Goal: Communication & Community: Answer question/provide support

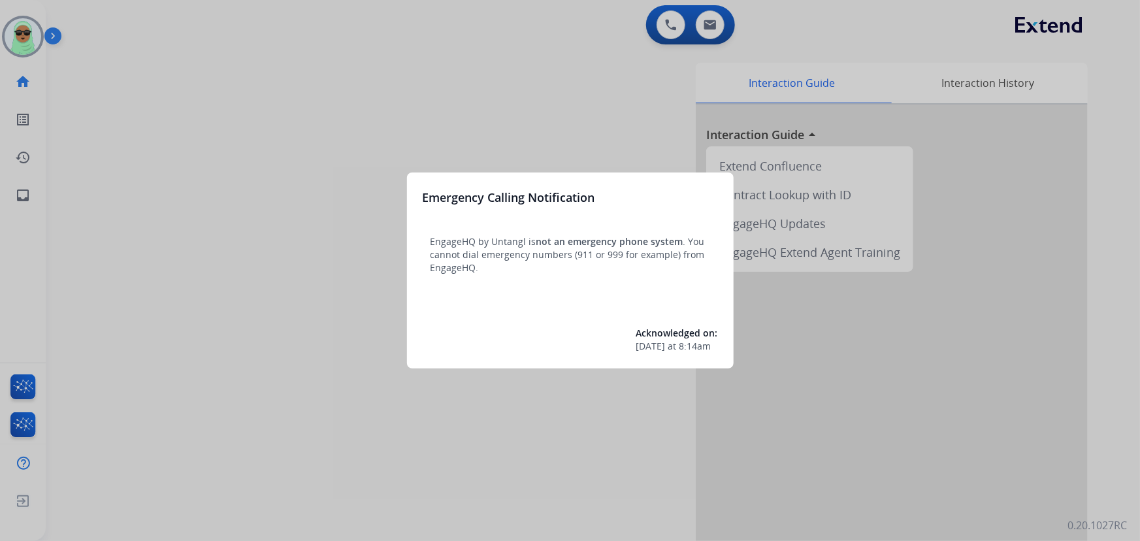
click at [341, 179] on div at bounding box center [570, 270] width 1140 height 541
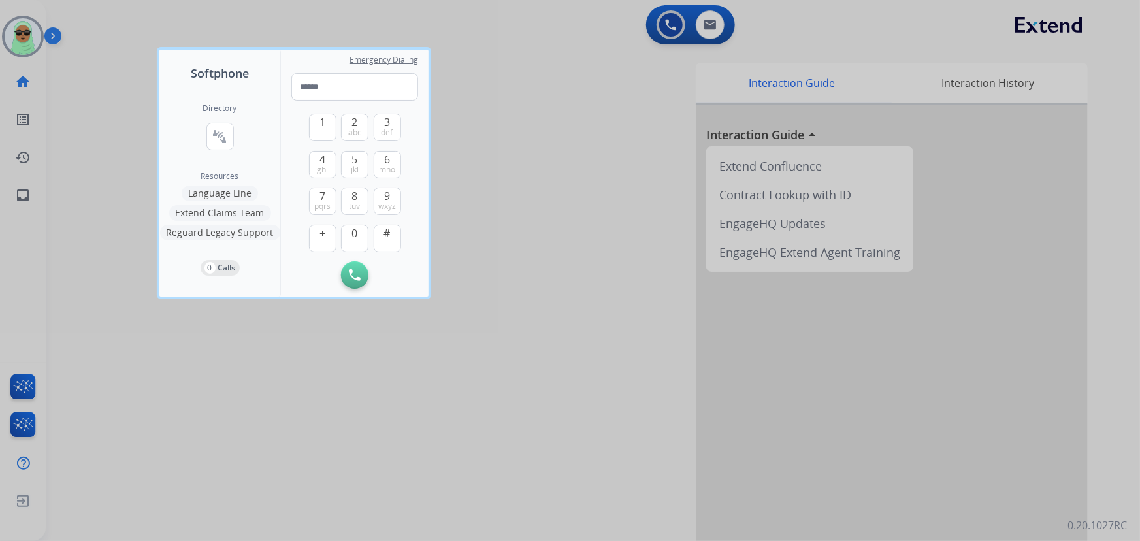
click at [32, 48] on div at bounding box center [570, 270] width 1140 height 541
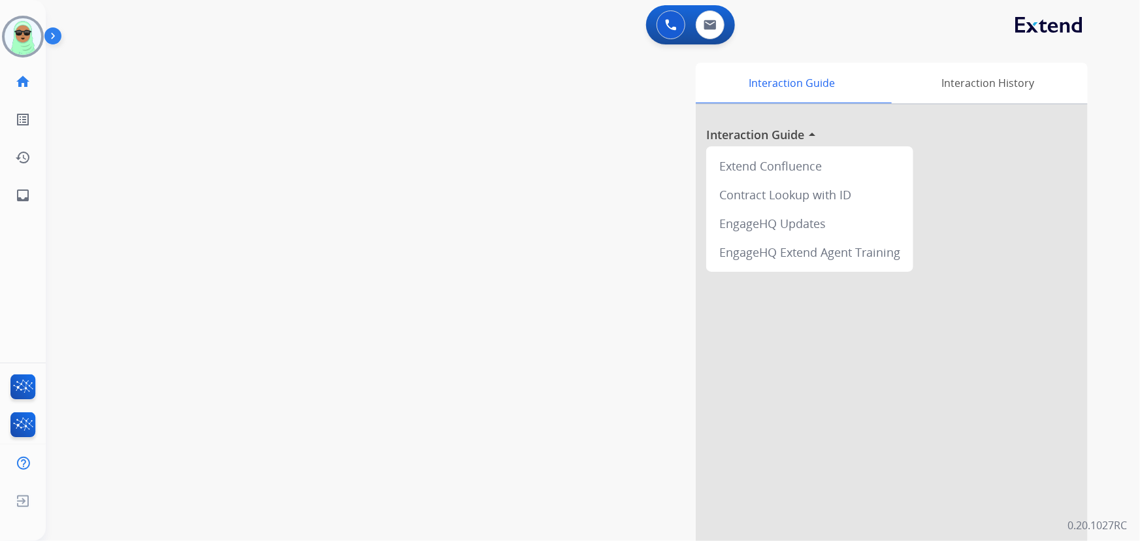
click at [32, 48] on img at bounding box center [23, 36] width 37 height 37
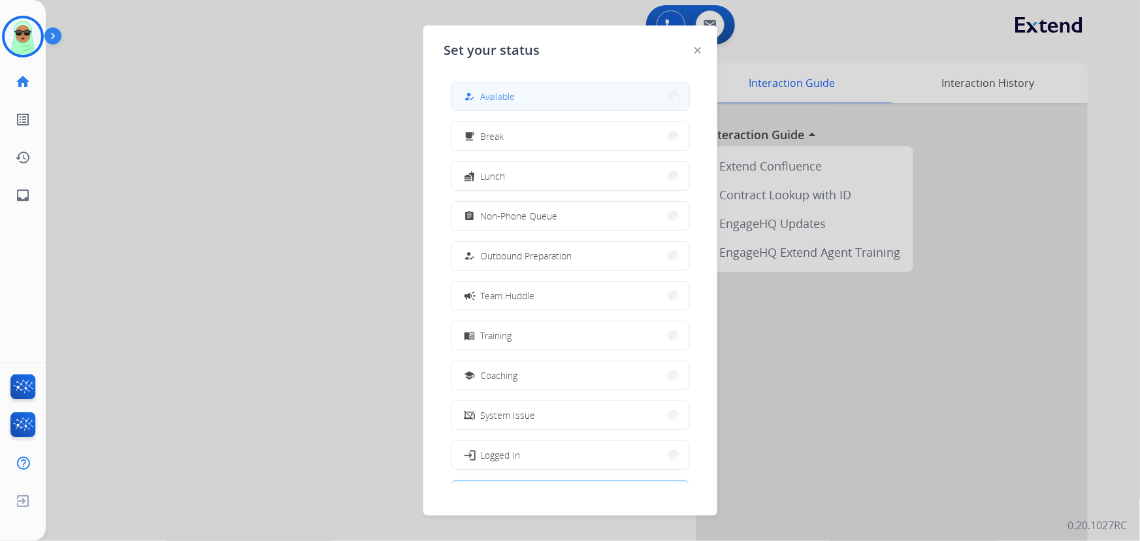
click at [614, 94] on button "how_to_reg Available" at bounding box center [571, 96] width 238 height 28
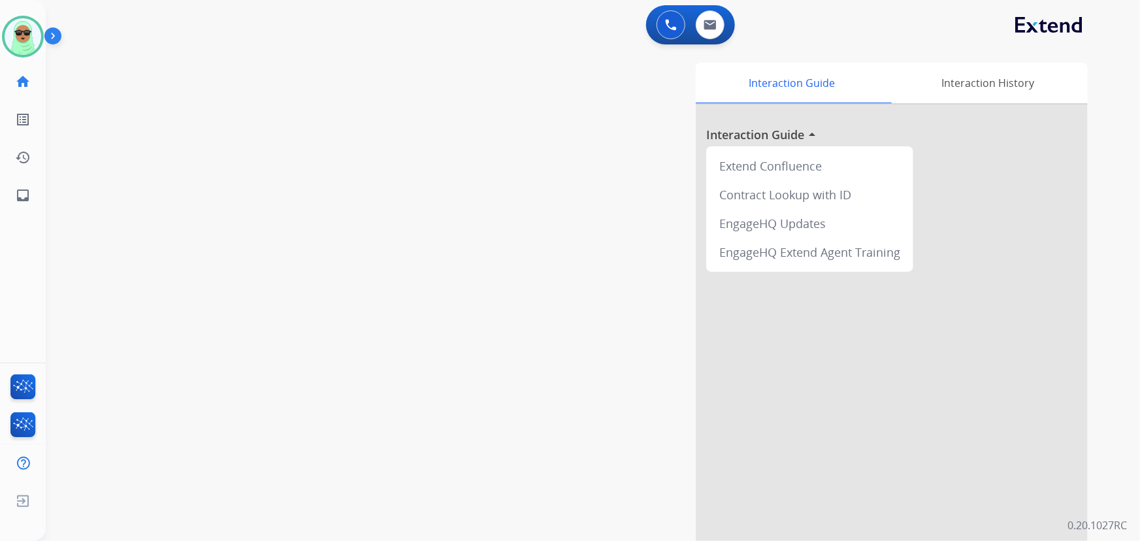
click at [542, 460] on div "Interaction Guide Interaction History Interaction Guide arrow_drop_up Extend Co…" at bounding box center [754, 327] width 669 height 529
click at [715, 20] on img at bounding box center [710, 25] width 13 height 10
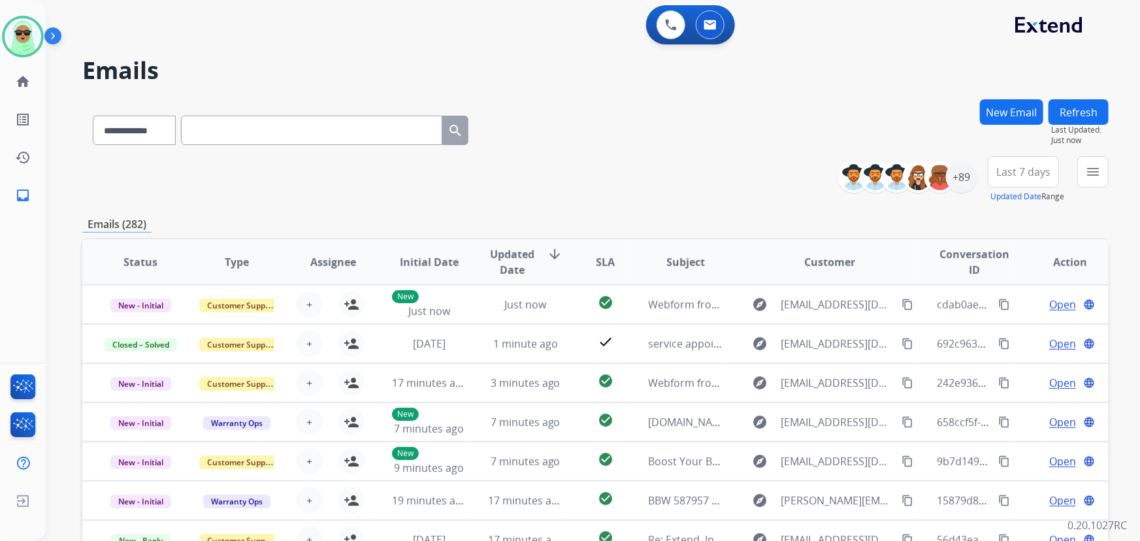
click at [858, 73] on h2 "Emails" at bounding box center [595, 71] width 1027 height 26
click at [966, 178] on div "+89" at bounding box center [961, 176] width 31 height 31
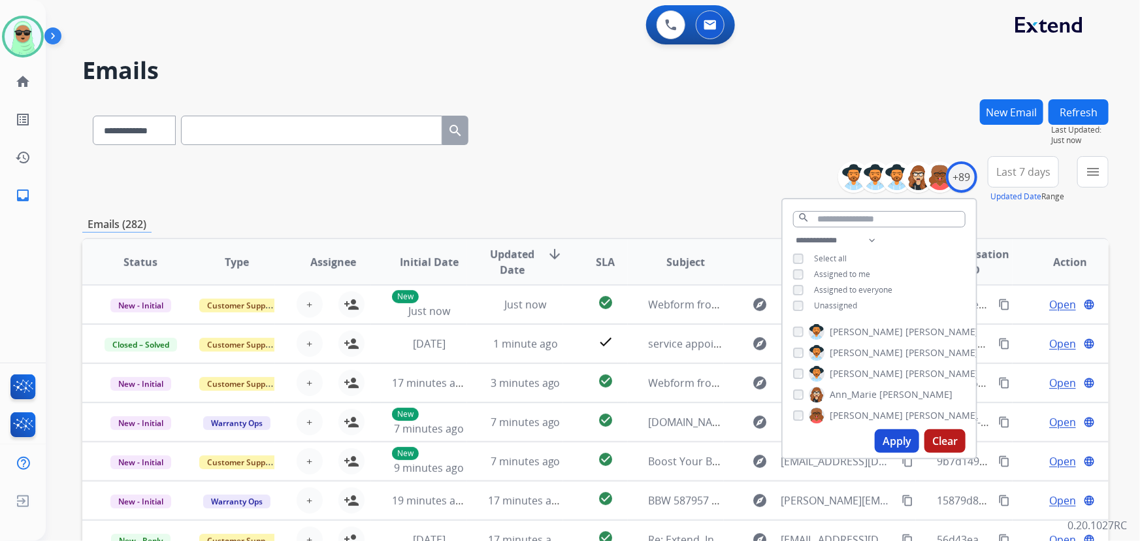
click at [817, 313] on div "**********" at bounding box center [879, 275] width 193 height 84
click at [825, 307] on span "Unassigned" at bounding box center [835, 305] width 43 height 11
click at [890, 446] on button "Apply" at bounding box center [897, 441] width 44 height 24
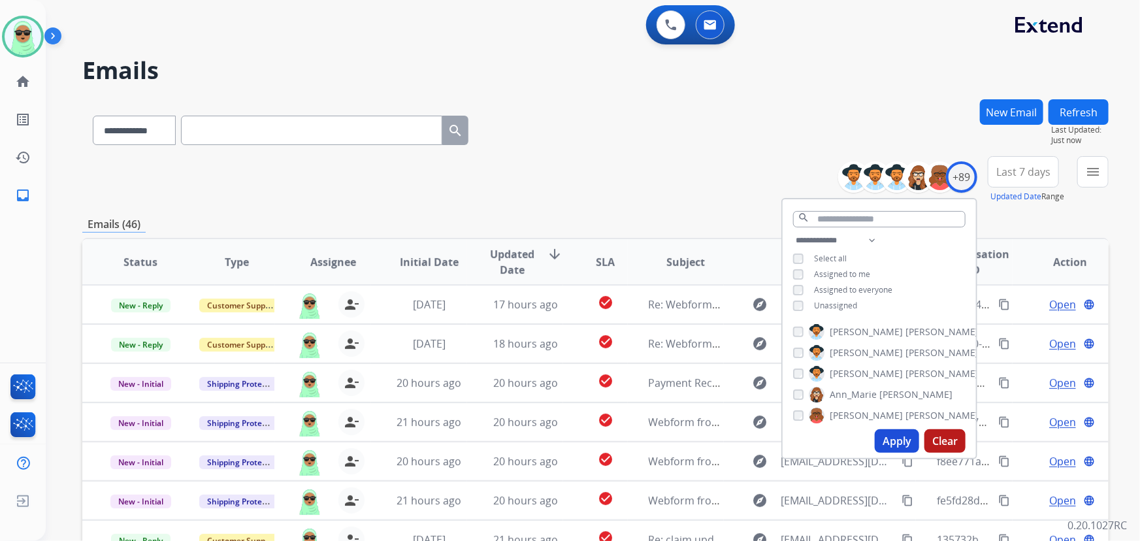
click at [643, 107] on div "**********" at bounding box center [595, 127] width 1027 height 57
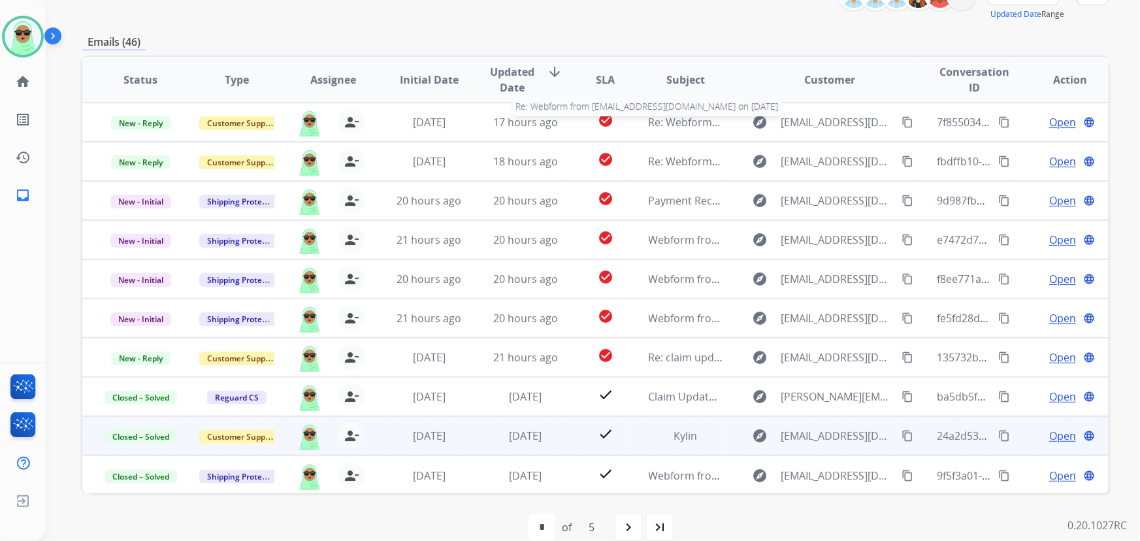
scroll to position [203, 0]
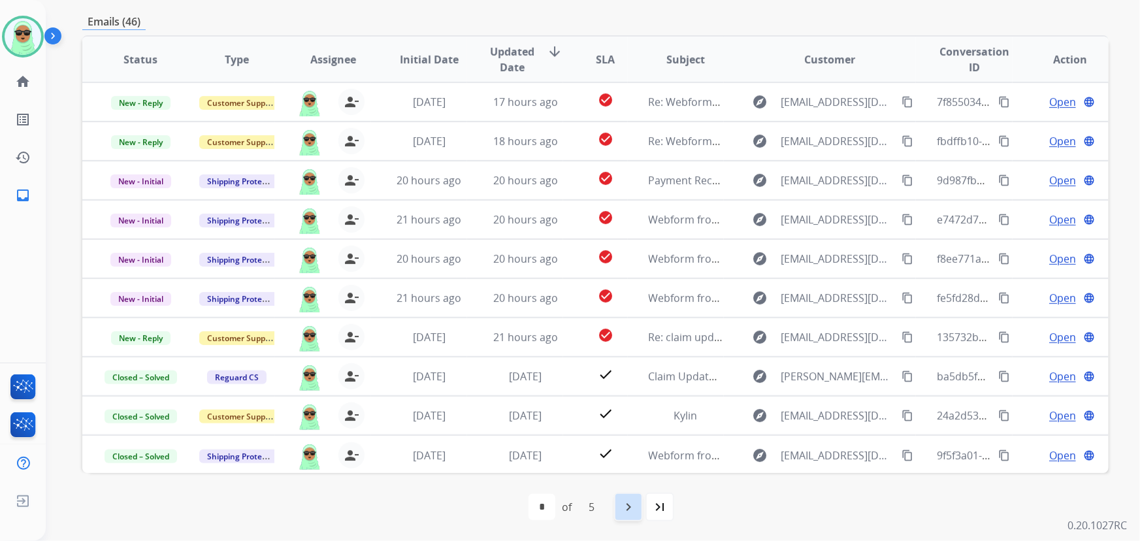
click at [640, 507] on div "navigate_next" at bounding box center [628, 507] width 29 height 29
select select "*"
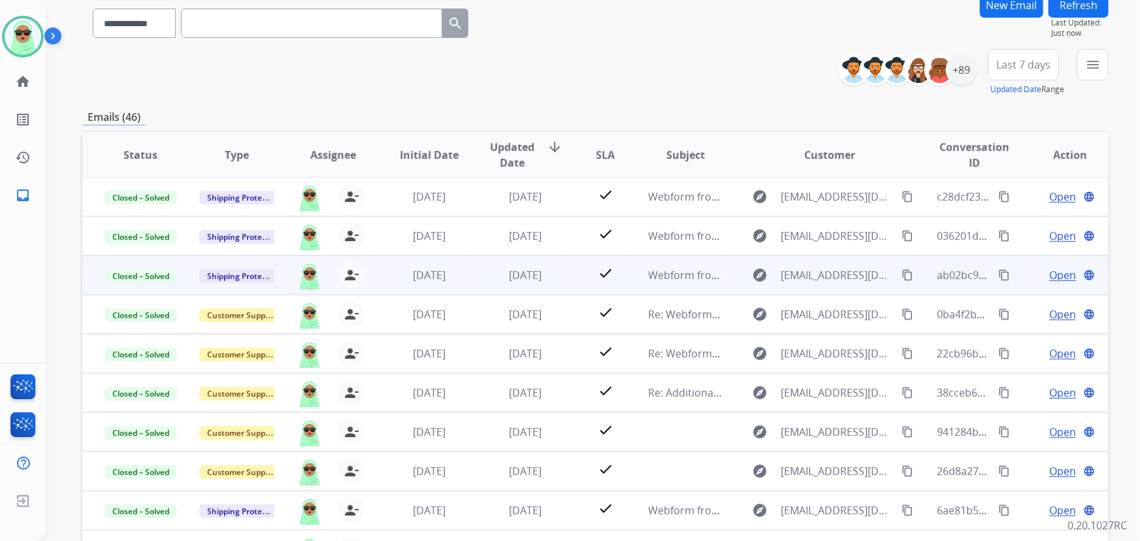
scroll to position [118, 0]
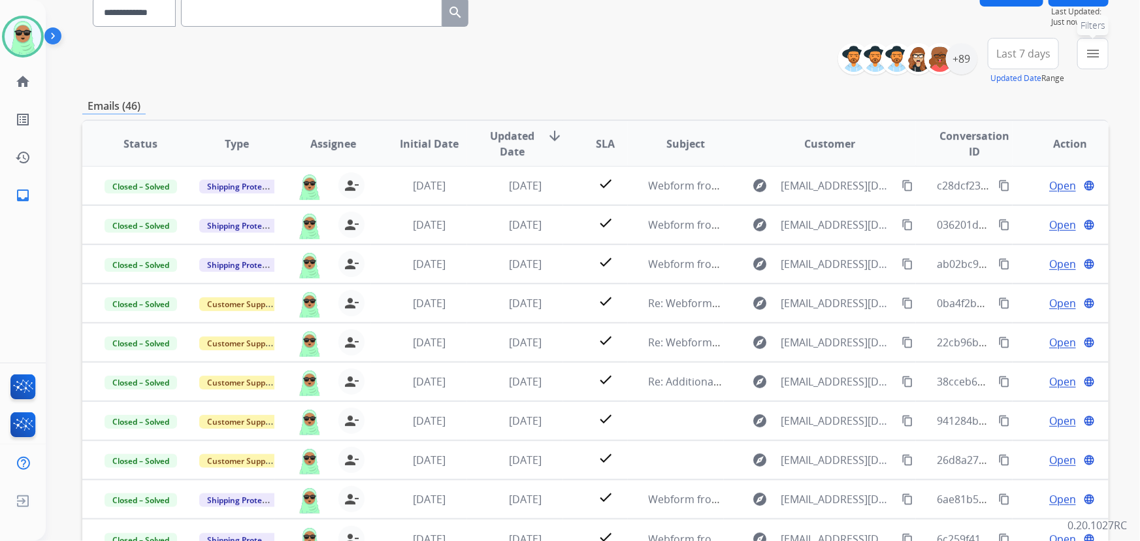
click at [1088, 42] on button "menu Filters" at bounding box center [1093, 53] width 31 height 31
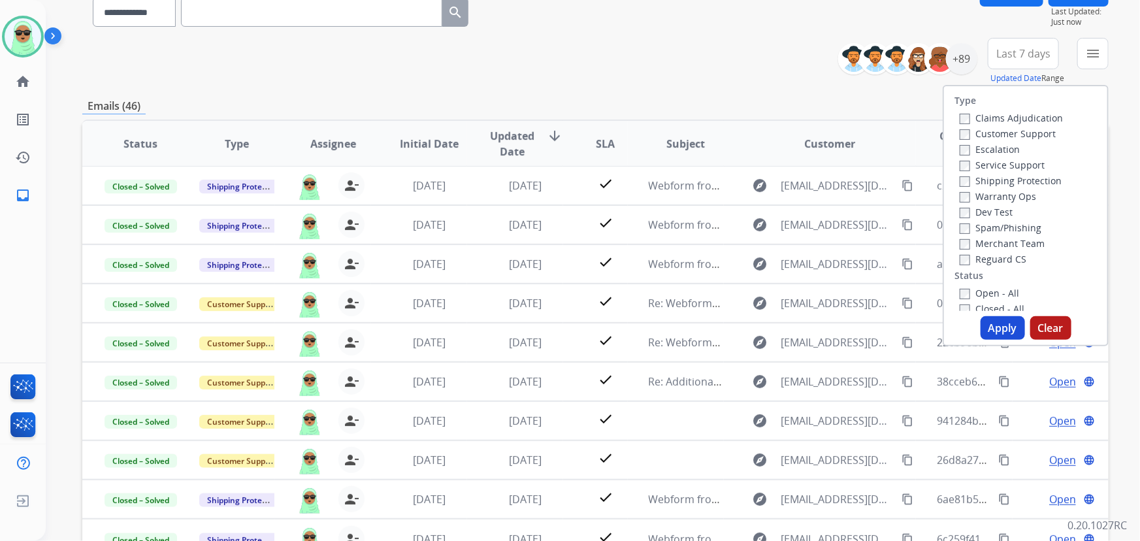
click at [993, 131] on label "Customer Support" at bounding box center [1008, 133] width 96 height 12
click at [998, 188] on div "Warranty Ops" at bounding box center [1011, 196] width 103 height 16
click at [999, 181] on label "Shipping Protection" at bounding box center [1011, 181] width 102 height 12
click at [980, 261] on label "Reguard CS" at bounding box center [993, 259] width 67 height 12
click at [986, 290] on label "Open - All" at bounding box center [989, 293] width 59 height 12
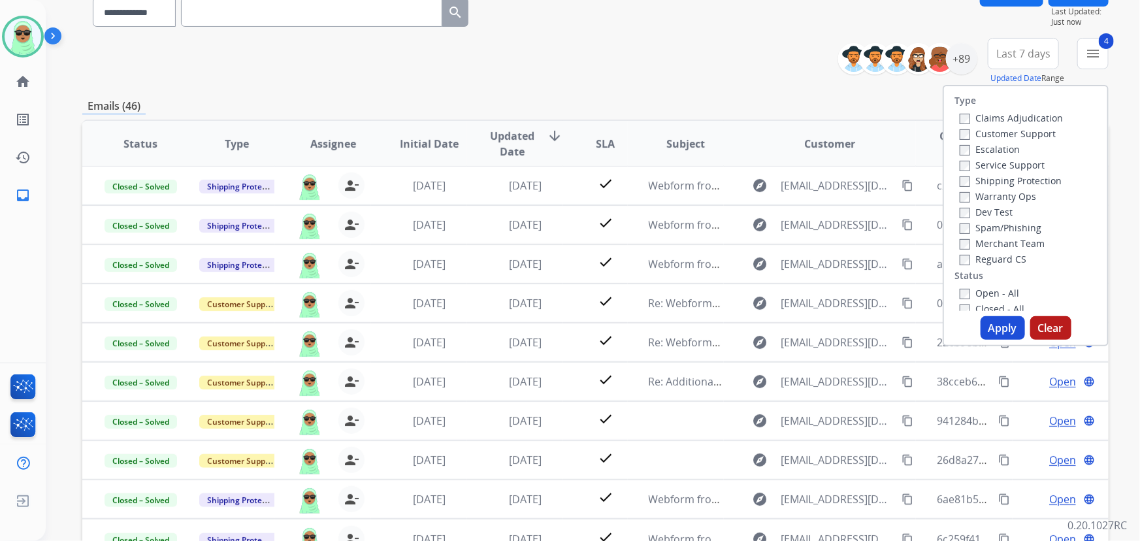
click at [995, 324] on button "Apply" at bounding box center [1003, 328] width 44 height 24
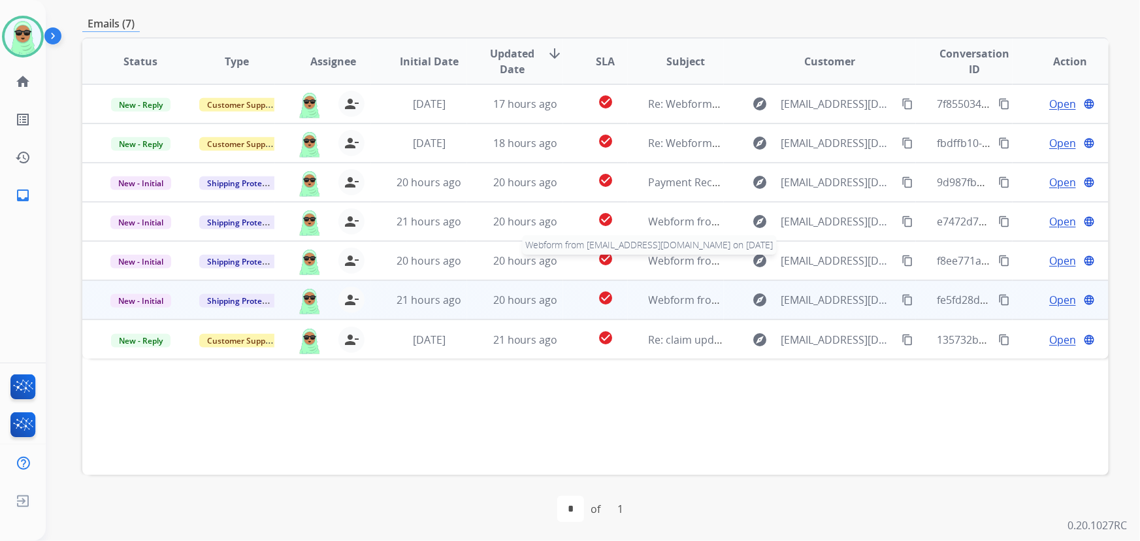
scroll to position [265, 0]
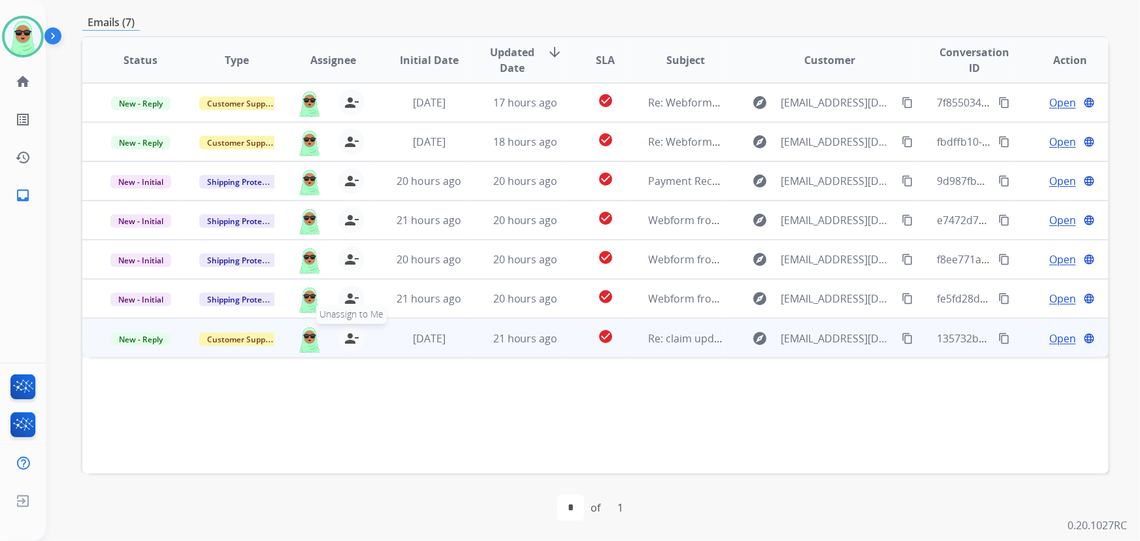
click at [350, 339] on mat-icon "person_remove" at bounding box center [352, 339] width 16 height 16
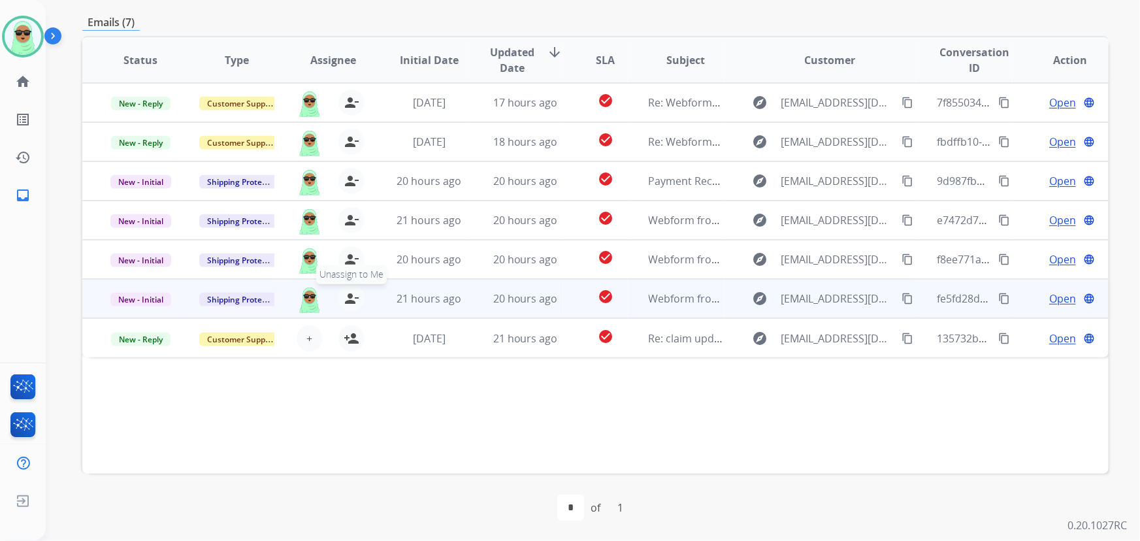
click at [346, 303] on mat-icon "person_remove" at bounding box center [352, 299] width 16 height 16
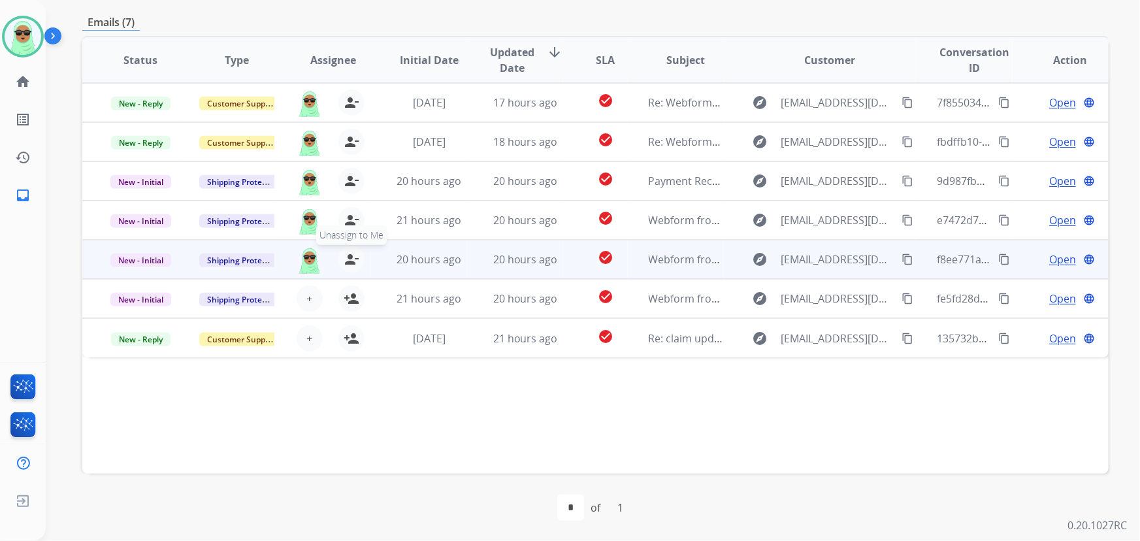
click at [344, 259] on mat-icon "person_remove" at bounding box center [352, 260] width 16 height 16
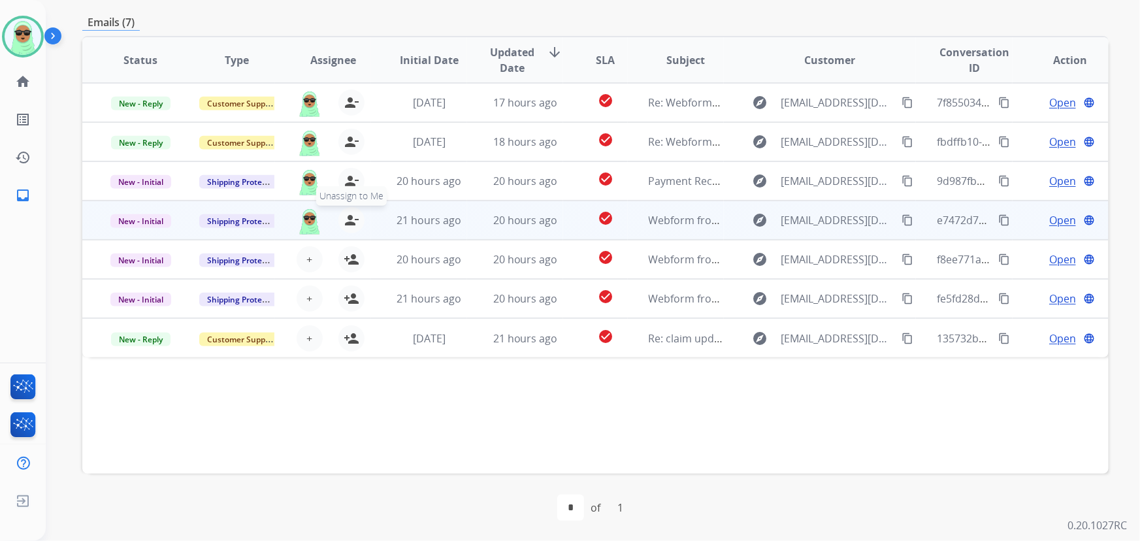
click at [344, 219] on mat-icon "person_remove" at bounding box center [352, 220] width 16 height 16
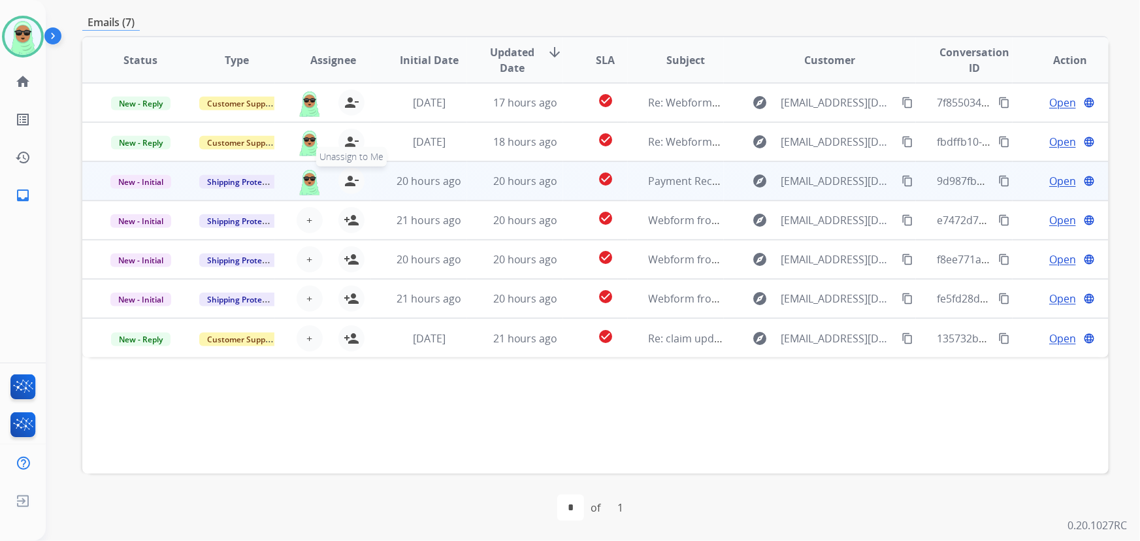
click at [346, 180] on mat-icon "person_remove" at bounding box center [352, 181] width 16 height 16
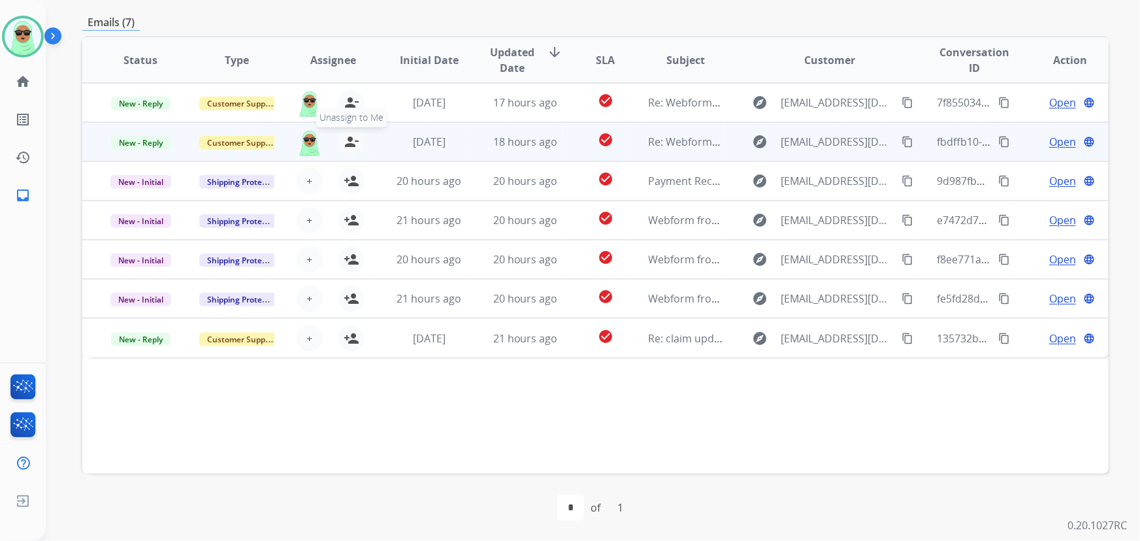
click at [344, 141] on mat-icon "person_remove" at bounding box center [352, 142] width 16 height 16
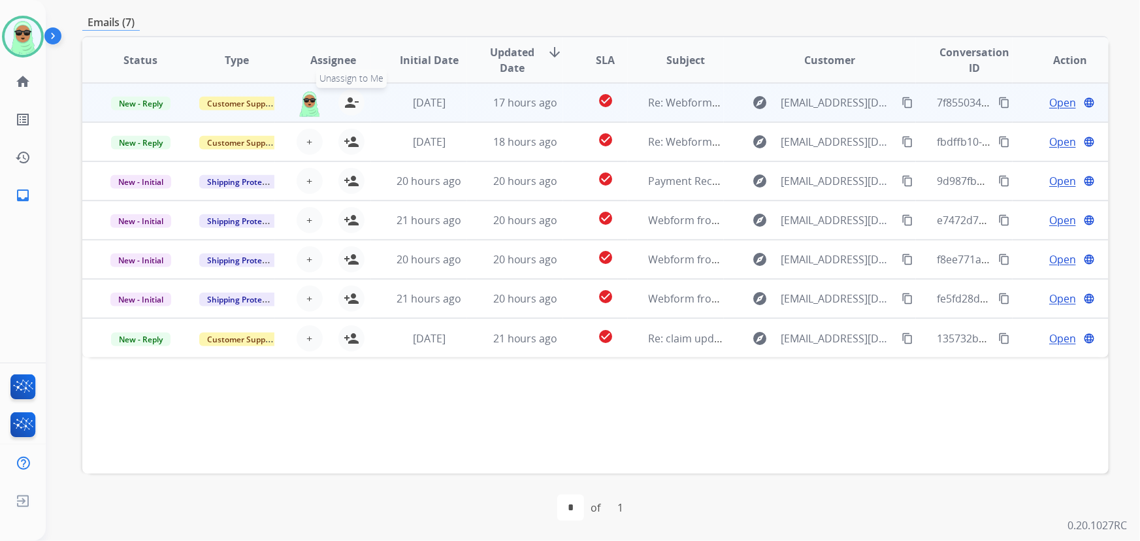
click at [351, 105] on mat-icon "person_remove" at bounding box center [352, 103] width 16 height 16
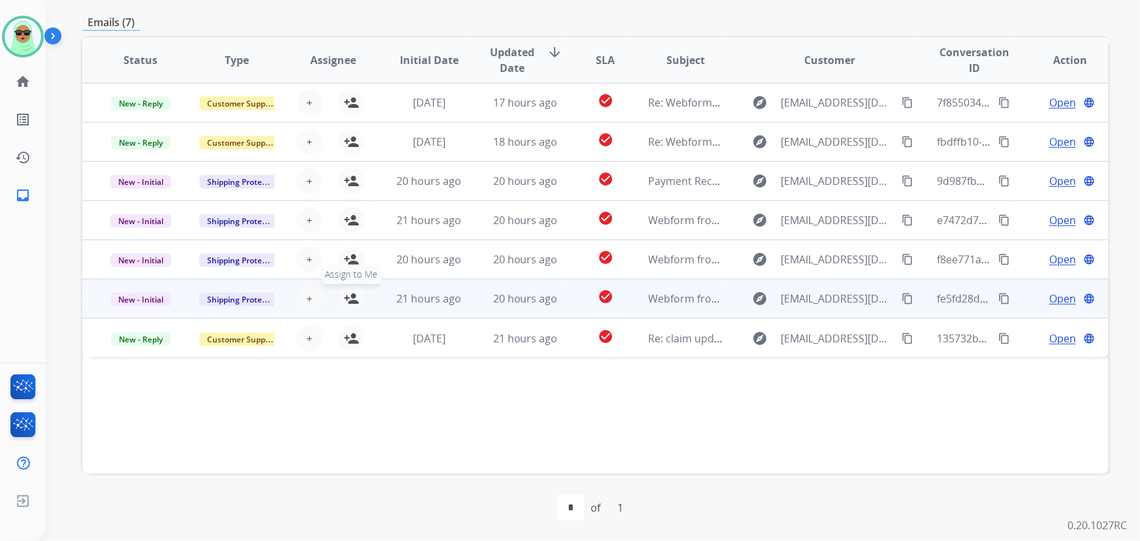
drag, startPoint x: 349, startPoint y: 340, endPoint x: 353, endPoint y: 303, distance: 37.5
click at [350, 335] on mat-icon "person_add" at bounding box center [352, 339] width 16 height 16
click at [352, 295] on mat-icon "person_add" at bounding box center [352, 299] width 16 height 16
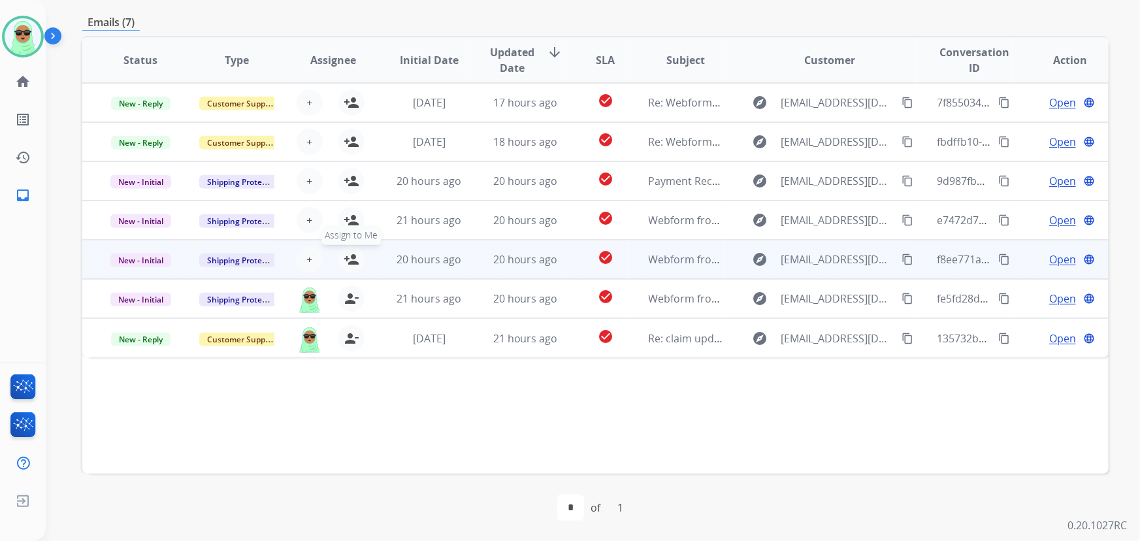
click at [346, 259] on mat-icon "person_add" at bounding box center [352, 260] width 16 height 16
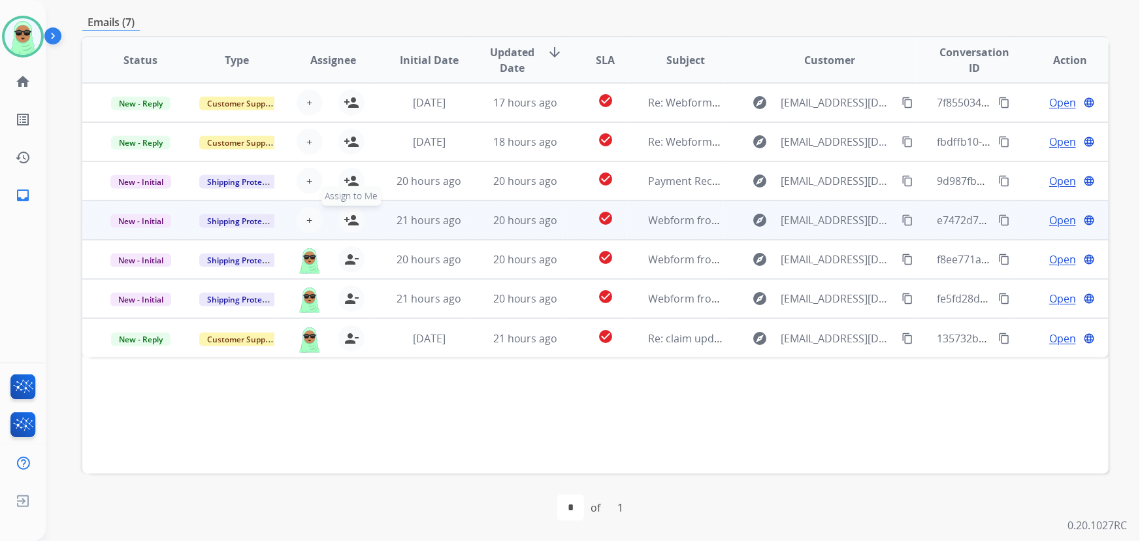
click at [349, 220] on mat-icon "person_add" at bounding box center [352, 220] width 16 height 16
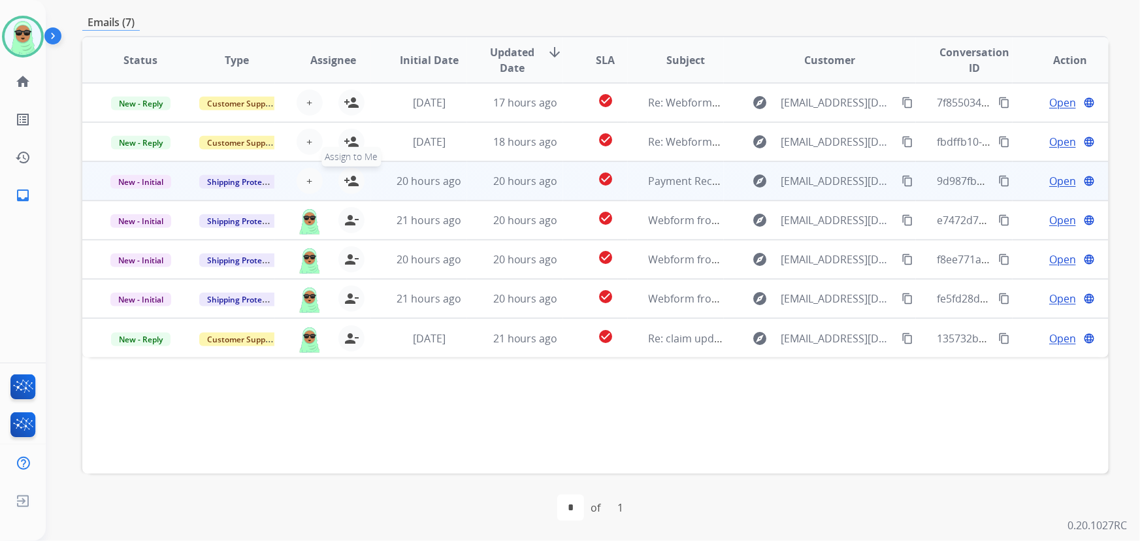
click at [349, 182] on mat-icon "person_add" at bounding box center [352, 181] width 16 height 16
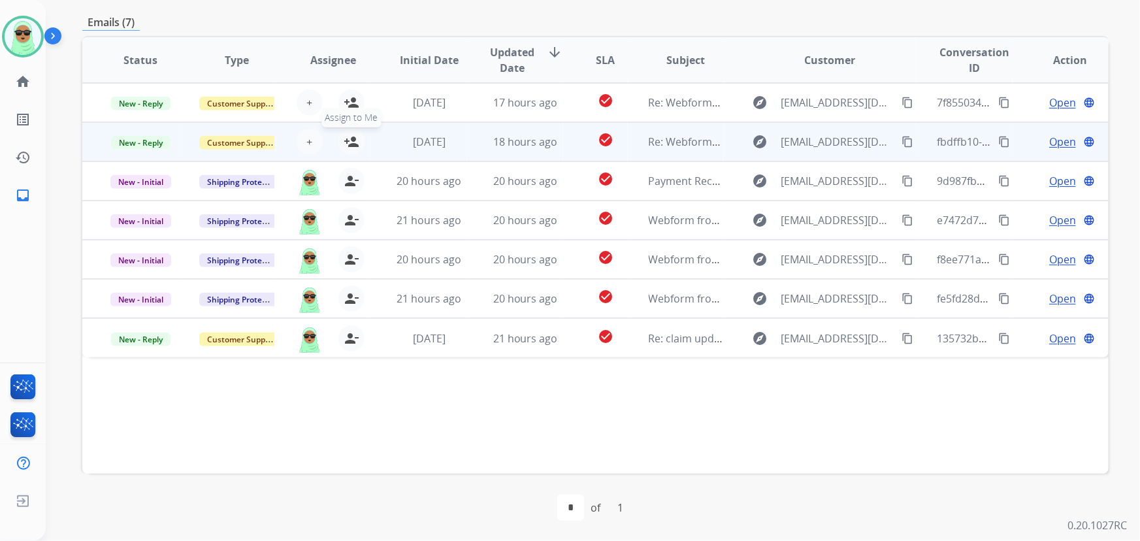
click at [349, 141] on mat-icon "person_add" at bounding box center [352, 142] width 16 height 16
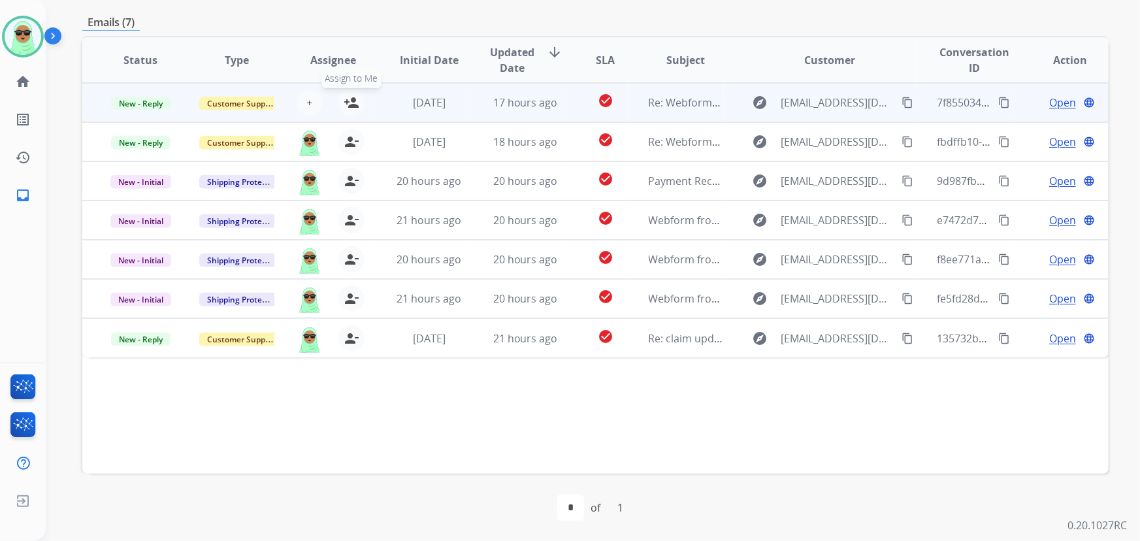
click at [353, 102] on mat-icon "person_add" at bounding box center [352, 103] width 16 height 16
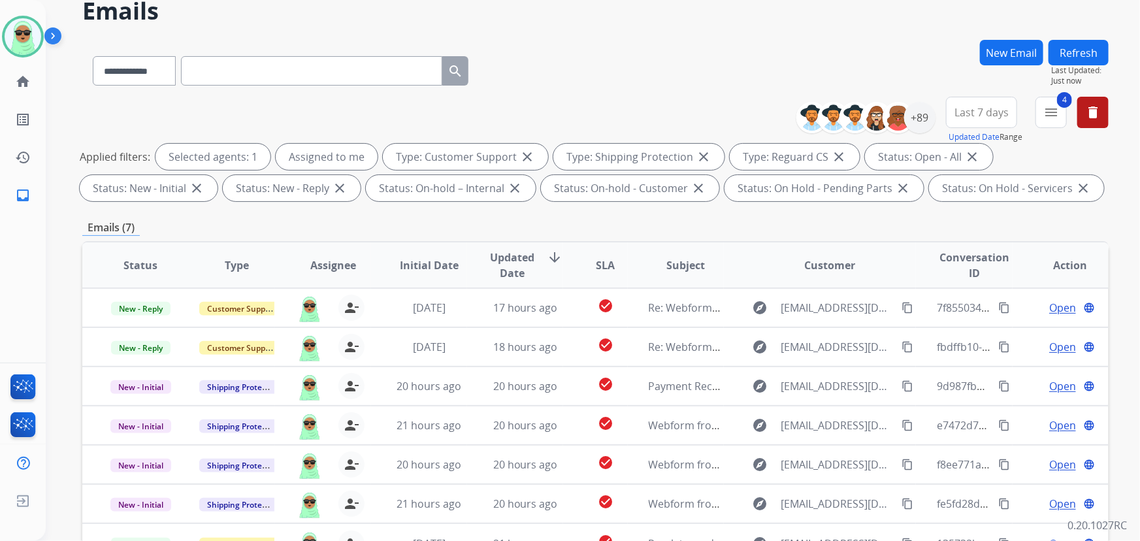
scroll to position [0, 0]
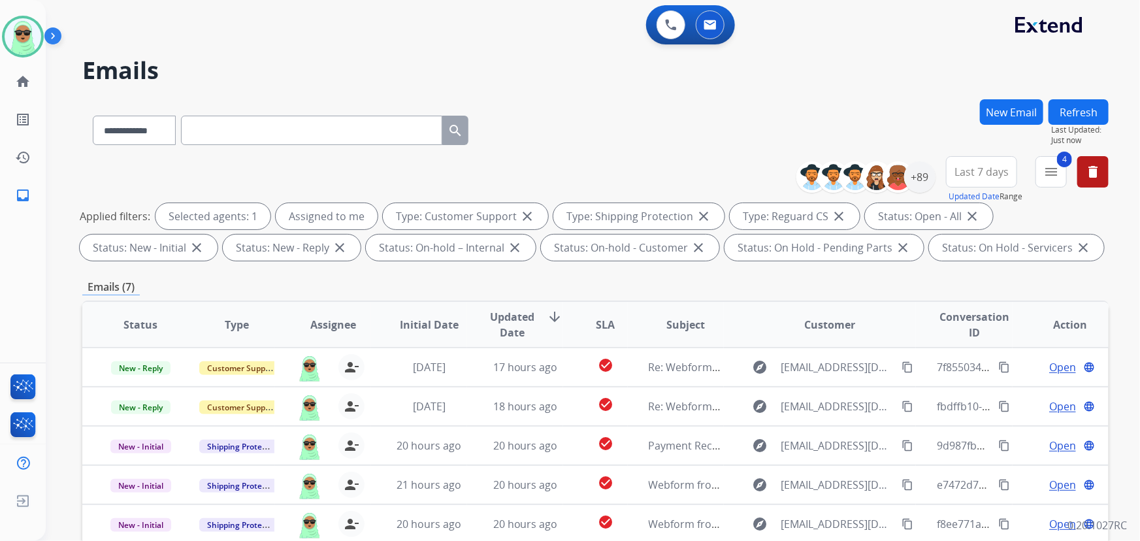
click at [1058, 111] on button "Refresh" at bounding box center [1079, 111] width 60 height 25
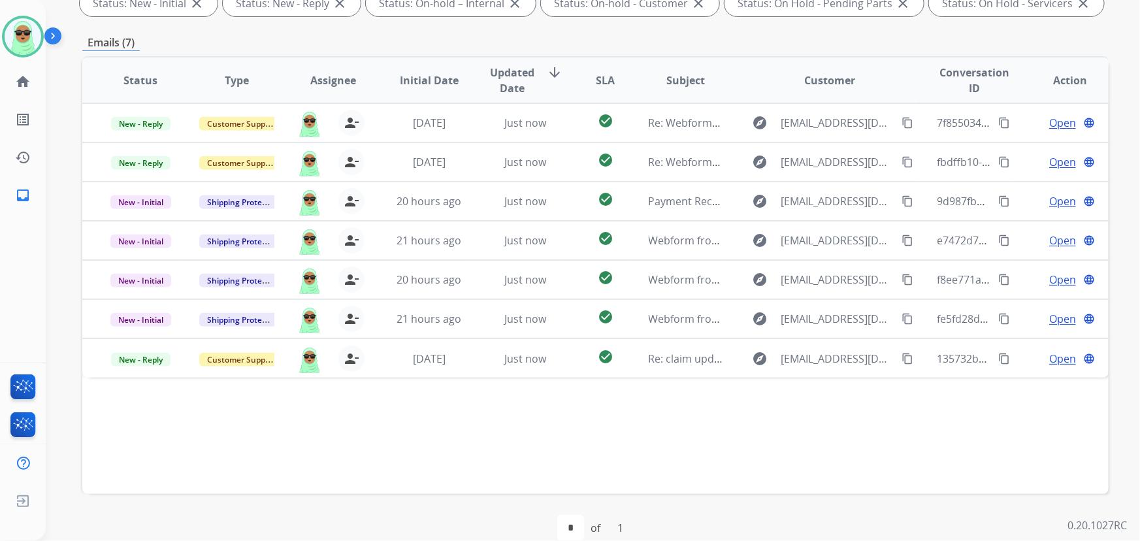
scroll to position [265, 0]
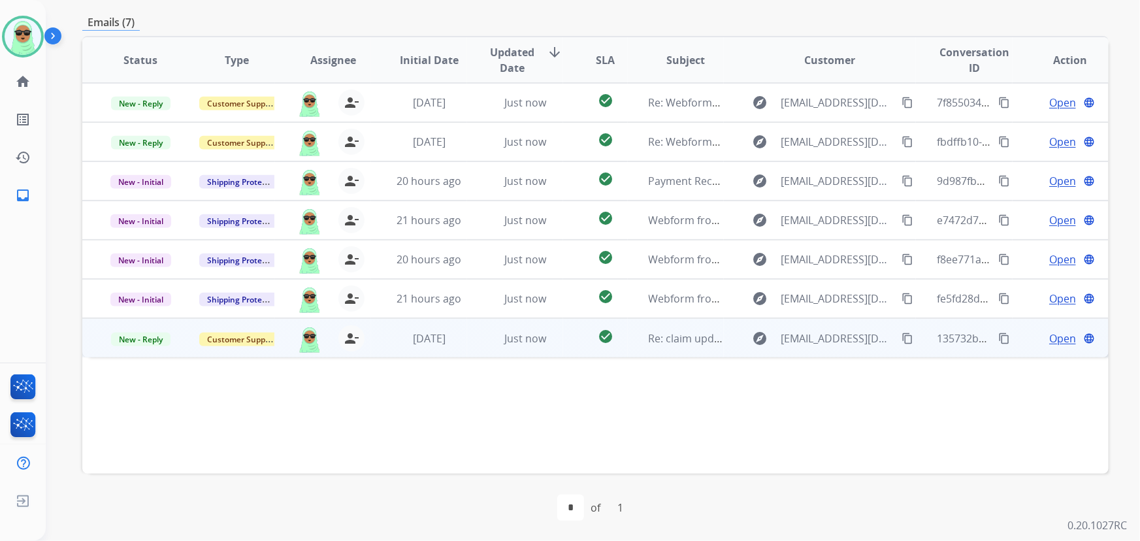
click at [1050, 342] on span "Open" at bounding box center [1063, 339] width 27 height 16
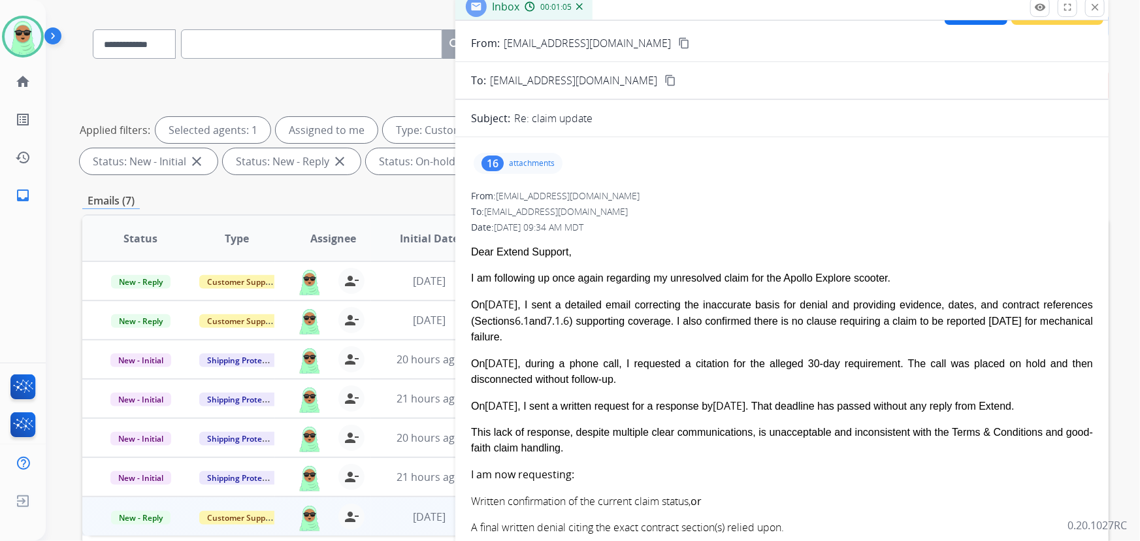
scroll to position [0, 0]
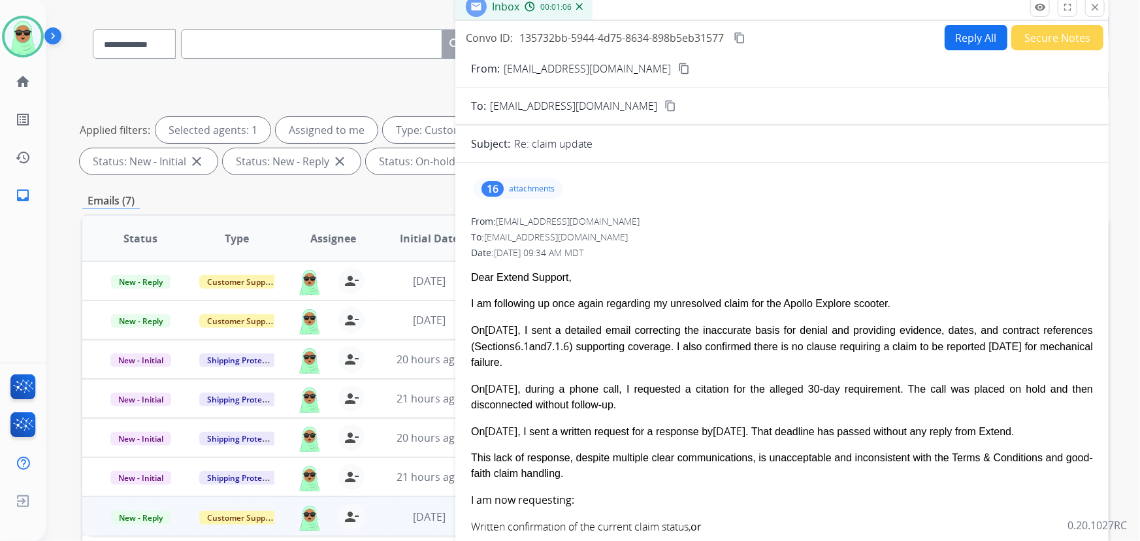
click at [690, 68] on mat-icon "content_copy" at bounding box center [684, 69] width 12 height 12
click at [522, 174] on div "16 attachments" at bounding box center [782, 188] width 622 height 31
click at [516, 182] on div "16 attachments" at bounding box center [518, 188] width 89 height 21
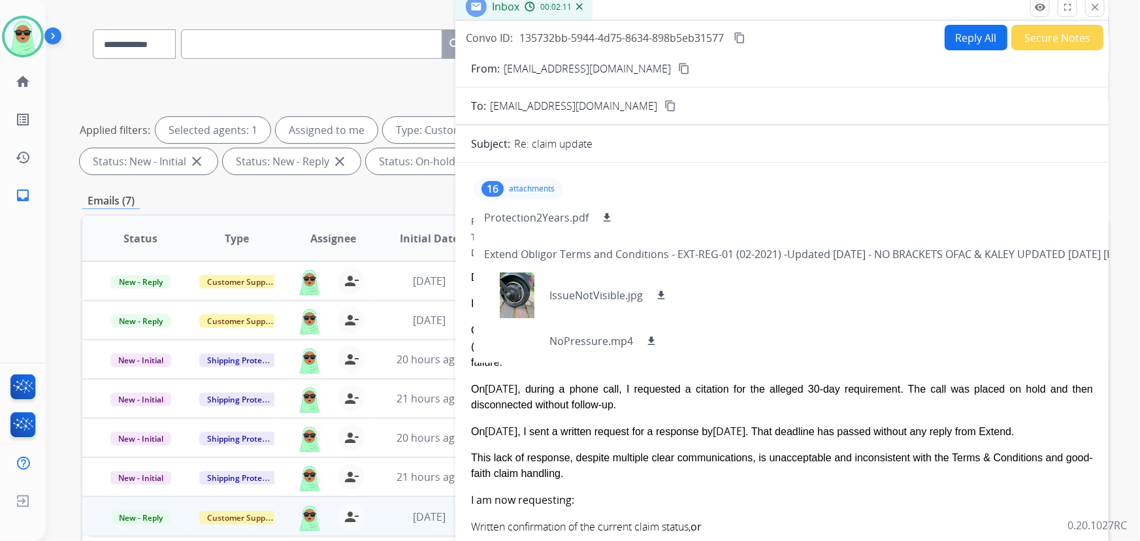
click at [536, 182] on div "16 attachments Protection2Years.pdf download Extend Obligor Terms and Condition…" at bounding box center [518, 188] width 89 height 21
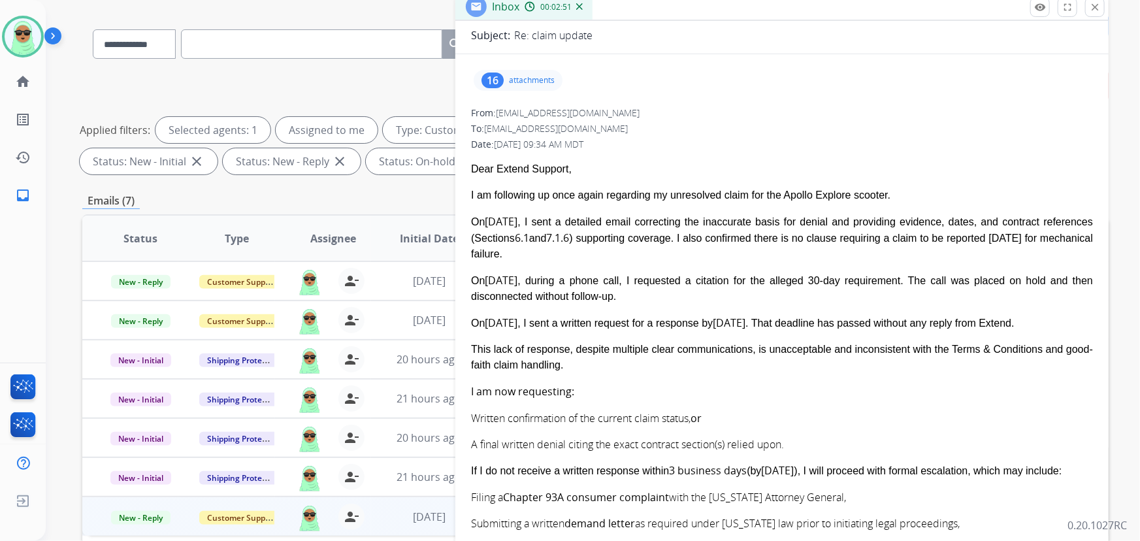
scroll to position [178, 0]
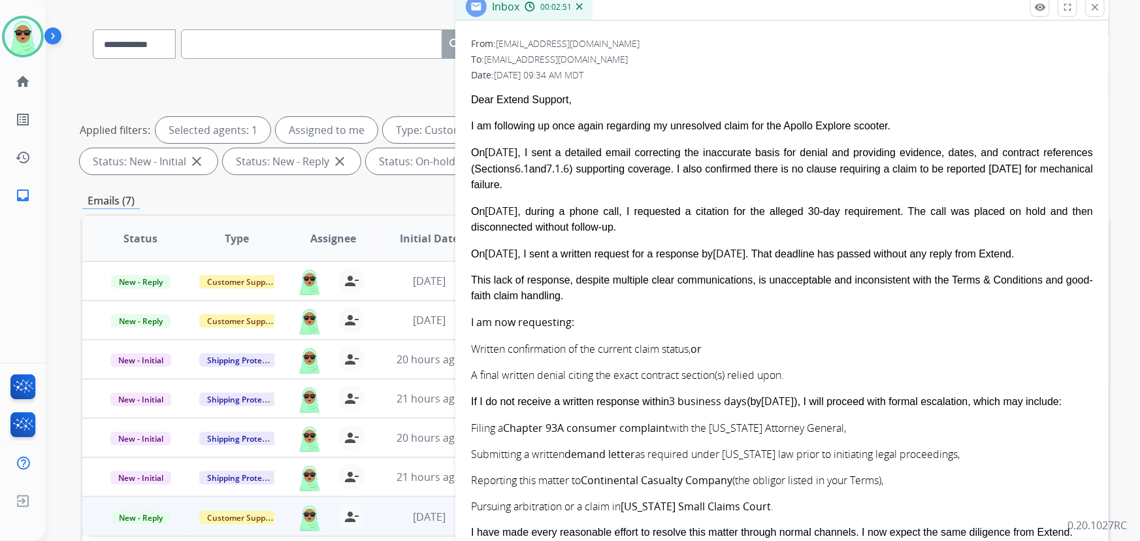
click at [542, 341] on div "Written confirmation of the current claim status, or" at bounding box center [782, 349] width 622 height 16
click at [539, 341] on div "Written confirmation of the current claim status, or" at bounding box center [782, 349] width 622 height 16
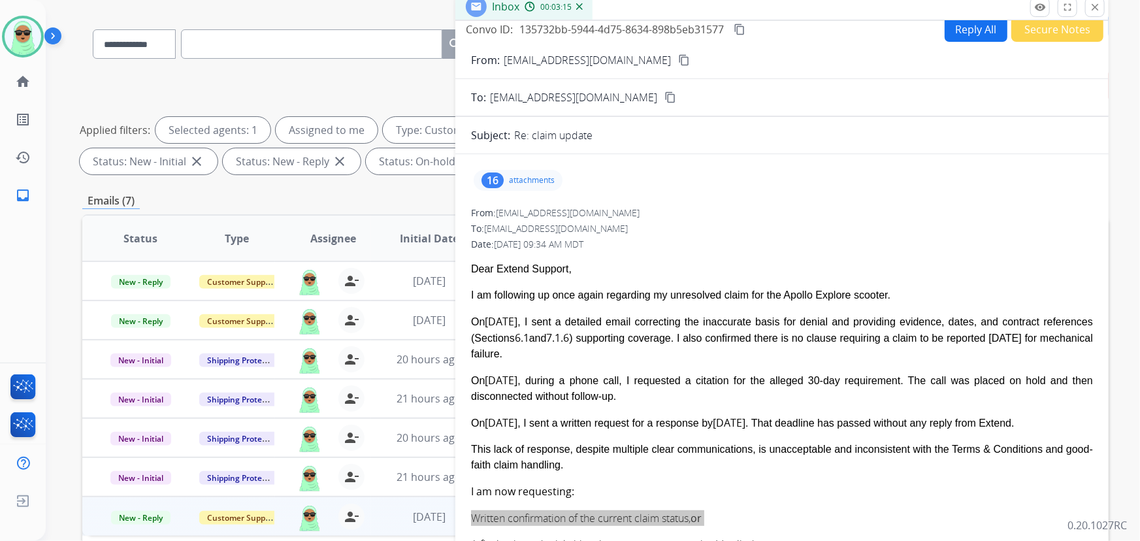
scroll to position [0, 0]
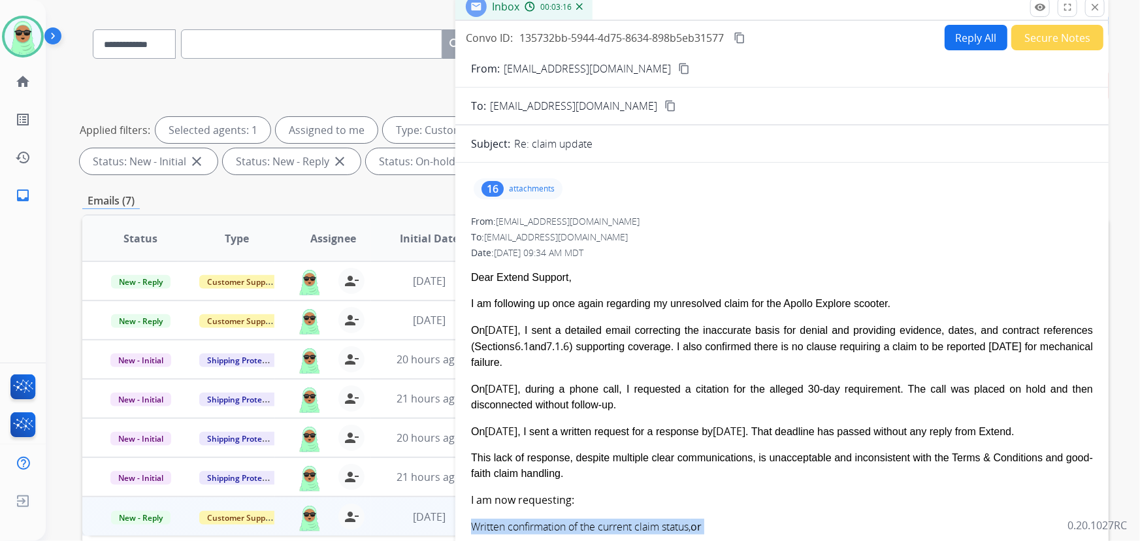
click at [692, 66] on button "content_copy" at bounding box center [684, 69] width 16 height 16
click at [277, 45] on input "text" at bounding box center [311, 43] width 261 height 29
paste input "**********"
type input "**********"
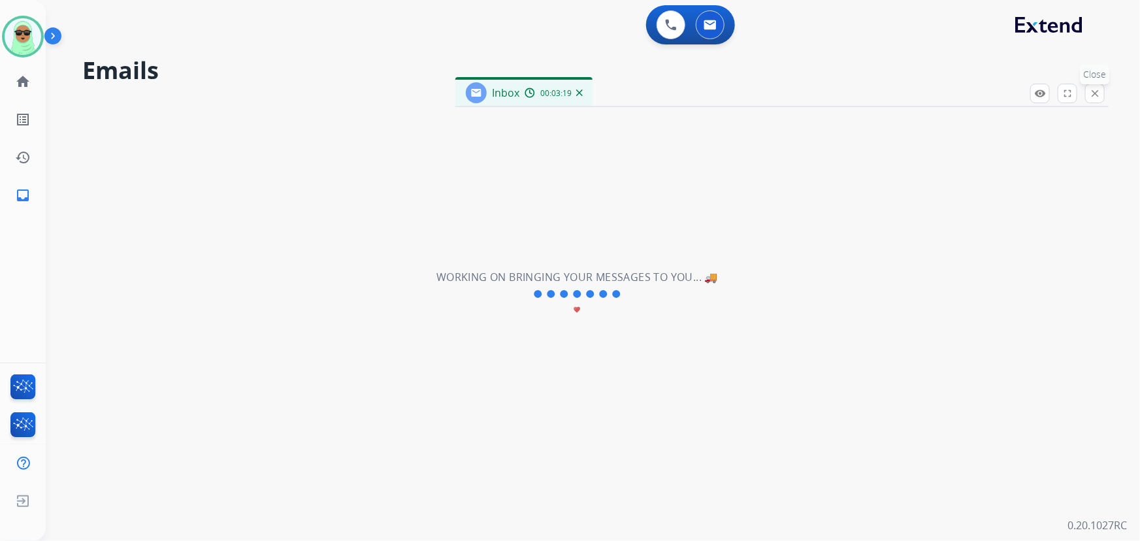
click at [1096, 89] on mat-icon "close" at bounding box center [1096, 94] width 12 height 12
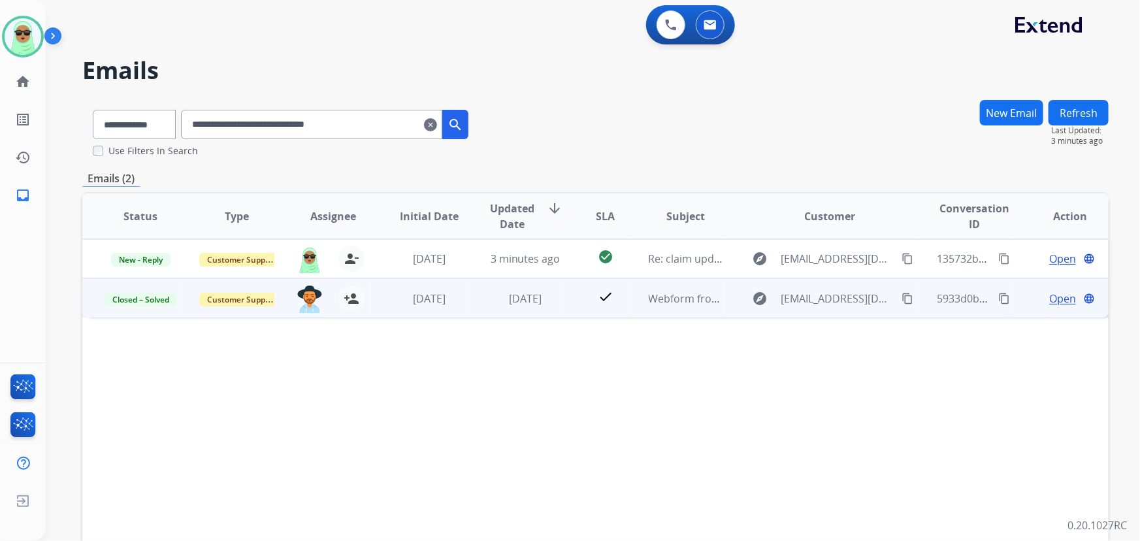
click at [1052, 297] on span "Open" at bounding box center [1063, 299] width 27 height 16
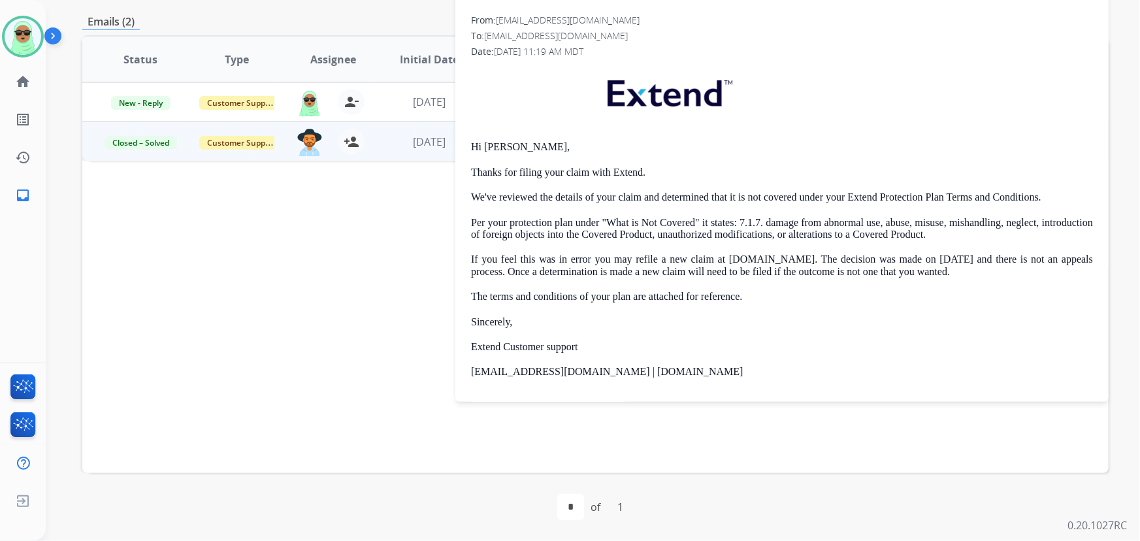
scroll to position [130, 0]
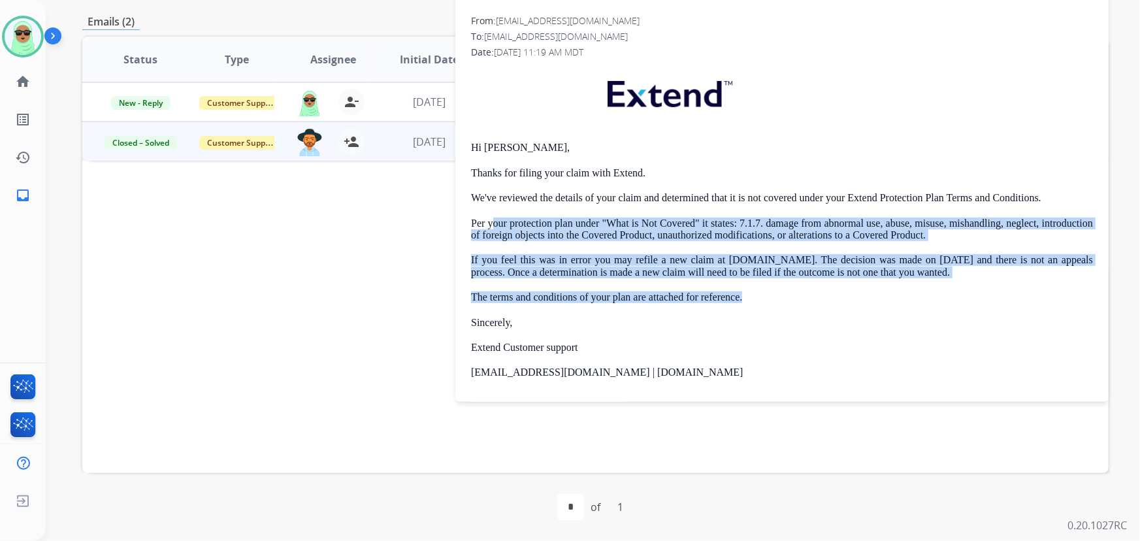
drag, startPoint x: 497, startPoint y: 224, endPoint x: 1035, endPoint y: 282, distance: 541.7
click at [1035, 282] on div "Hi [PERSON_NAME], Thanks for filing your claim with Extend. We've reviewed the …" at bounding box center [782, 289] width 622 height 448
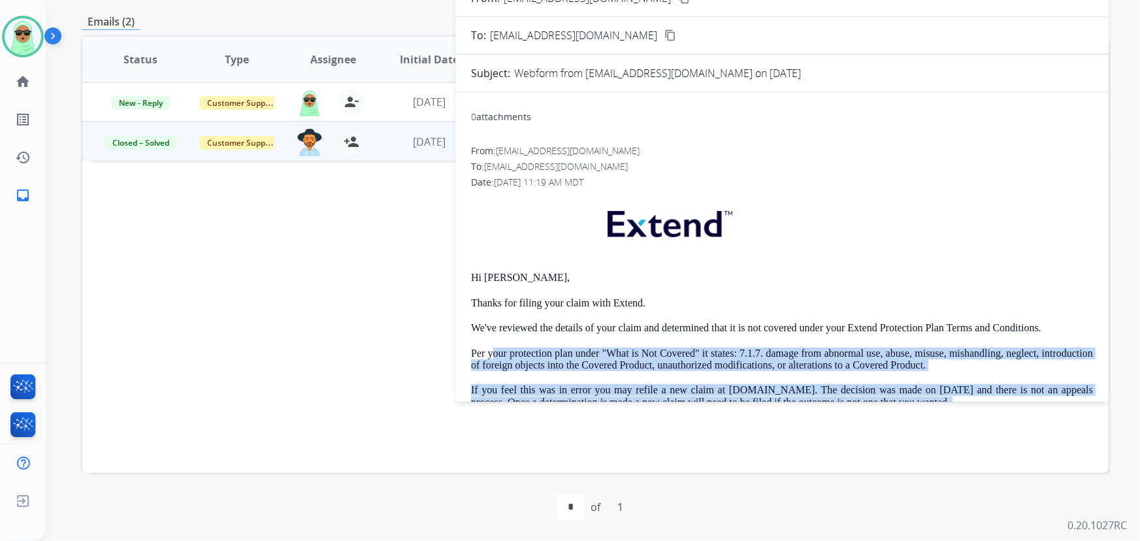
scroll to position [0, 0]
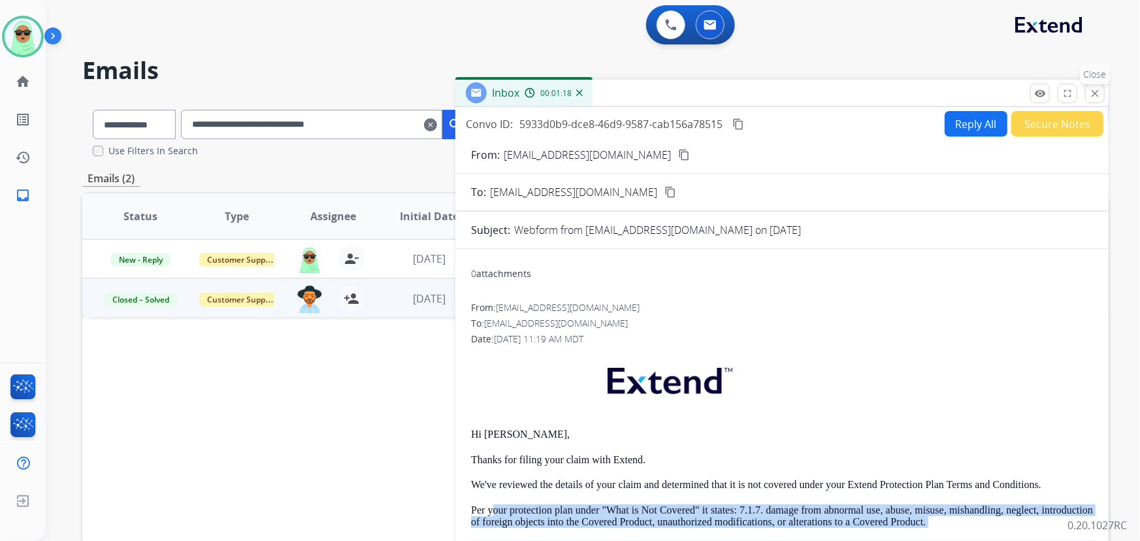
click at [1103, 93] on button "close Close" at bounding box center [1096, 94] width 20 height 20
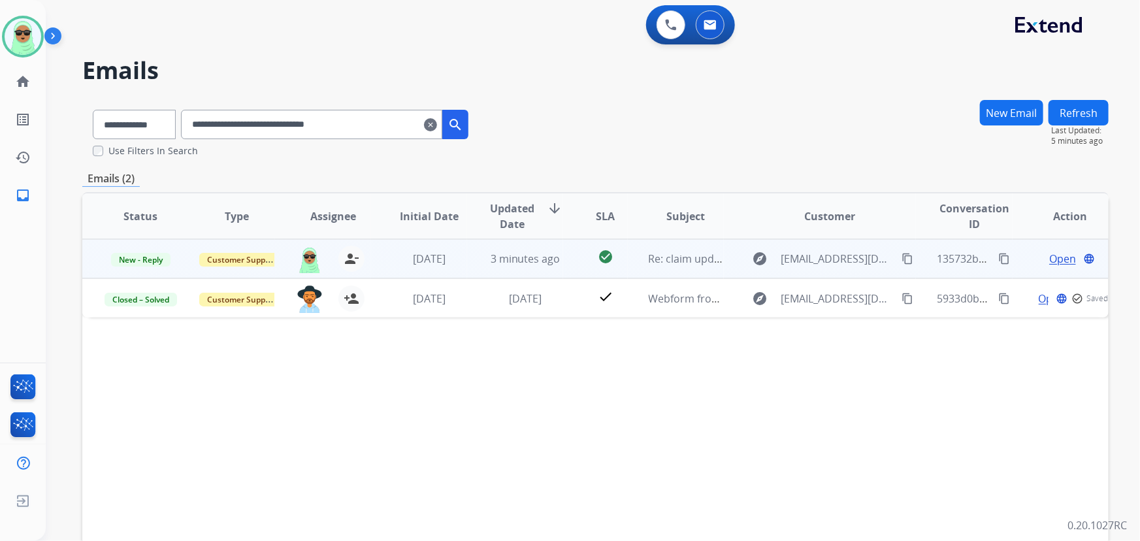
click at [1050, 254] on span "Open" at bounding box center [1063, 259] width 27 height 16
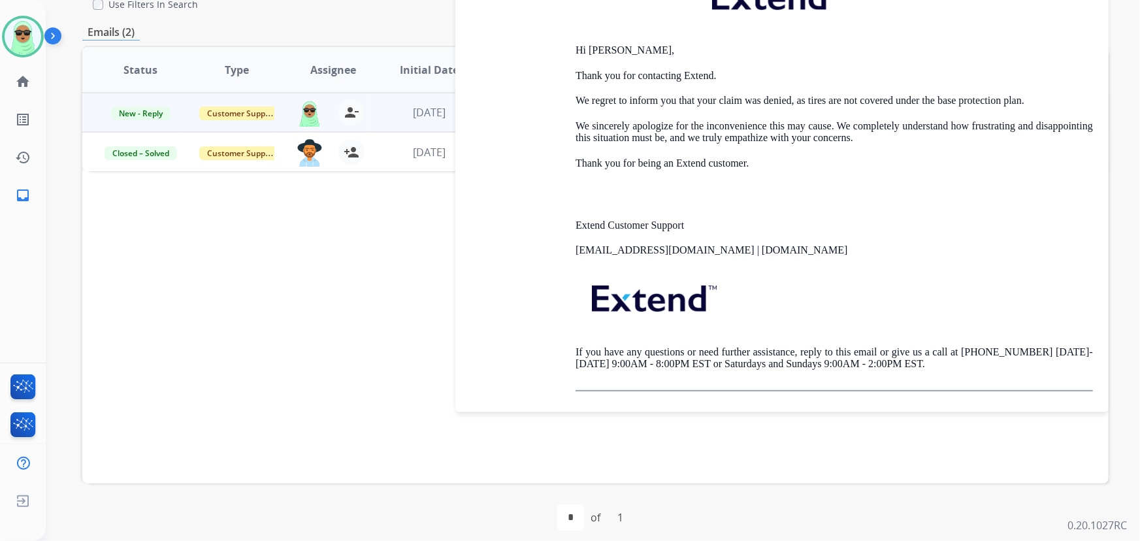
scroll to position [157, 0]
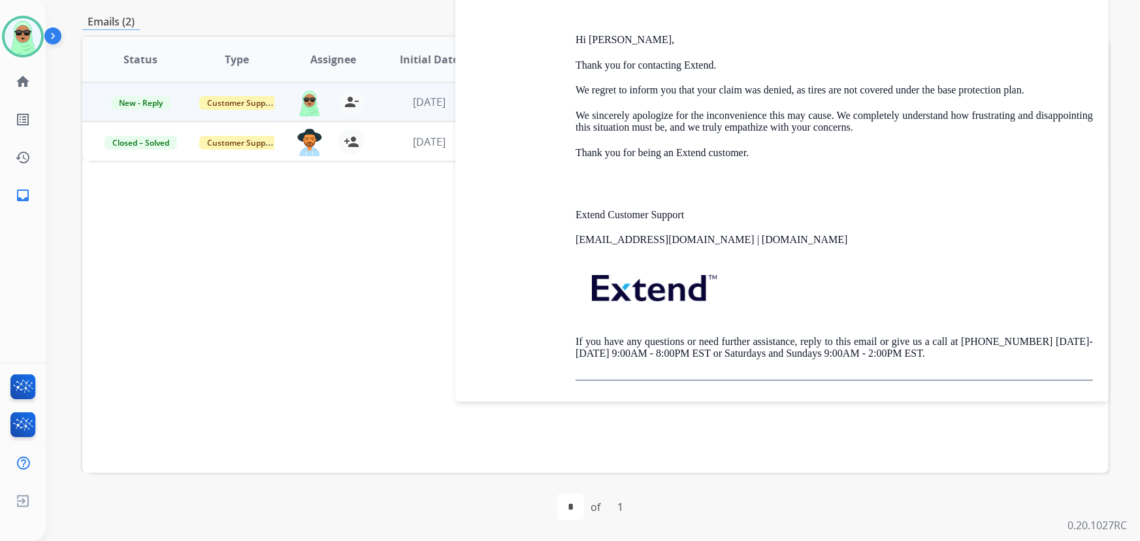
click at [852, 229] on div "Hi [PERSON_NAME], Thank you for contacting Extend. We regret to inform you that…" at bounding box center [835, 170] width 518 height 424
click at [1003, 96] on p "We regret to inform you that your claim was denied, as tires are not covered un…" at bounding box center [835, 90] width 518 height 12
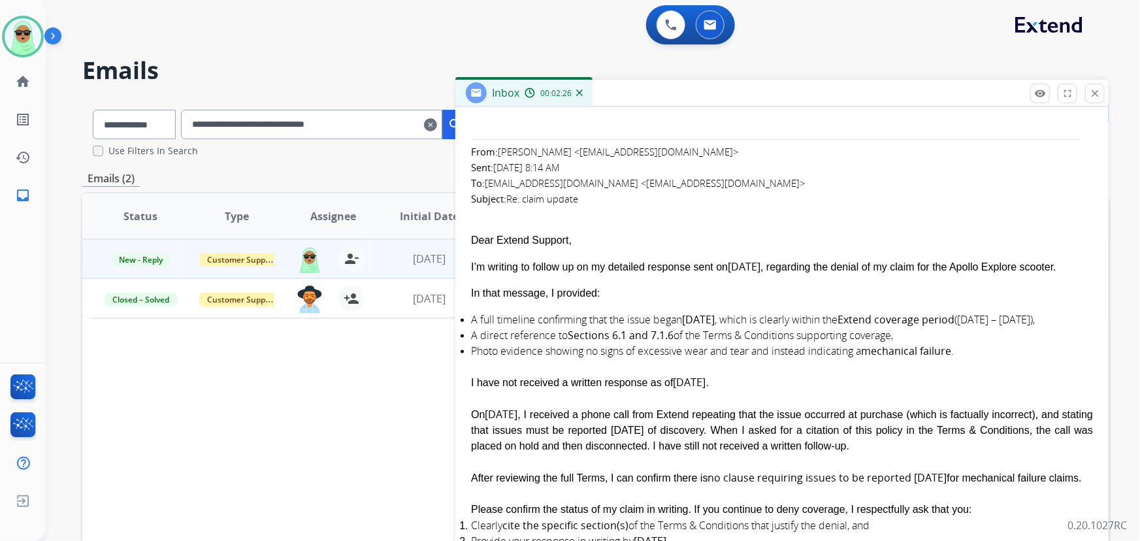
scroll to position [772, 0]
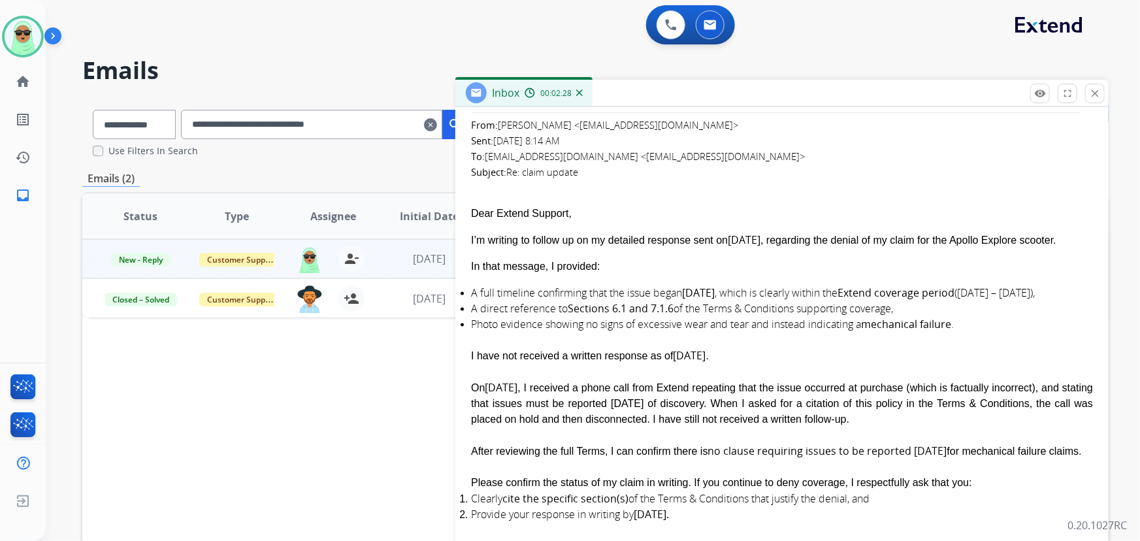
click at [576, 127] on font "From: [PERSON_NAME] <[EMAIL_ADDRESS][DOMAIN_NAME]> Sent: [DATE] 8:14 AM To: [EM…" at bounding box center [638, 148] width 334 height 60
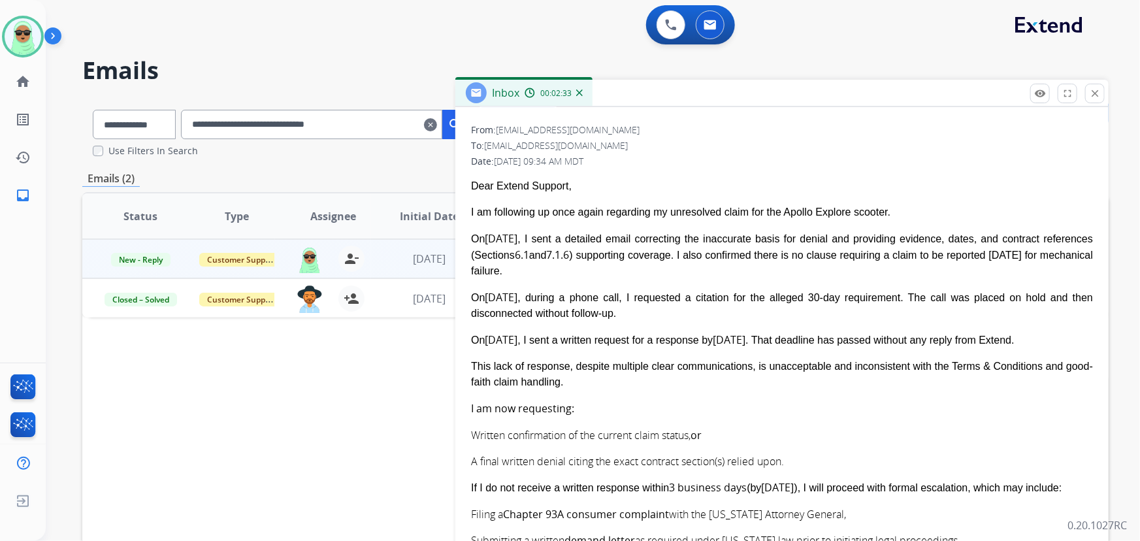
scroll to position [237, 0]
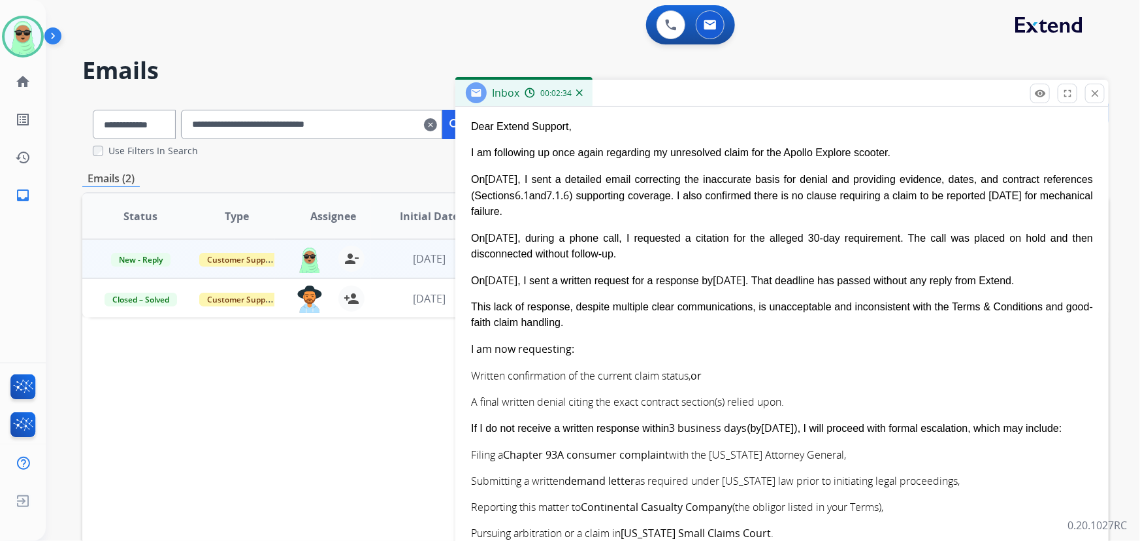
click at [762, 421] on b "[DATE]" at bounding box center [778, 428] width 33 height 14
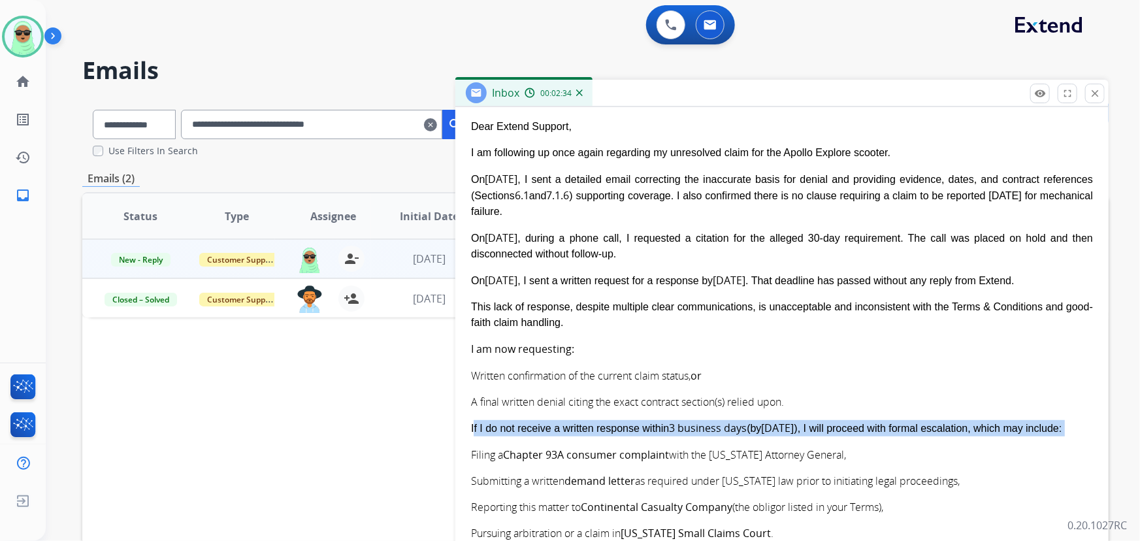
click at [762, 421] on b "[DATE]" at bounding box center [778, 428] width 33 height 14
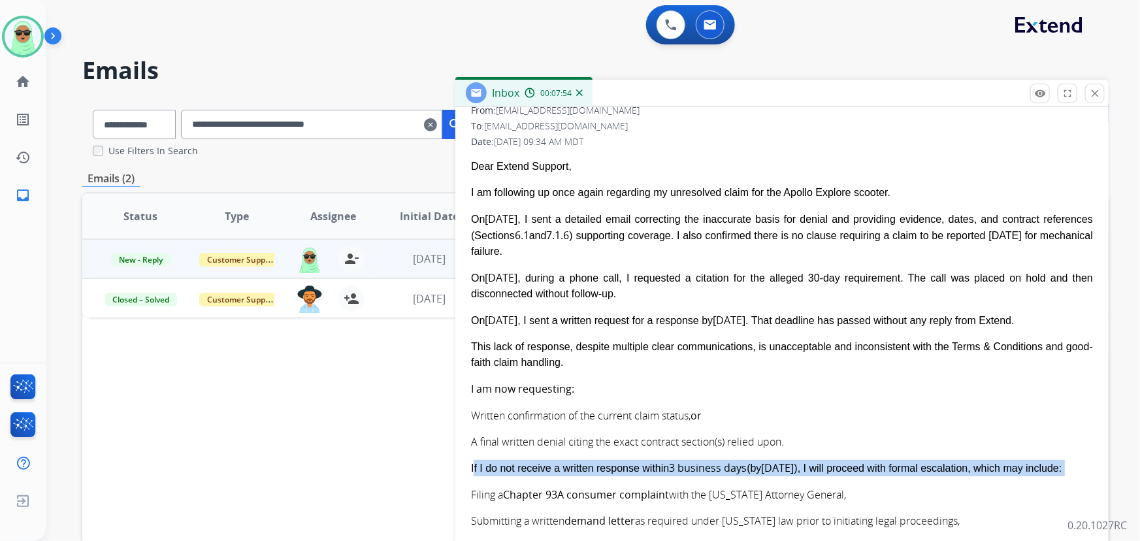
scroll to position [356, 0]
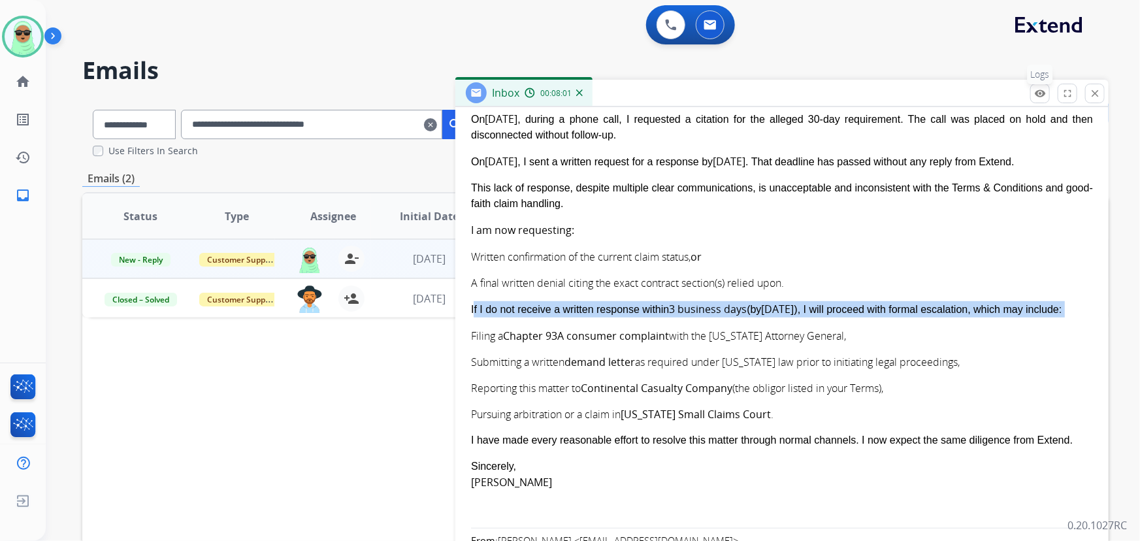
click at [1039, 102] on button "remove_red_eye Logs" at bounding box center [1041, 94] width 20 height 20
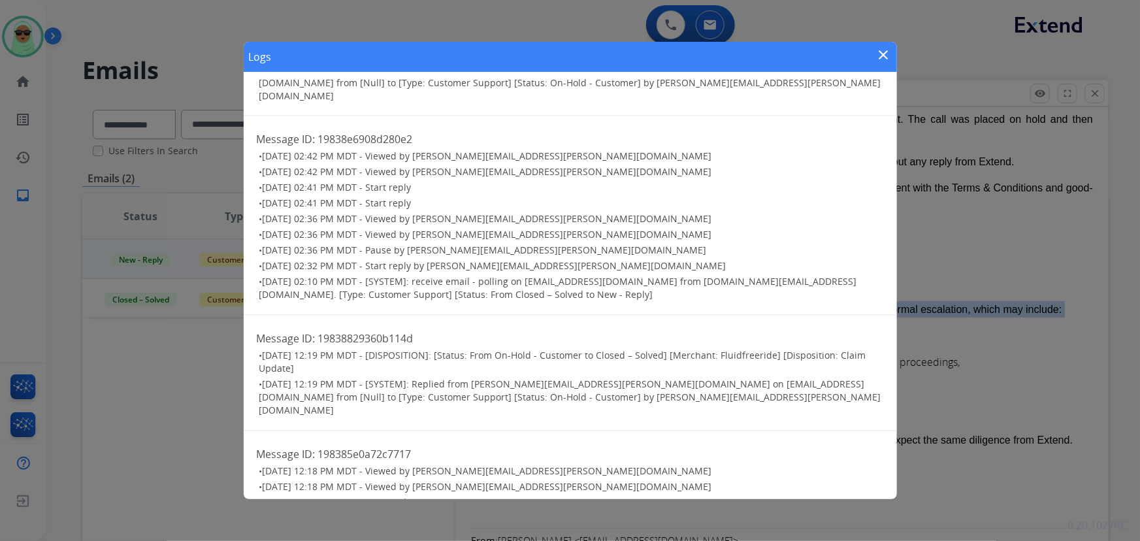
scroll to position [1216, 0]
click at [882, 60] on mat-icon "close" at bounding box center [884, 55] width 16 height 16
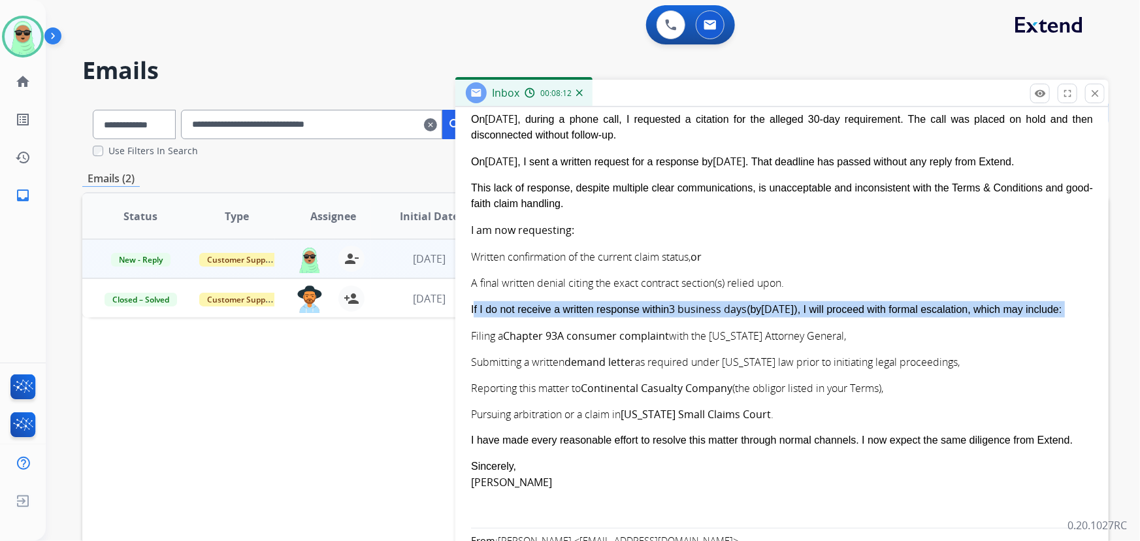
click at [289, 384] on div "Status Type Assignee Initial Date Updated Date arrow_downward SLA Subject Custo…" at bounding box center [595, 411] width 1027 height 438
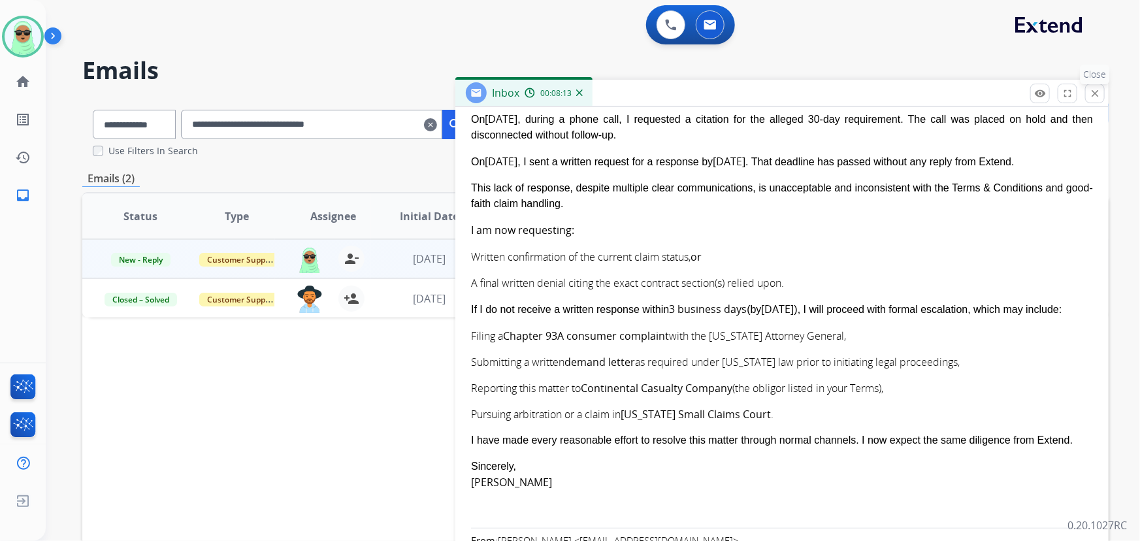
click at [1093, 95] on mat-icon "close" at bounding box center [1096, 94] width 12 height 12
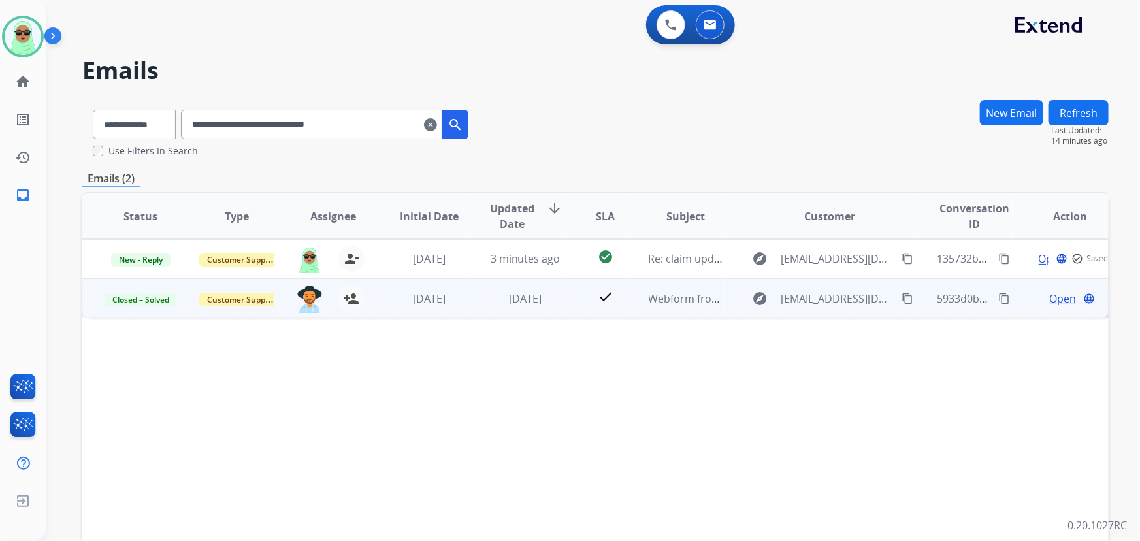
click at [1052, 294] on span "Open" at bounding box center [1063, 299] width 27 height 16
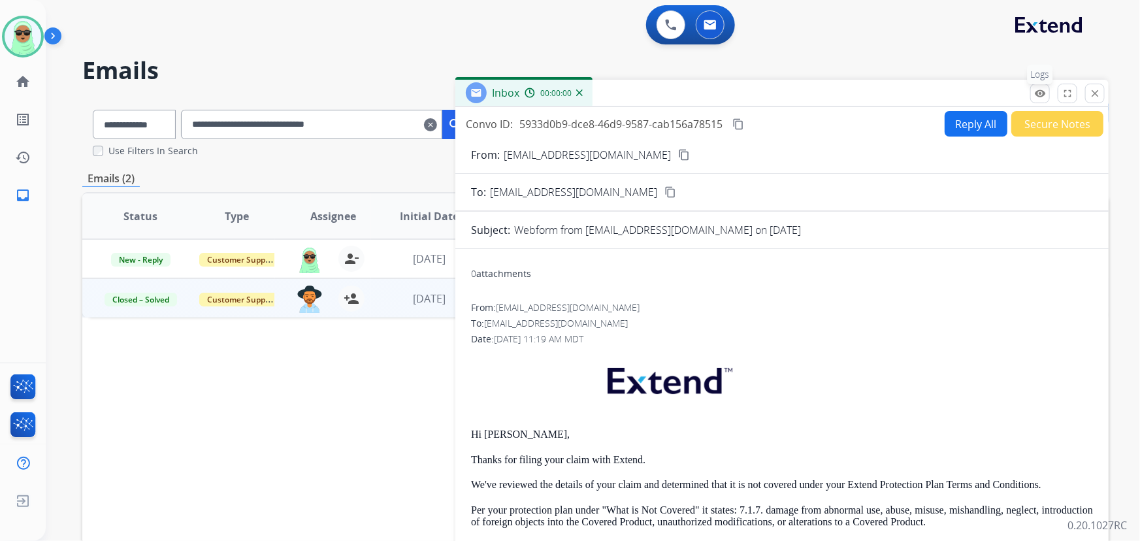
click at [1035, 96] on mat-icon "remove_red_eye" at bounding box center [1041, 94] width 12 height 12
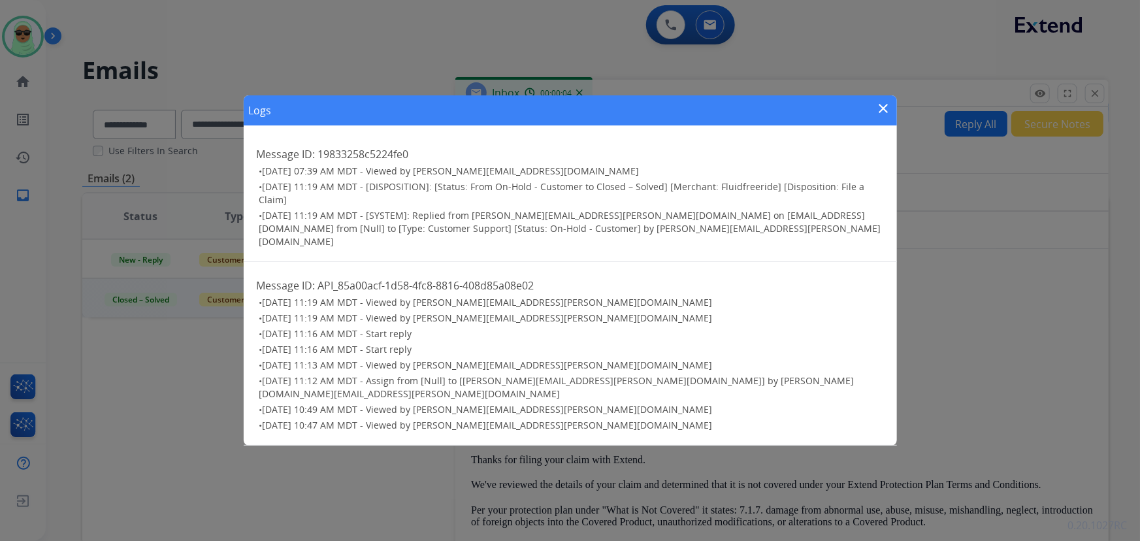
click at [880, 116] on mat-icon "close" at bounding box center [884, 109] width 16 height 16
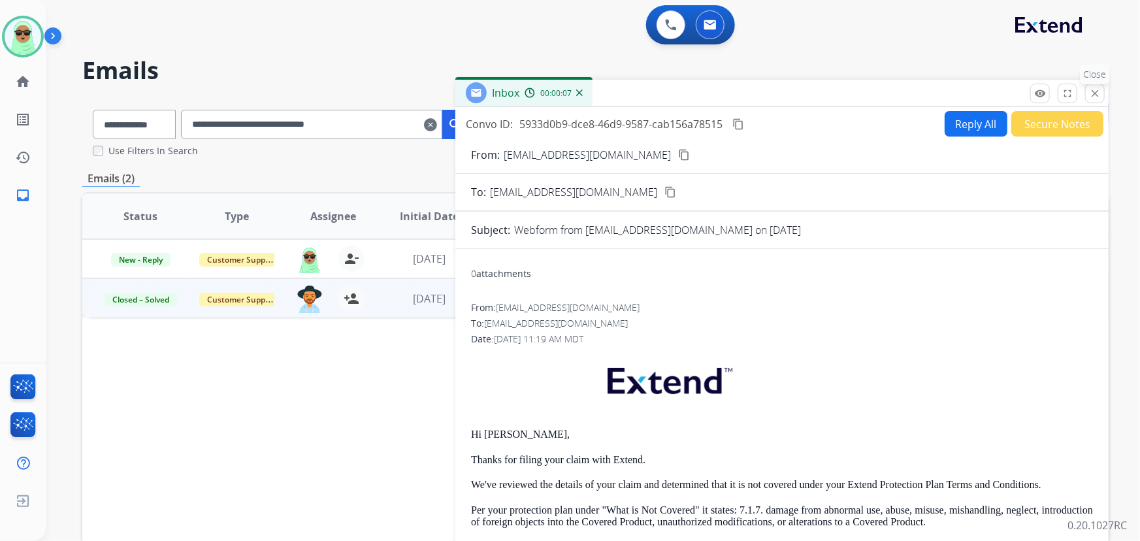
click at [1097, 99] on button "close Close" at bounding box center [1096, 94] width 20 height 20
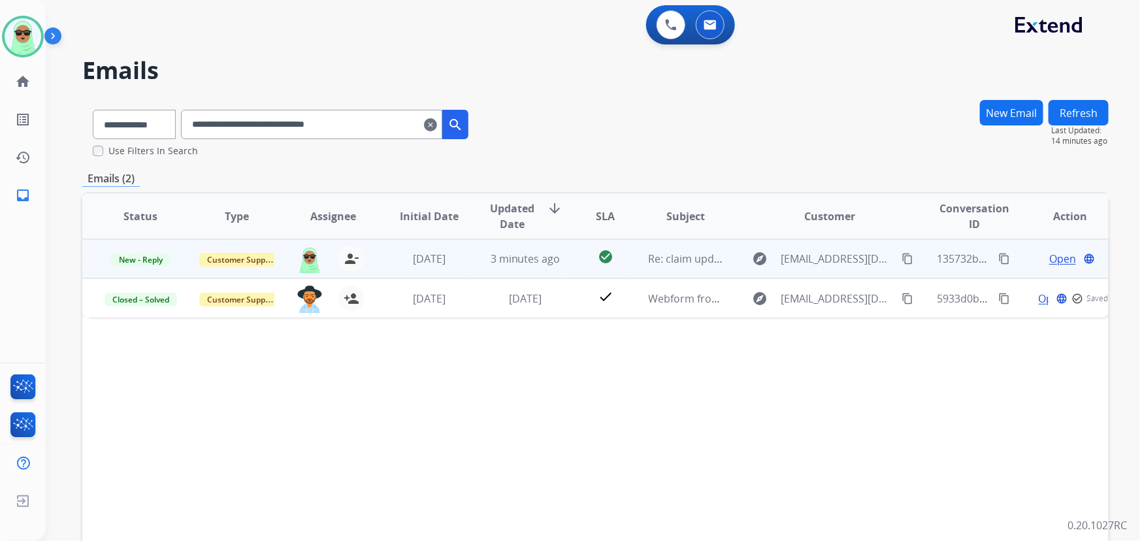
click at [1054, 253] on span "Open" at bounding box center [1063, 259] width 27 height 16
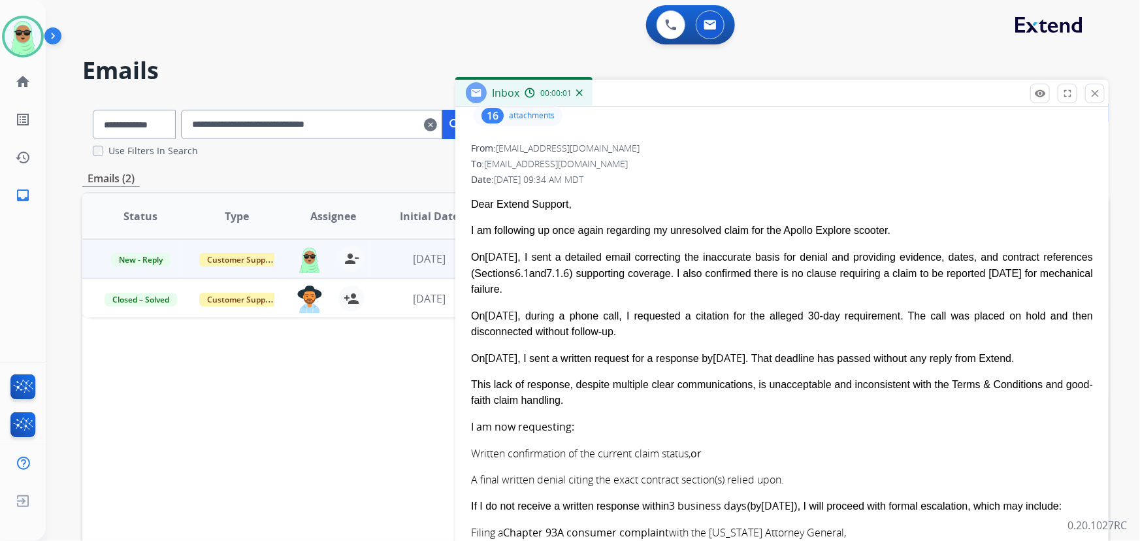
scroll to position [178, 0]
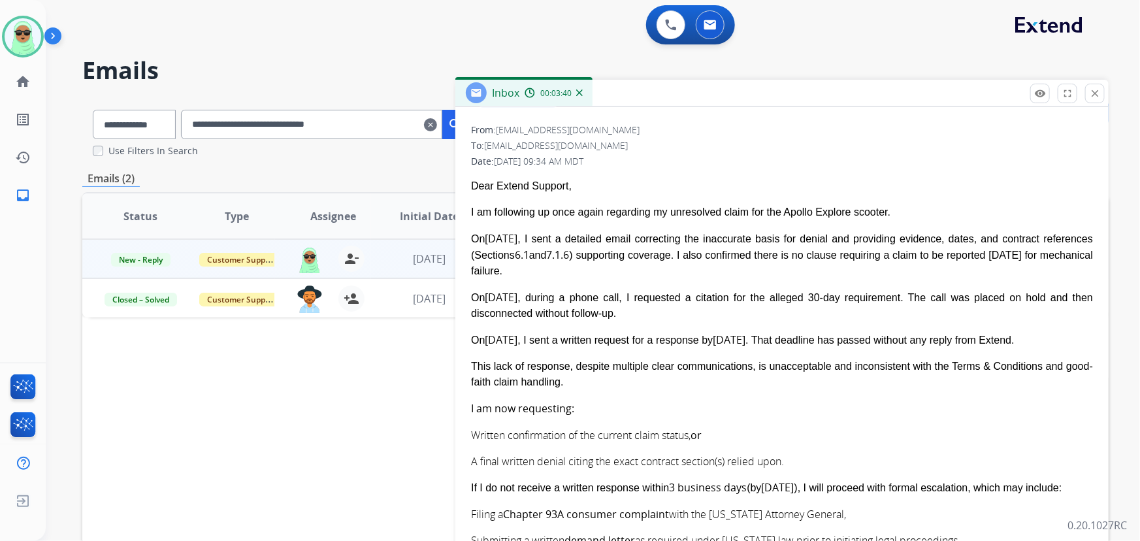
drag, startPoint x: 188, startPoint y: 71, endPoint x: 197, endPoint y: 71, distance: 9.2
click at [188, 69] on h2 "Emails" at bounding box center [595, 71] width 1027 height 26
click at [437, 124] on mat-icon "clear" at bounding box center [430, 125] width 13 height 16
click at [449, 124] on div "**********" at bounding box center [577, 317] width 1063 height 541
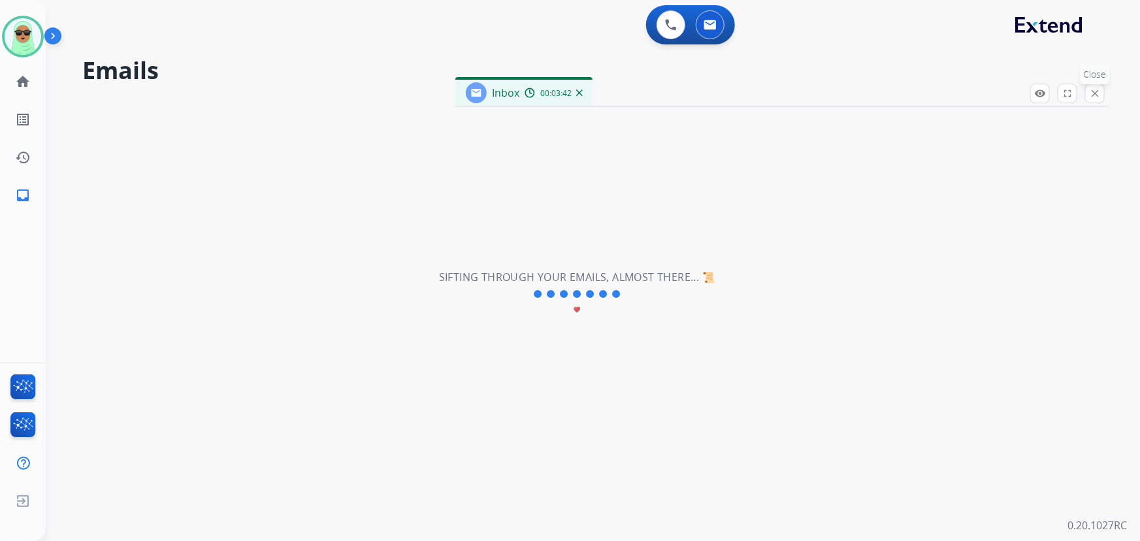
click at [1098, 92] on mat-icon "close" at bounding box center [1096, 94] width 12 height 12
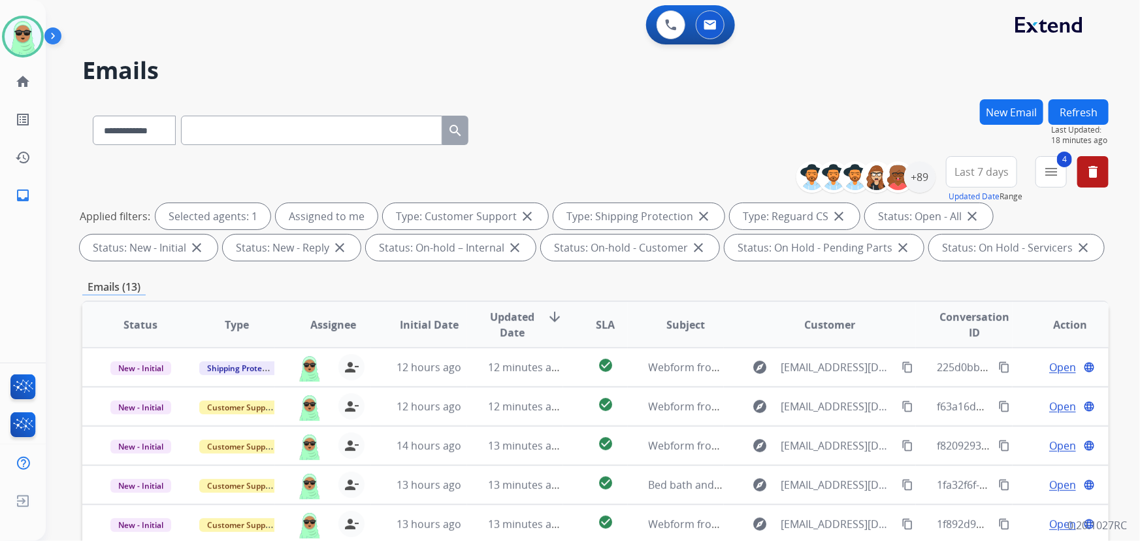
click at [383, 141] on input "text" at bounding box center [311, 130] width 261 height 29
drag, startPoint x: 107, startPoint y: 120, endPoint x: 114, endPoint y: 134, distance: 16.4
click at [107, 120] on select "**********" at bounding box center [134, 130] width 82 height 29
select select "**********"
click at [93, 116] on select "**********" at bounding box center [134, 130] width 82 height 29
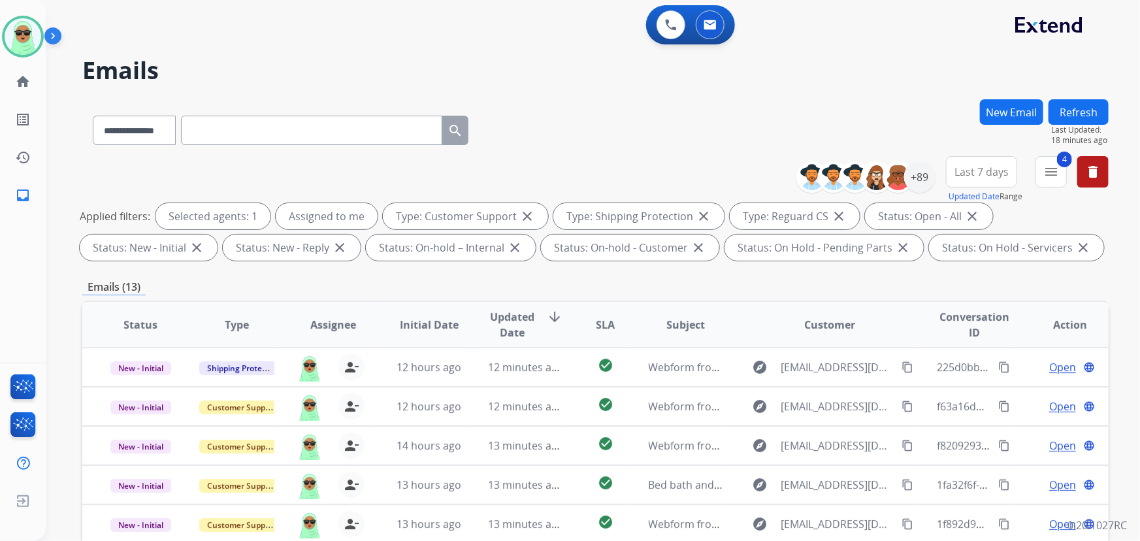
click at [241, 137] on input "text" at bounding box center [311, 130] width 261 height 29
paste input "**********"
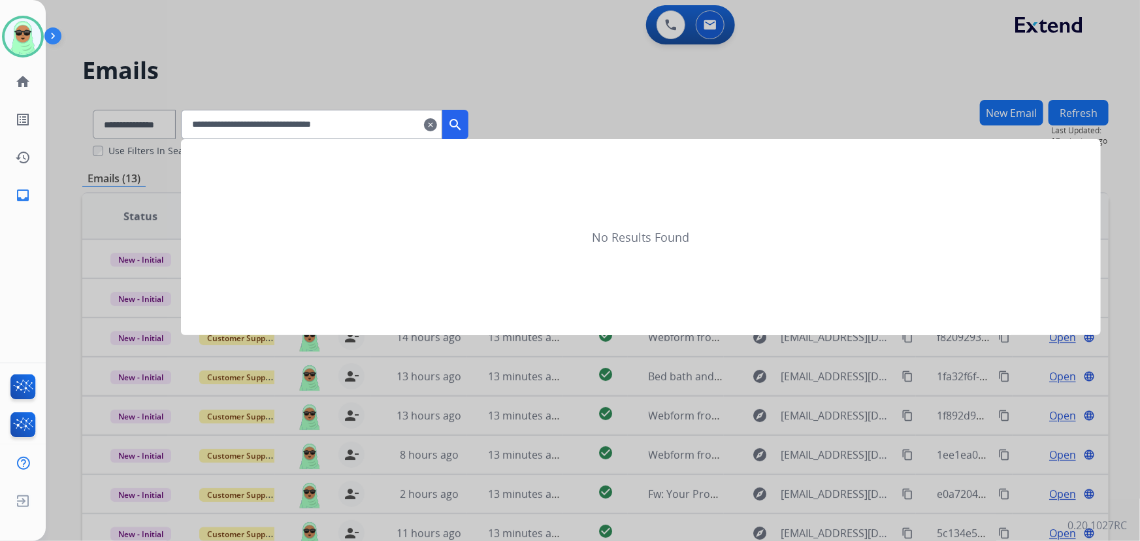
type input "**********"
click at [463, 127] on mat-icon "search" at bounding box center [456, 125] width 16 height 16
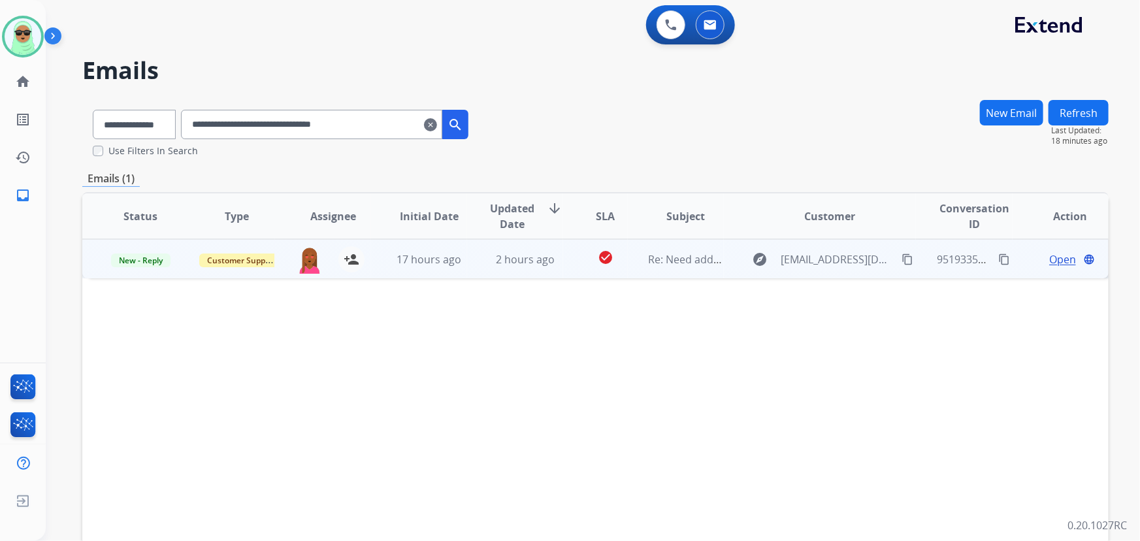
click at [1039, 252] on div "Open language" at bounding box center [1071, 260] width 75 height 16
click at [1059, 259] on span "Open" at bounding box center [1063, 259] width 27 height 16
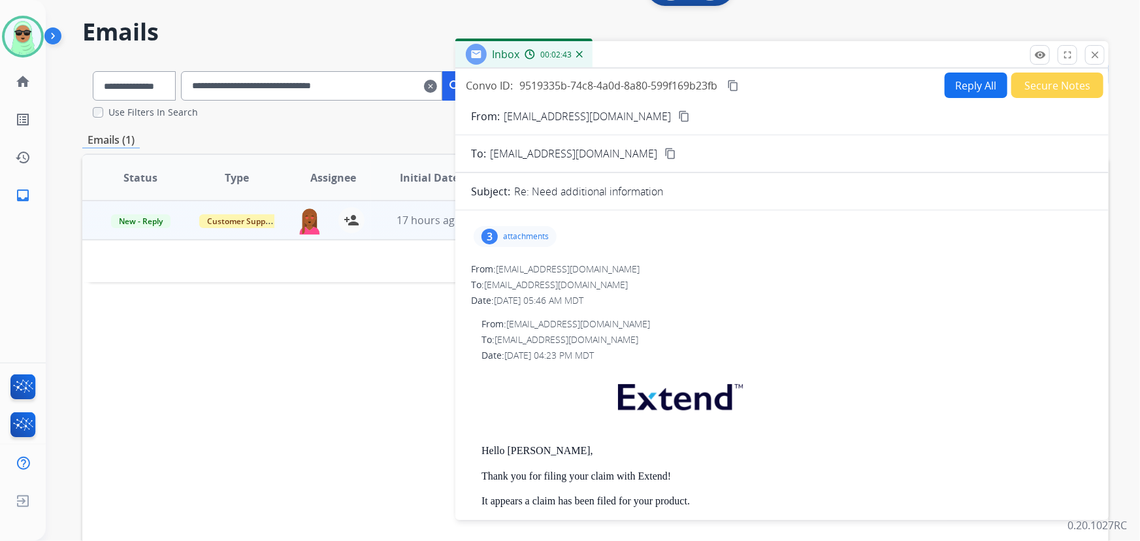
scroll to position [59, 0]
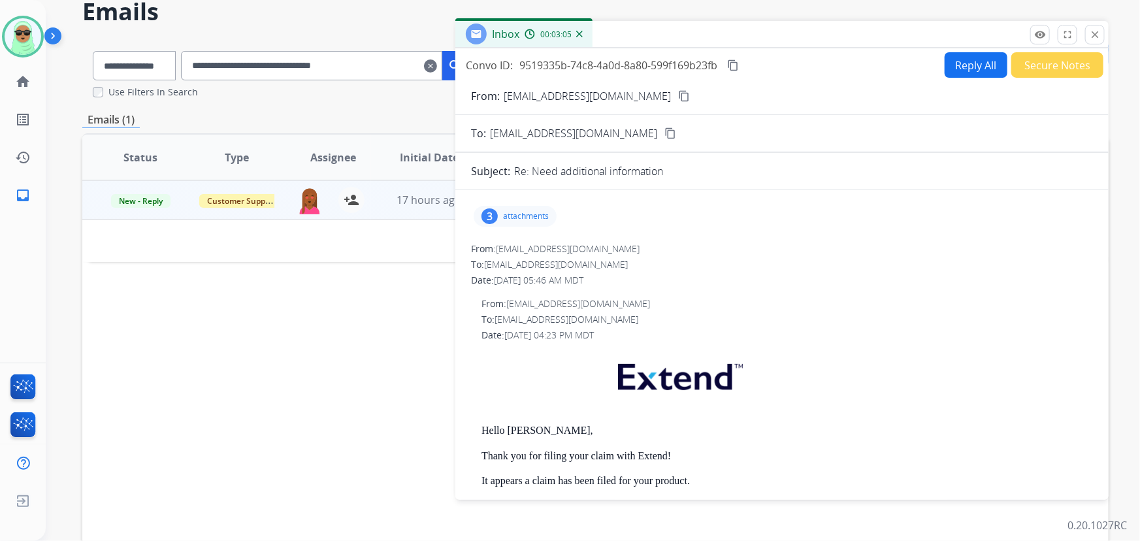
click at [187, 293] on div "Status Type Assignee Initial Date Updated Date arrow_downward SLA Subject Custo…" at bounding box center [595, 352] width 1027 height 438
click at [1092, 31] on mat-icon "close" at bounding box center [1096, 35] width 12 height 12
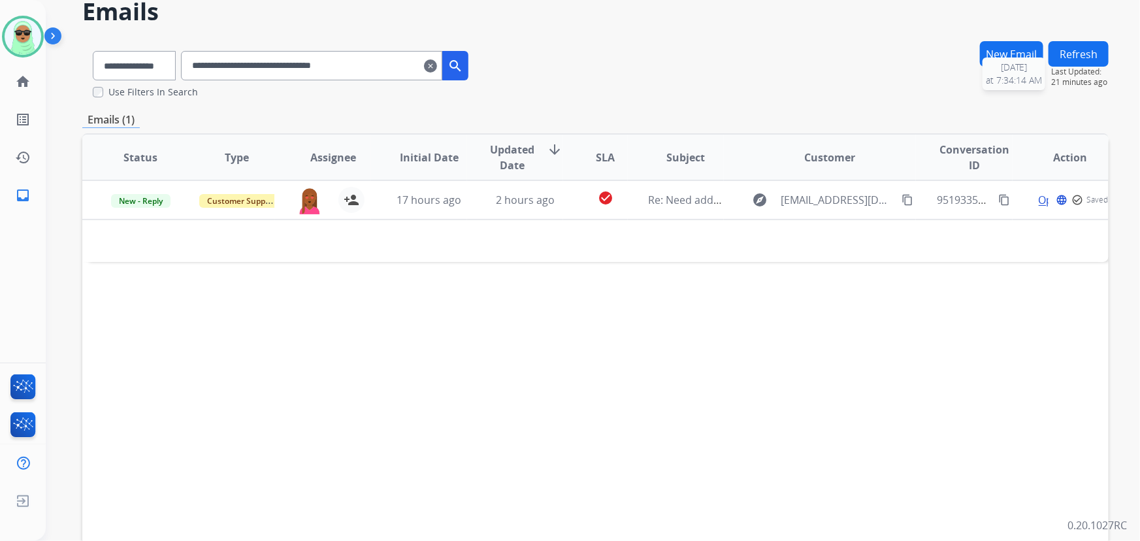
click at [1076, 61] on button "Refresh" at bounding box center [1079, 53] width 60 height 25
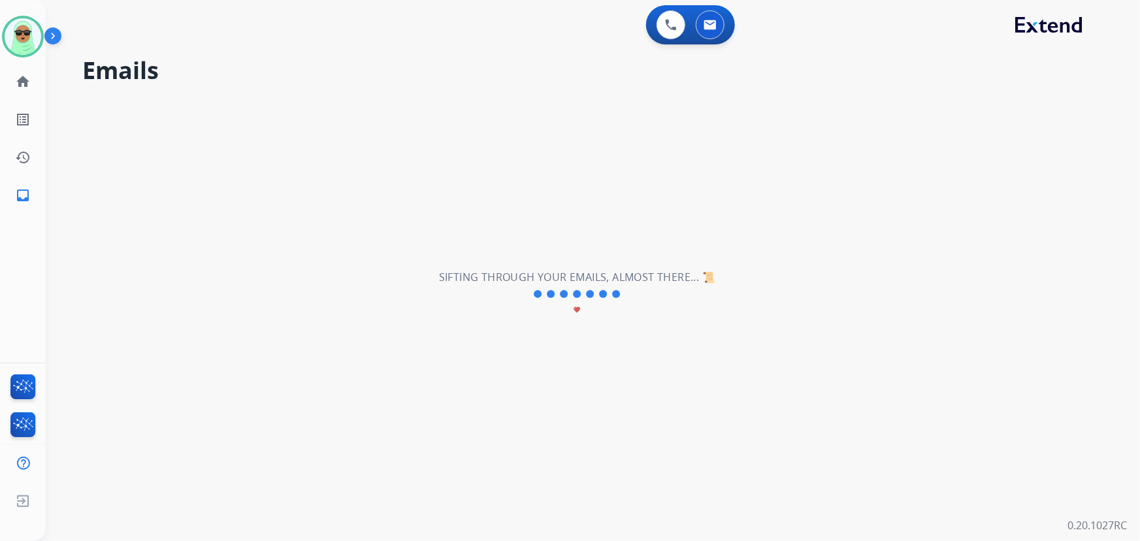
scroll to position [0, 0]
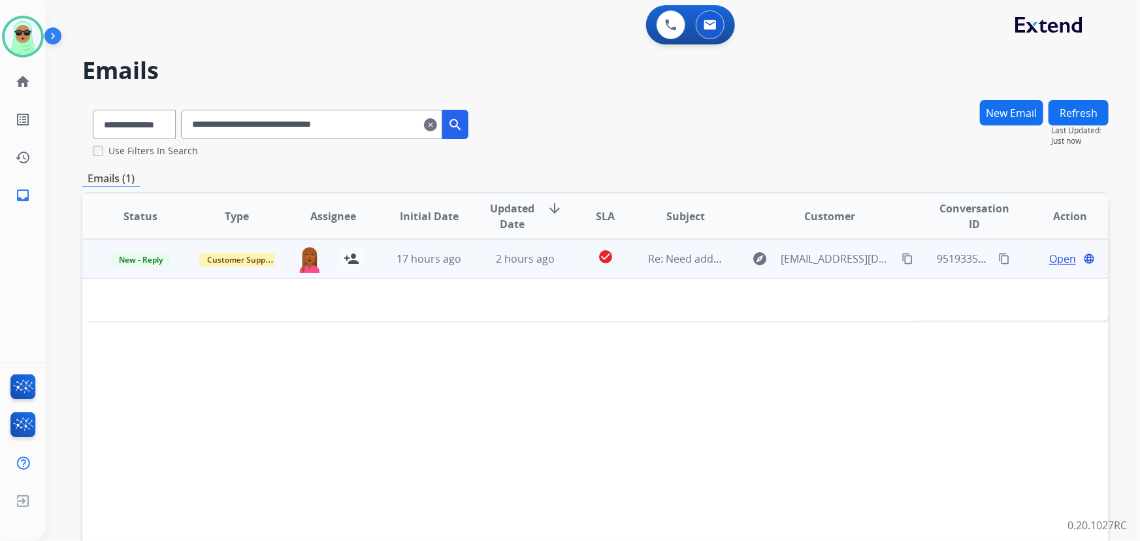
click at [1064, 259] on span "Open" at bounding box center [1063, 259] width 27 height 16
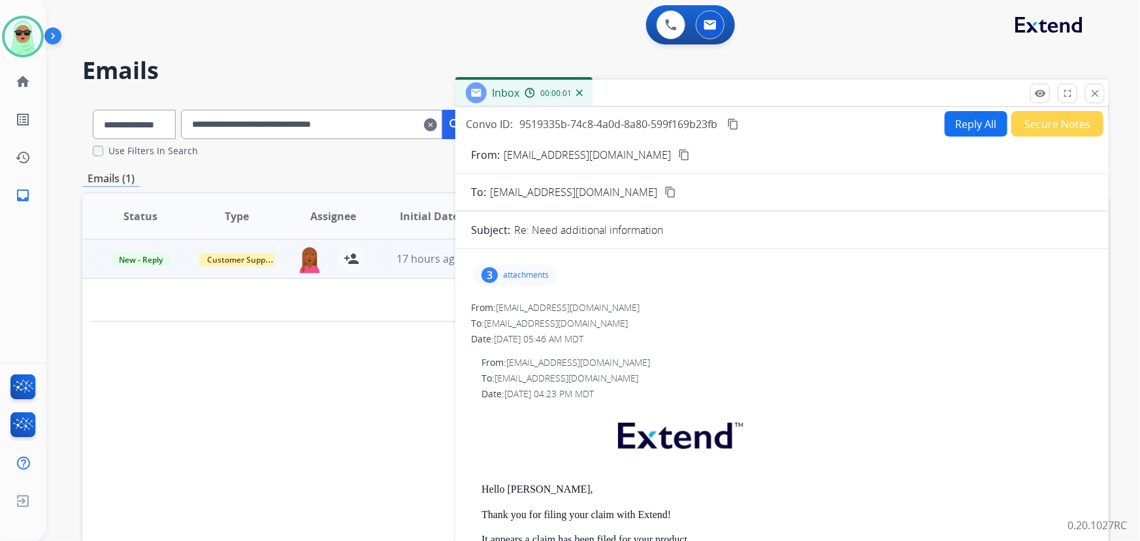
click at [539, 272] on p "attachments" at bounding box center [526, 275] width 46 height 10
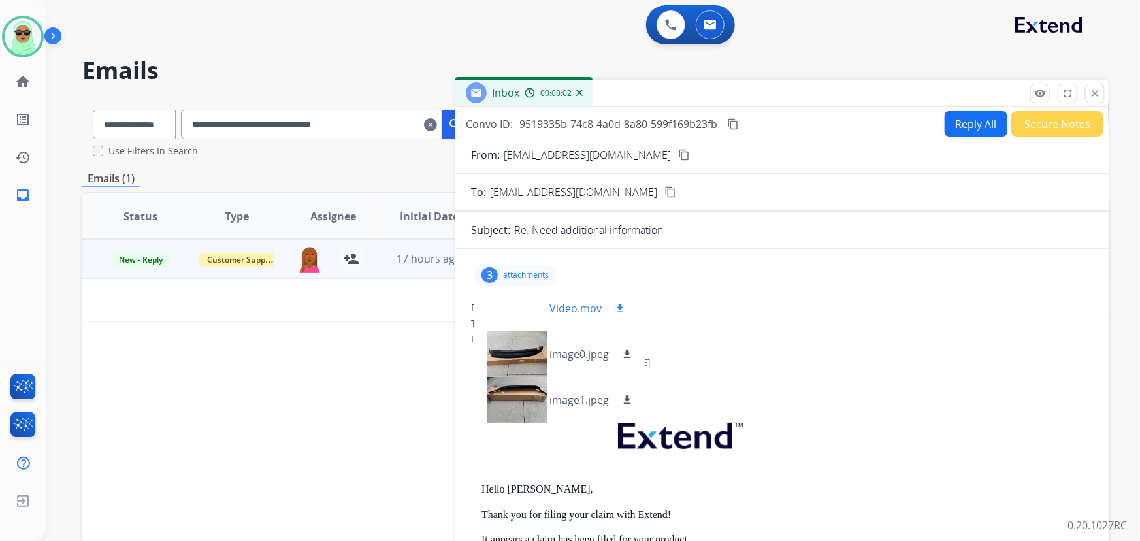
click at [621, 303] on mat-icon "download" at bounding box center [620, 309] width 12 height 12
click at [956, 19] on div "0 Voice Interactions 0 Email Interactions" at bounding box center [585, 26] width 1048 height 42
click at [252, 418] on div "Status Type Assignee Initial Date Updated Date arrow_downward SLA Subject Custo…" at bounding box center [595, 411] width 1027 height 438
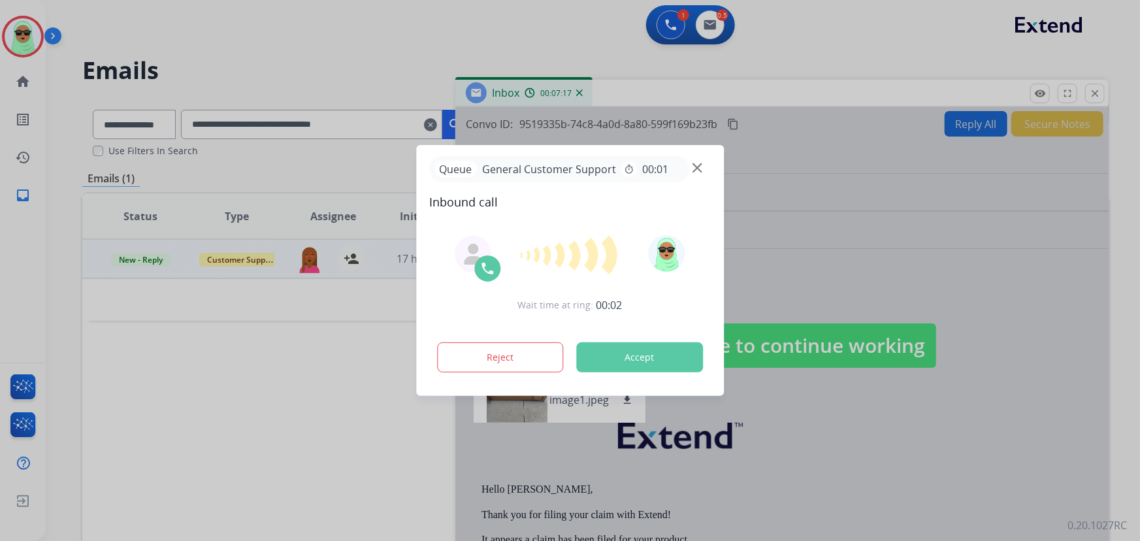
click at [932, 52] on div at bounding box center [570, 270] width 1140 height 541
click at [699, 169] on img at bounding box center [698, 168] width 10 height 10
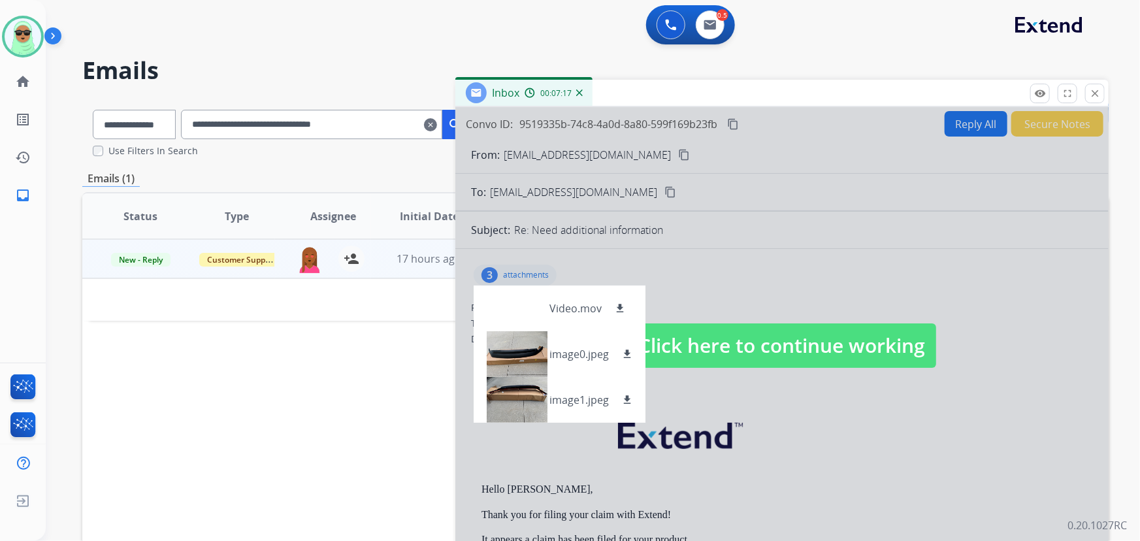
click at [695, 327] on span "Click here to continue working" at bounding box center [783, 346] width 308 height 44
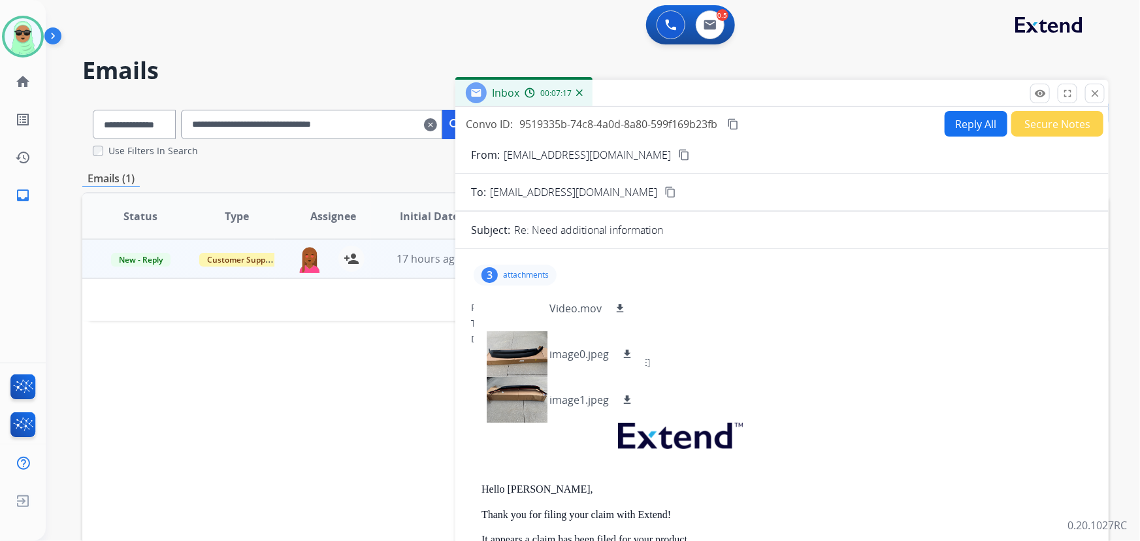
click at [231, 422] on div "Status Type Assignee Initial Date Updated Date arrow_downward SLA Subject Custo…" at bounding box center [595, 411] width 1027 height 438
click at [1098, 102] on button "close Close" at bounding box center [1096, 94] width 20 height 20
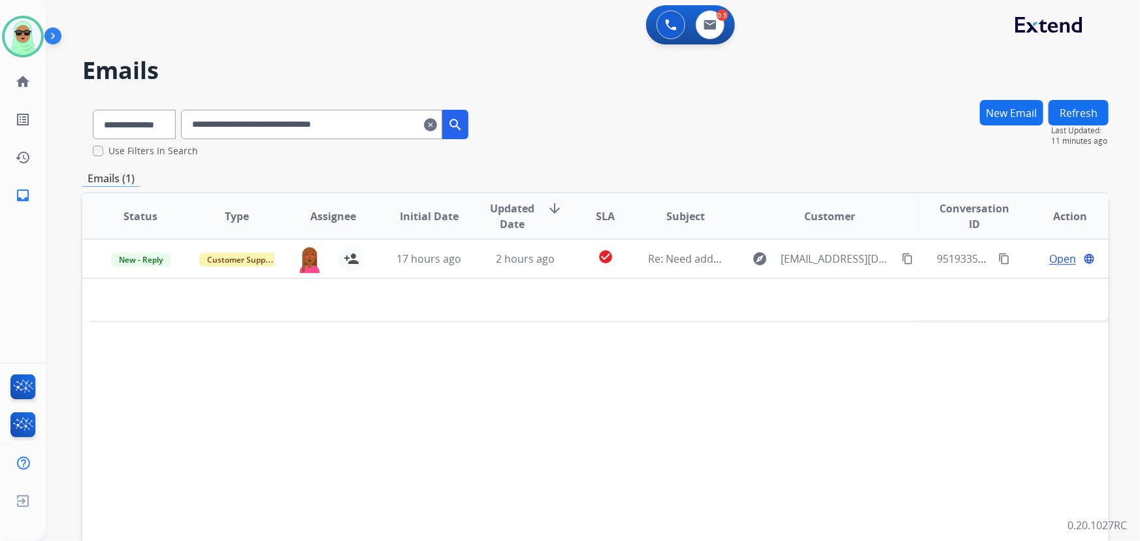
click at [440, 131] on div "**********" at bounding box center [325, 124] width 288 height 29
click at [437, 128] on mat-icon "clear" at bounding box center [430, 125] width 13 height 16
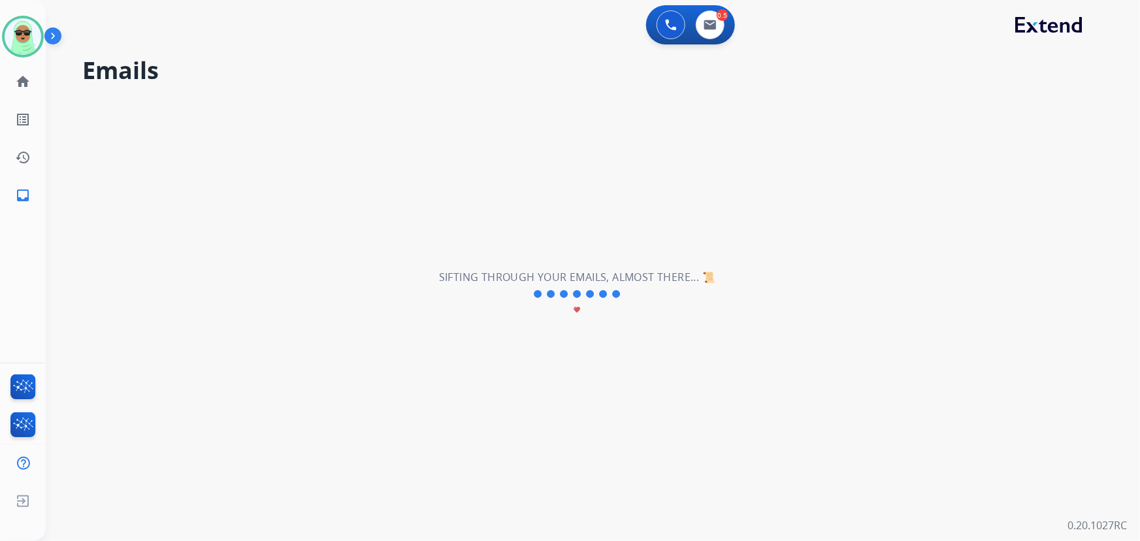
click at [732, 35] on div "0 Voice Interactions 0.5 Email Interactions" at bounding box center [690, 24] width 89 height 39
select select "**********"
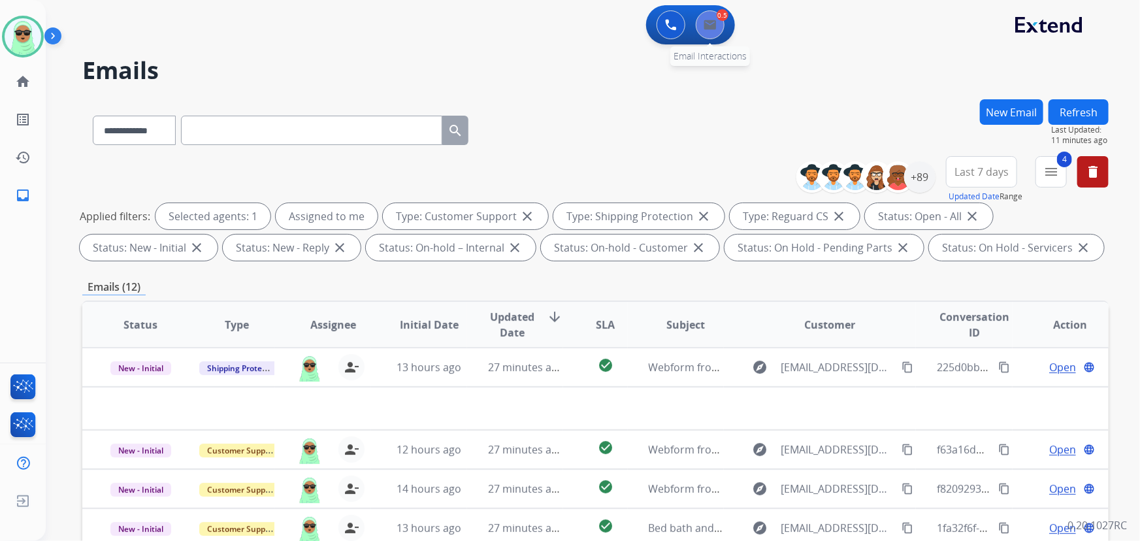
click at [718, 31] on button at bounding box center [710, 24] width 29 height 29
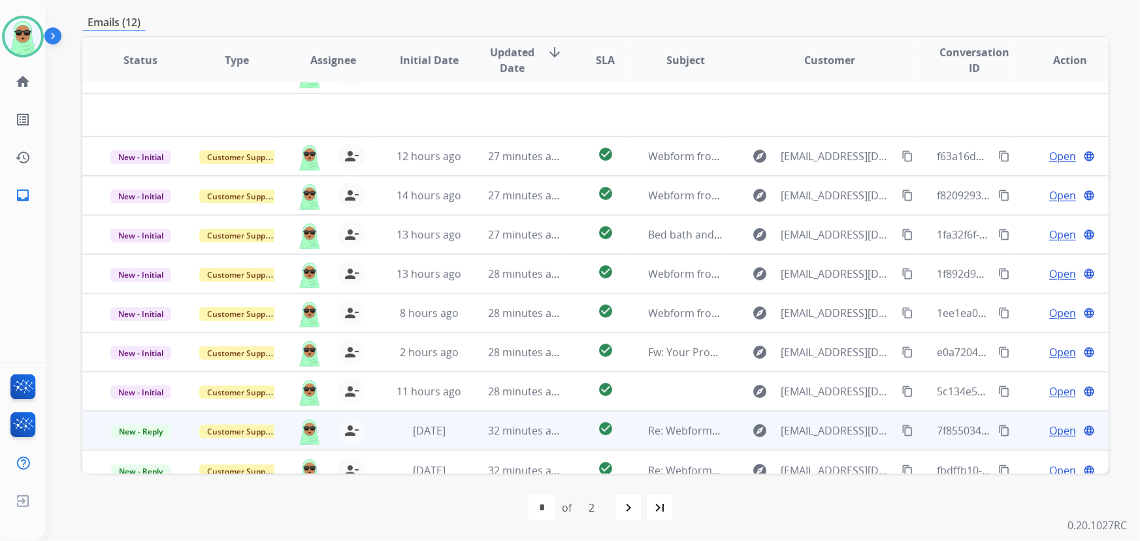
scroll to position [44, 0]
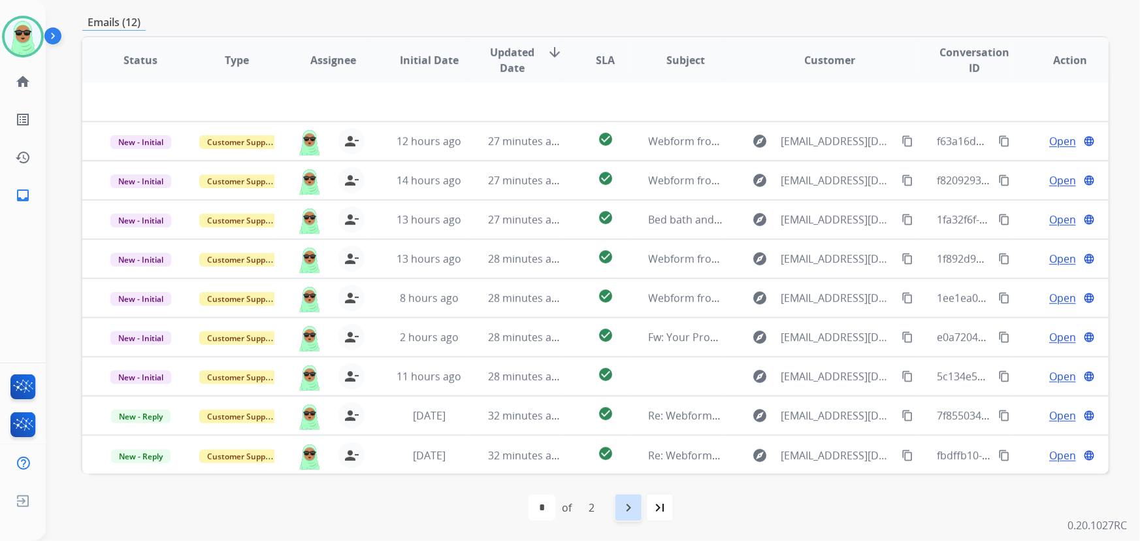
click at [633, 511] on mat-icon "navigate_next" at bounding box center [629, 508] width 16 height 16
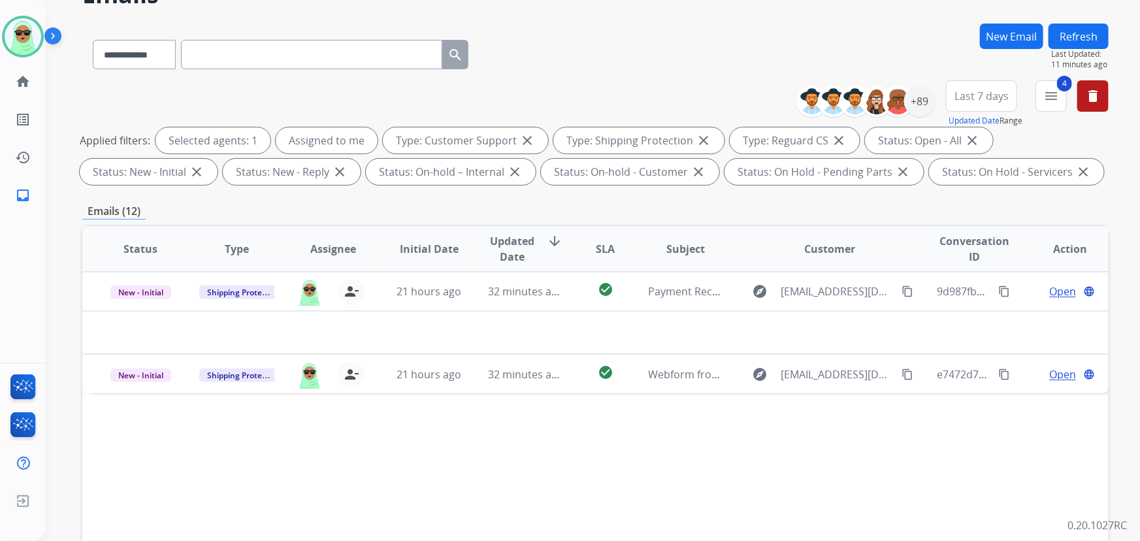
scroll to position [0, 0]
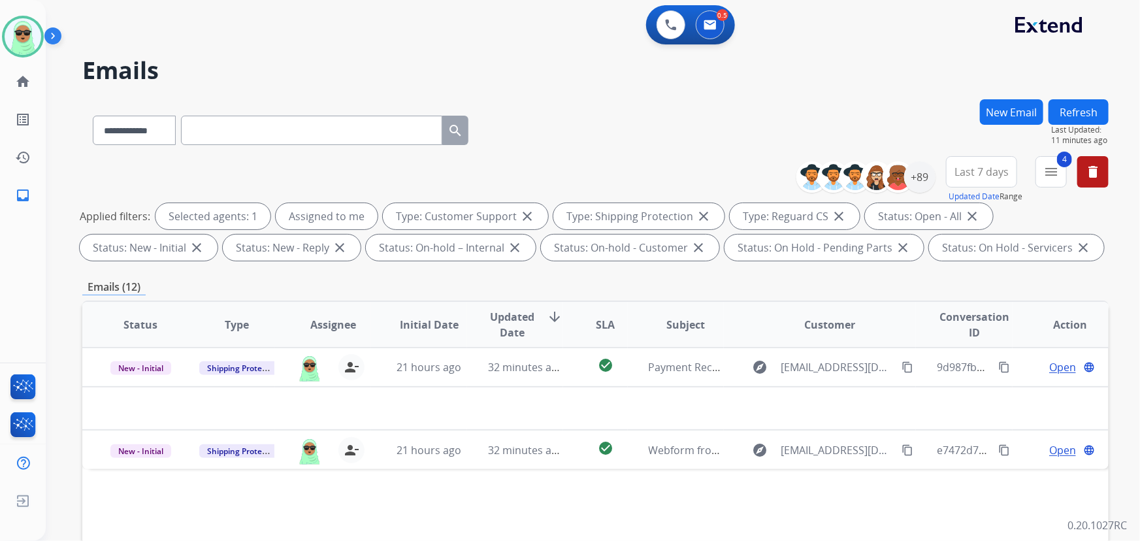
click at [1096, 122] on button "Refresh" at bounding box center [1079, 111] width 60 height 25
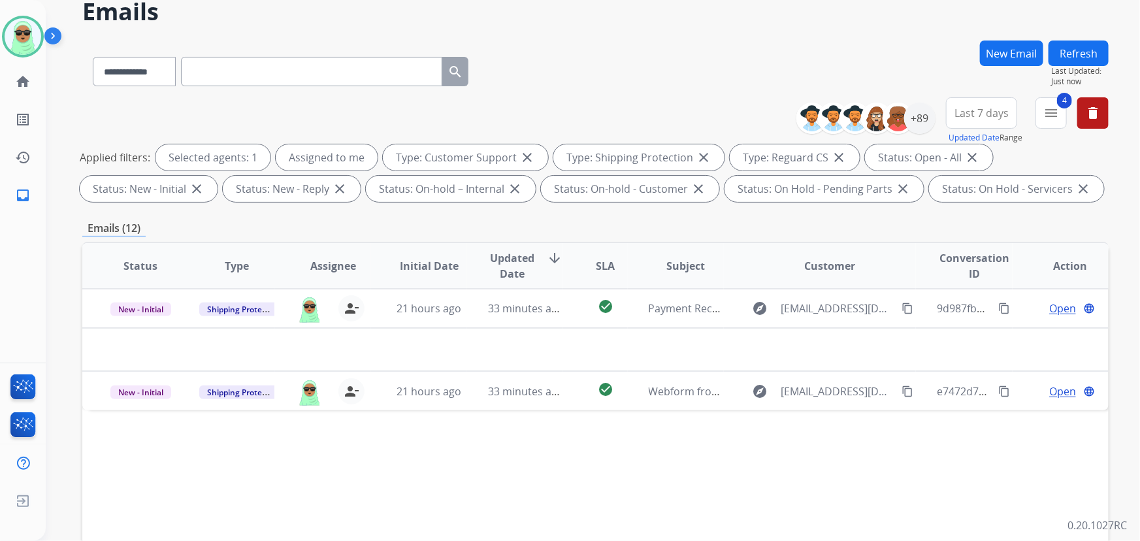
scroll to position [59, 0]
click at [1053, 109] on mat-icon "menu" at bounding box center [1052, 113] width 16 height 16
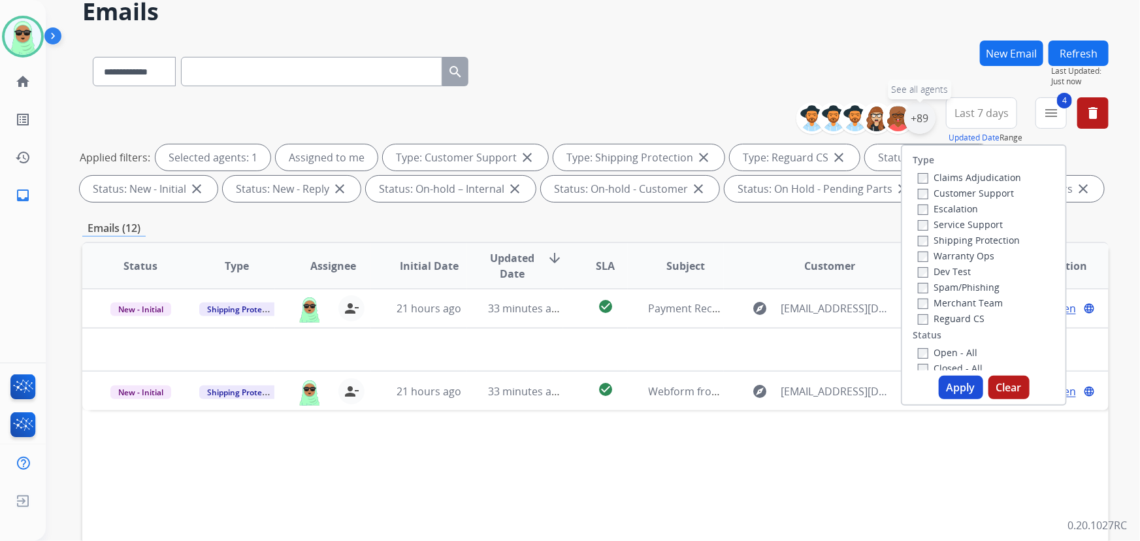
click at [929, 125] on div "+89" at bounding box center [920, 118] width 31 height 31
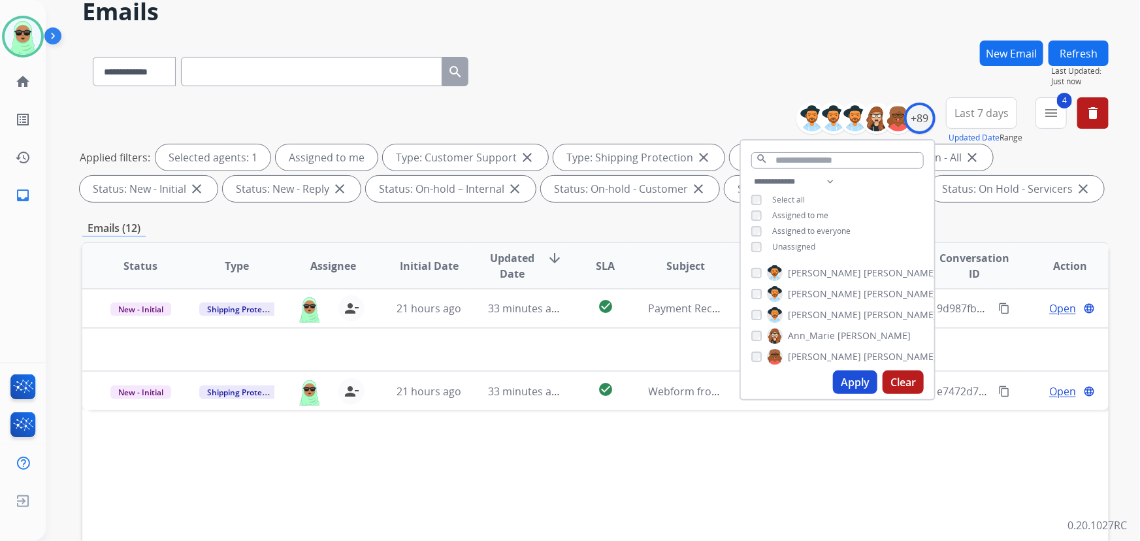
click at [866, 380] on button "Apply" at bounding box center [855, 383] width 44 height 24
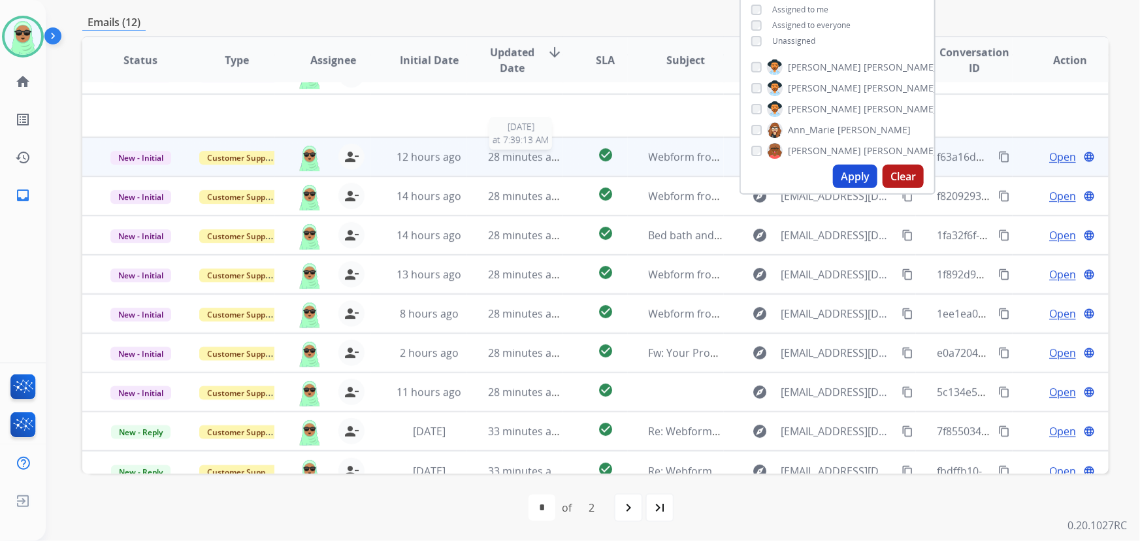
scroll to position [44, 0]
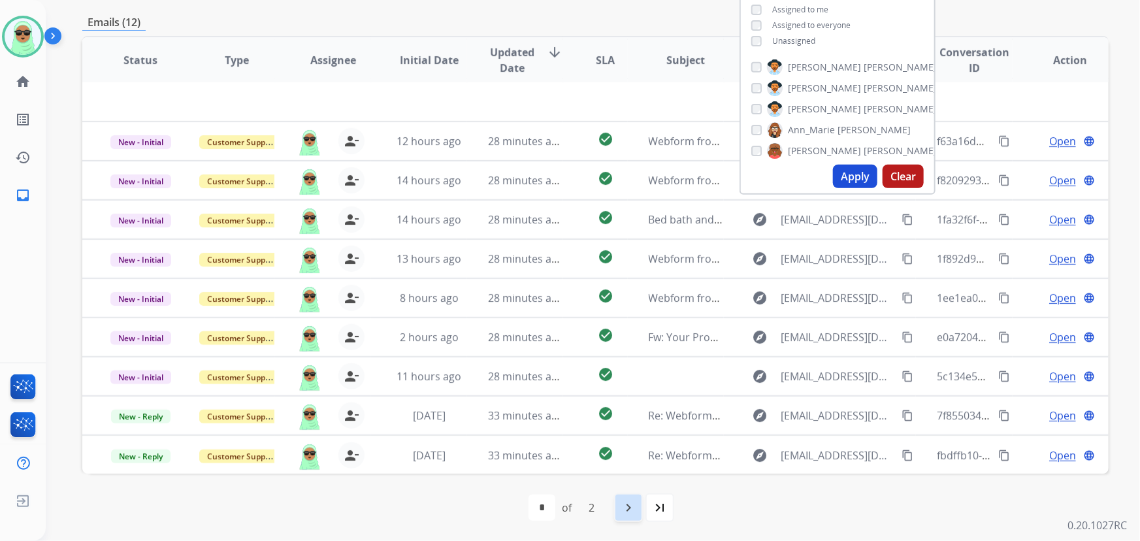
click at [628, 500] on mat-icon "navigate_next" at bounding box center [629, 508] width 16 height 16
select select "*"
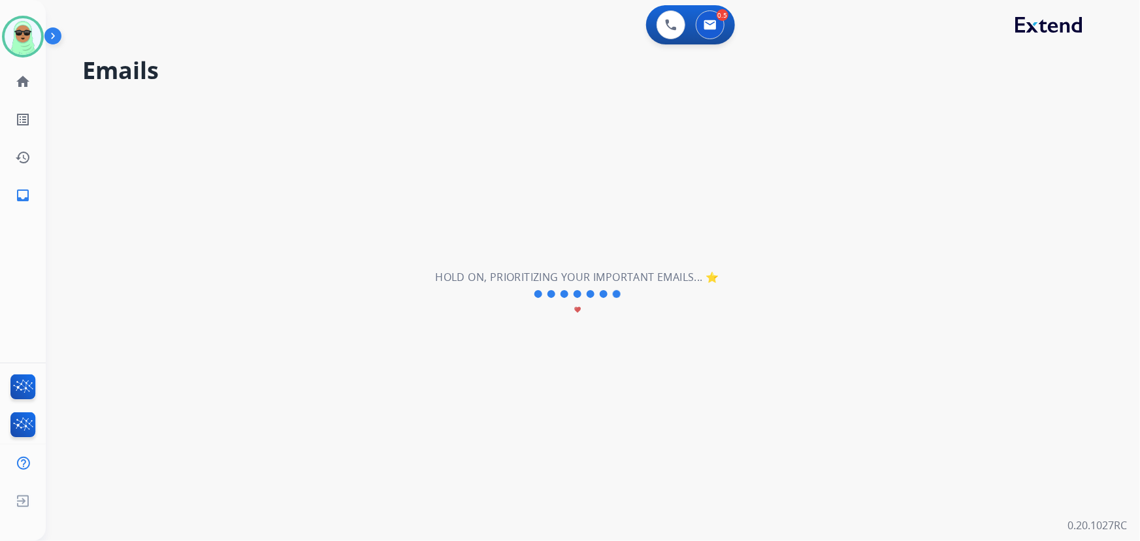
scroll to position [0, 0]
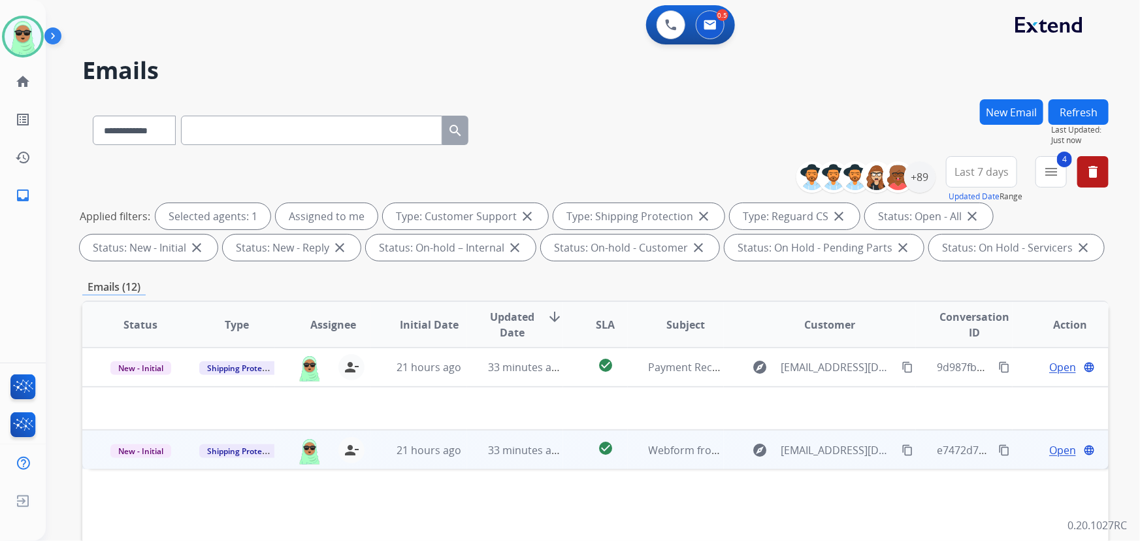
click at [1050, 456] on span "Open" at bounding box center [1063, 450] width 27 height 16
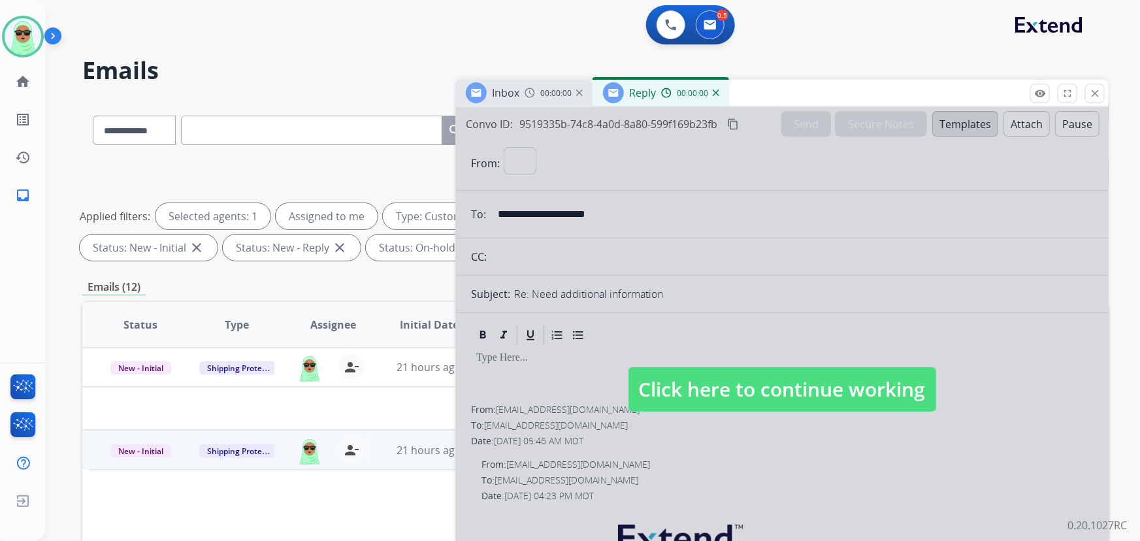
select select "**********"
click at [762, 401] on span "Click here to continue working" at bounding box center [783, 389] width 308 height 44
select select
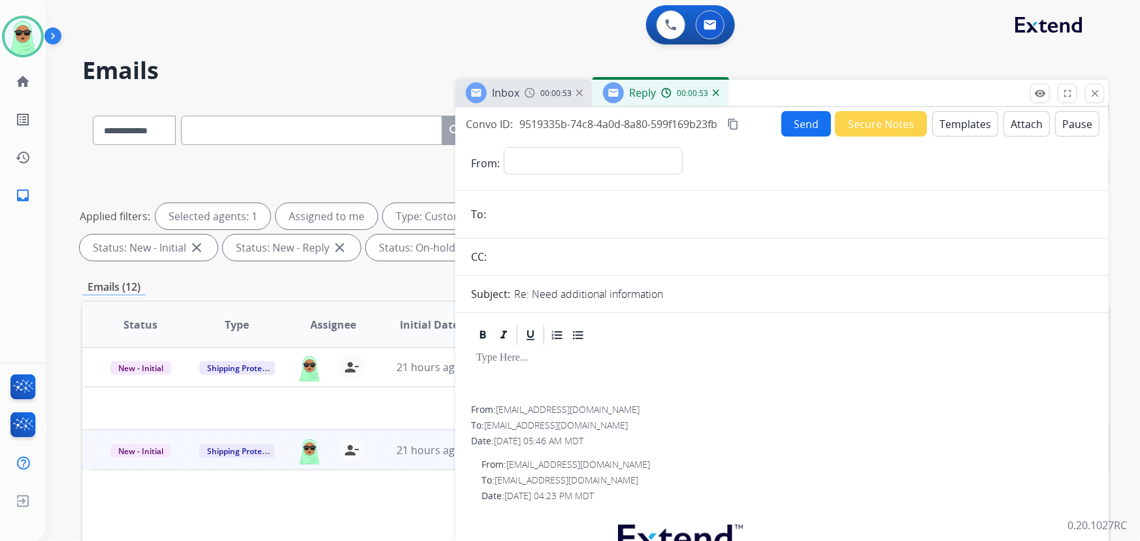
click at [714, 95] on img at bounding box center [716, 93] width 7 height 7
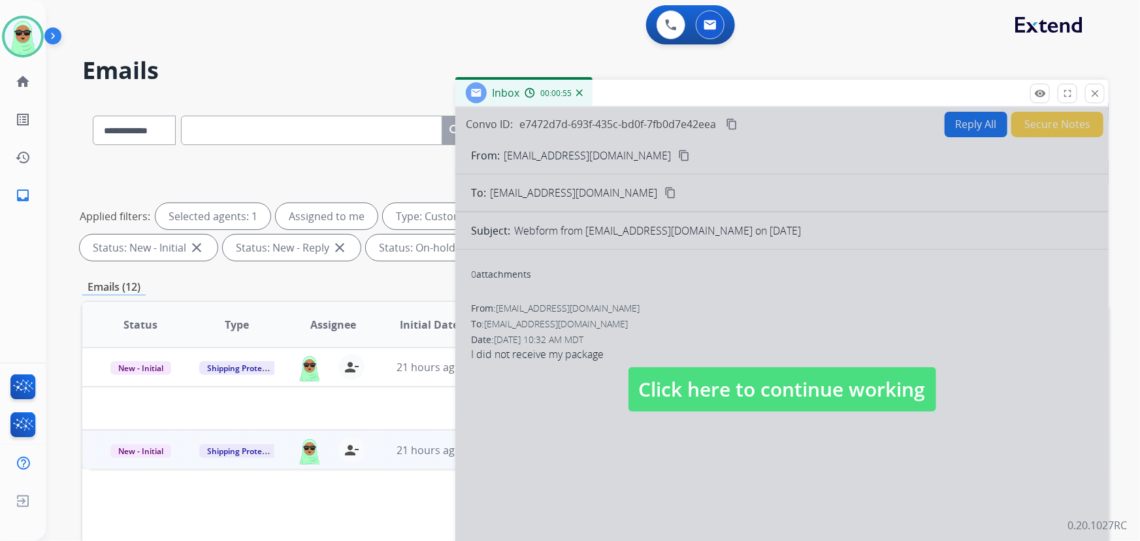
click at [701, 392] on span "Click here to continue working" at bounding box center [783, 389] width 308 height 44
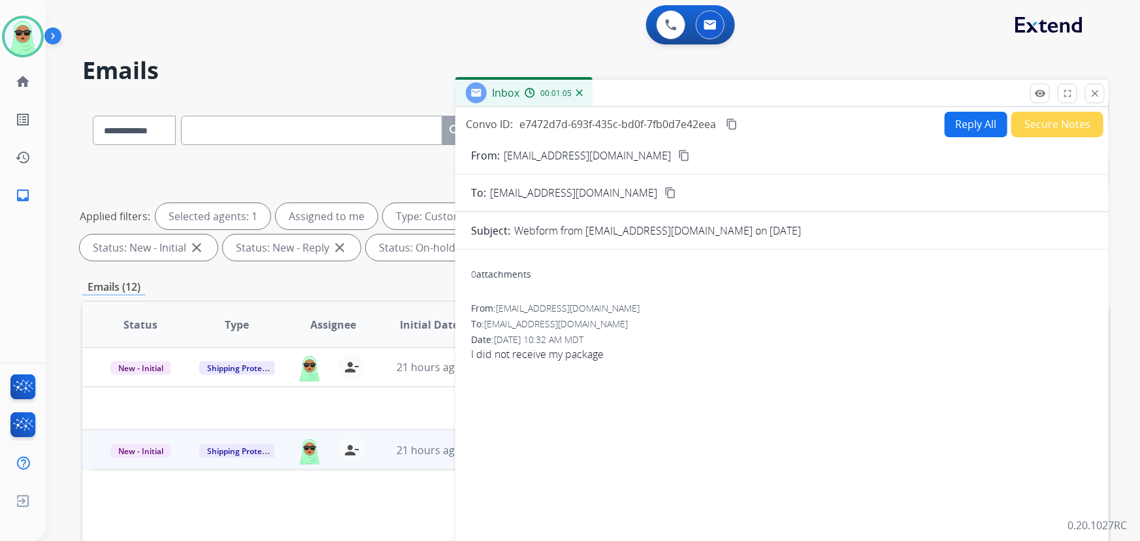
click at [974, 122] on button "Reply All" at bounding box center [976, 124] width 63 height 25
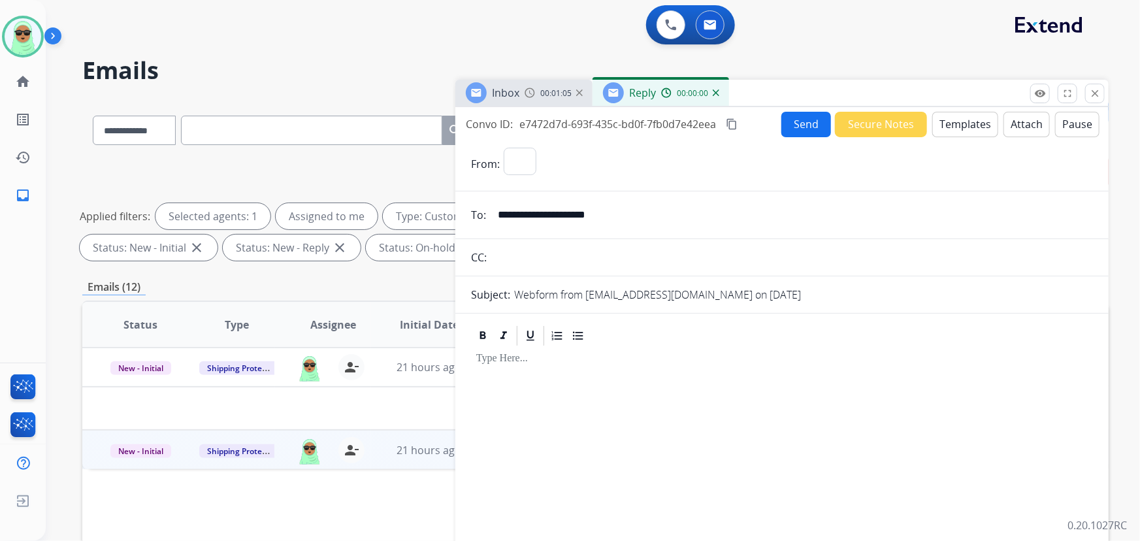
select select "**********"
click at [941, 123] on button "Templates" at bounding box center [966, 124] width 66 height 25
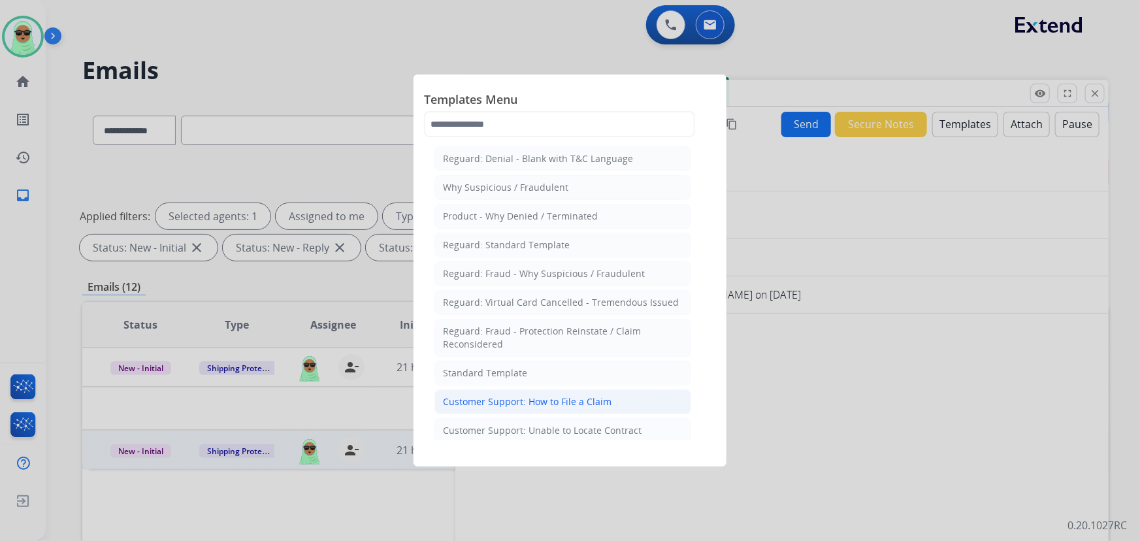
click at [599, 390] on li "Customer Support: How to File a Claim" at bounding box center [563, 402] width 257 height 25
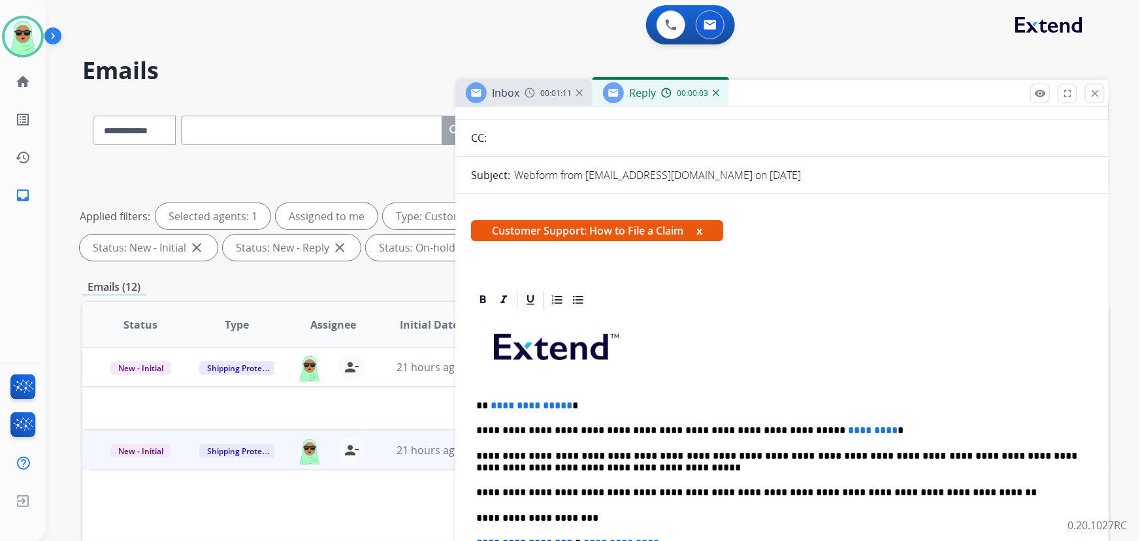
scroll to position [237, 0]
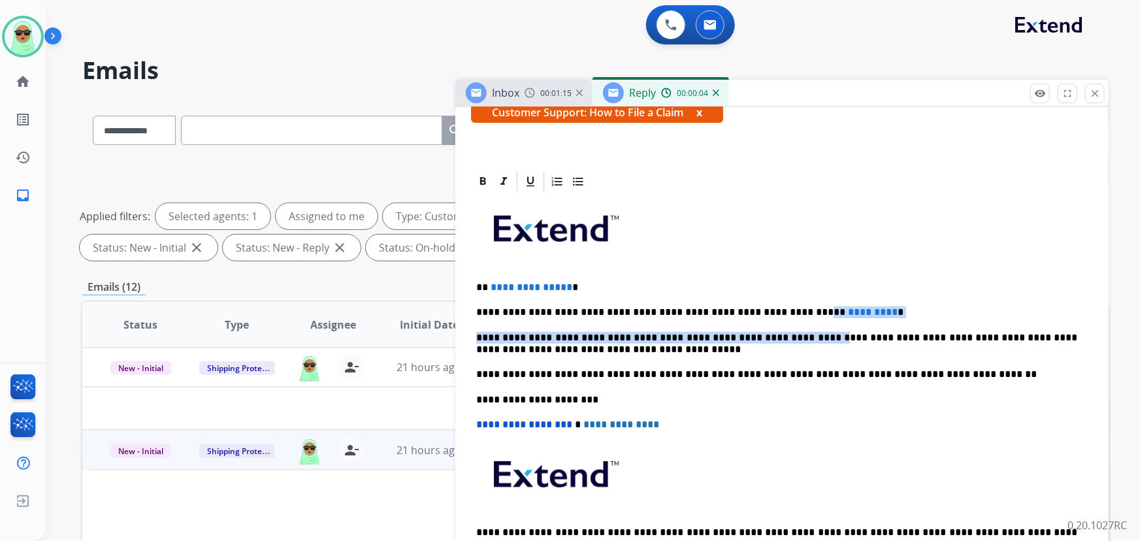
drag, startPoint x: 841, startPoint y: 316, endPoint x: 834, endPoint y: 310, distance: 8.8
click at [765, 303] on div "**********" at bounding box center [782, 392] width 622 height 399
click at [895, 303] on div "**********" at bounding box center [782, 392] width 622 height 399
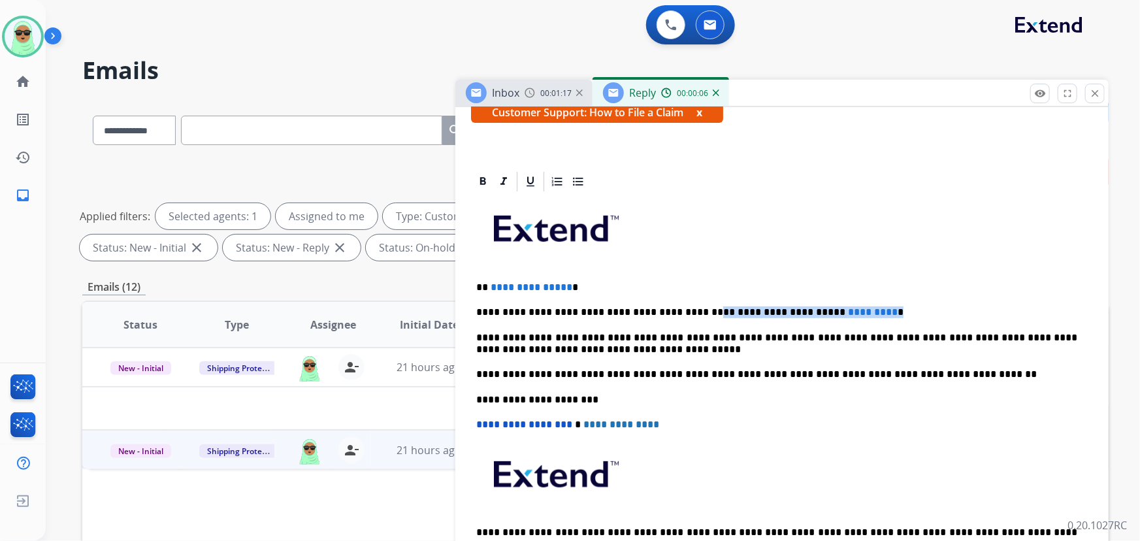
drag, startPoint x: 842, startPoint y: 302, endPoint x: 674, endPoint y: 301, distance: 167.3
click at [674, 301] on div "**********" at bounding box center [782, 392] width 622 height 399
drag, startPoint x: 637, startPoint y: 283, endPoint x: 490, endPoint y: 280, distance: 147.1
click at [490, 282] on p "**********" at bounding box center [777, 288] width 602 height 12
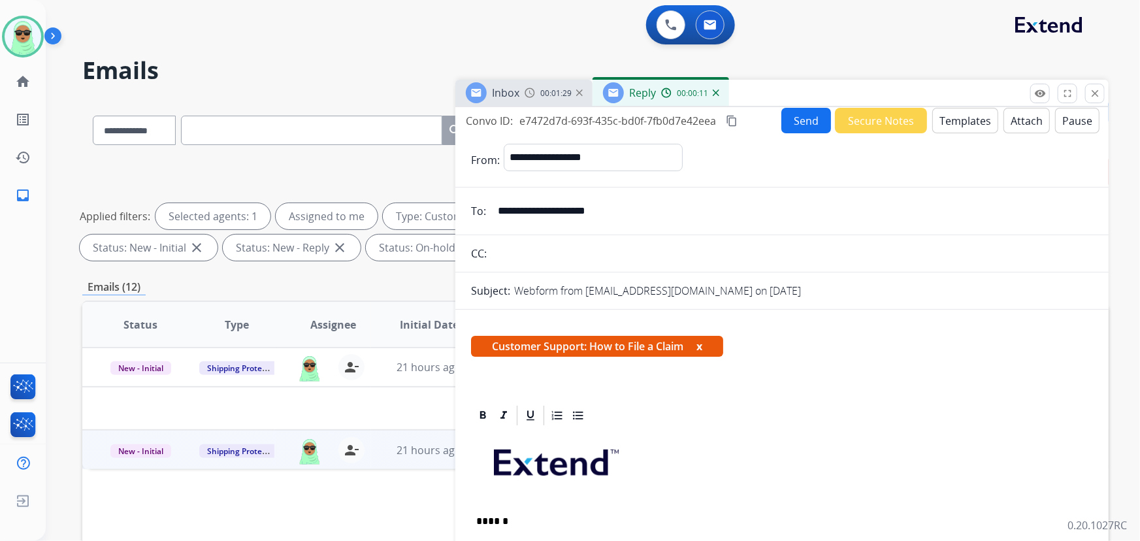
scroll to position [0, 0]
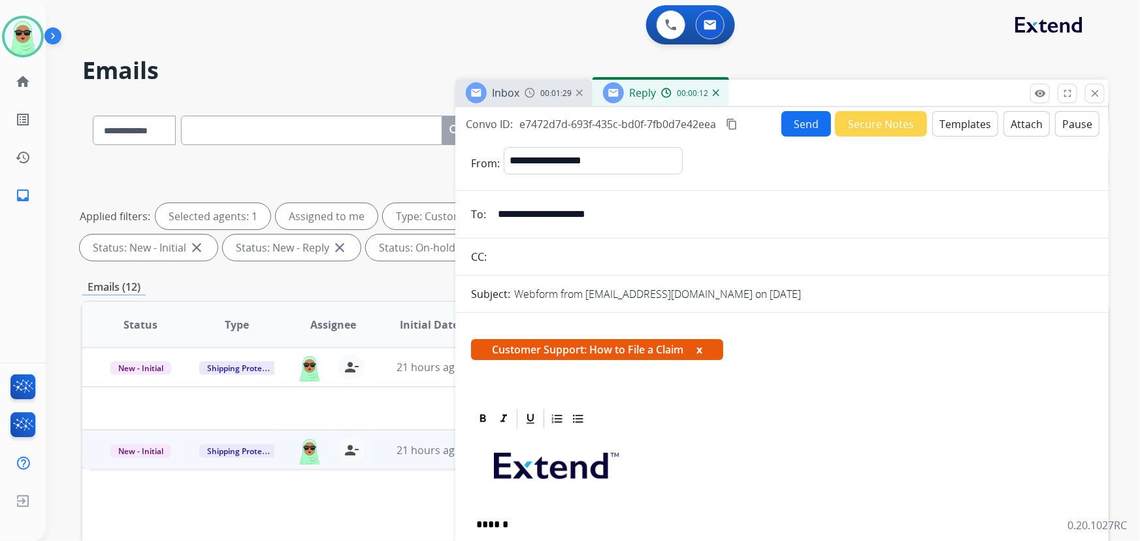
click at [785, 124] on button "Send" at bounding box center [807, 123] width 50 height 25
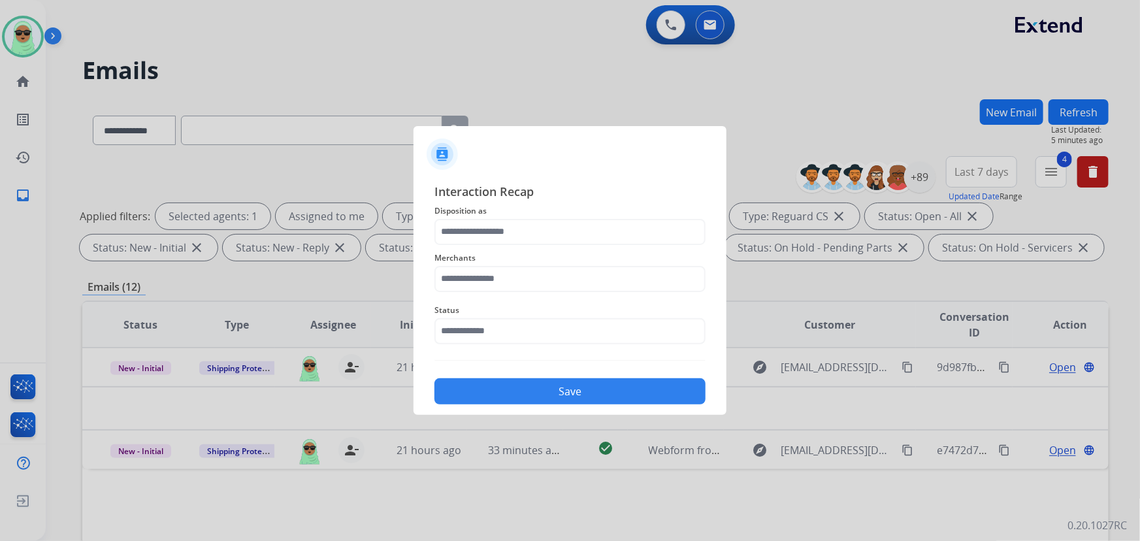
click at [525, 345] on div "Status" at bounding box center [570, 323] width 271 height 52
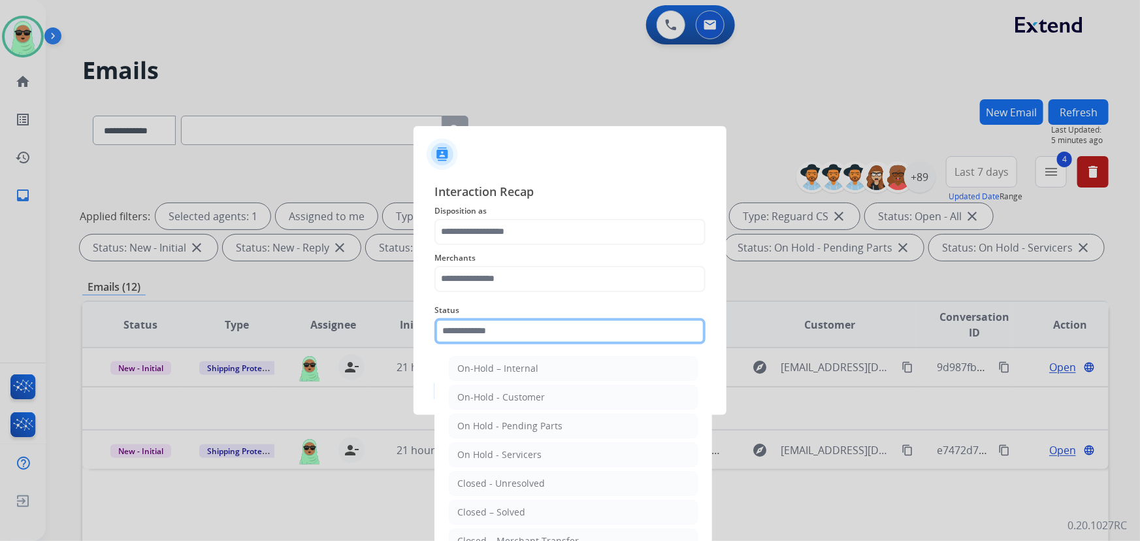
click at [525, 338] on input "text" at bounding box center [570, 331] width 271 height 26
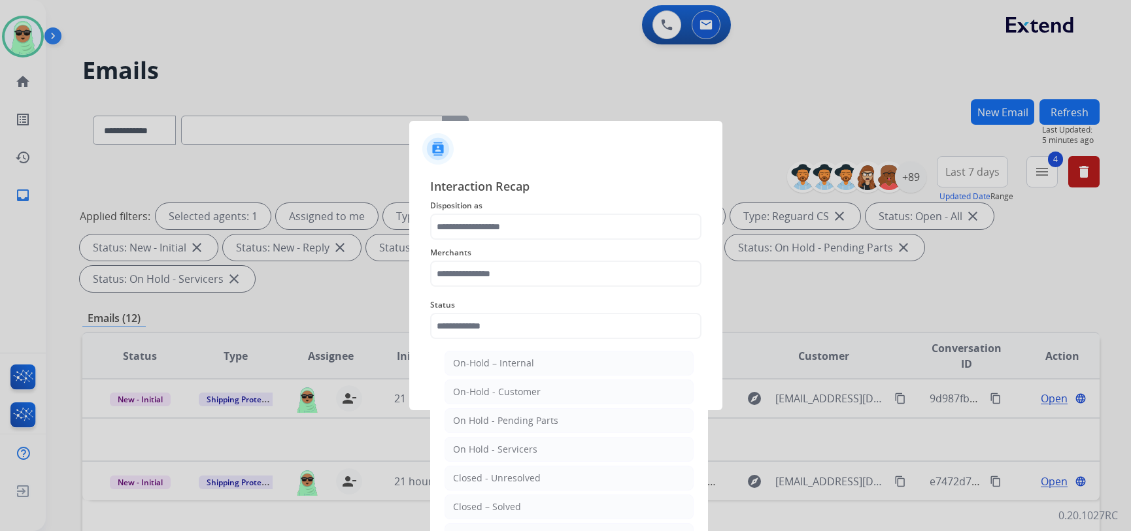
drag, startPoint x: 490, startPoint y: 498, endPoint x: 490, endPoint y: 374, distance: 123.5
click at [490, 497] on li "Closed – Solved" at bounding box center [568, 507] width 249 height 25
type input "**********"
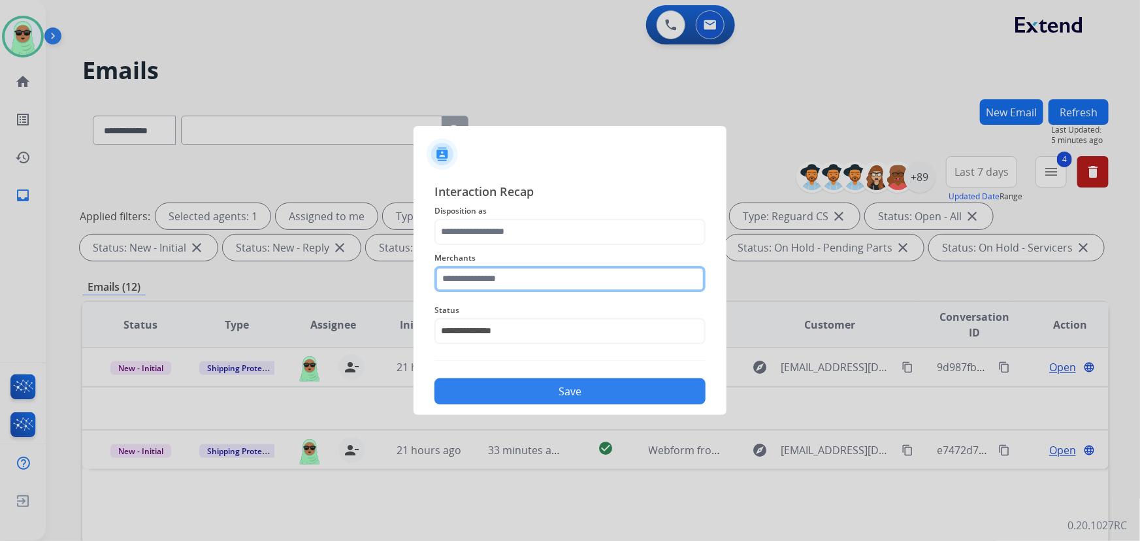
click at [500, 282] on input "text" at bounding box center [570, 279] width 271 height 26
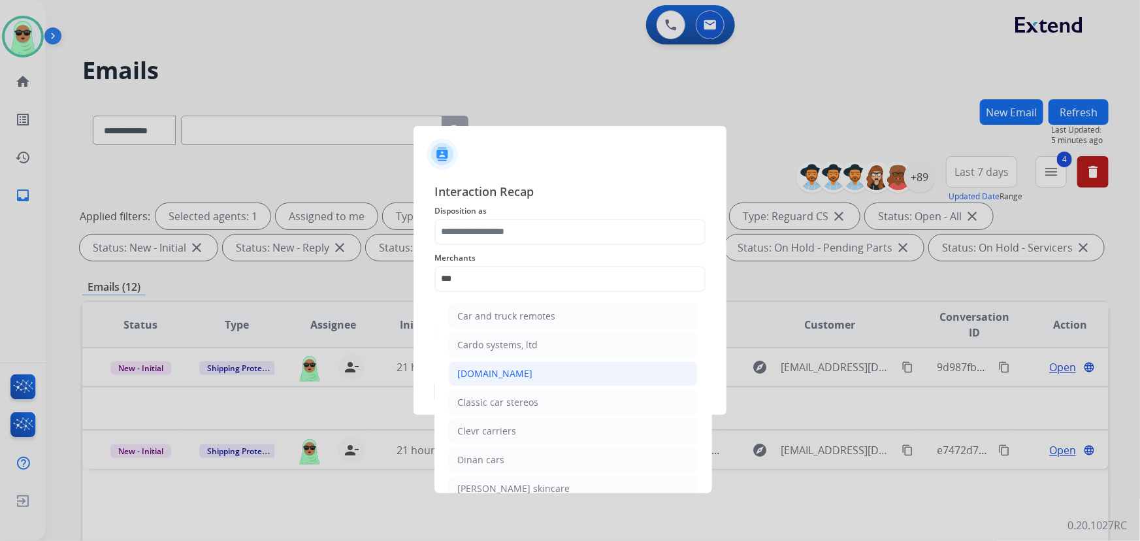
click at [515, 374] on li "[DOMAIN_NAME]" at bounding box center [573, 373] width 249 height 25
type input "**********"
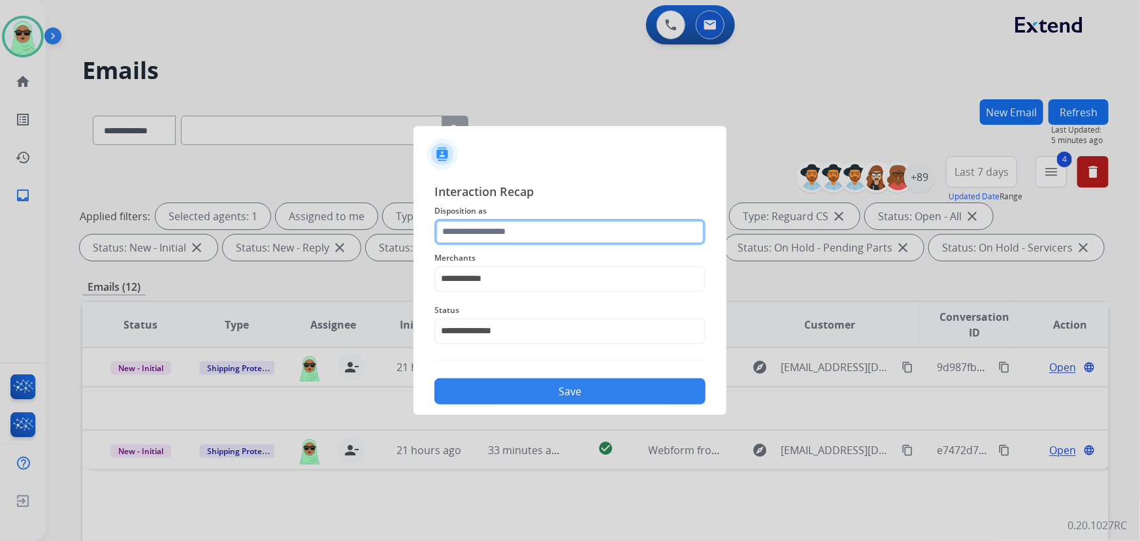
click at [597, 242] on input "text" at bounding box center [570, 232] width 271 height 26
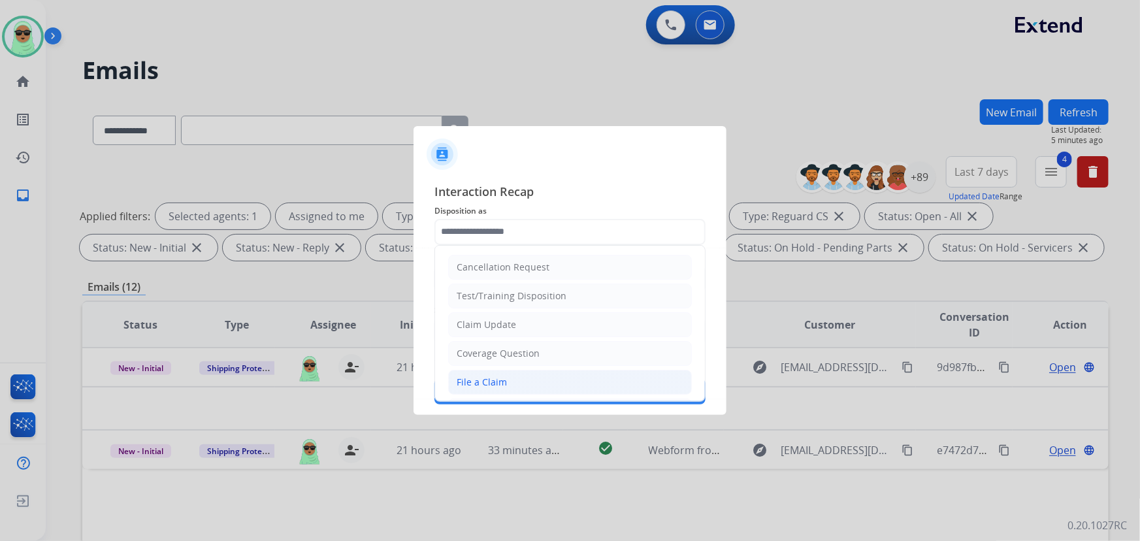
click at [498, 381] on div "File a Claim" at bounding box center [482, 382] width 50 height 13
type input "**********"
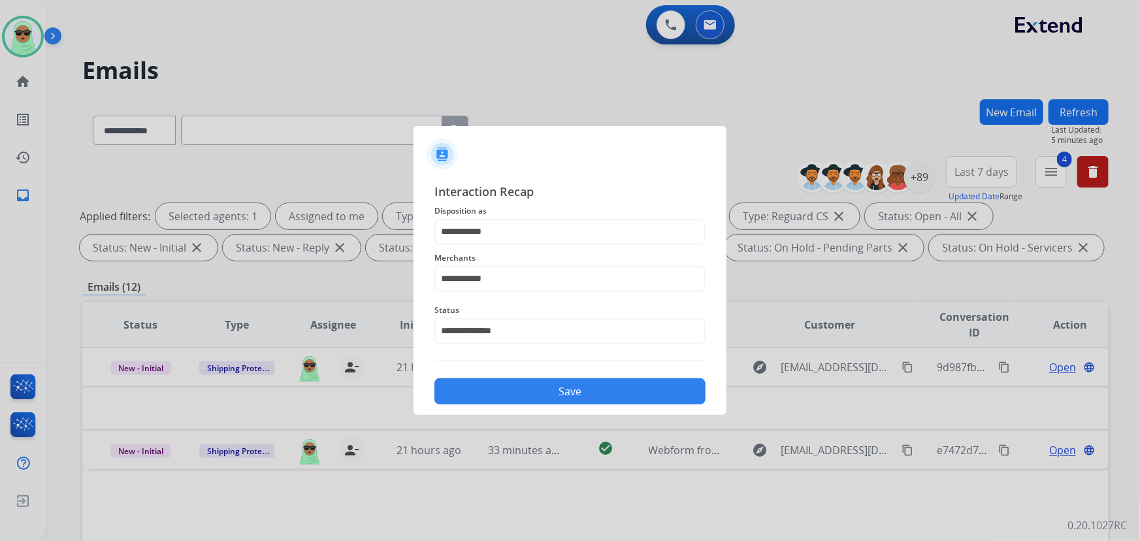
click at [540, 389] on button "Save" at bounding box center [570, 391] width 271 height 26
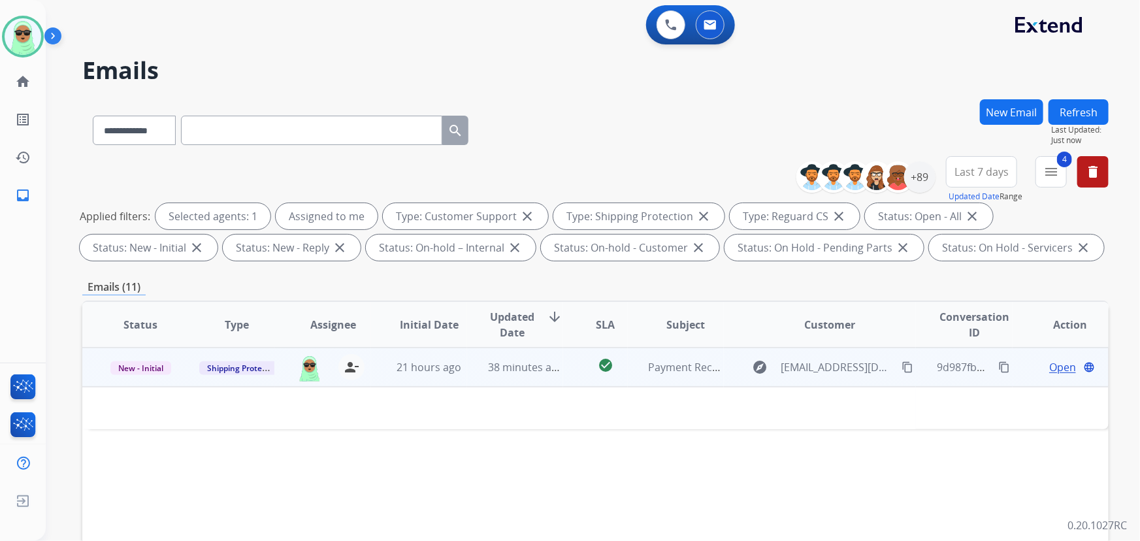
click at [1054, 363] on span "Open" at bounding box center [1063, 367] width 27 height 16
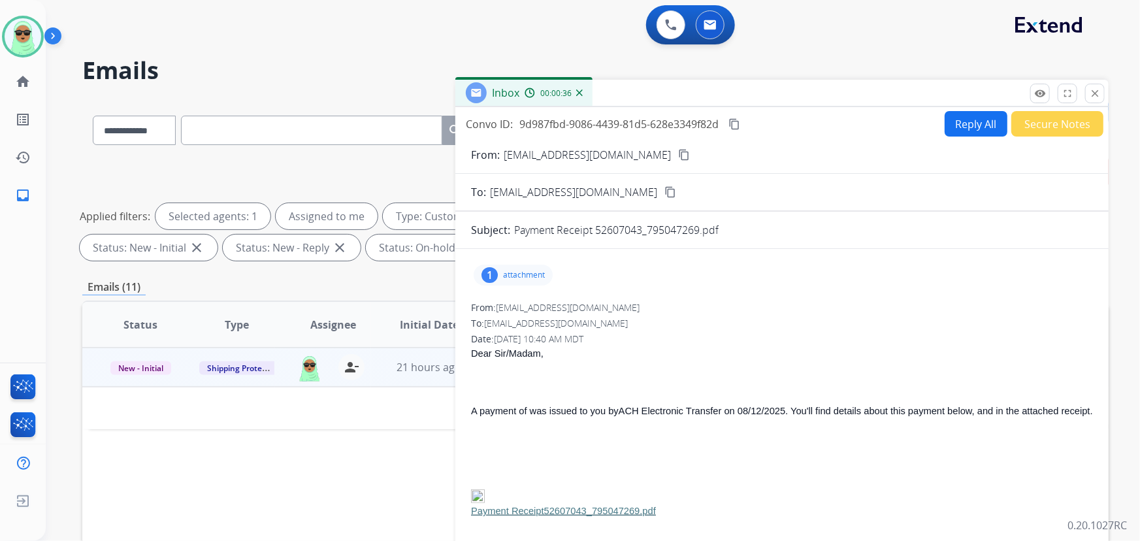
click at [530, 280] on div "1 attachment" at bounding box center [513, 275] width 79 height 21
click at [527, 261] on div "1 attachment image001.png download" at bounding box center [782, 274] width 622 height 31
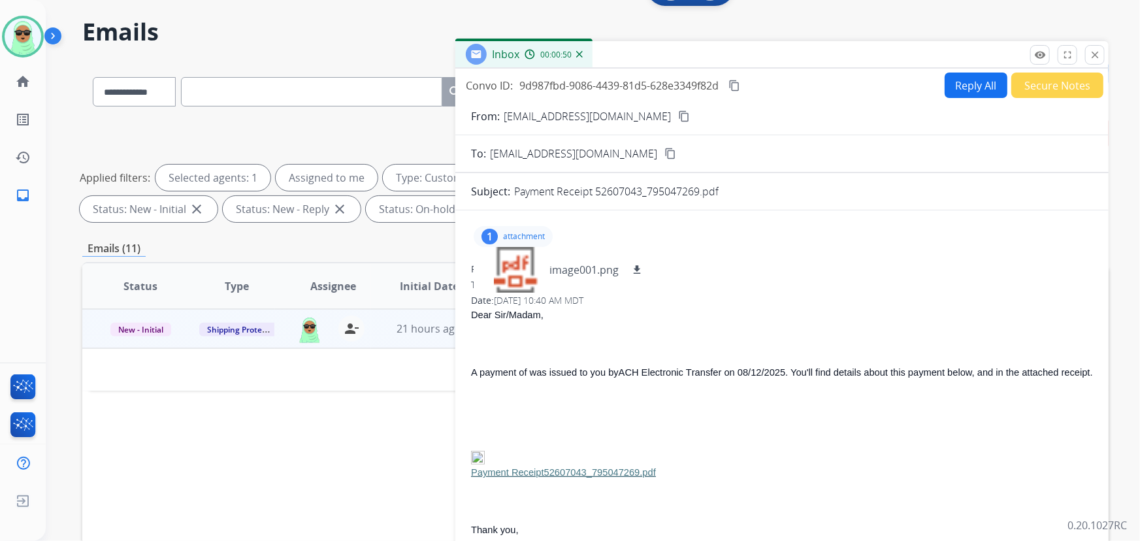
scroll to position [27, 0]
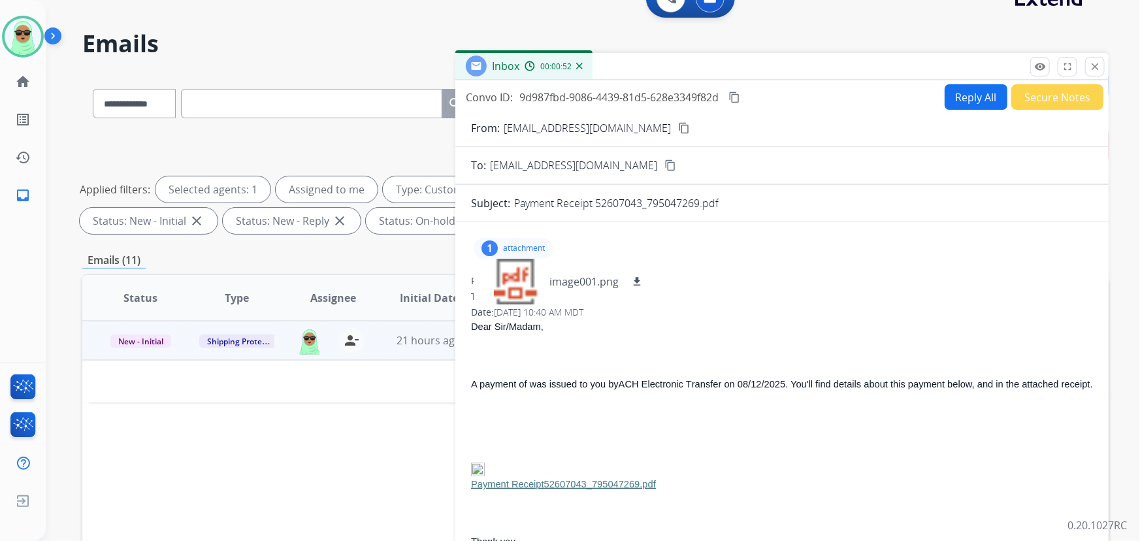
click at [532, 250] on p "attachment" at bounding box center [524, 248] width 42 height 10
click at [222, 340] on span "Shipping Protection" at bounding box center [244, 342] width 90 height 14
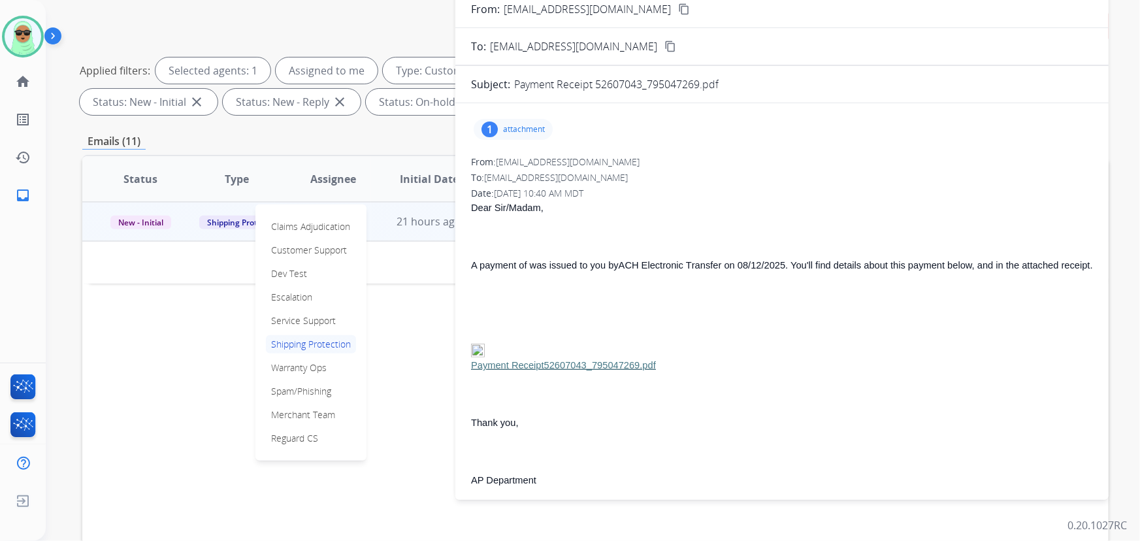
scroll to position [205, 0]
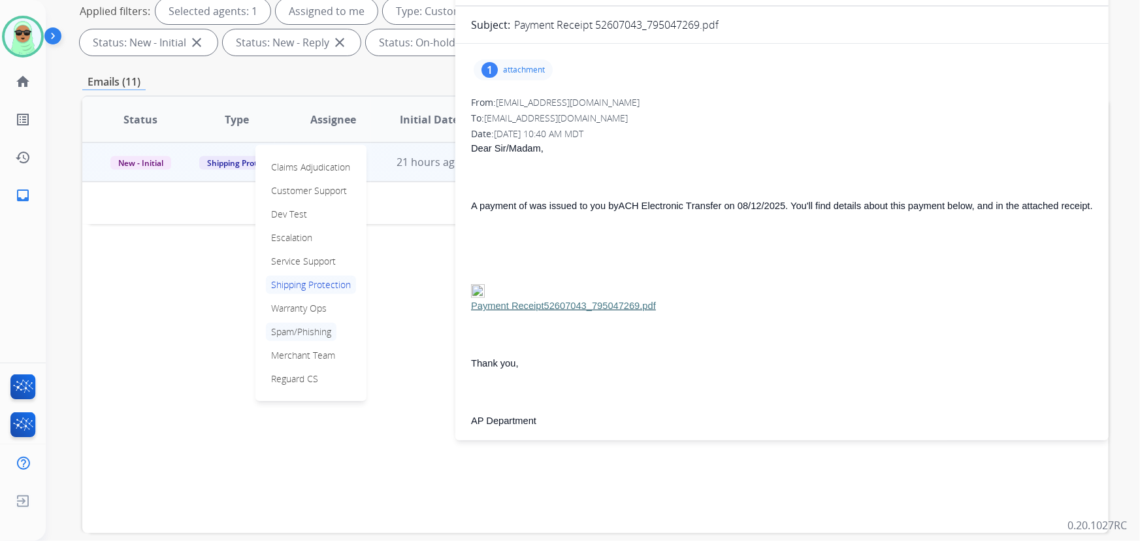
click at [312, 331] on p "Spam/Phishing" at bounding box center [301, 332] width 71 height 18
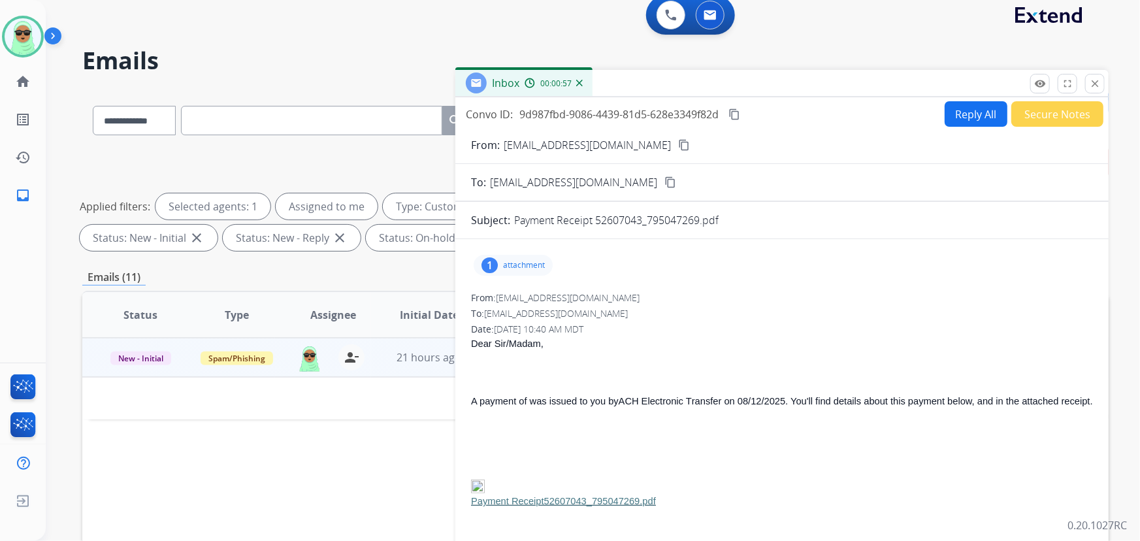
scroll to position [0, 0]
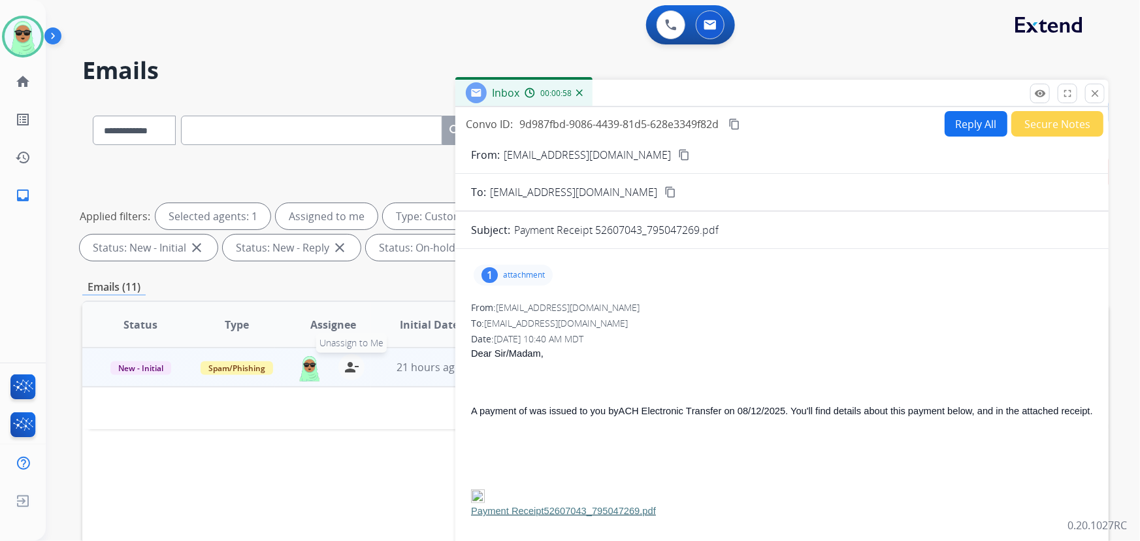
click at [357, 373] on button "person_remove [PERSON_NAME] to Me" at bounding box center [352, 367] width 26 height 26
click at [1099, 97] on mat-icon "close" at bounding box center [1096, 94] width 12 height 12
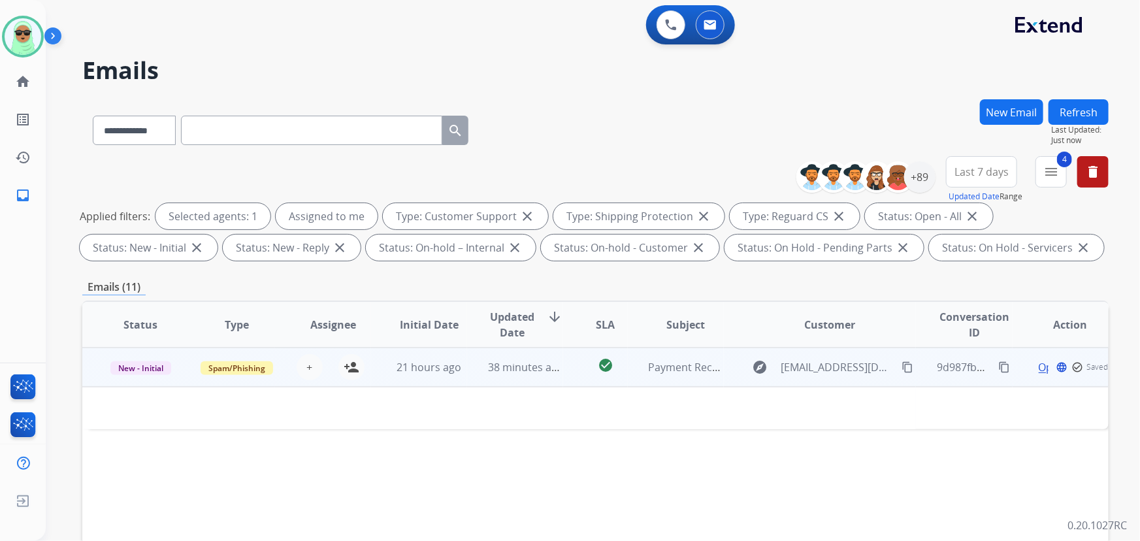
scroll to position [265, 0]
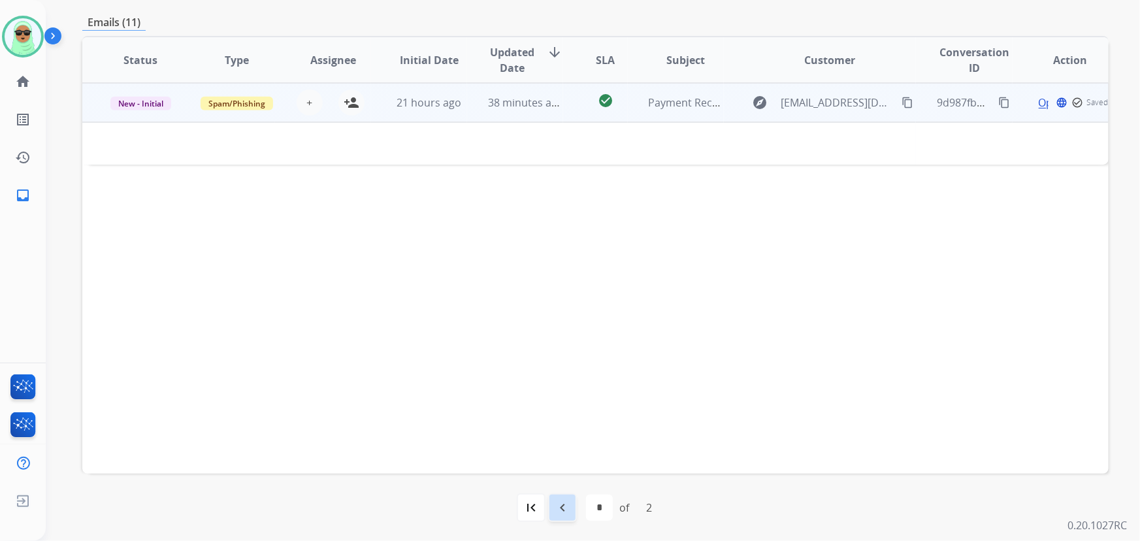
click at [564, 510] on mat-icon "navigate_before" at bounding box center [563, 508] width 16 height 16
select select "*"
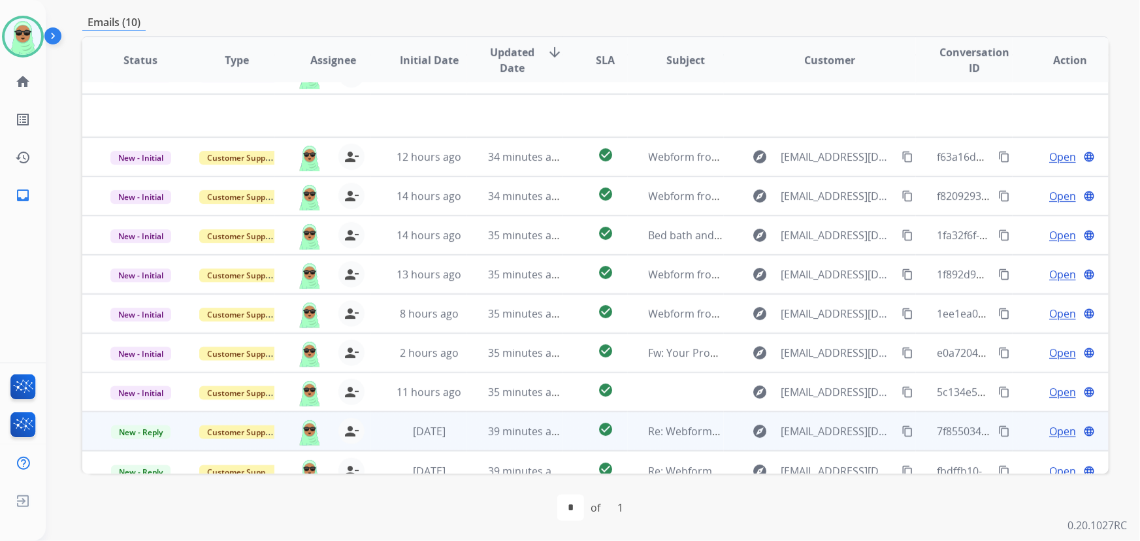
scroll to position [44, 0]
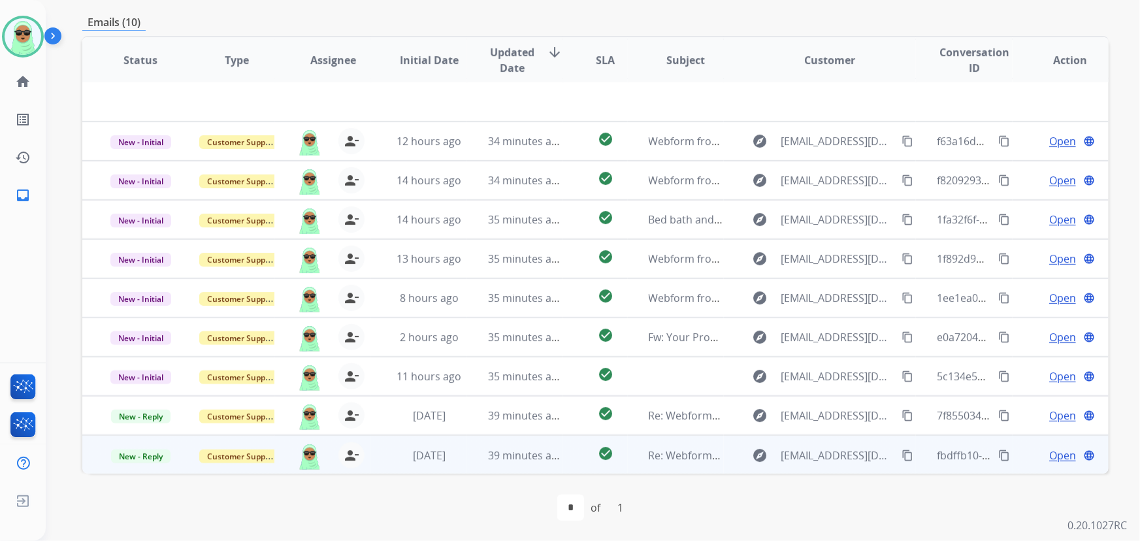
click at [1034, 455] on div "Open language" at bounding box center [1071, 456] width 75 height 16
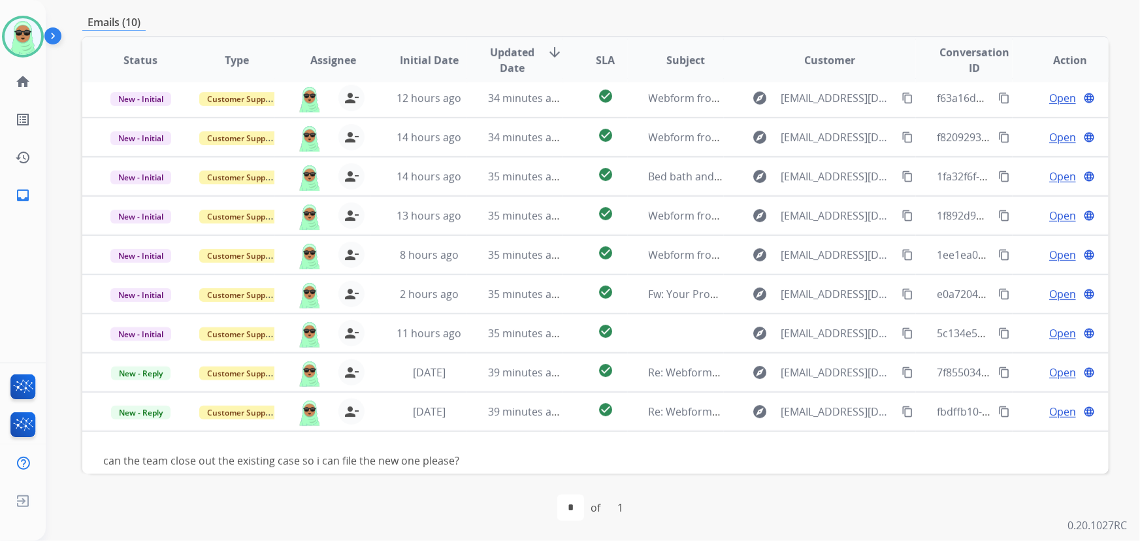
scroll to position [75, 0]
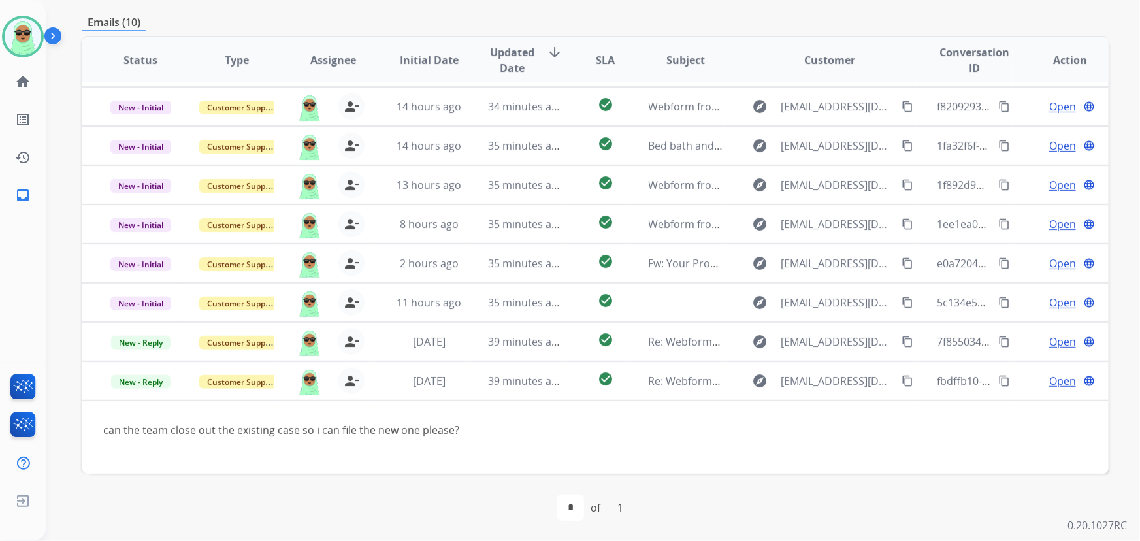
click at [1059, 411] on table "Status Type Assignee Initial Date Updated Date arrow_downward SLA Subject Custo…" at bounding box center [595, 219] width 1027 height 512
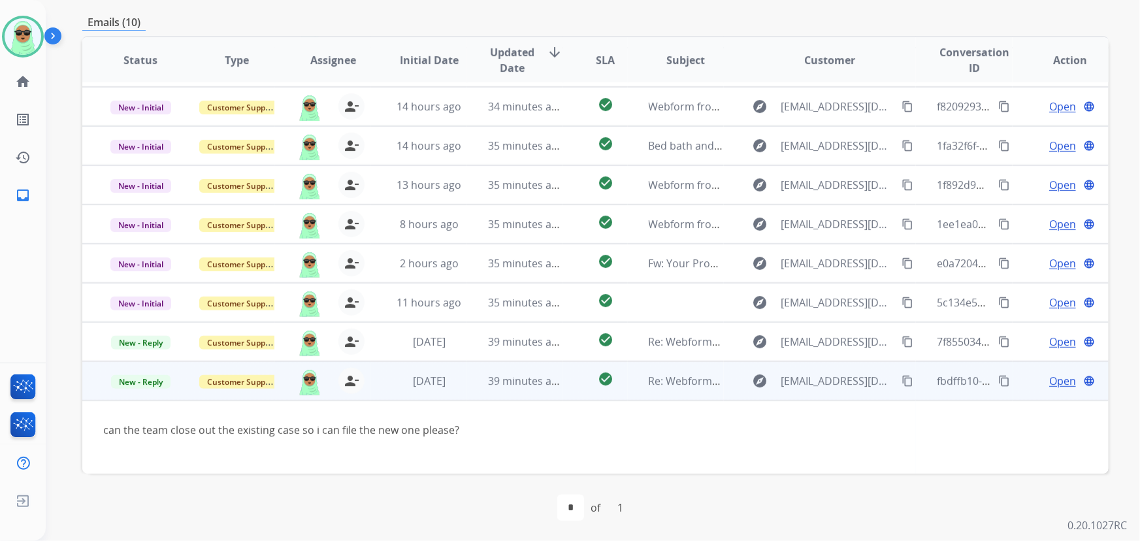
click at [1056, 384] on span "Open" at bounding box center [1063, 381] width 27 height 16
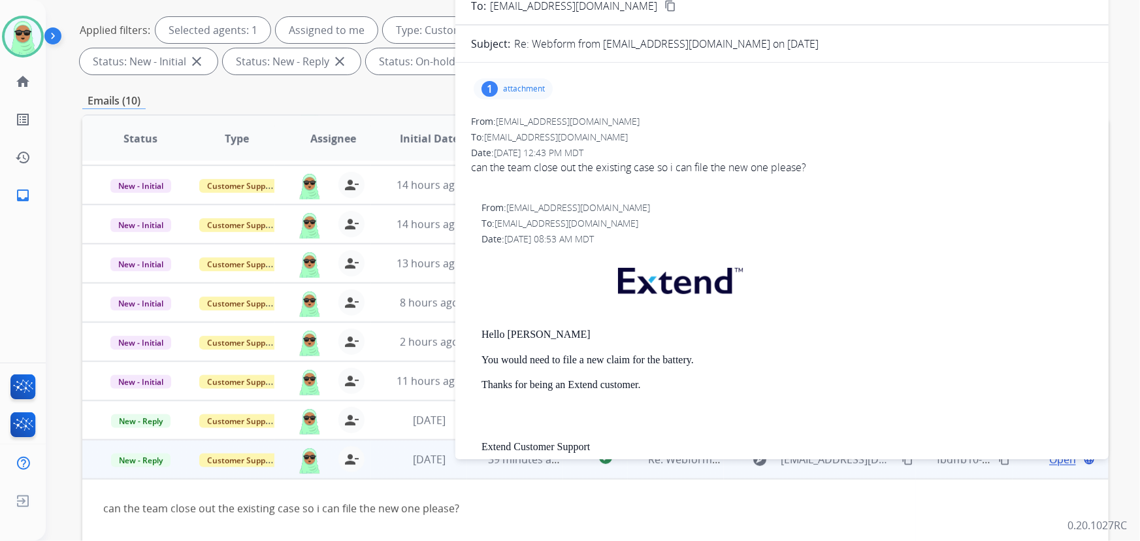
scroll to position [146, 0]
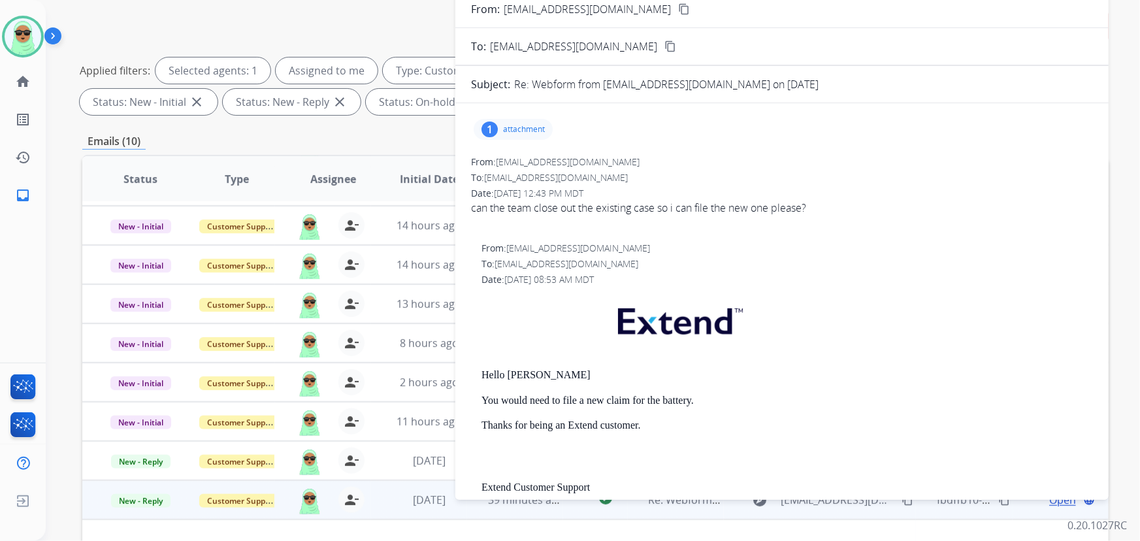
click at [495, 119] on div "1 attachment" at bounding box center [513, 129] width 79 height 21
click at [620, 8] on div "From: [EMAIL_ADDRESS][DOMAIN_NAME] content_copy" at bounding box center [783, 9] width 654 height 16
click at [678, 4] on mat-icon "content_copy" at bounding box center [684, 9] width 12 height 12
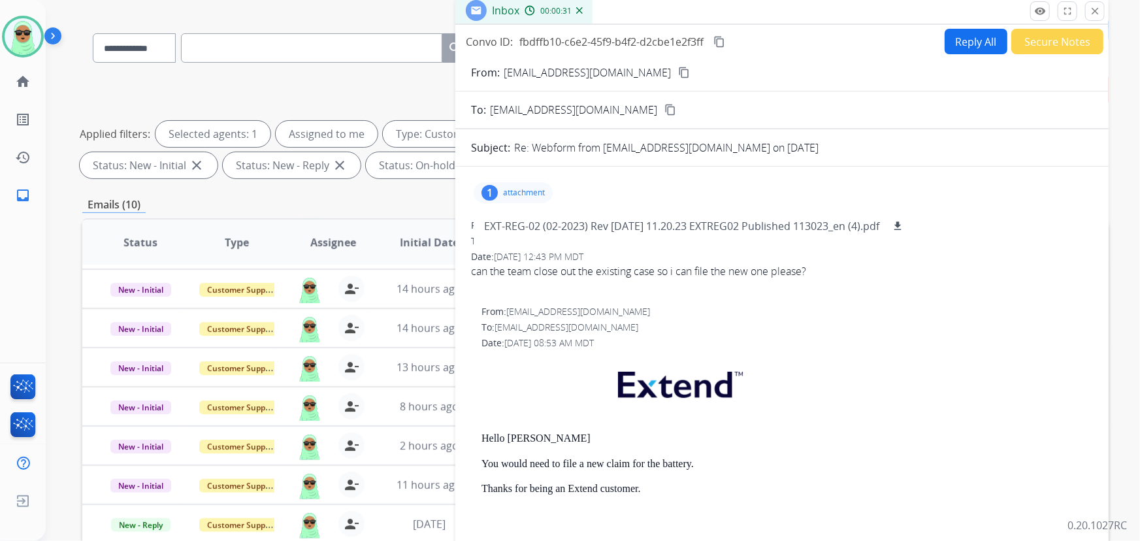
scroll to position [0, 0]
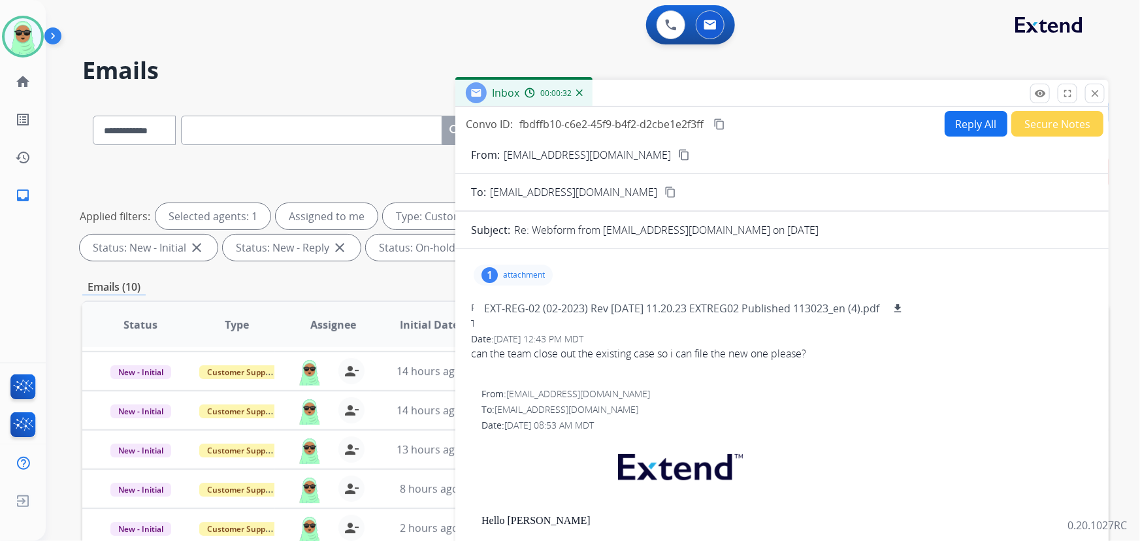
click at [972, 127] on button "Reply All" at bounding box center [976, 123] width 63 height 25
select select "**********"
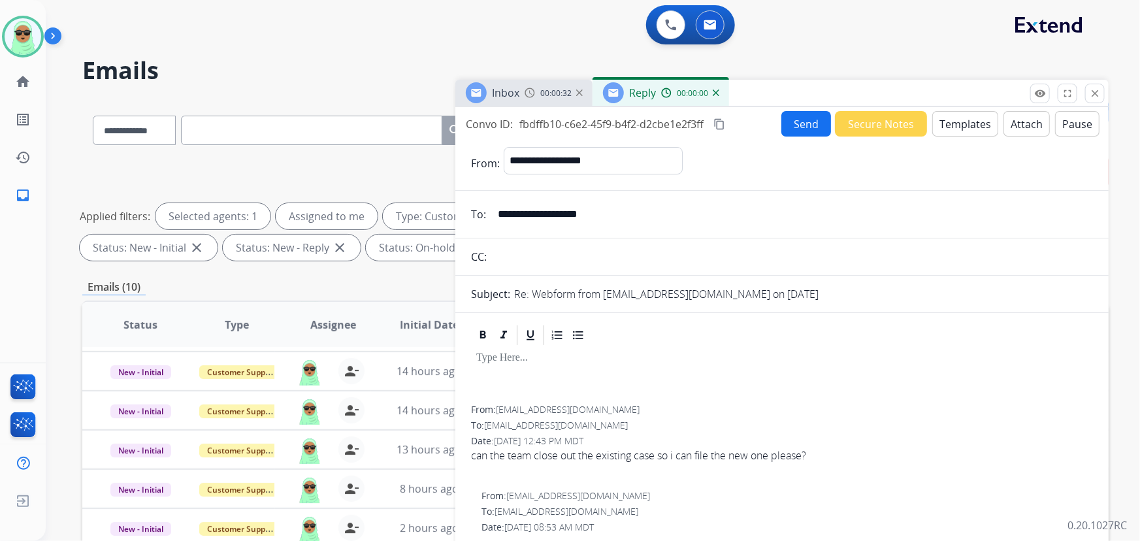
click at [969, 127] on button "Templates" at bounding box center [966, 123] width 66 height 25
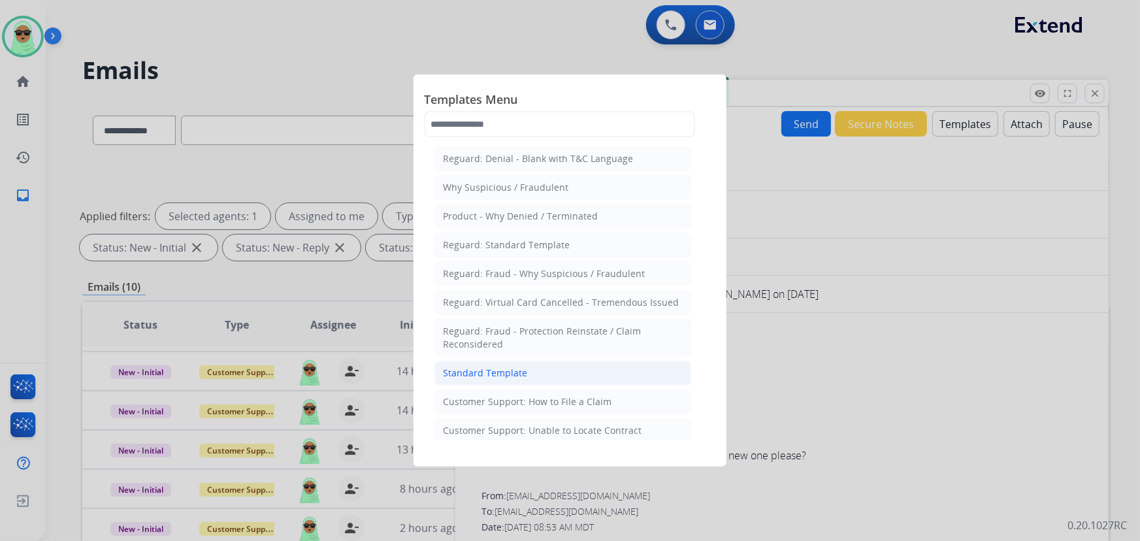
click at [554, 363] on li "Standard Template" at bounding box center [563, 373] width 257 height 25
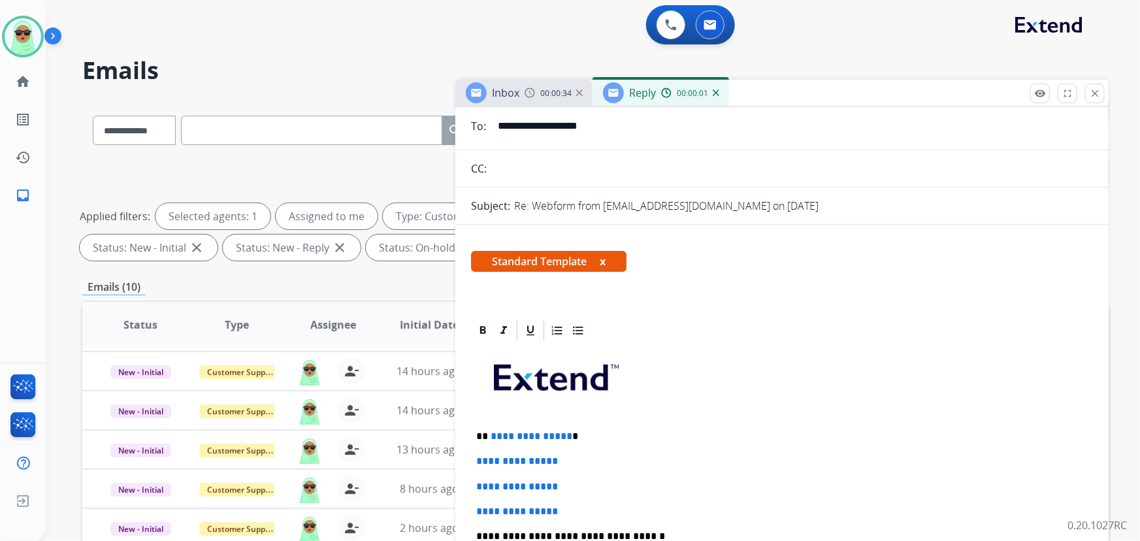
scroll to position [237, 0]
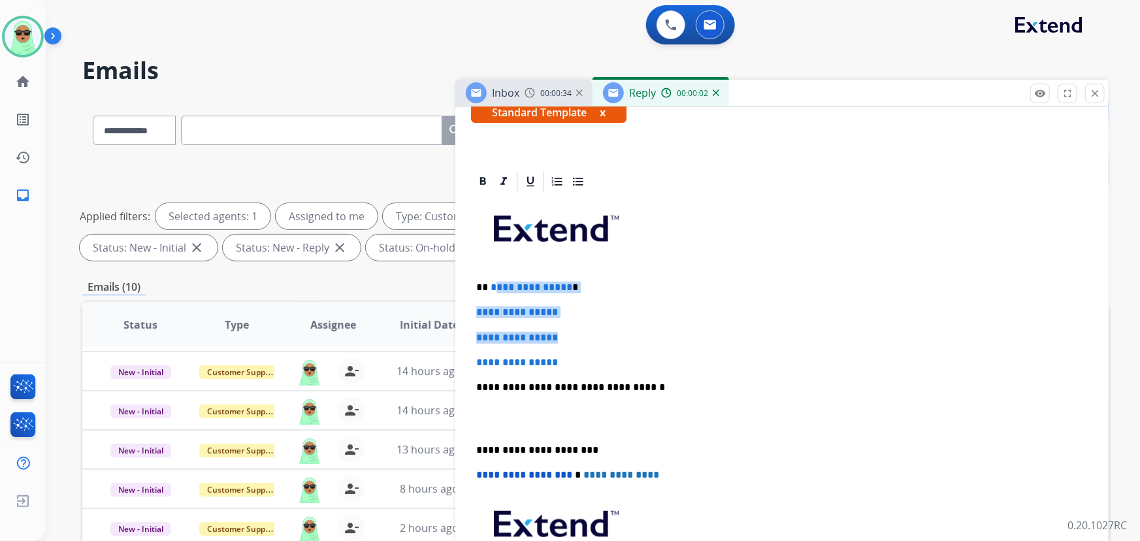
drag, startPoint x: 572, startPoint y: 339, endPoint x: 497, endPoint y: 274, distance: 99.2
click at [497, 274] on div "**********" at bounding box center [782, 418] width 622 height 450
drag, startPoint x: 565, startPoint y: 358, endPoint x: 482, endPoint y: 278, distance: 115.6
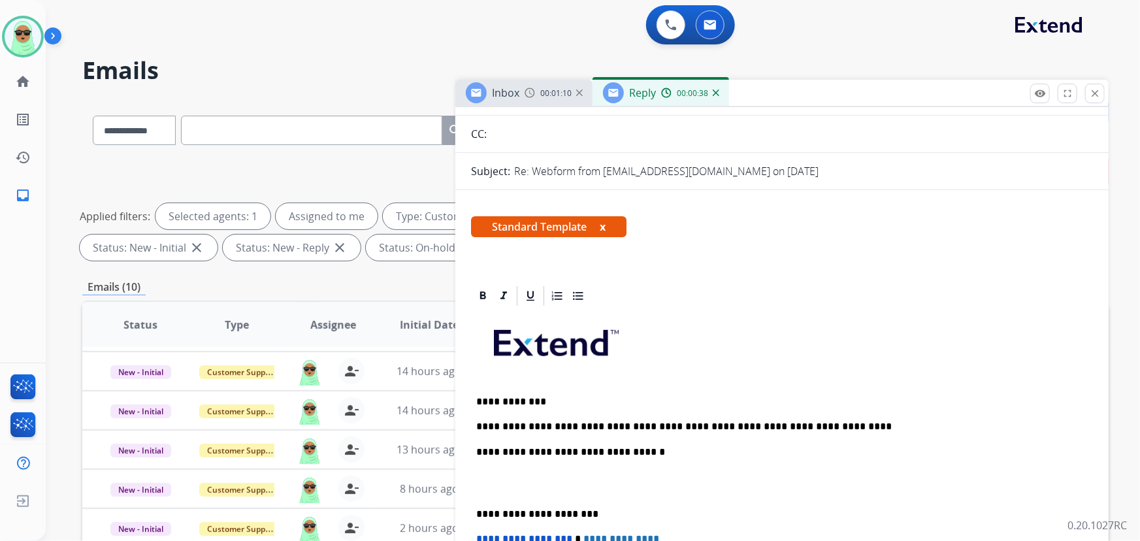
scroll to position [0, 0]
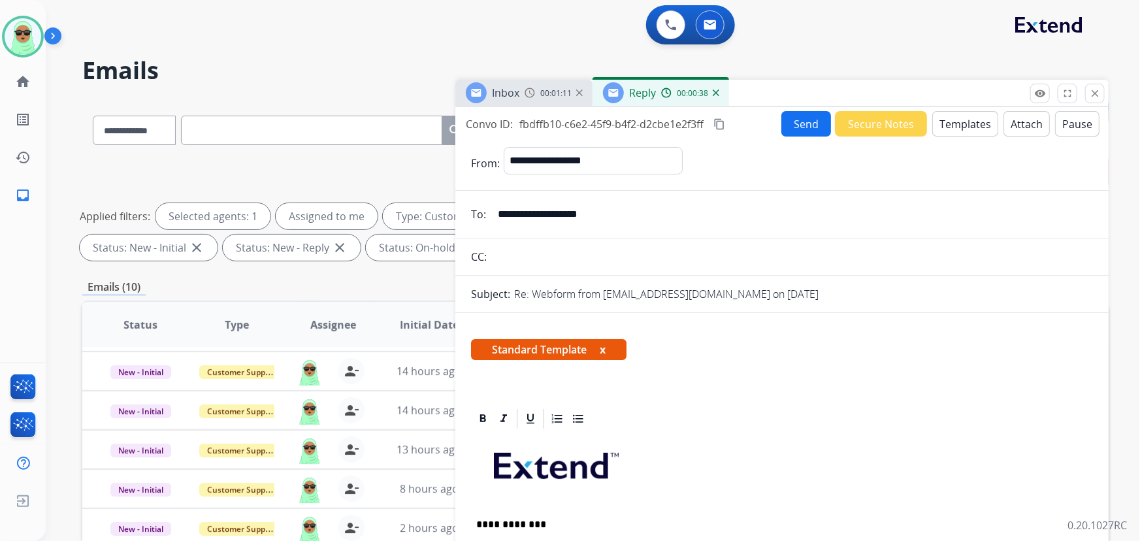
drag, startPoint x: 816, startPoint y: 125, endPoint x: 822, endPoint y: 93, distance: 32.4
click at [821, 101] on div "Inbox 00:01:11 Reply 00:00:38 Convo ID: fbdffb10-c6e2-45f9-b4f2-d2cbe1e2f3ff co…" at bounding box center [783, 363] width 654 height 566
click at [796, 133] on button "Send" at bounding box center [807, 123] width 50 height 25
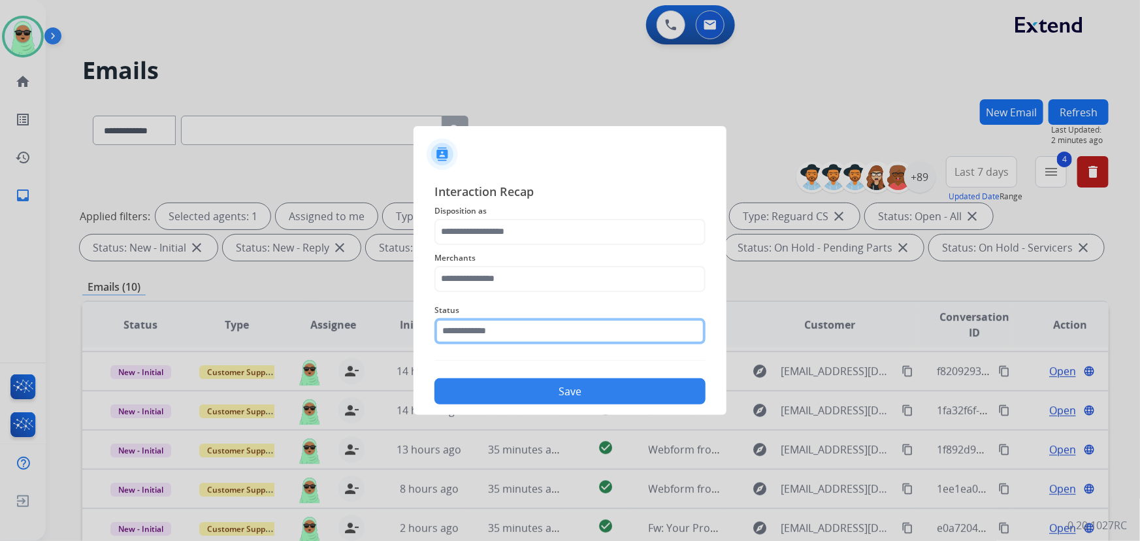
click at [614, 322] on input "text" at bounding box center [570, 331] width 271 height 26
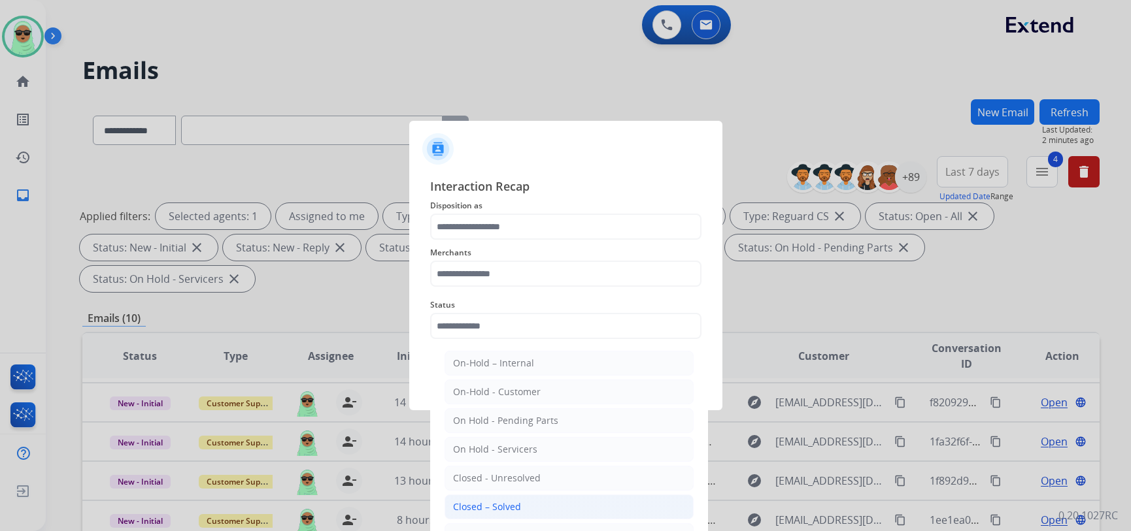
click at [529, 510] on li "Closed – Solved" at bounding box center [568, 507] width 249 height 25
type input "**********"
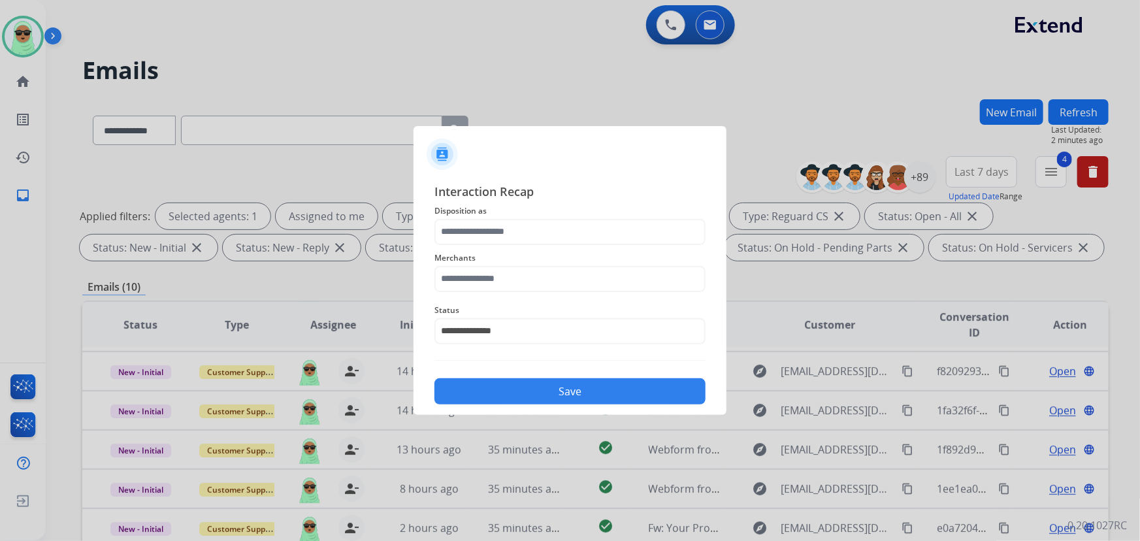
click at [553, 263] on span "Merchants" at bounding box center [570, 258] width 271 height 16
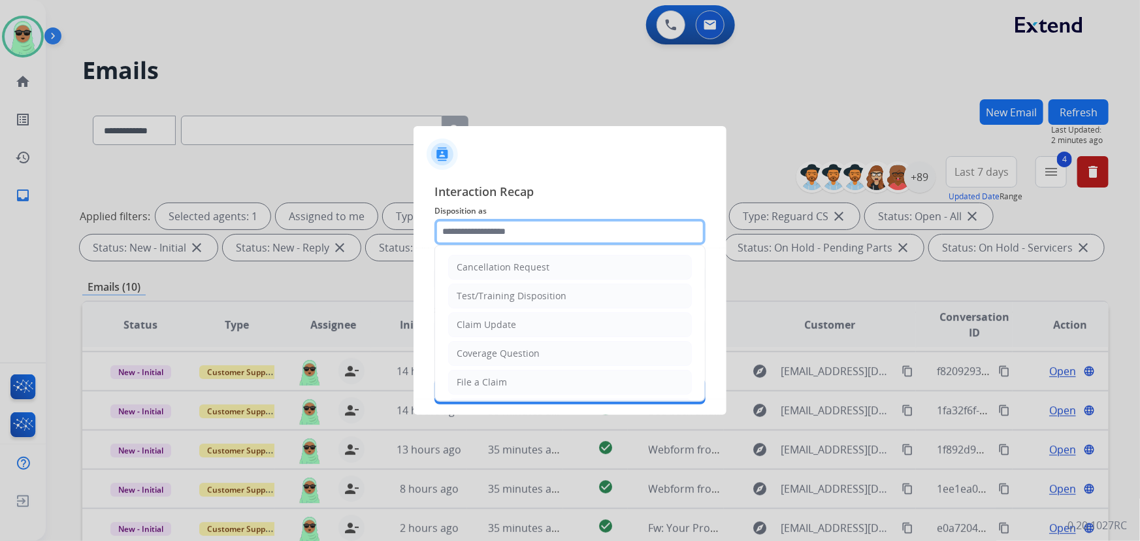
click at [548, 231] on input "text" at bounding box center [570, 232] width 271 height 26
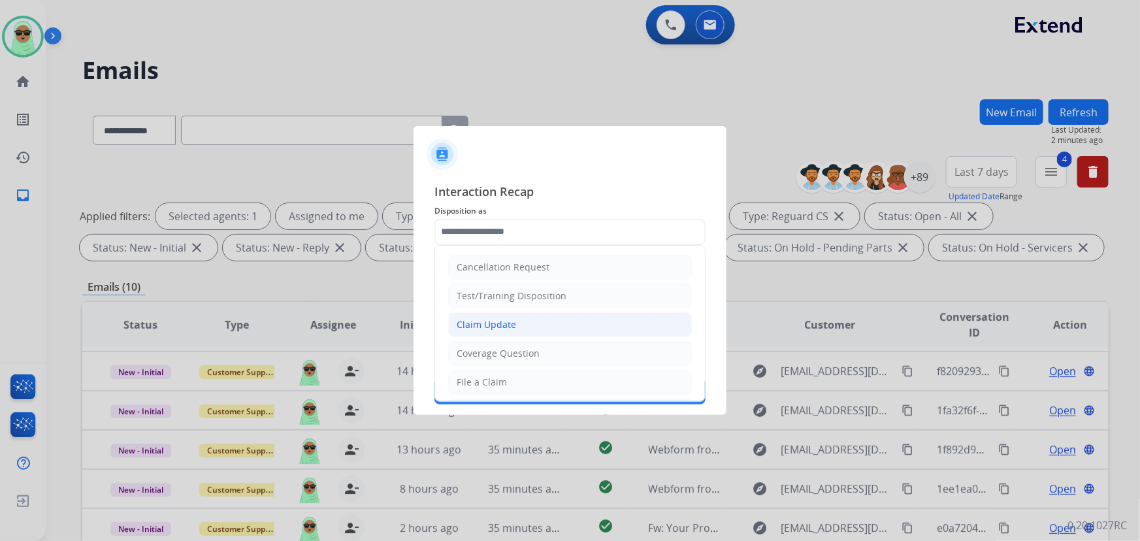
click at [542, 319] on li "Claim Update" at bounding box center [570, 324] width 244 height 25
type input "**********"
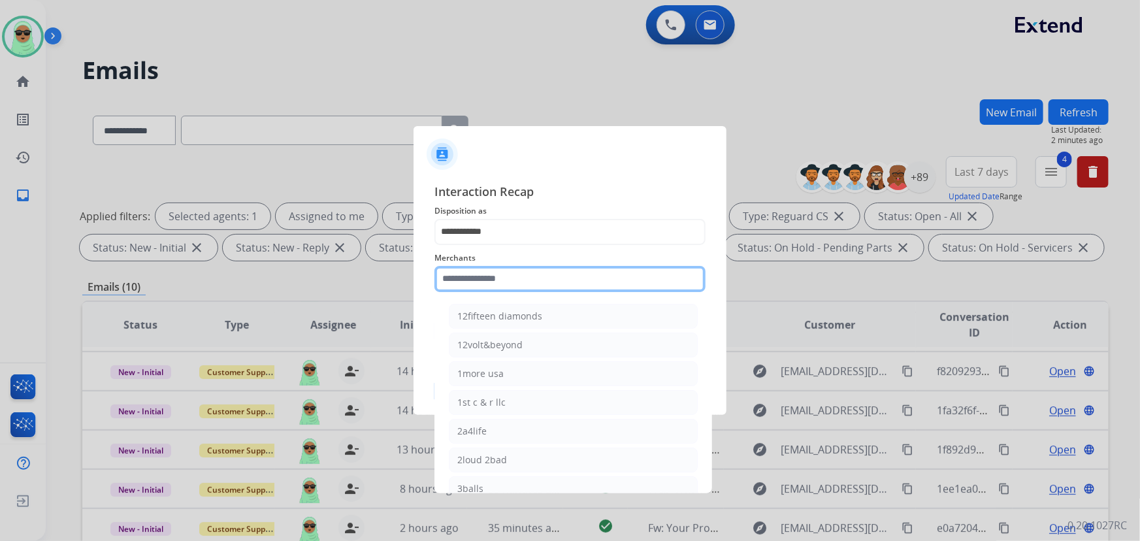
click at [540, 271] on input "text" at bounding box center [570, 279] width 271 height 26
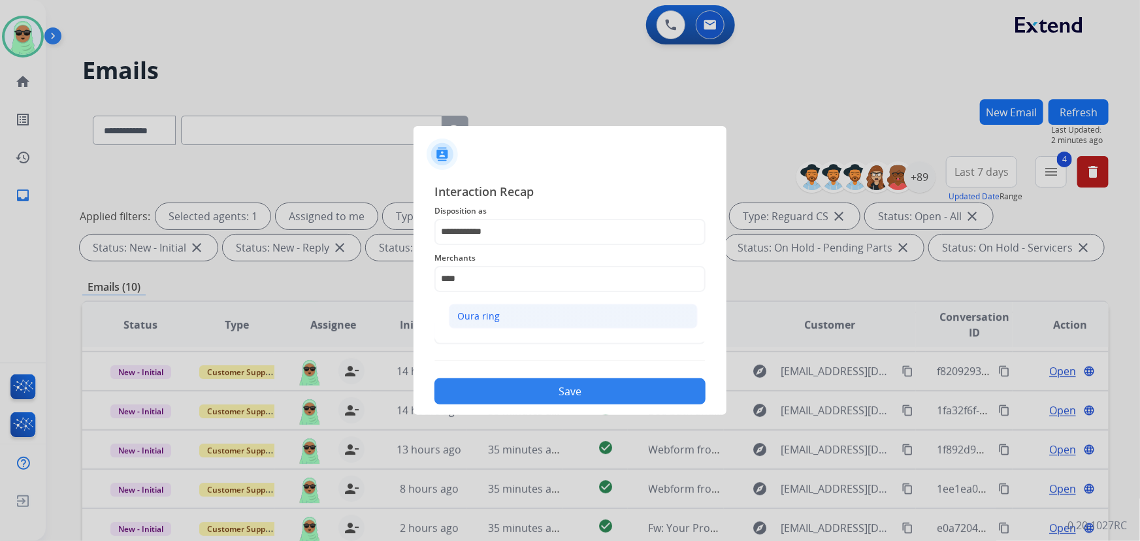
click at [507, 304] on li "Oura ring" at bounding box center [573, 316] width 249 height 25
type input "*********"
click at [568, 401] on button "Save" at bounding box center [570, 391] width 271 height 26
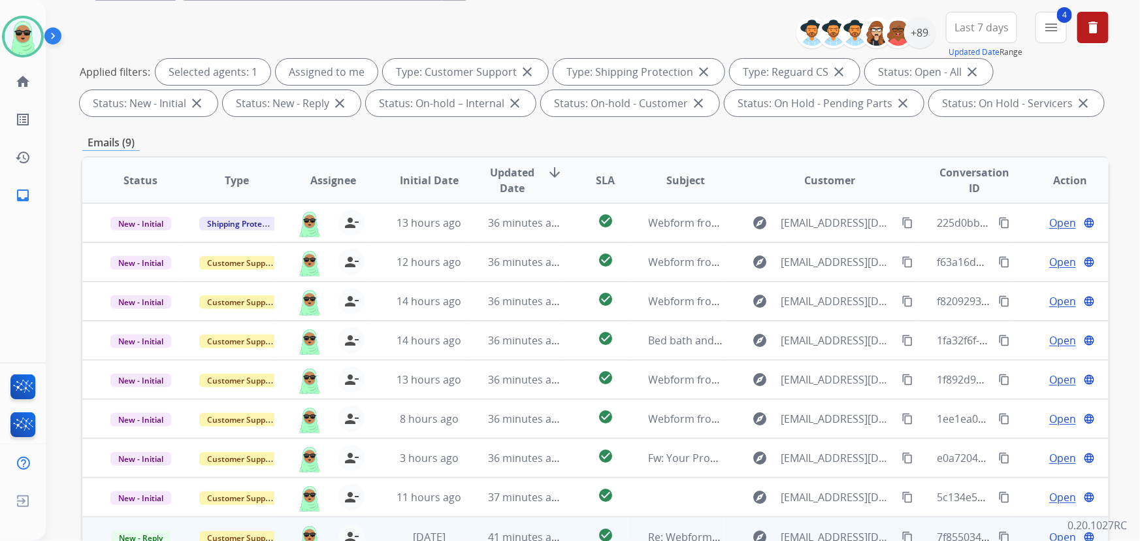
scroll to position [265, 0]
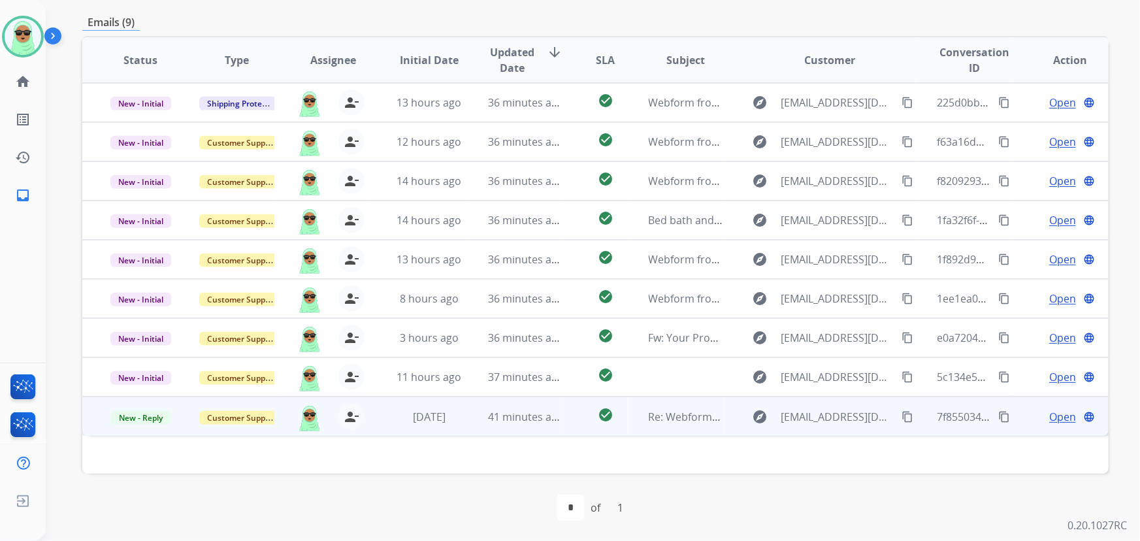
click at [1050, 420] on span "Open" at bounding box center [1063, 417] width 27 height 16
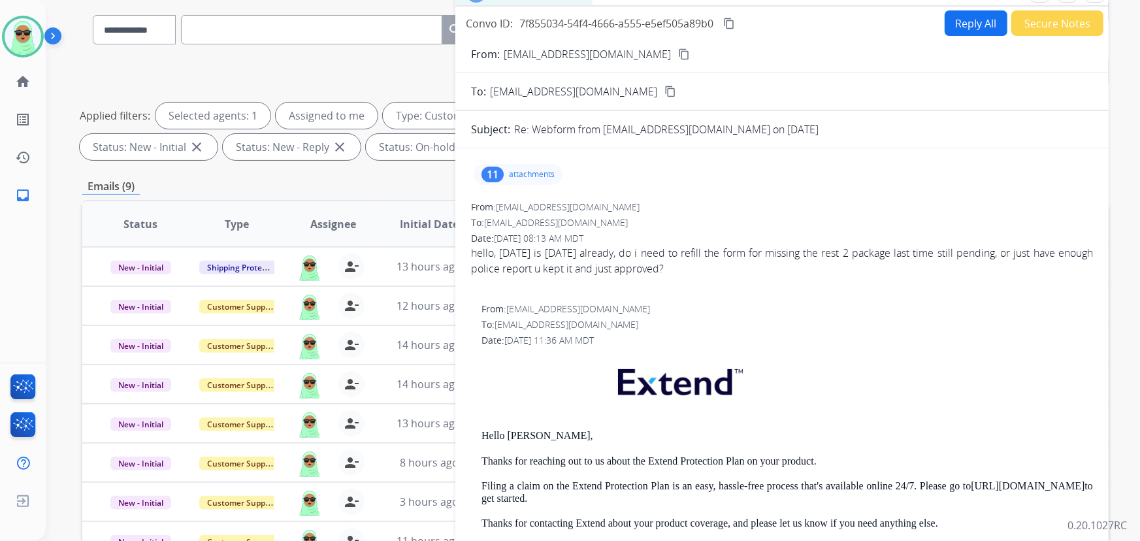
scroll to position [27, 0]
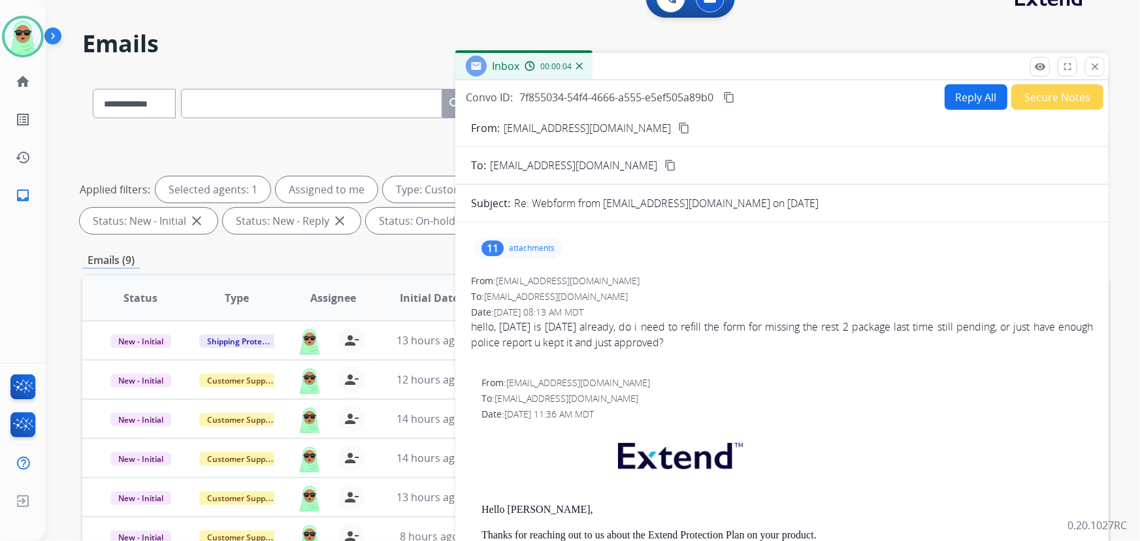
click at [1042, 101] on button "Secure Notes" at bounding box center [1058, 96] width 92 height 25
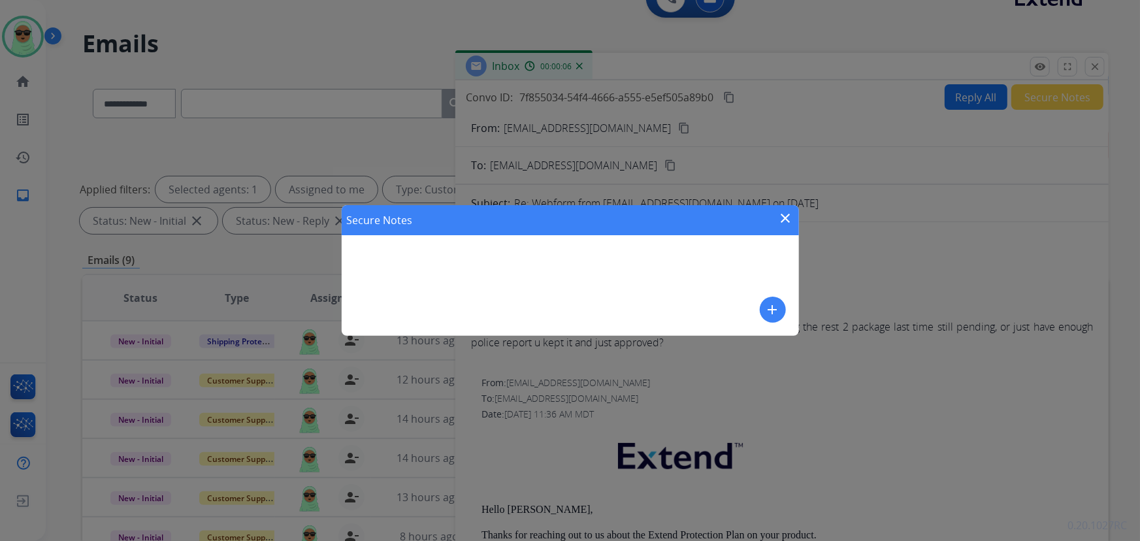
click at [778, 313] on mat-icon "add" at bounding box center [773, 310] width 16 height 16
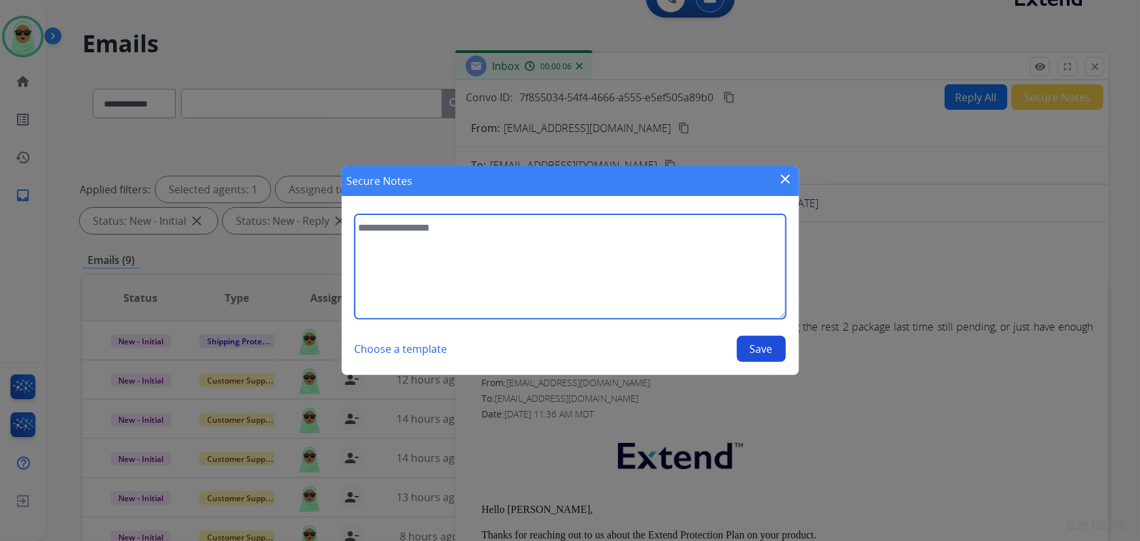
click at [727, 271] on textarea at bounding box center [570, 266] width 431 height 105
type textarea "**********"
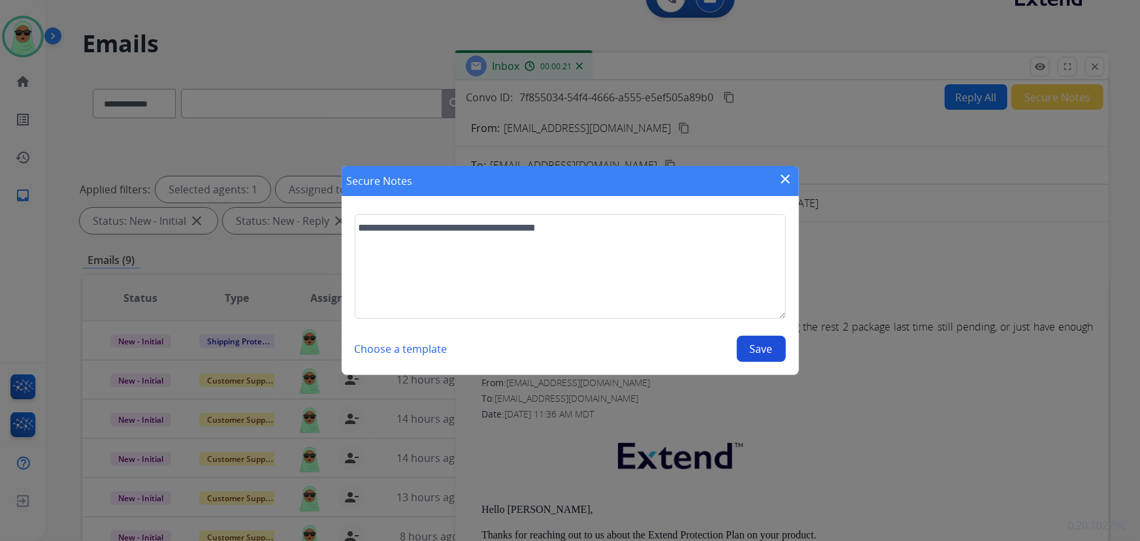
click at [750, 344] on button "Save" at bounding box center [761, 349] width 49 height 26
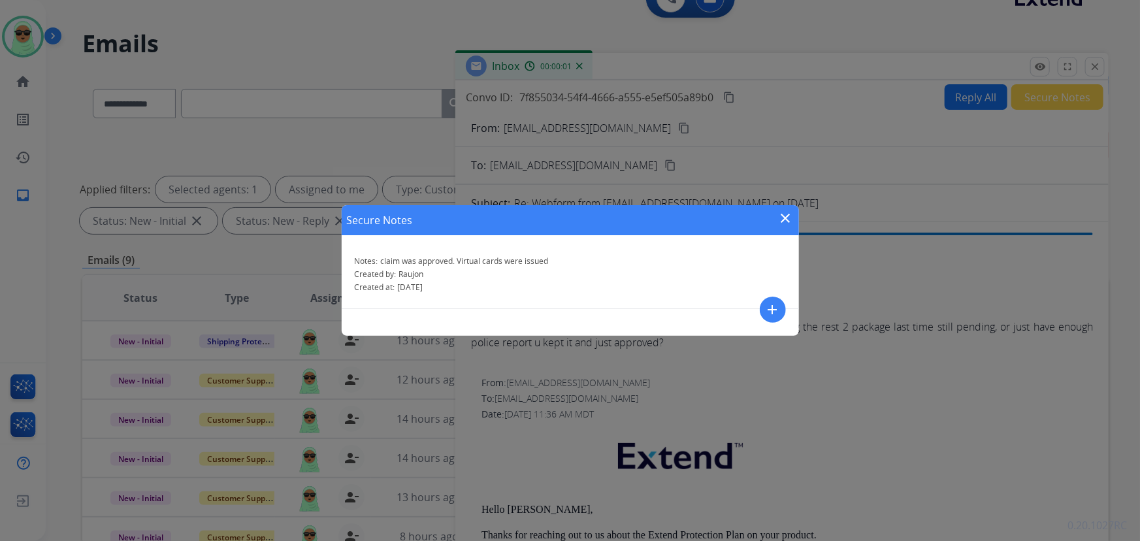
click at [781, 217] on mat-icon "close" at bounding box center [786, 218] width 16 height 16
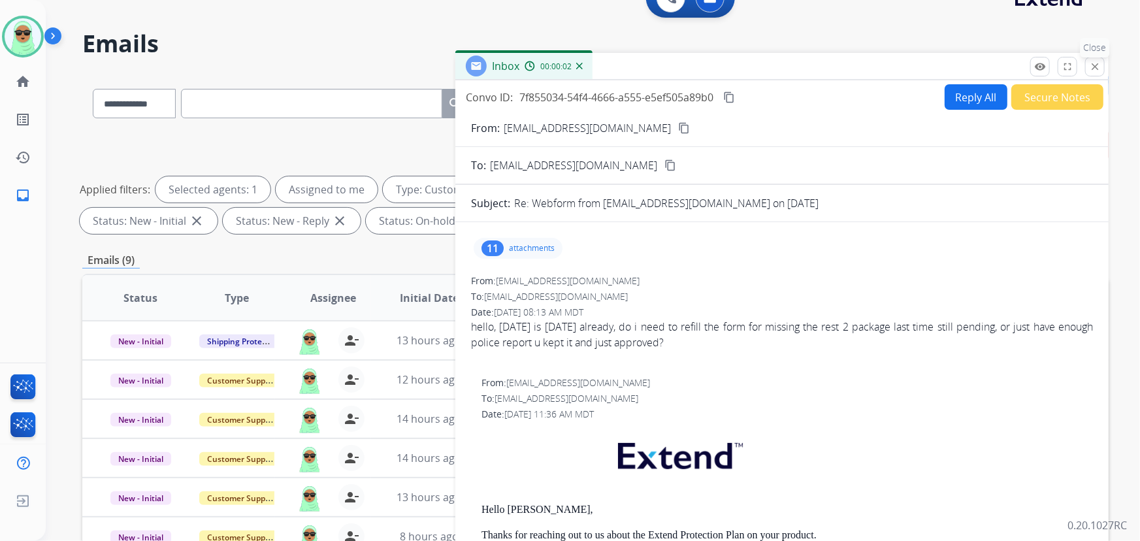
click at [1085, 62] on div "remove_[MEDICAL_DATA] Logs fullscreen Expand close Close" at bounding box center [1068, 67] width 75 height 20
click at [1092, 62] on mat-icon "close" at bounding box center [1096, 67] width 12 height 12
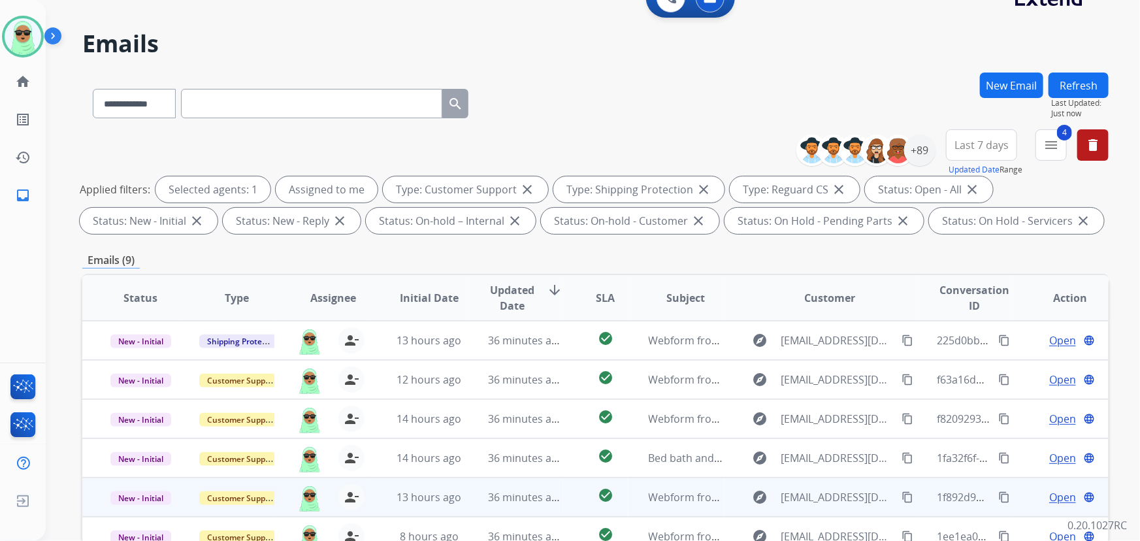
scroll to position [265, 0]
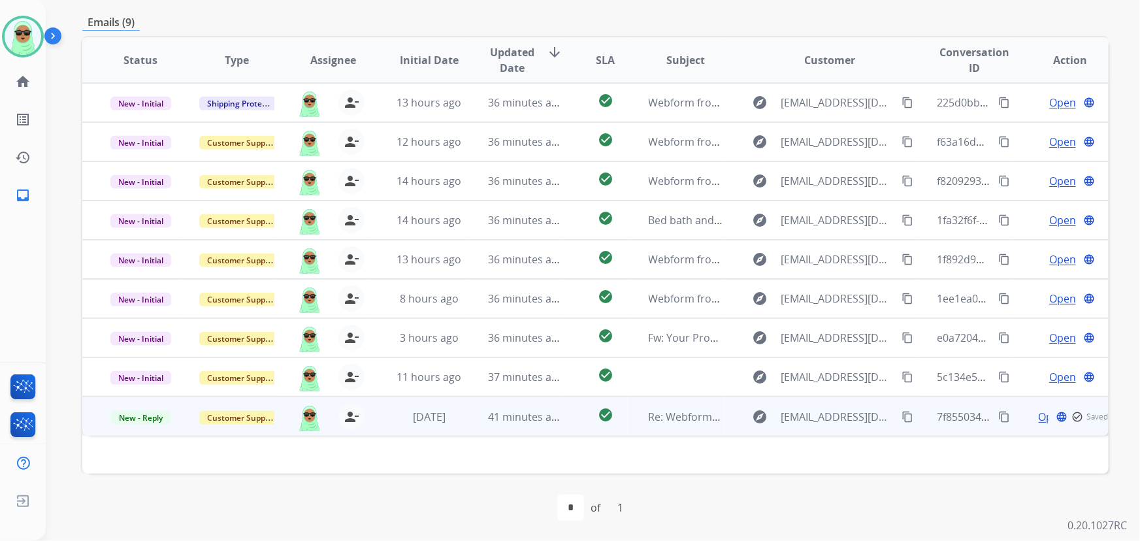
click at [144, 407] on td "New - Reply" at bounding box center [130, 416] width 96 height 39
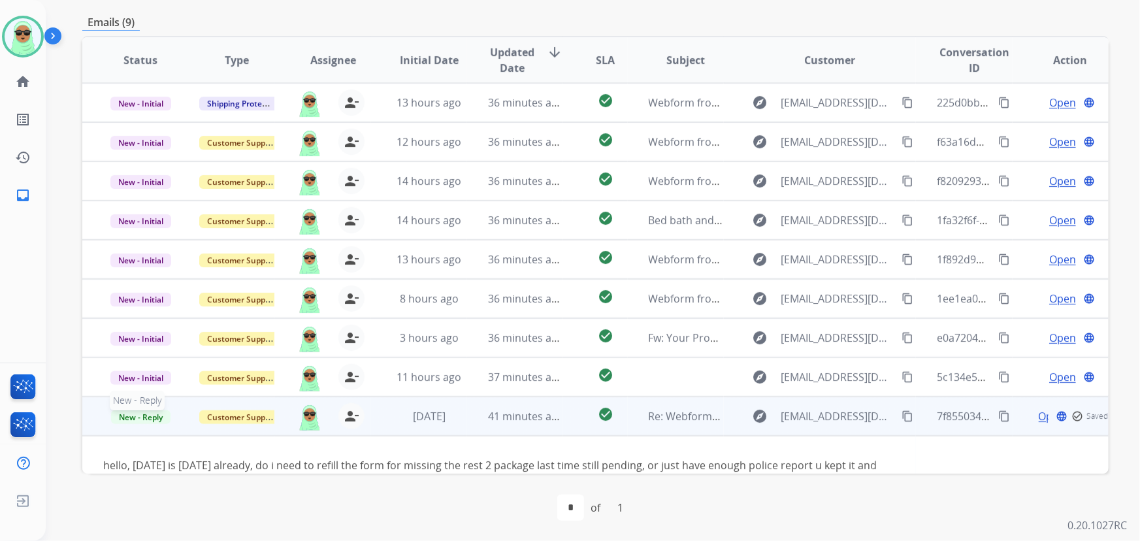
click at [150, 411] on td "New - Reply New - Reply" at bounding box center [130, 416] width 96 height 39
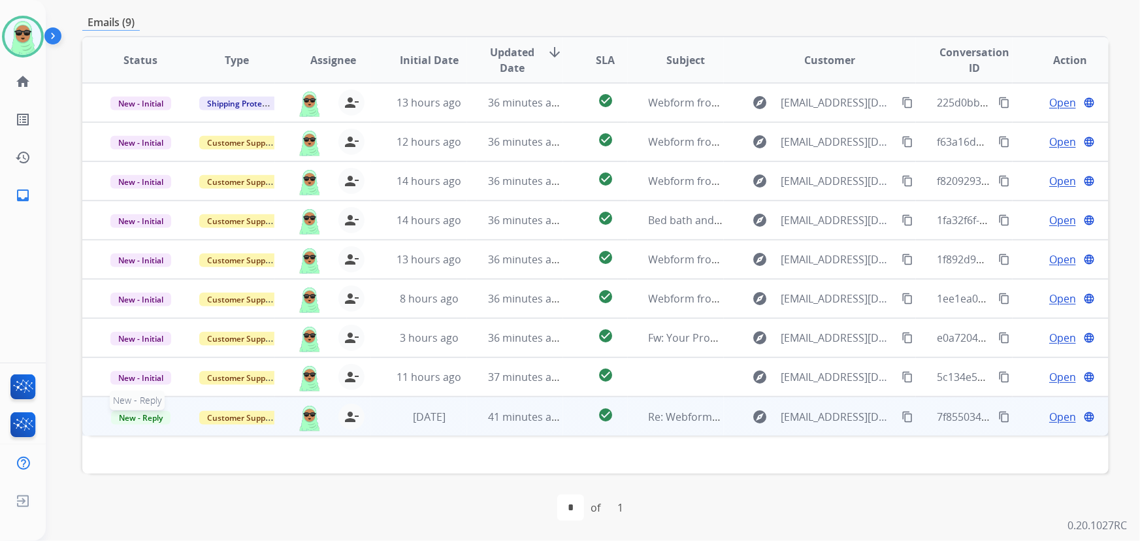
click at [144, 418] on span "New - Reply" at bounding box center [140, 418] width 59 height 14
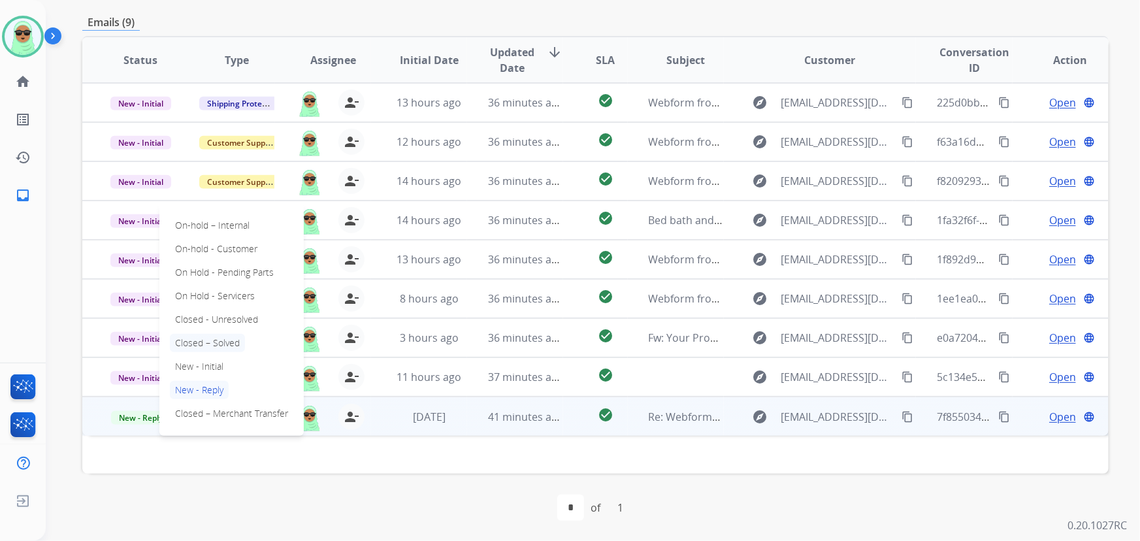
click at [241, 340] on p "Closed – Solved" at bounding box center [207, 343] width 75 height 18
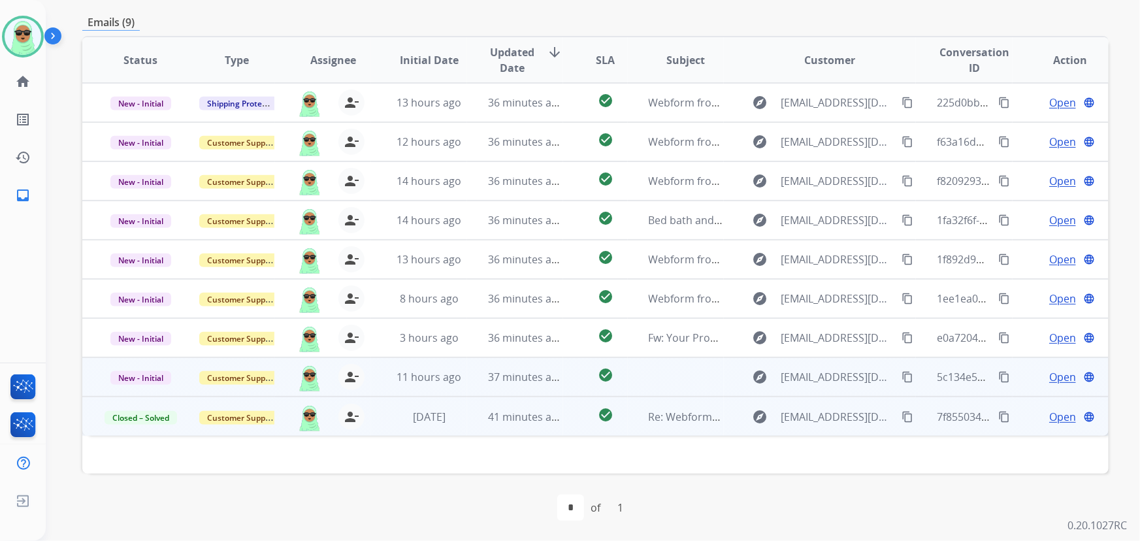
click at [1052, 383] on span "Open" at bounding box center [1063, 377] width 27 height 16
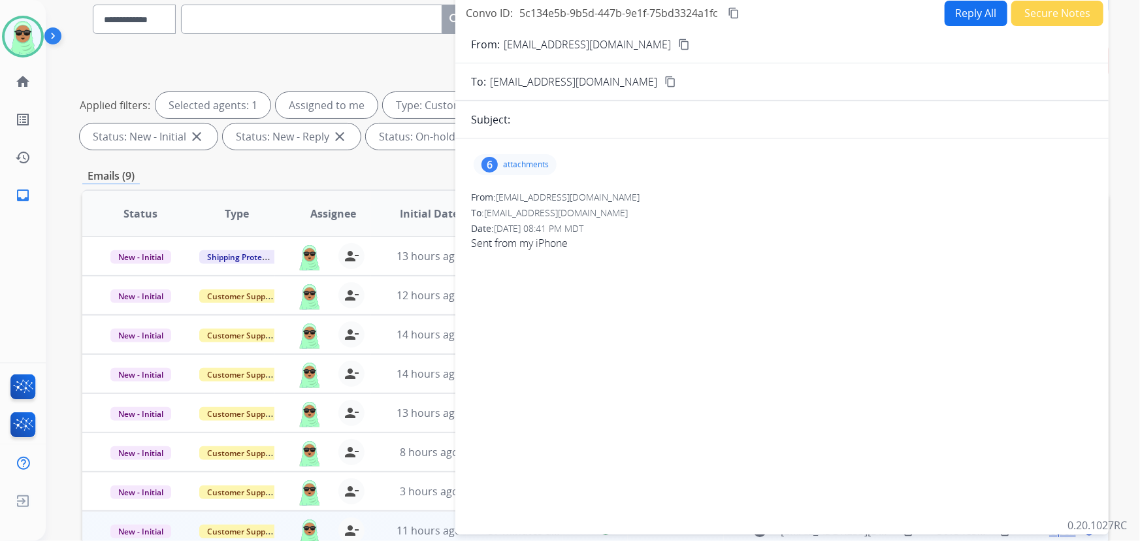
scroll to position [86, 0]
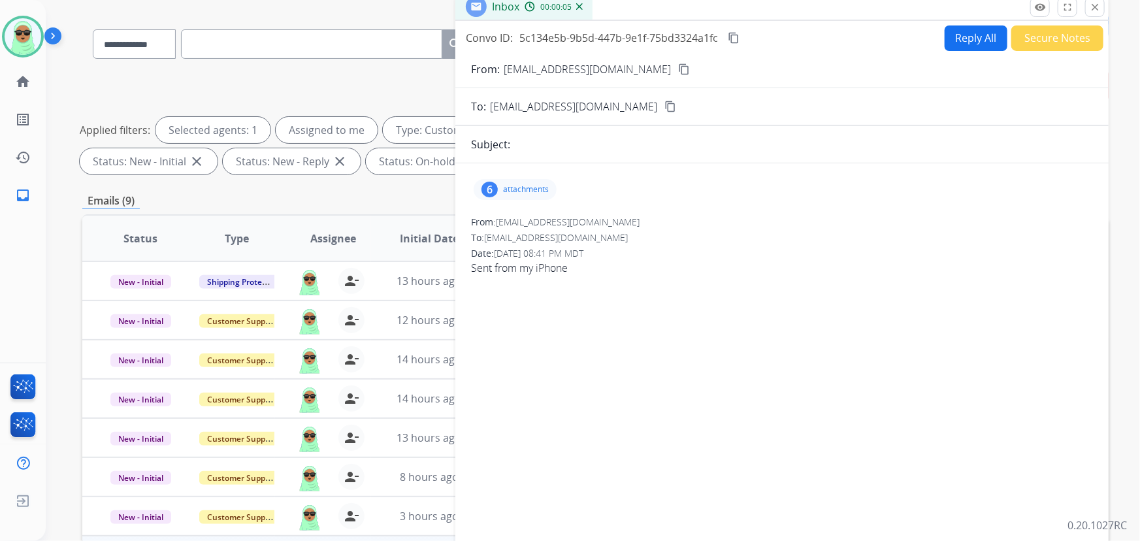
click at [678, 66] on mat-icon "content_copy" at bounding box center [684, 69] width 12 height 12
click at [529, 186] on p "attachments" at bounding box center [526, 189] width 46 height 10
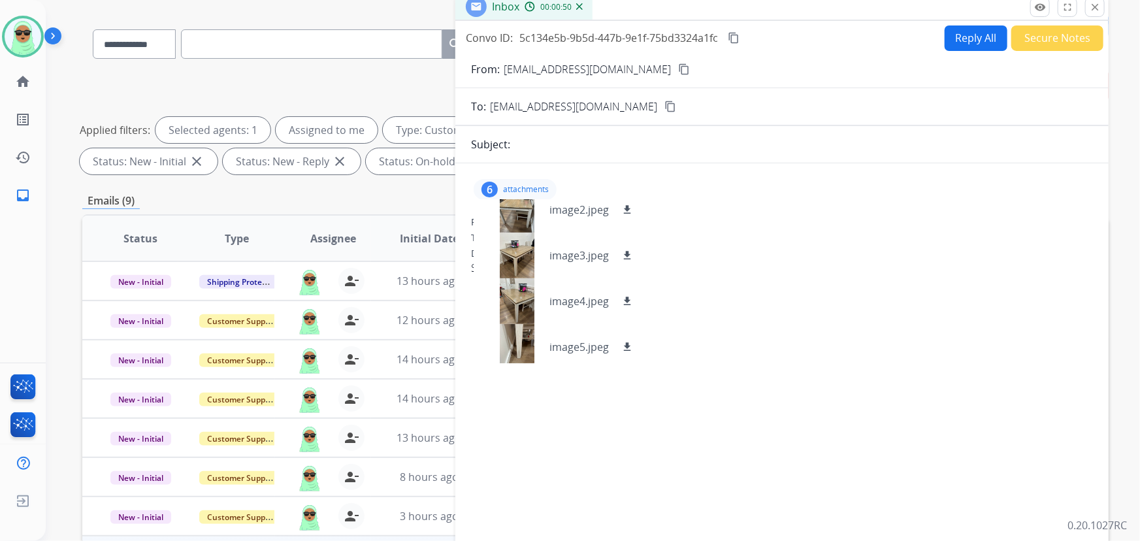
scroll to position [111, 0]
click at [1033, 225] on div "From: [EMAIL_ADDRESS][DOMAIN_NAME]" at bounding box center [782, 222] width 622 height 13
click at [951, 30] on button "Reply All" at bounding box center [976, 37] width 63 height 25
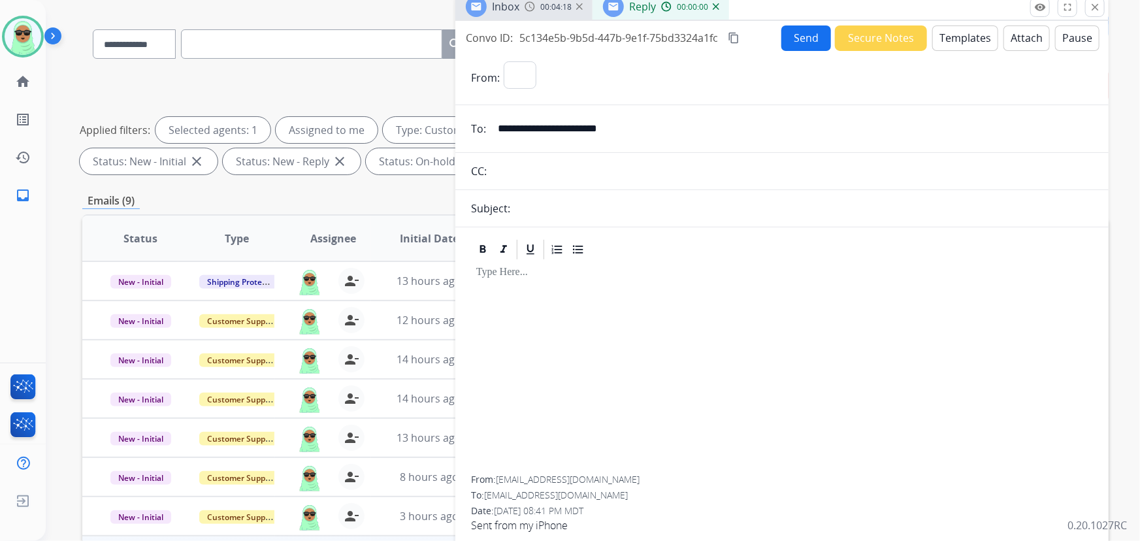
select select "**********"
click at [962, 39] on button "Templates" at bounding box center [966, 37] width 66 height 25
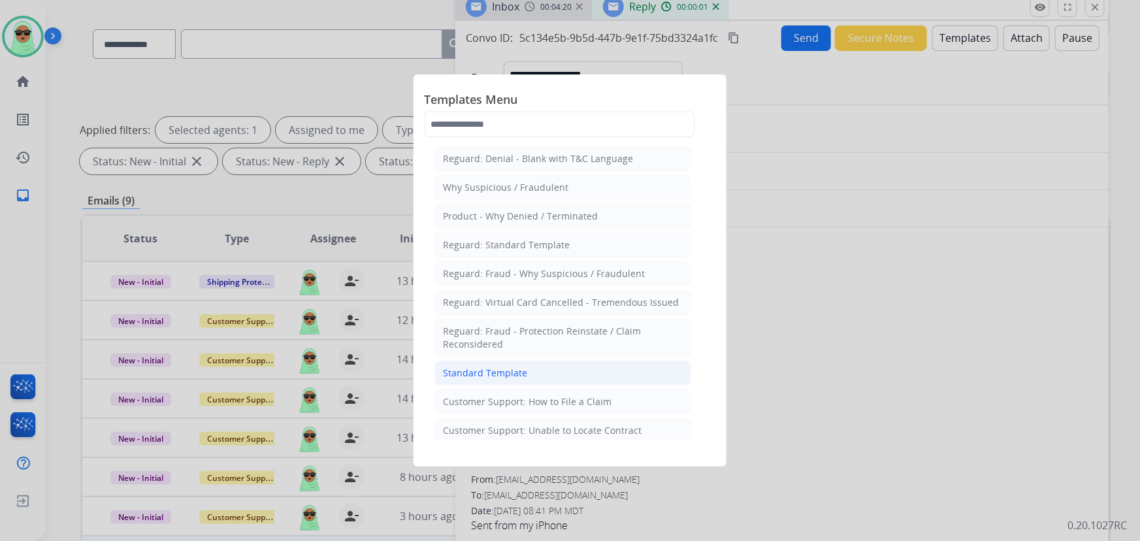
click at [561, 374] on li "Standard Template" at bounding box center [563, 373] width 257 height 25
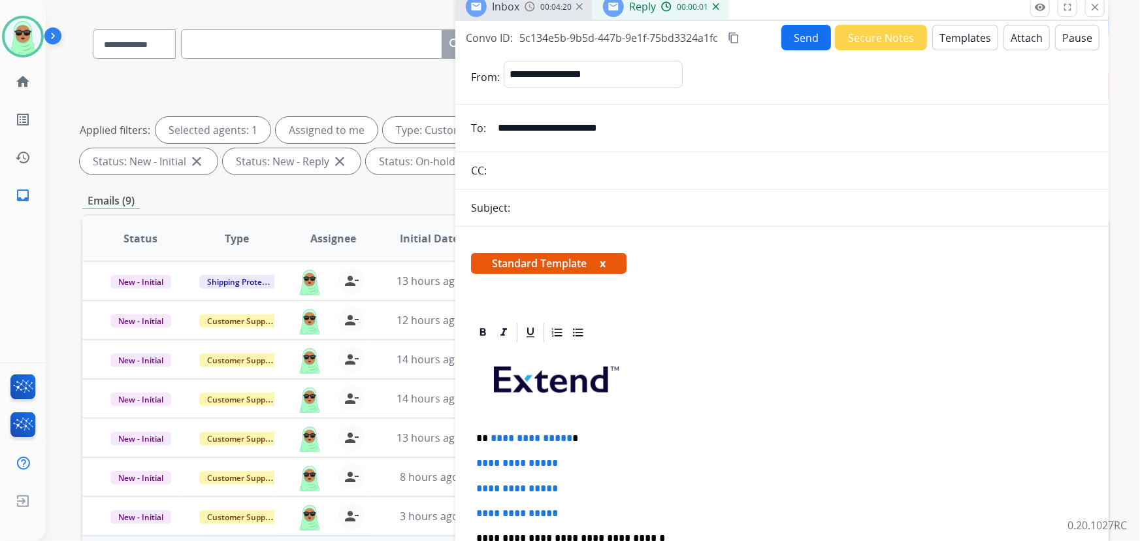
scroll to position [118, 0]
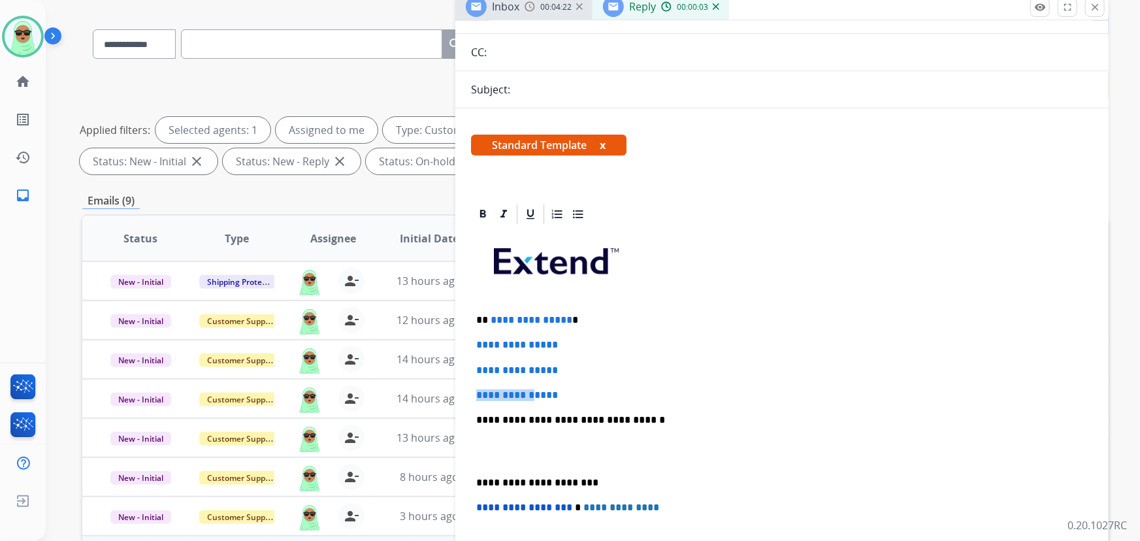
drag, startPoint x: 546, startPoint y: 378, endPoint x: 544, endPoint y: 386, distance: 7.6
click at [544, 386] on div "**********" at bounding box center [782, 451] width 622 height 450
click at [661, 394] on p "**********" at bounding box center [782, 396] width 612 height 12
click at [629, 390] on p "**********" at bounding box center [782, 396] width 612 height 12
drag, startPoint x: 571, startPoint y: 382, endPoint x: 501, endPoint y: 314, distance: 98.4
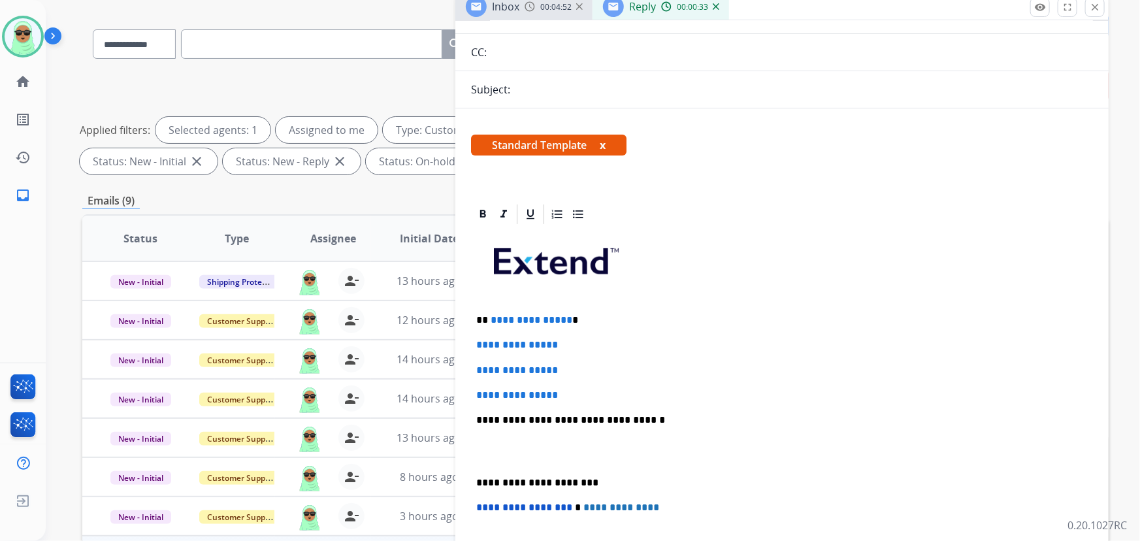
click at [497, 313] on div "**********" at bounding box center [782, 451] width 622 height 450
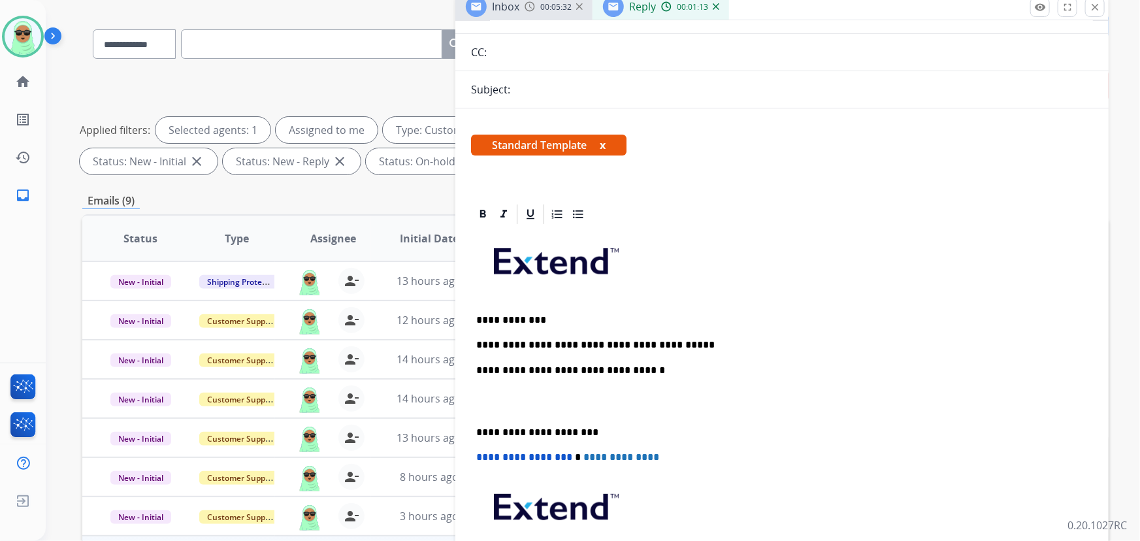
click at [703, 342] on p "**********" at bounding box center [777, 345] width 602 height 12
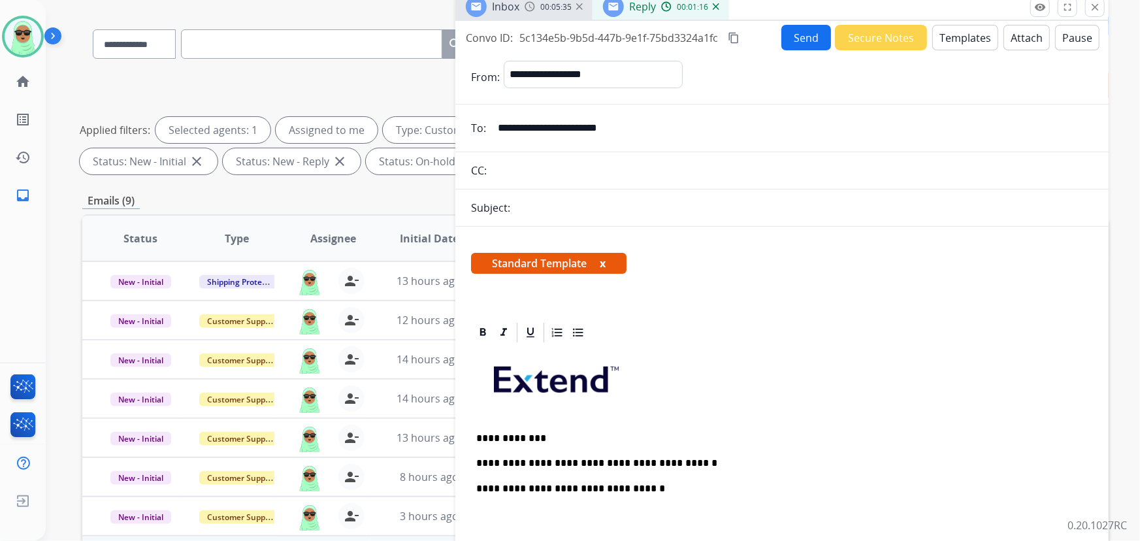
scroll to position [0, 0]
click at [795, 33] on button "Send" at bounding box center [807, 37] width 50 height 25
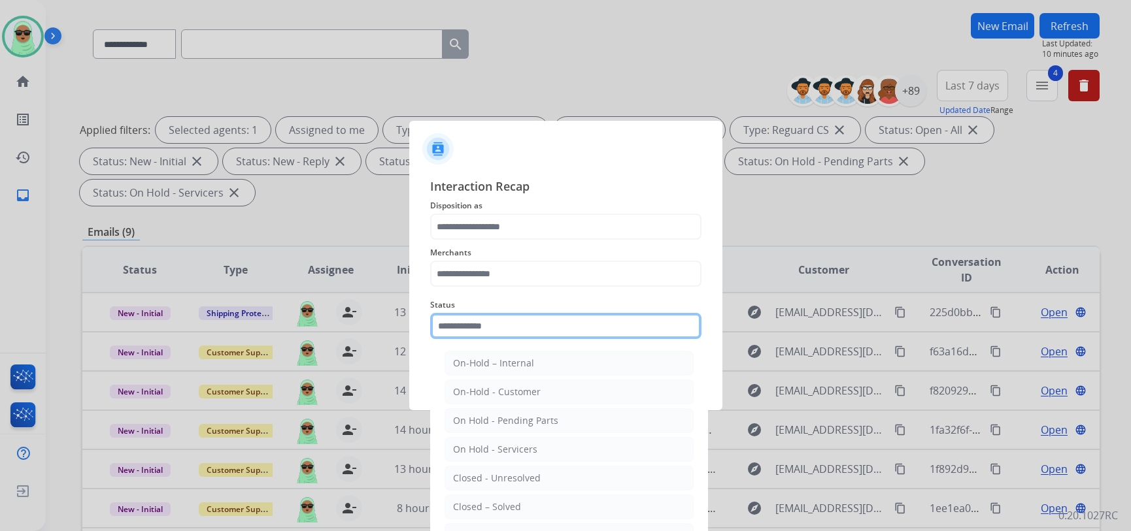
click at [520, 325] on input "text" at bounding box center [565, 326] width 271 height 26
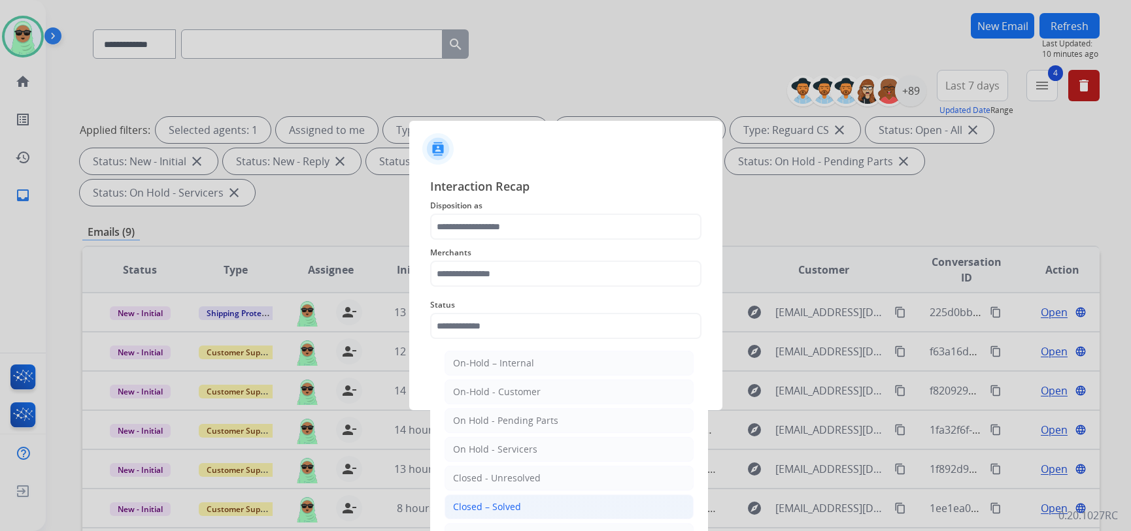
click at [510, 501] on div "Closed – Solved" at bounding box center [487, 507] width 68 height 13
type input "**********"
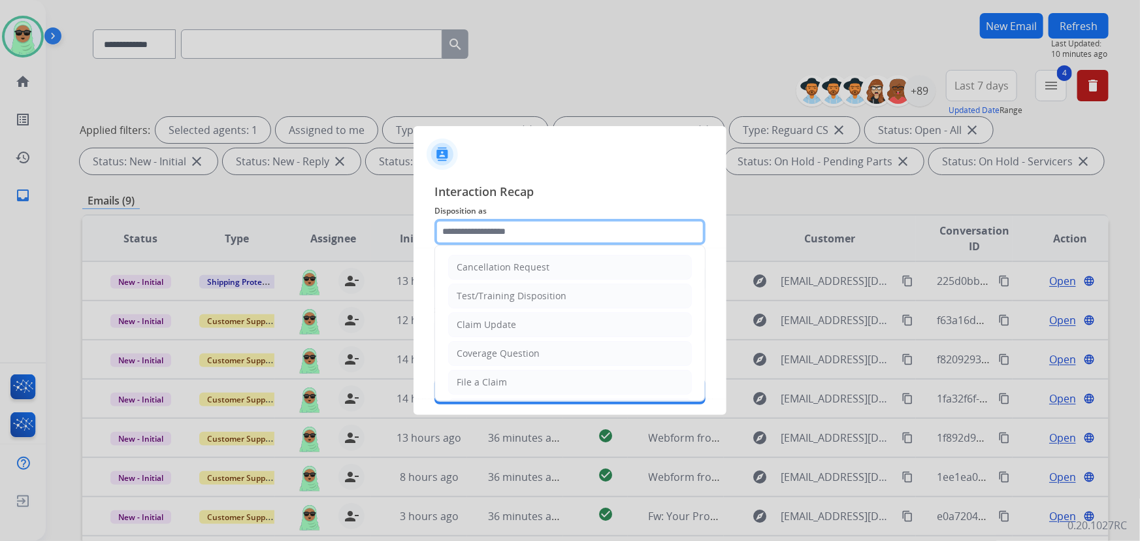
click at [537, 232] on input "text" at bounding box center [570, 232] width 271 height 26
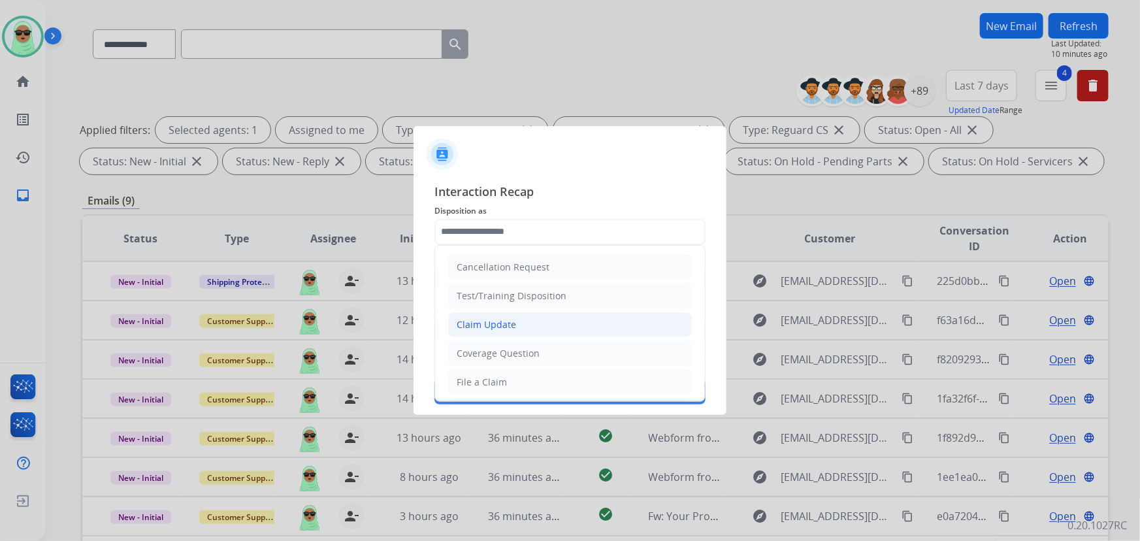
click at [521, 329] on li "Claim Update" at bounding box center [570, 324] width 244 height 25
type input "**********"
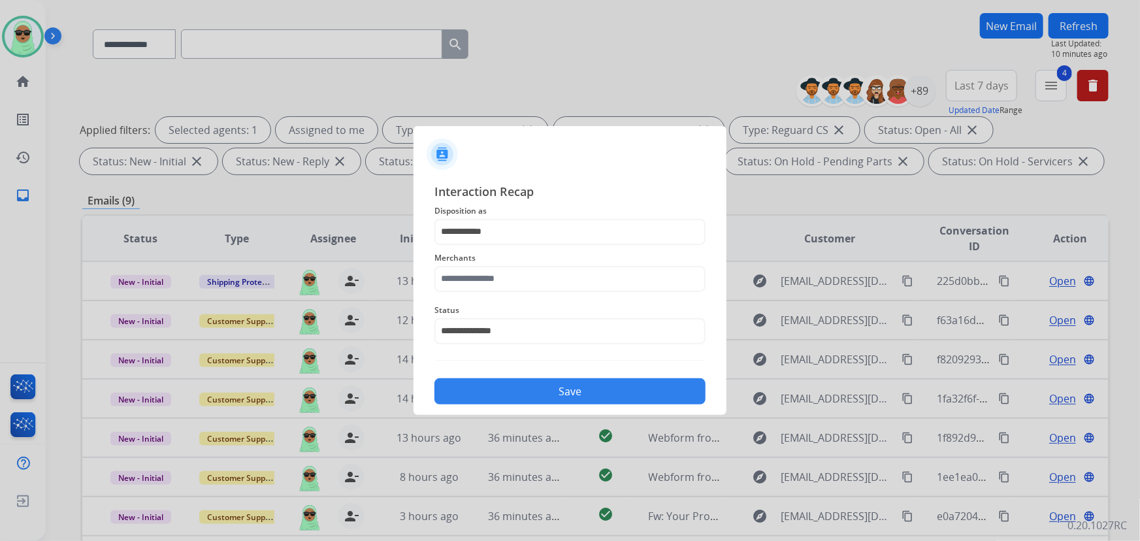
click at [514, 292] on div "Merchants" at bounding box center [570, 271] width 271 height 52
click at [512, 280] on input "text" at bounding box center [570, 279] width 271 height 26
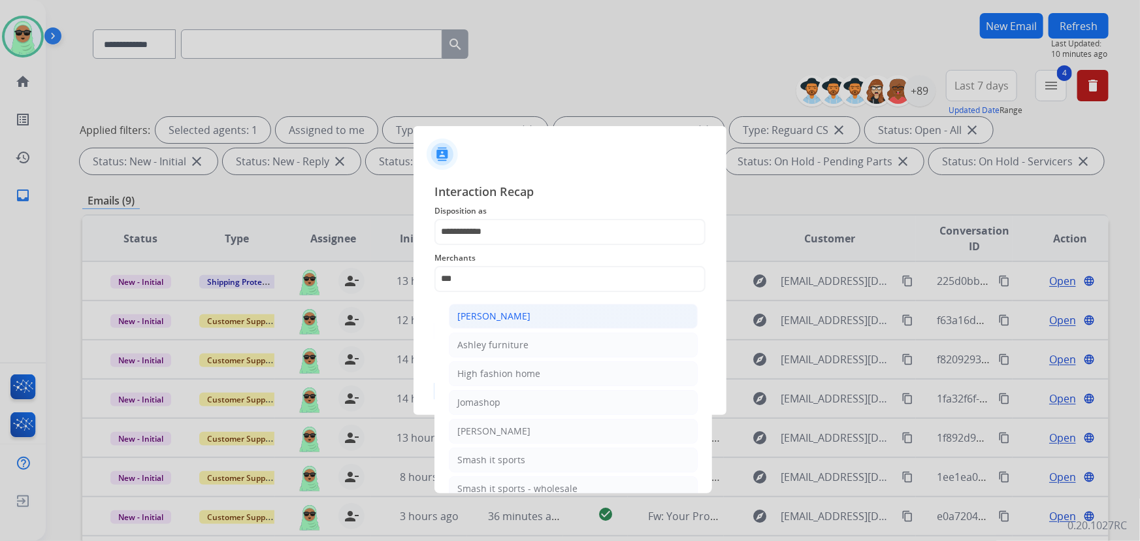
click at [523, 318] on div "[PERSON_NAME]" at bounding box center [494, 316] width 73 height 13
type input "**********"
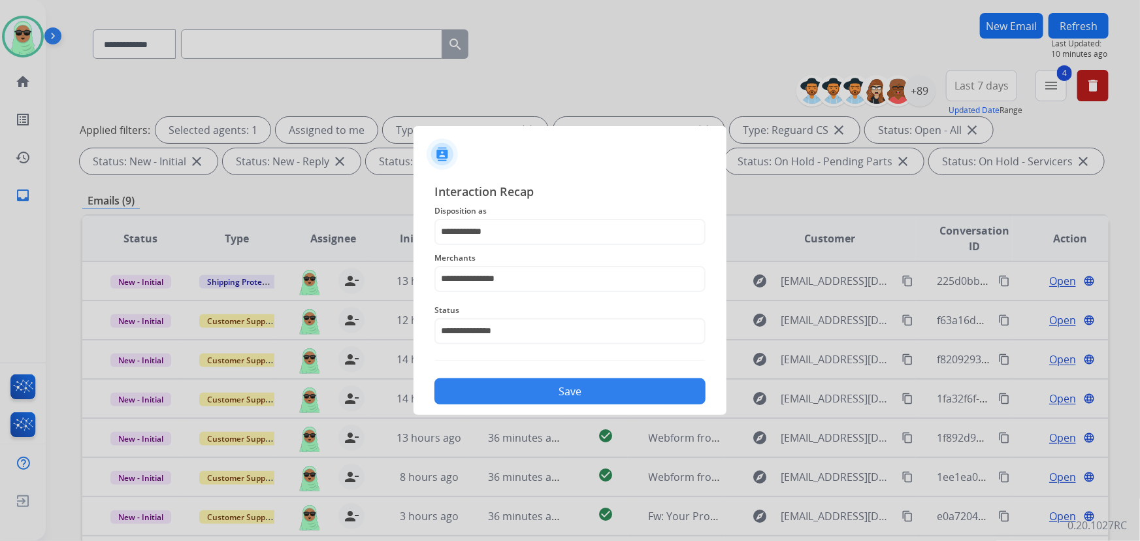
click at [525, 395] on button "Save" at bounding box center [570, 391] width 271 height 26
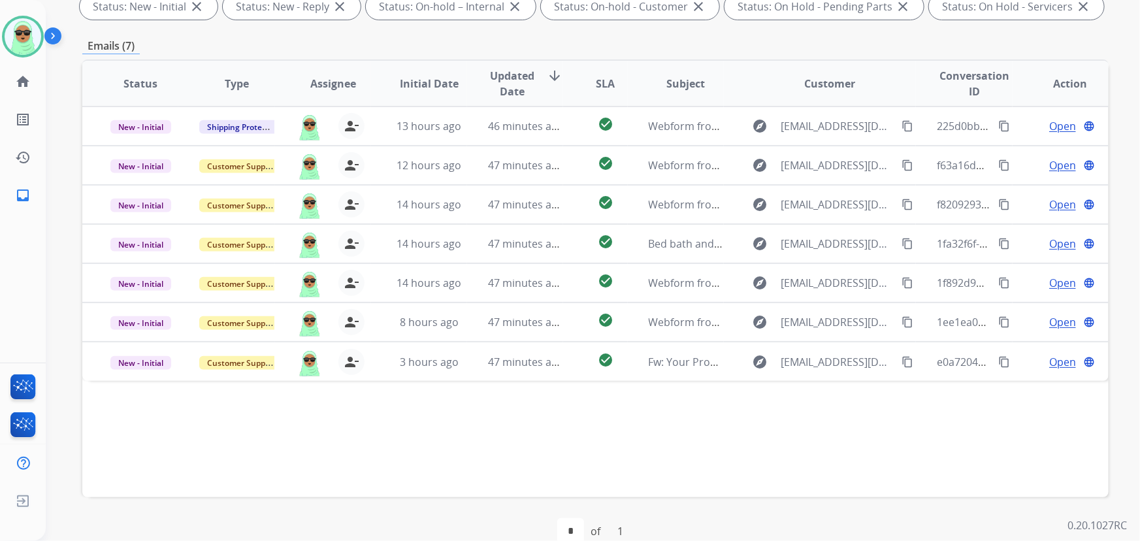
scroll to position [265, 0]
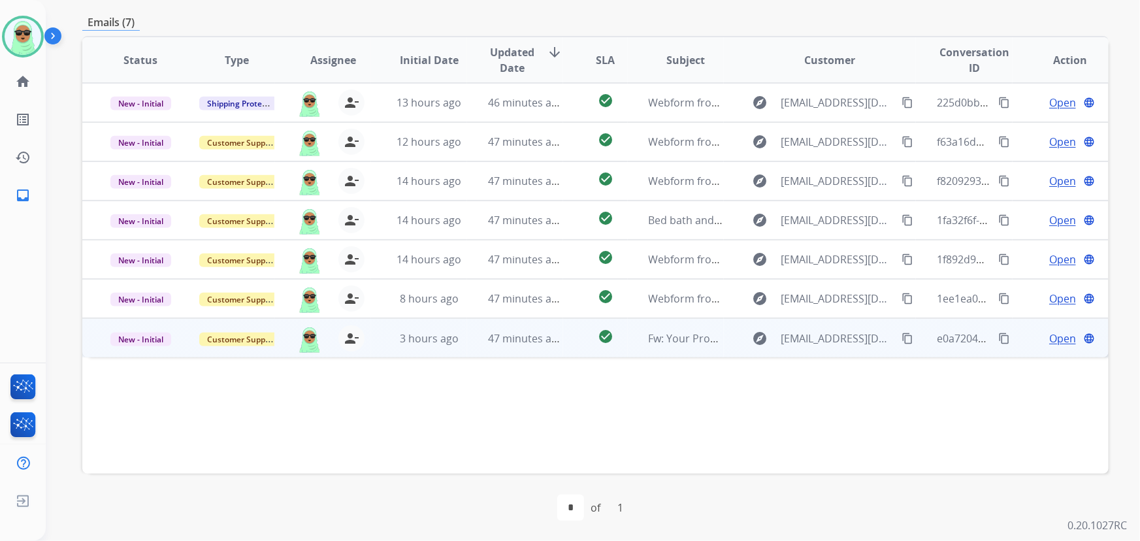
click at [902, 342] on mat-icon "content_copy" at bounding box center [908, 339] width 12 height 12
click at [1065, 334] on span "Open" at bounding box center [1063, 339] width 27 height 16
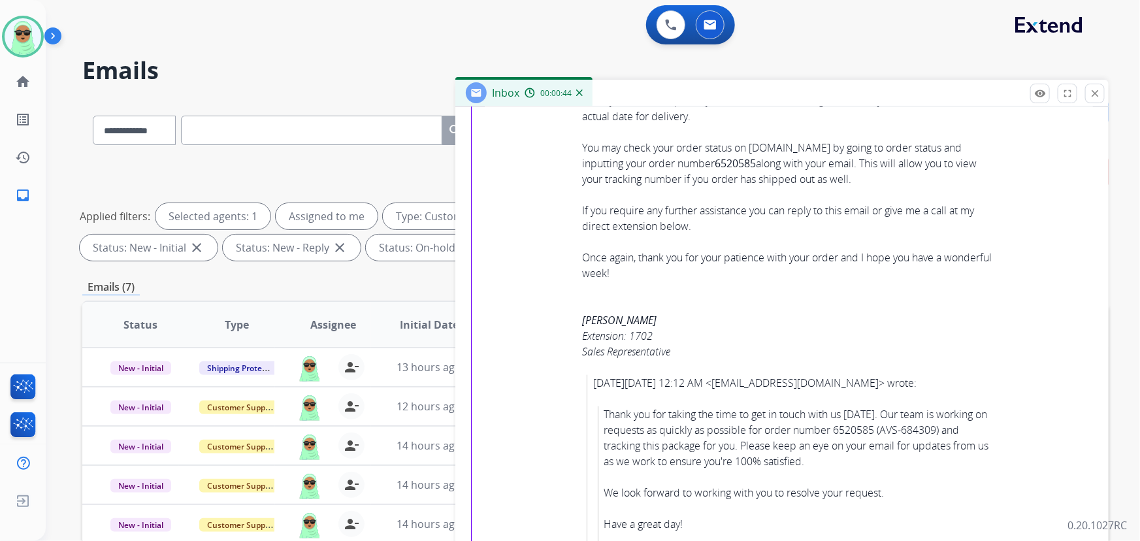
scroll to position [726, 0]
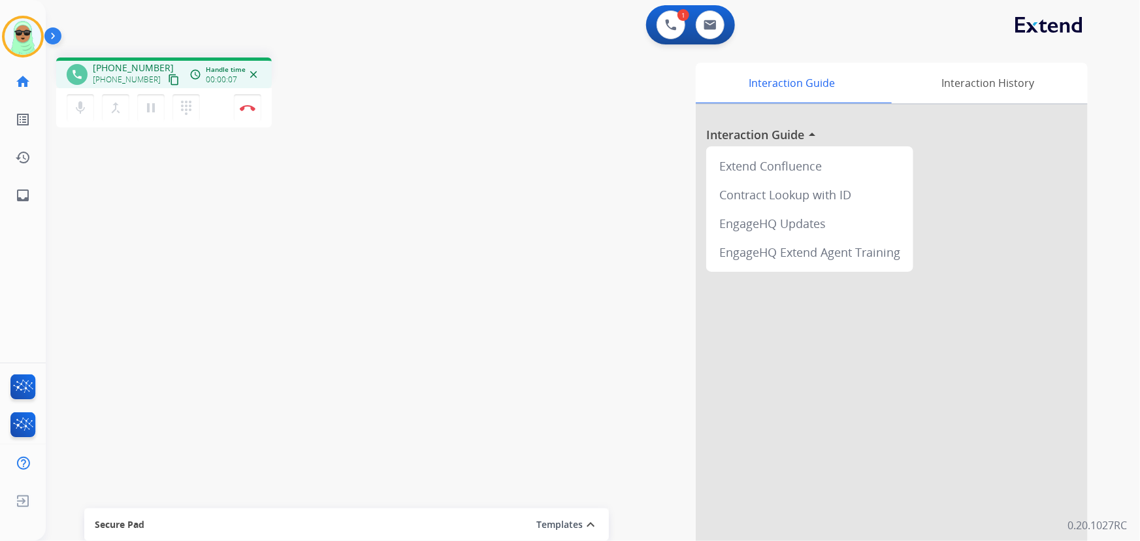
click at [123, 235] on div "phone [PHONE_NUMBER] [PHONE_NUMBER] content_copy access_time Call metrics Queue…" at bounding box center [577, 319] width 1063 height 545
click at [168, 84] on mat-icon "content_copy" at bounding box center [174, 80] width 12 height 12
click at [168, 76] on mat-icon "content_copy" at bounding box center [174, 80] width 12 height 12
click at [154, 103] on mat-icon "pause" at bounding box center [151, 108] width 16 height 16
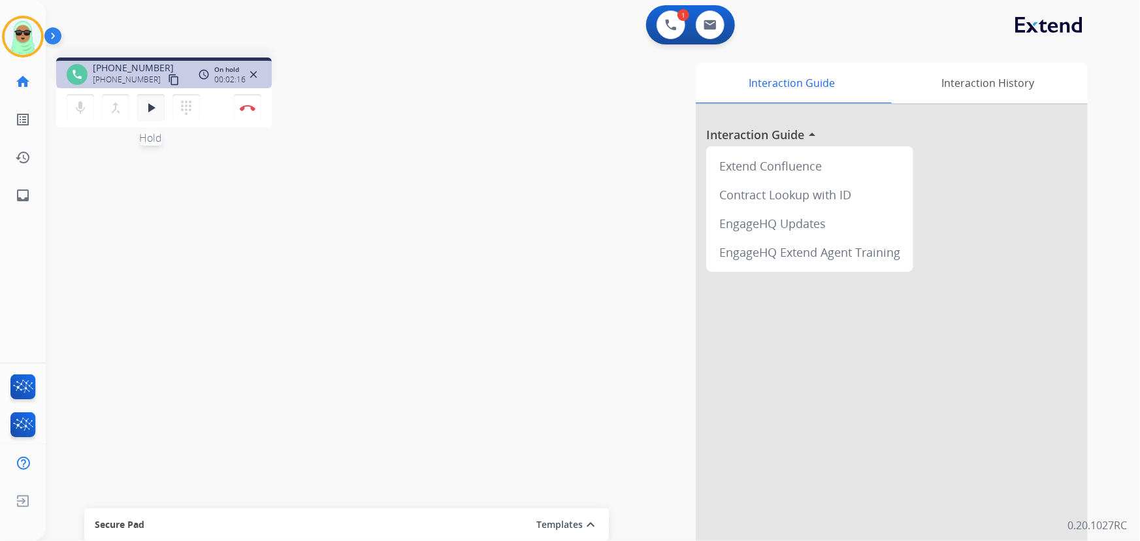
click at [150, 108] on mat-icon "play_arrow" at bounding box center [151, 108] width 16 height 16
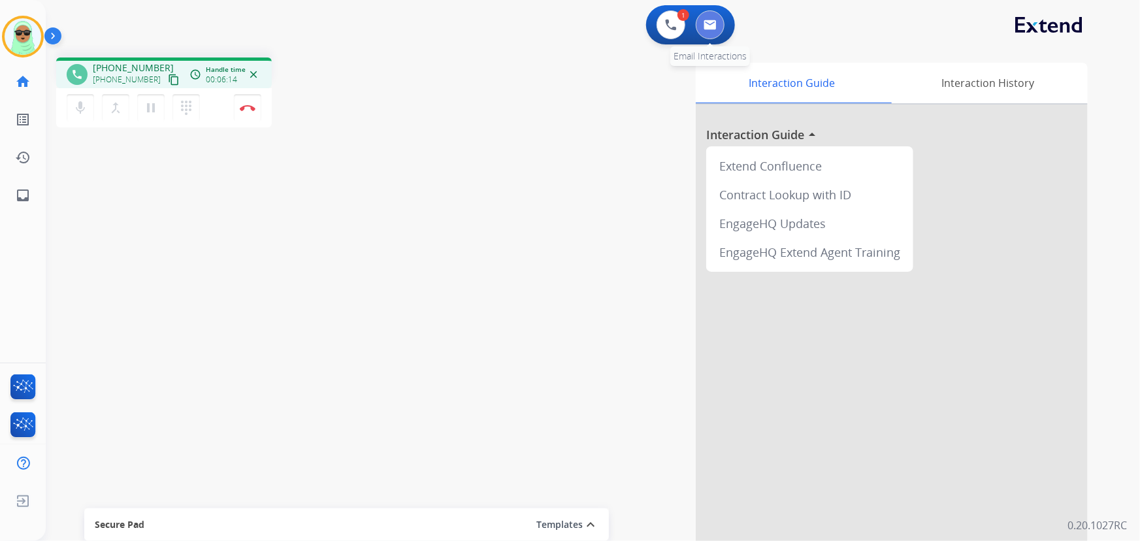
click at [719, 31] on button at bounding box center [710, 24] width 29 height 29
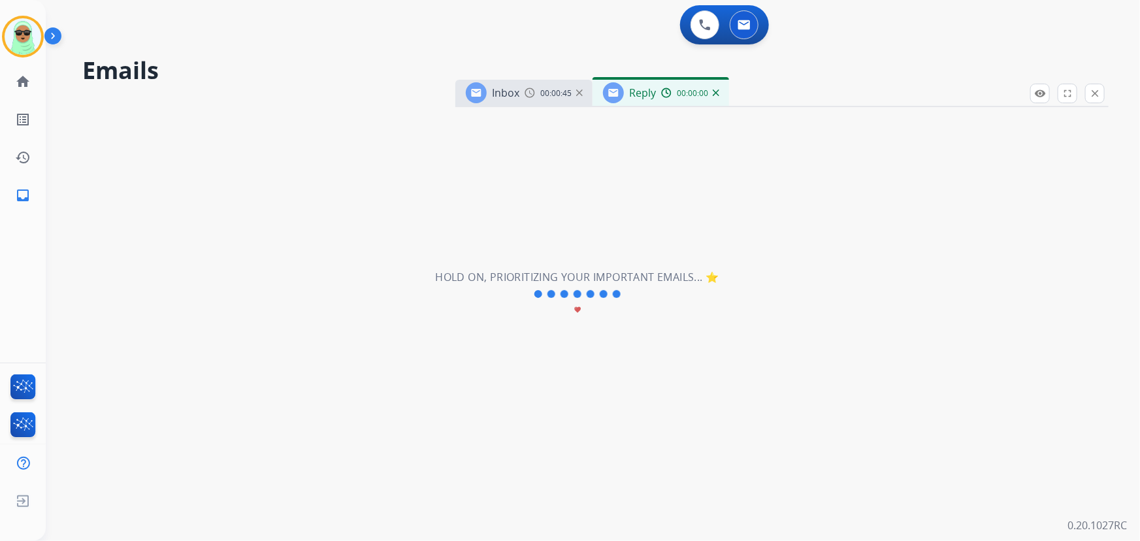
select select "**********"
click at [1084, 92] on div "remove_[MEDICAL_DATA] Logs fullscreen Expand close Close" at bounding box center [1068, 94] width 75 height 20
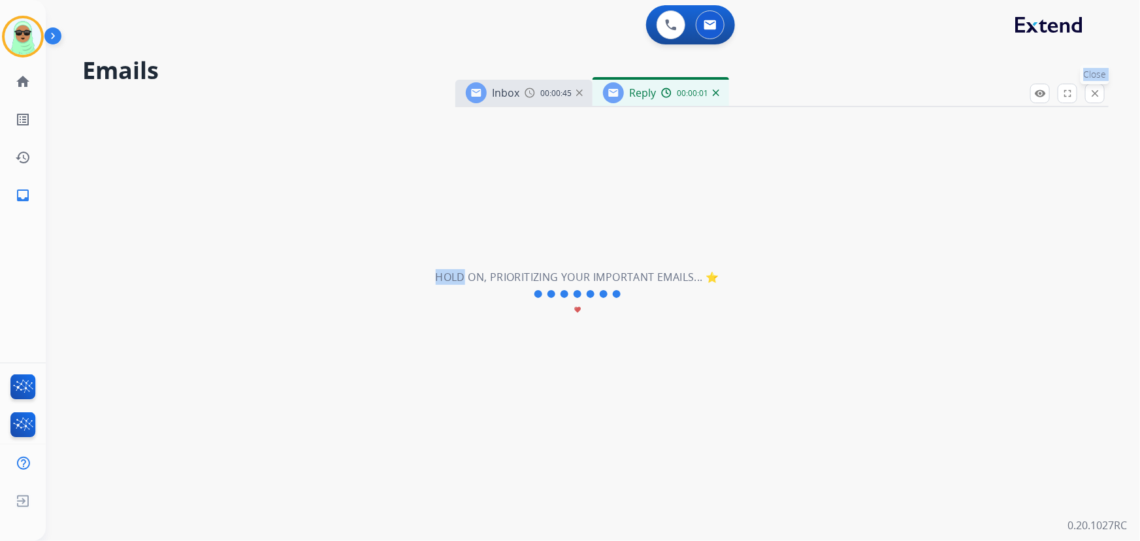
click at [1085, 92] on div "remove_[MEDICAL_DATA] Logs fullscreen Expand close Close" at bounding box center [1068, 94] width 75 height 20
click at [1090, 92] on mat-icon "close" at bounding box center [1096, 94] width 12 height 12
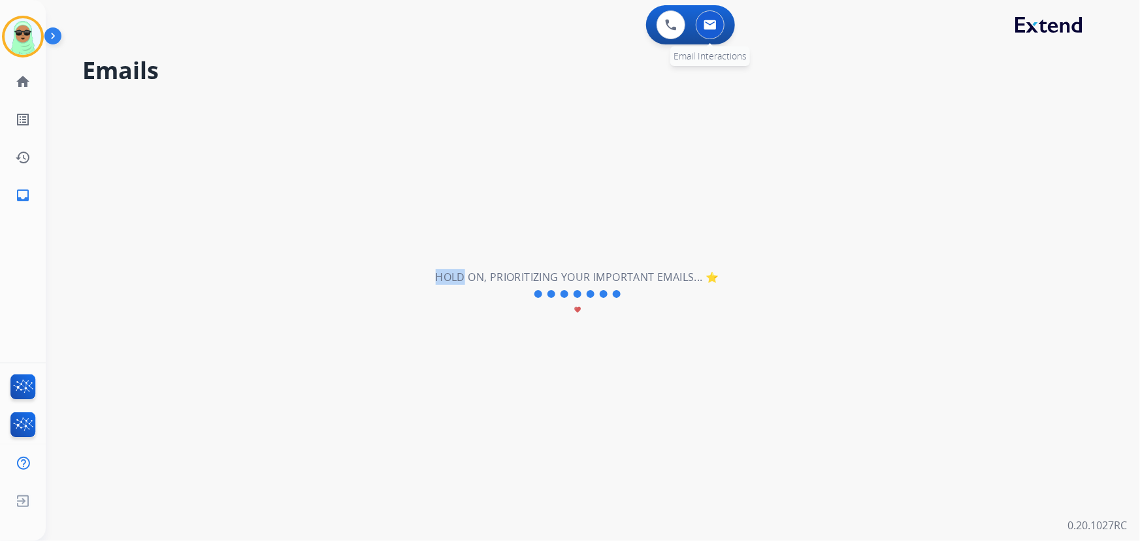
click at [708, 33] on button at bounding box center [710, 24] width 29 height 29
click at [715, 35] on button at bounding box center [710, 24] width 29 height 29
click at [714, 35] on button at bounding box center [710, 24] width 29 height 29
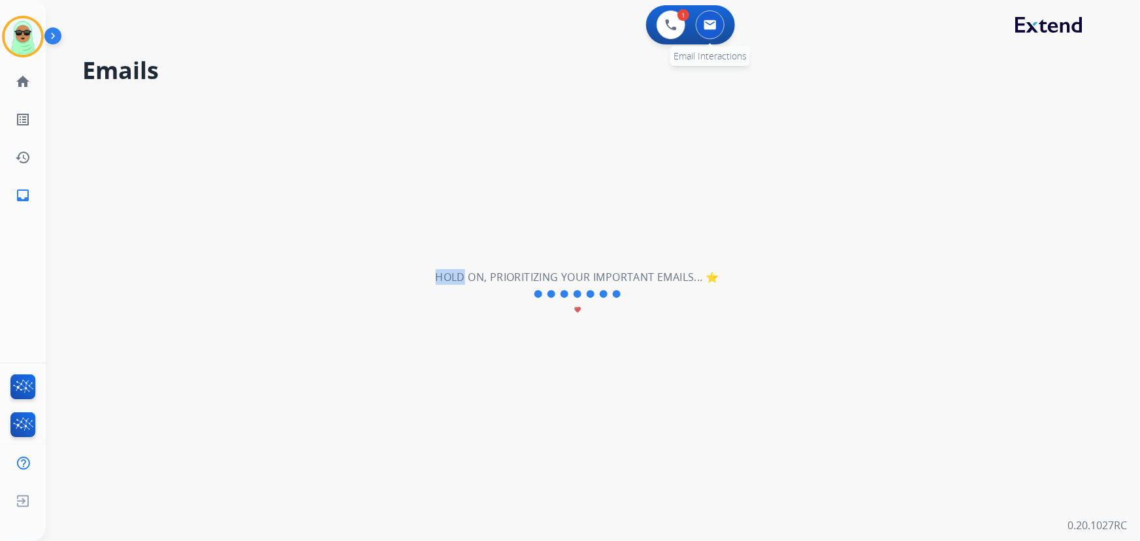
click at [706, 27] on img at bounding box center [710, 25] width 13 height 10
click at [682, 22] on button at bounding box center [671, 24] width 29 height 29
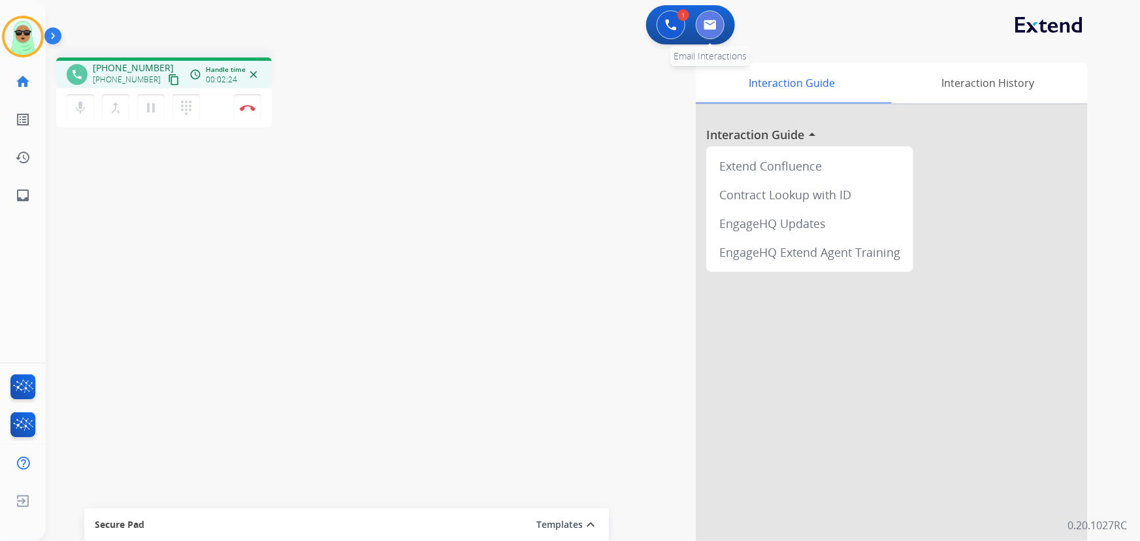
click at [709, 26] on img at bounding box center [710, 25] width 13 height 10
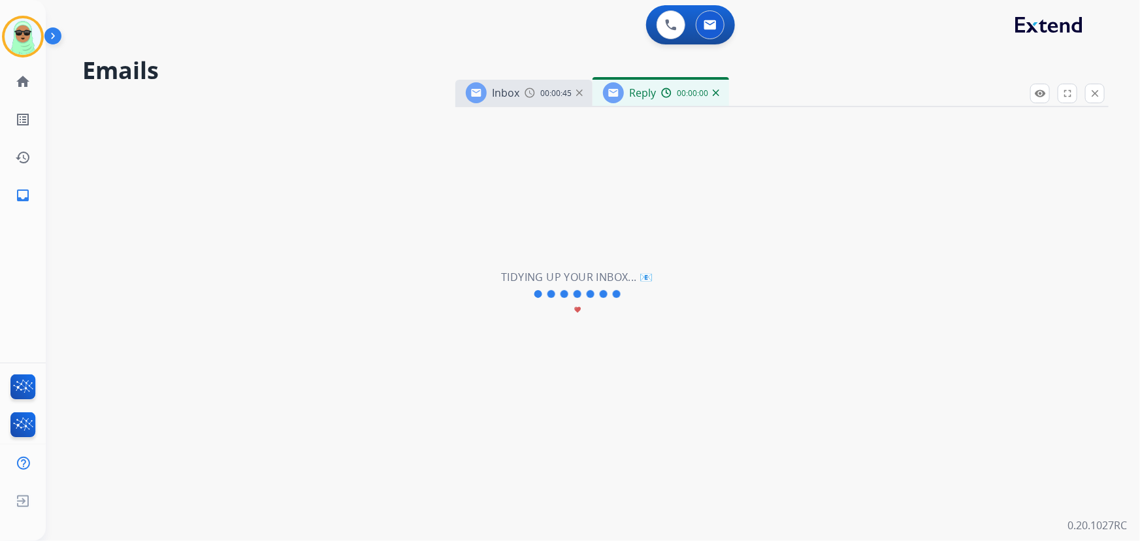
select select "**********"
click at [717, 91] on img at bounding box center [716, 93] width 7 height 7
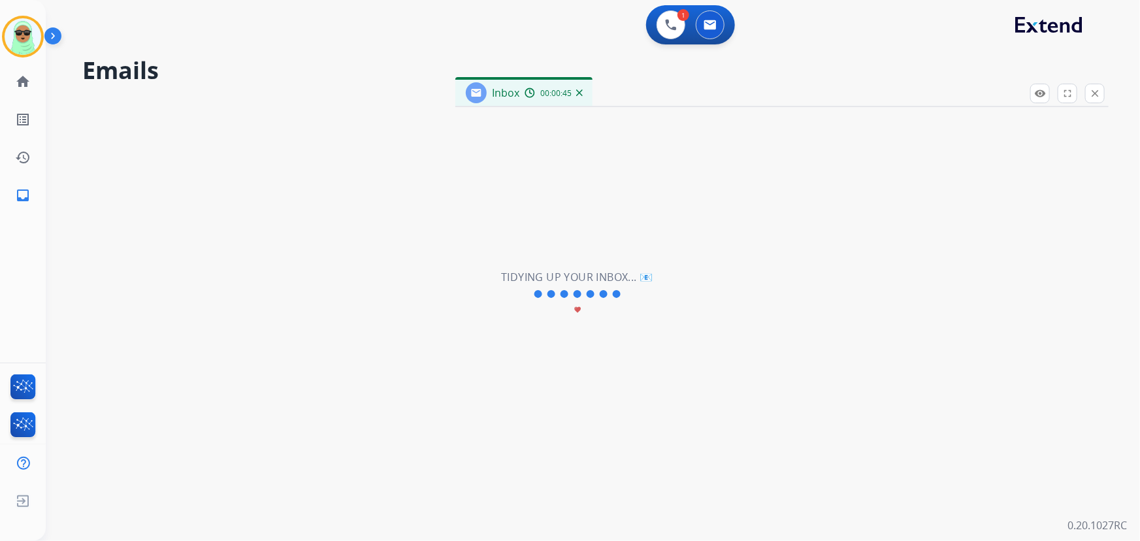
click at [684, 265] on div "**********" at bounding box center [577, 294] width 1063 height 494
click at [641, 275] on h2 "Tidying up your inbox... 📧" at bounding box center [577, 277] width 152 height 16
drag, startPoint x: 1111, startPoint y: 93, endPoint x: 1105, endPoint y: 94, distance: 6.7
click at [1108, 93] on div "**********" at bounding box center [593, 270] width 1095 height 541
click at [1105, 94] on button "close Close" at bounding box center [1096, 94] width 20 height 20
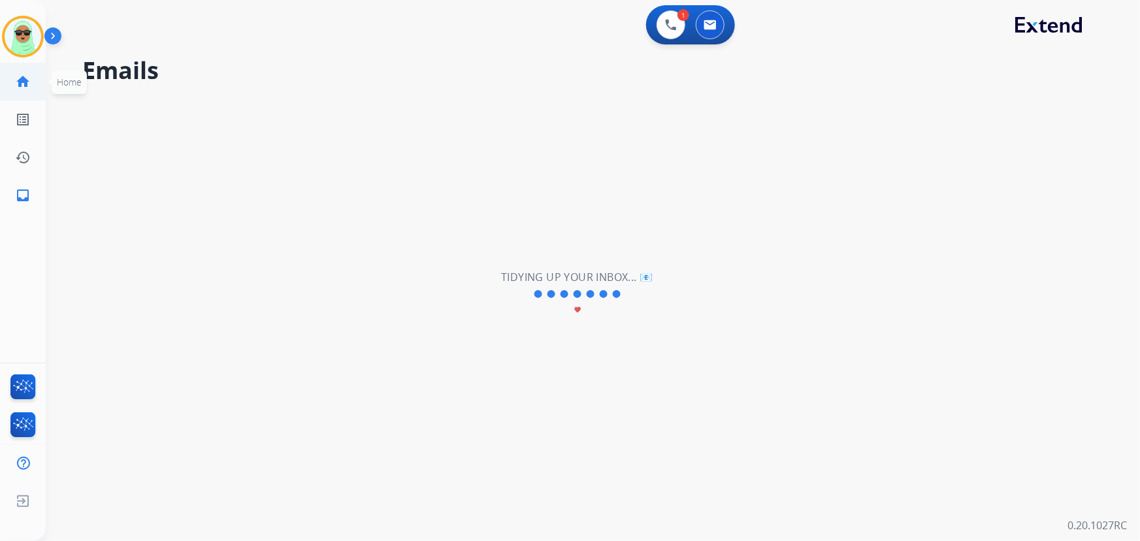
click at [31, 86] on link "home Home" at bounding box center [23, 81] width 37 height 37
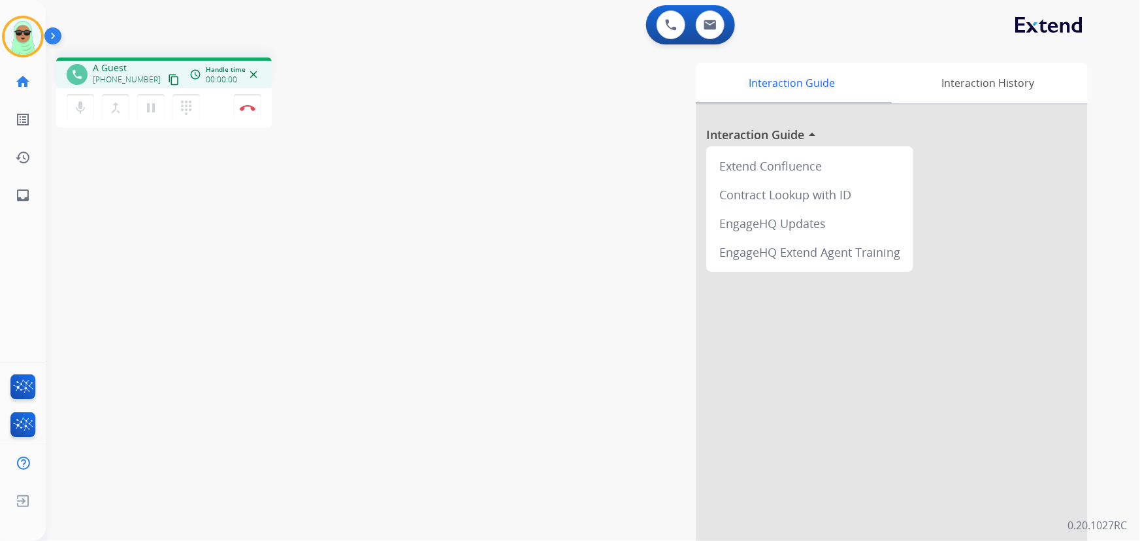
click at [31, 86] on link "home Home" at bounding box center [23, 81] width 37 height 37
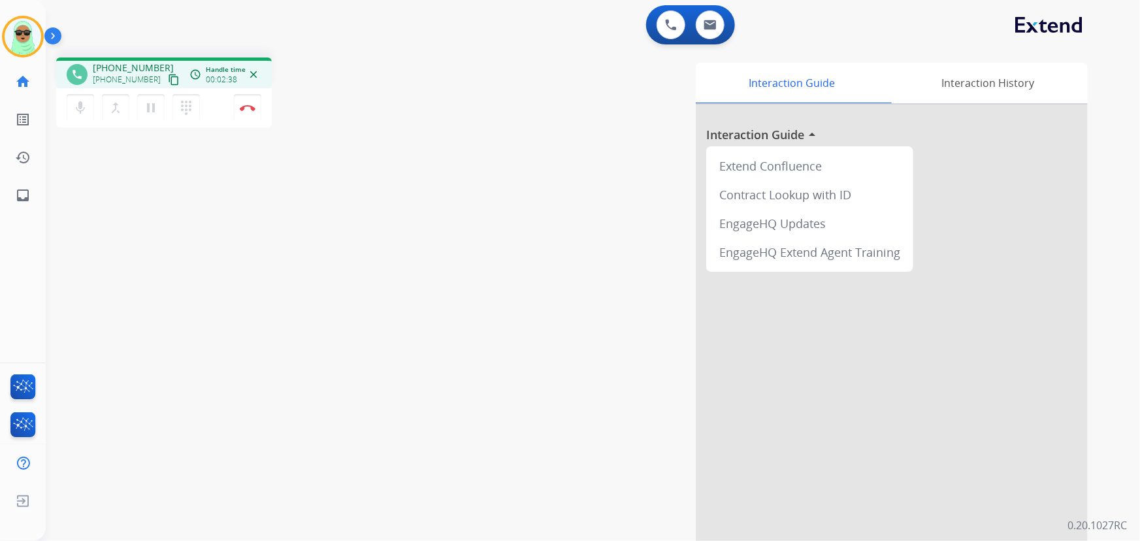
click at [31, 86] on link "home Home" at bounding box center [23, 81] width 37 height 37
click at [16, 201] on mat-icon "inbox" at bounding box center [23, 196] width 16 height 16
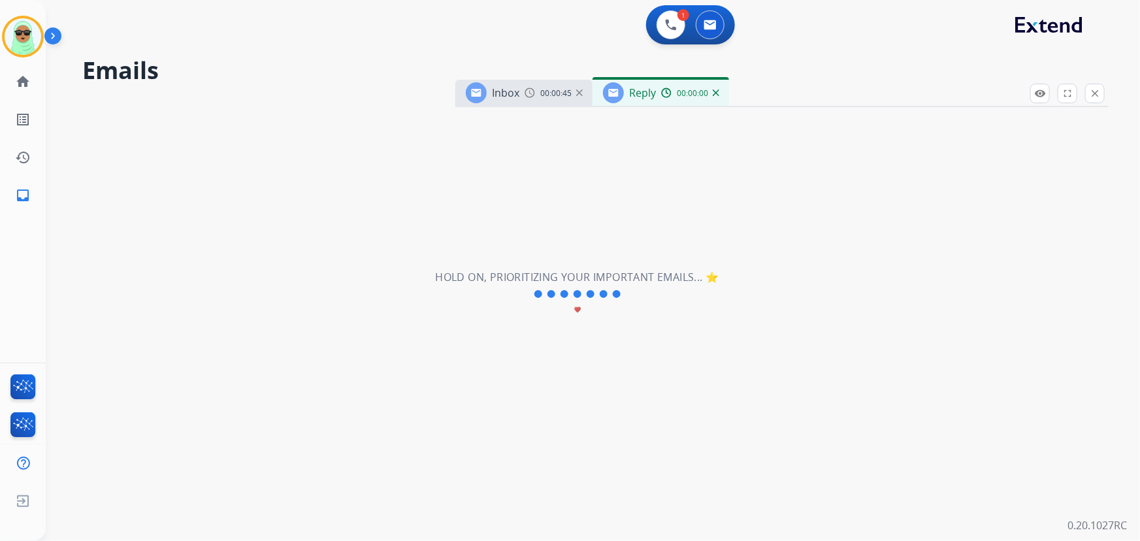
select select "**********"
click at [1097, 92] on mat-icon "close" at bounding box center [1096, 94] width 12 height 12
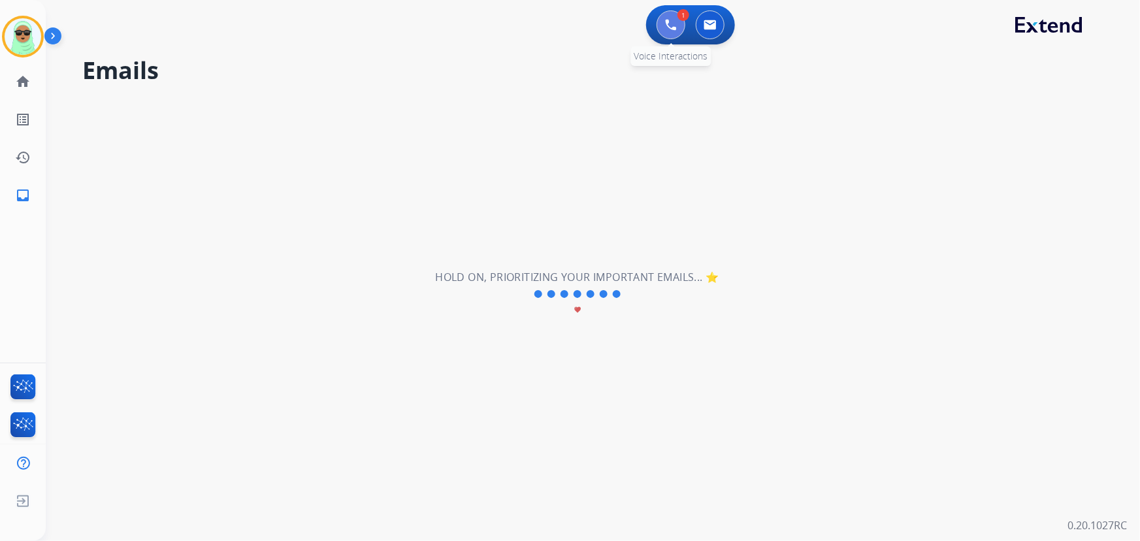
click at [671, 25] on img at bounding box center [671, 25] width 12 height 12
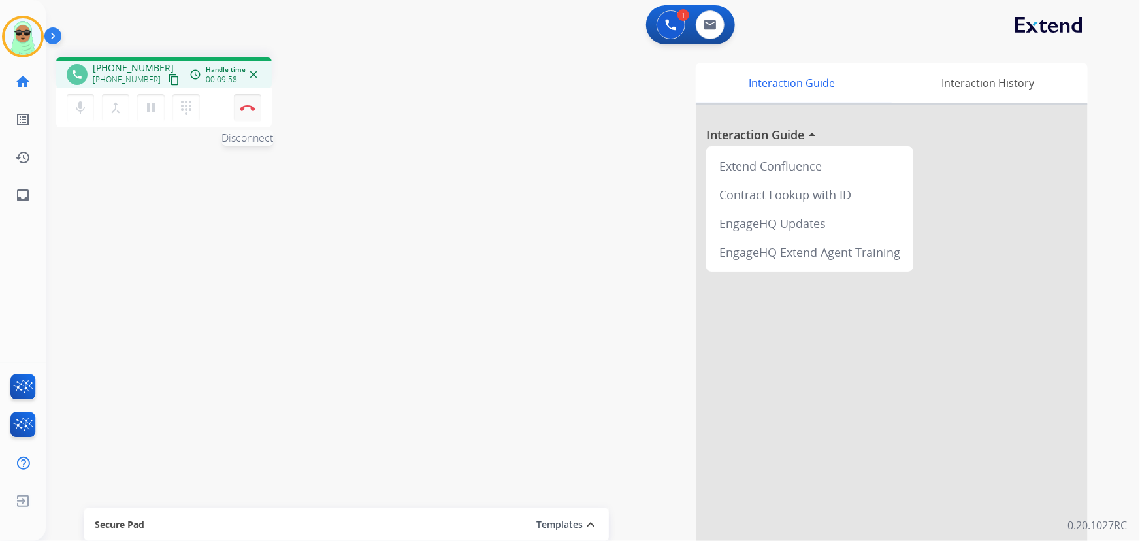
click at [249, 108] on img at bounding box center [248, 108] width 16 height 7
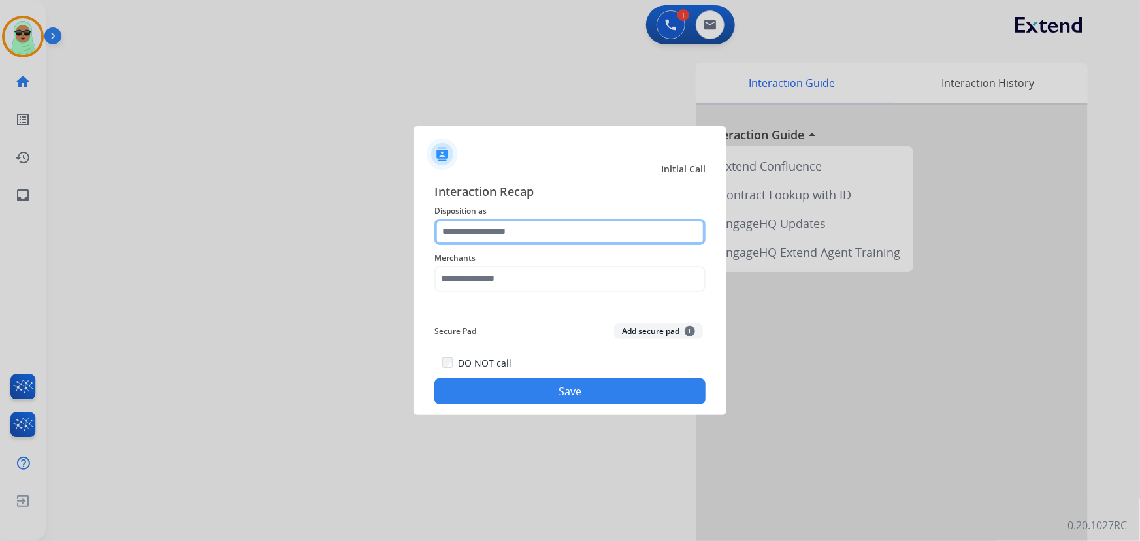
click at [550, 237] on input "text" at bounding box center [570, 232] width 271 height 26
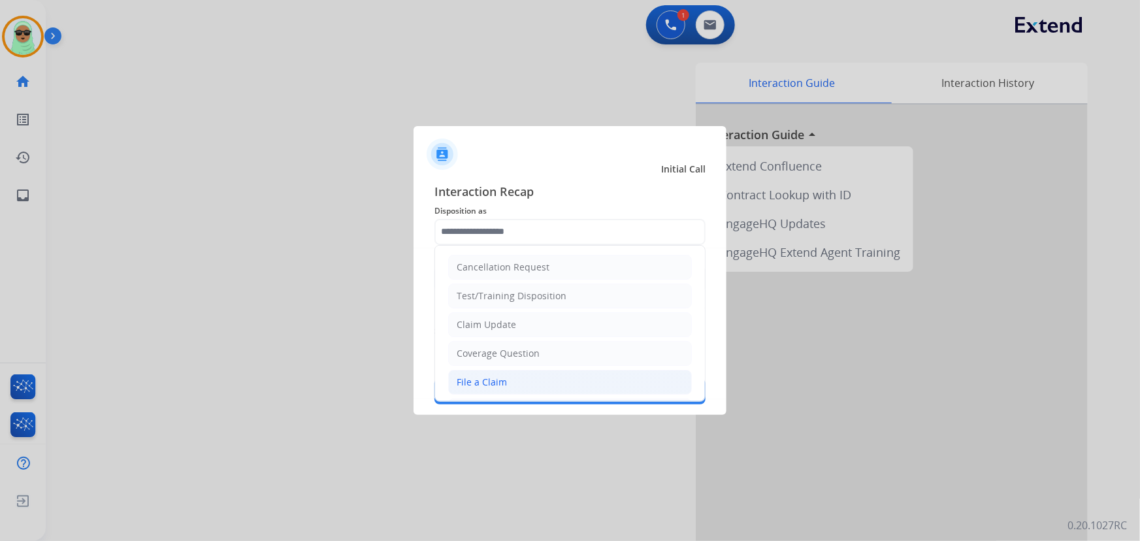
click at [555, 379] on li "File a Claim" at bounding box center [570, 382] width 244 height 25
type input "**********"
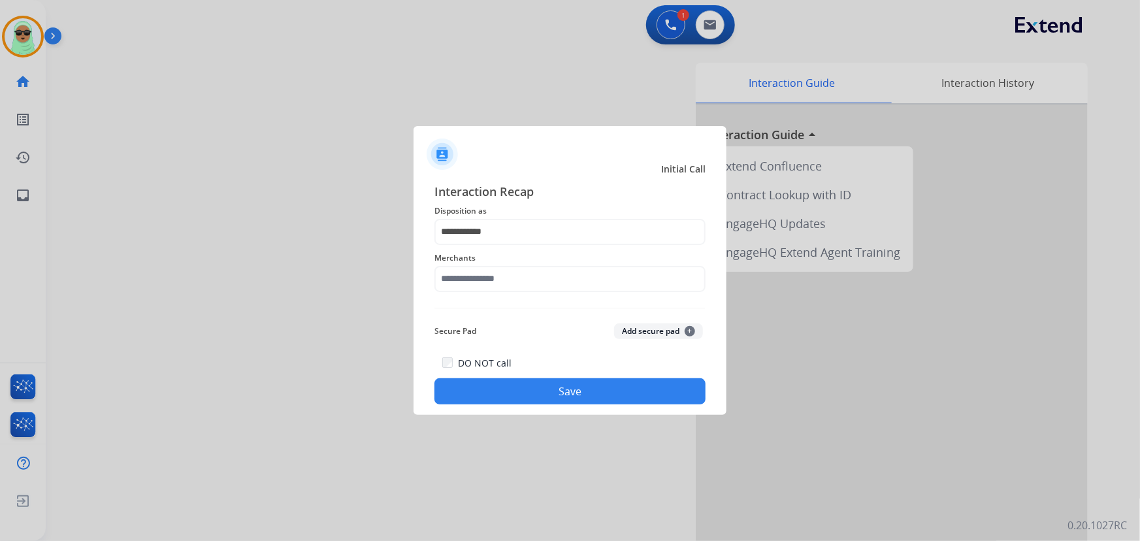
drag, startPoint x: 514, startPoint y: 257, endPoint x: 508, endPoint y: 286, distance: 29.9
click at [513, 256] on span "Merchants" at bounding box center [570, 258] width 271 height 16
click at [508, 286] on input "text" at bounding box center [570, 279] width 271 height 26
click at [480, 286] on input "text" at bounding box center [570, 279] width 271 height 26
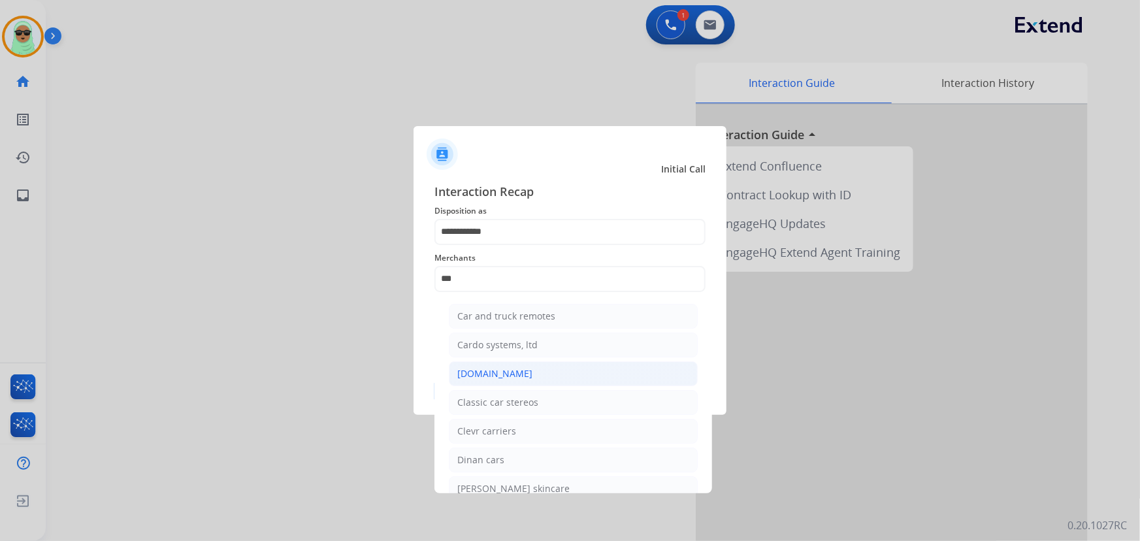
click at [528, 376] on li "[DOMAIN_NAME]" at bounding box center [573, 373] width 249 height 25
type input "**********"
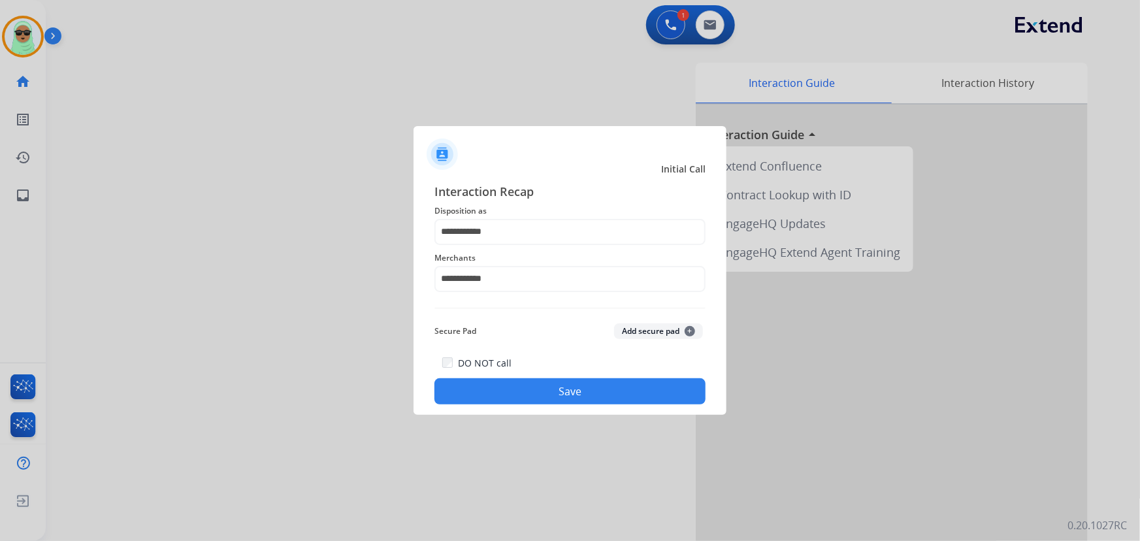
click at [555, 407] on div "**********" at bounding box center [570, 294] width 313 height 244
click at [567, 399] on button "Save" at bounding box center [570, 391] width 271 height 26
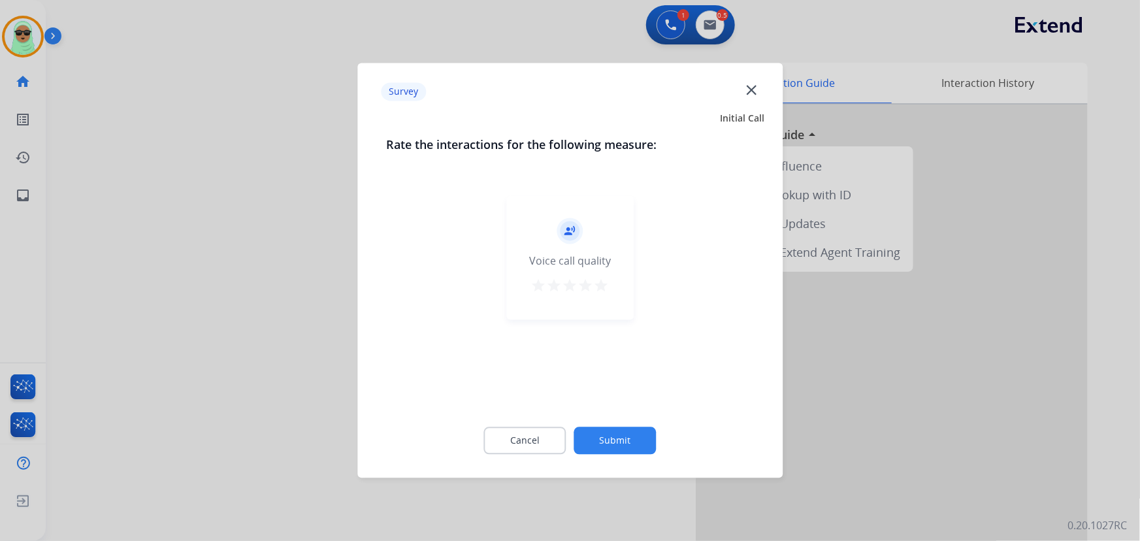
click at [624, 442] on button "Submit" at bounding box center [615, 440] width 82 height 27
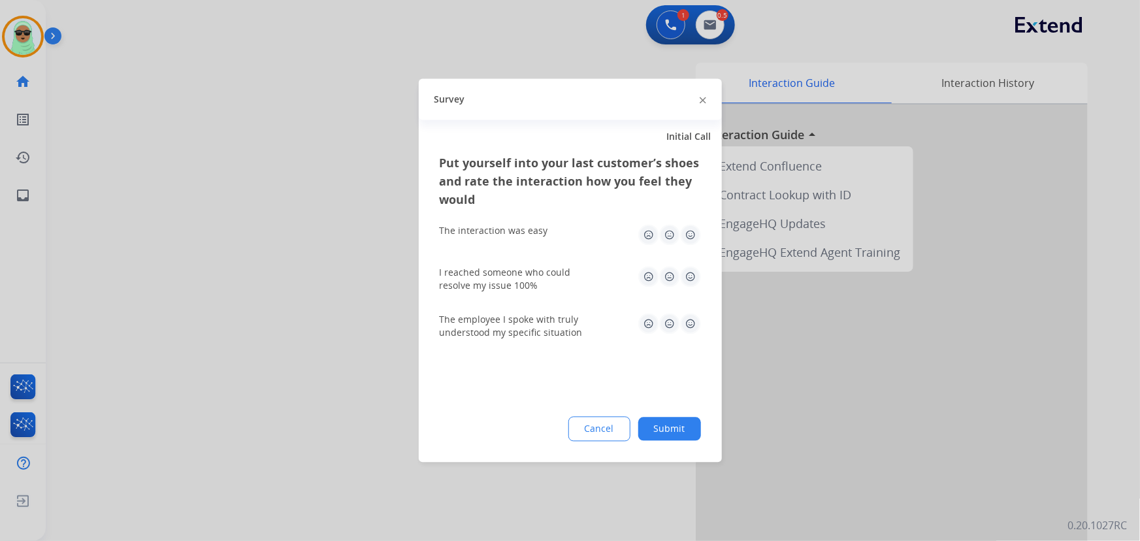
click at [673, 425] on button "Submit" at bounding box center [670, 430] width 63 height 24
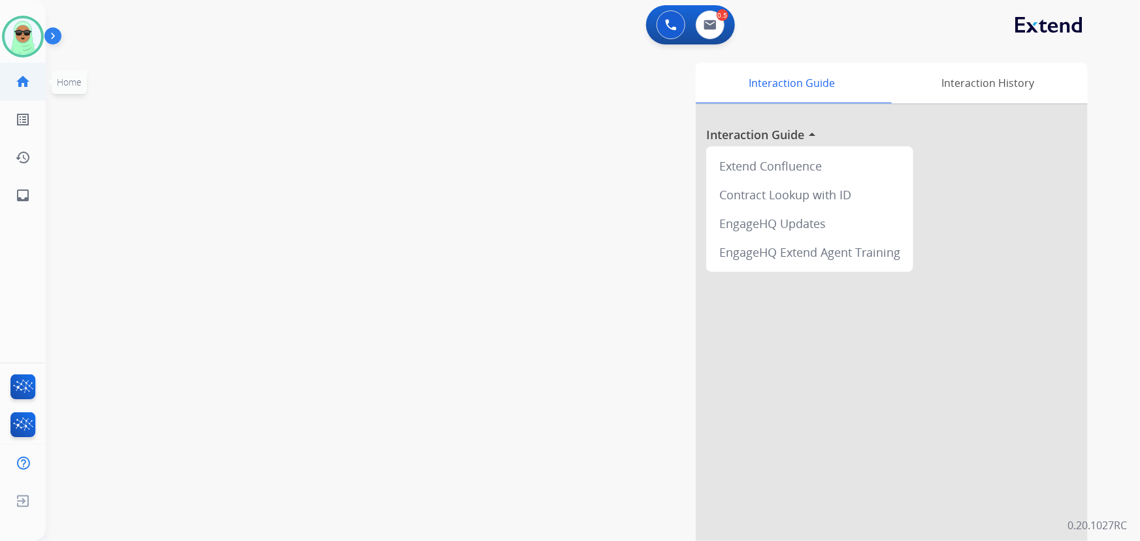
click at [18, 78] on mat-icon "home" at bounding box center [23, 82] width 16 height 16
click at [721, 24] on button at bounding box center [710, 24] width 29 height 29
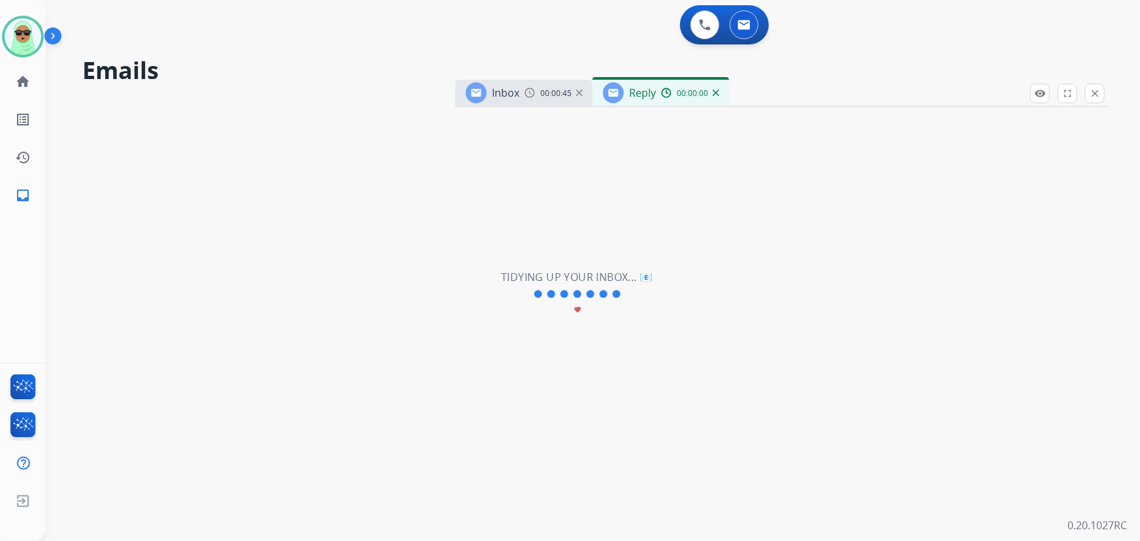
select select "**********"
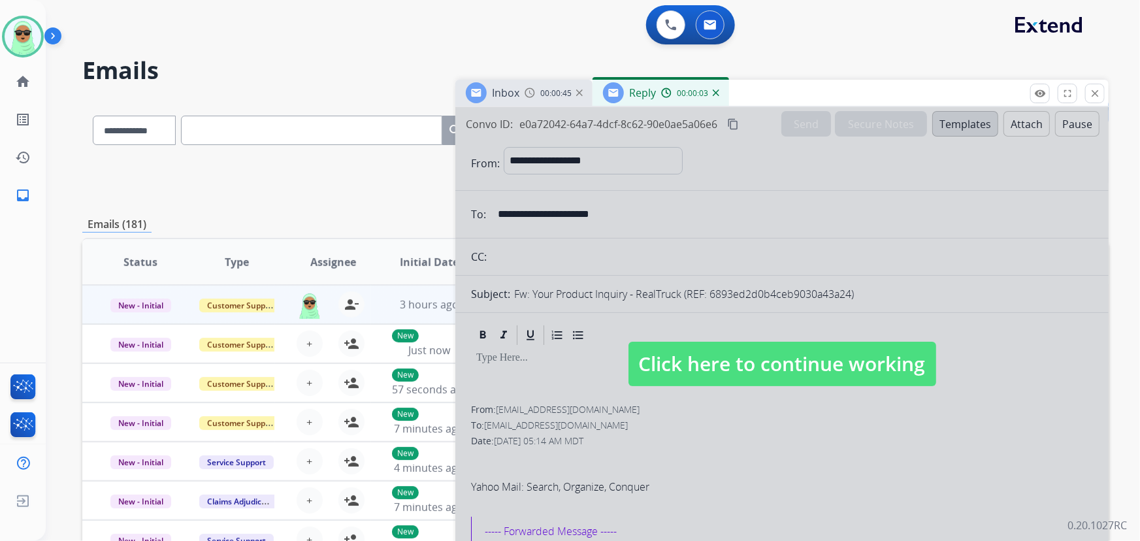
click at [706, 340] on div at bounding box center [783, 351] width 654 height 488
select select
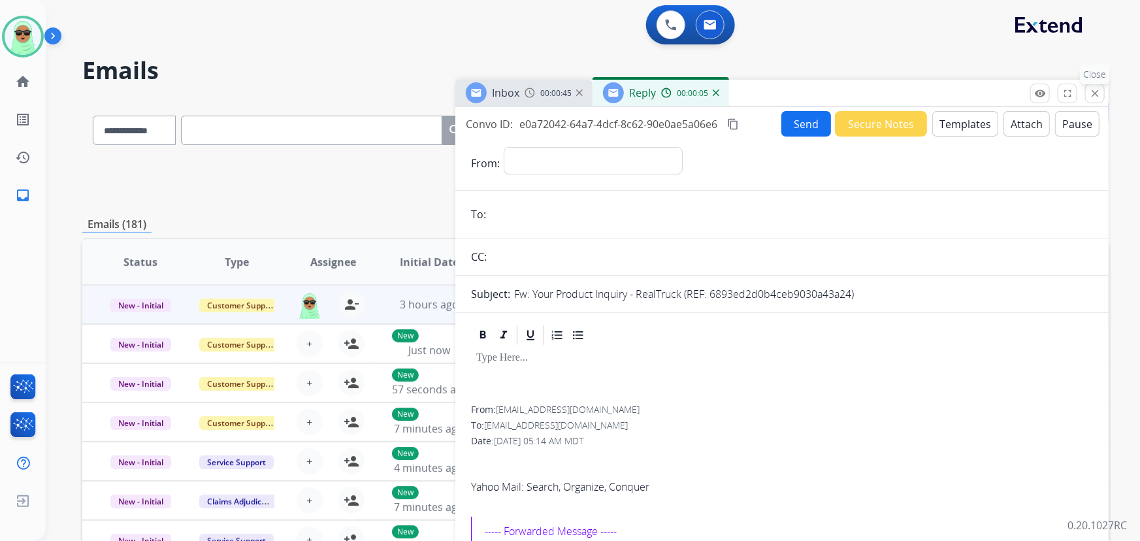
click at [1090, 92] on mat-icon "close" at bounding box center [1096, 94] width 12 height 12
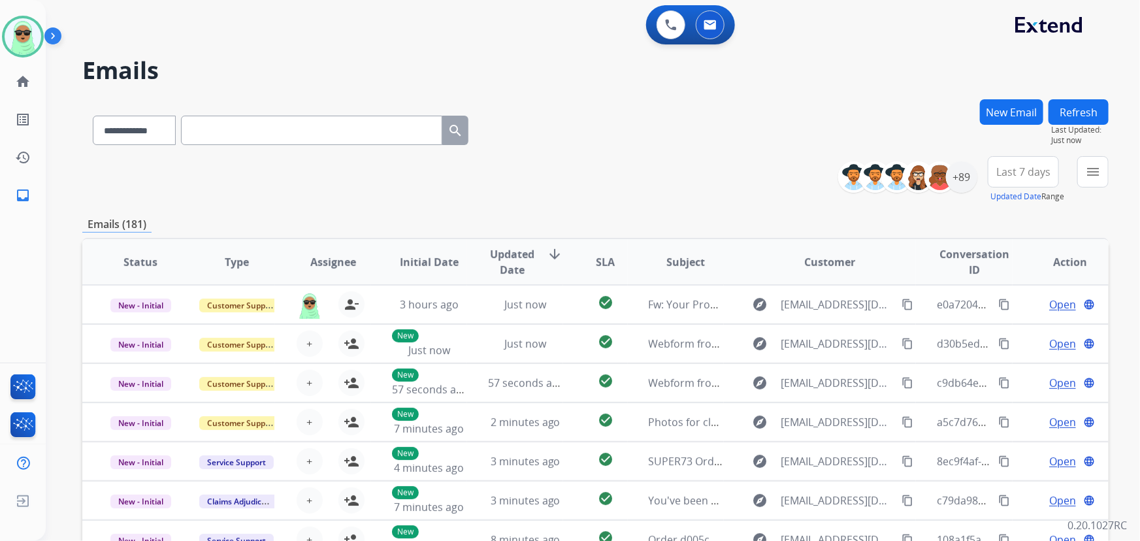
click at [1073, 107] on button "Refresh" at bounding box center [1079, 111] width 60 height 25
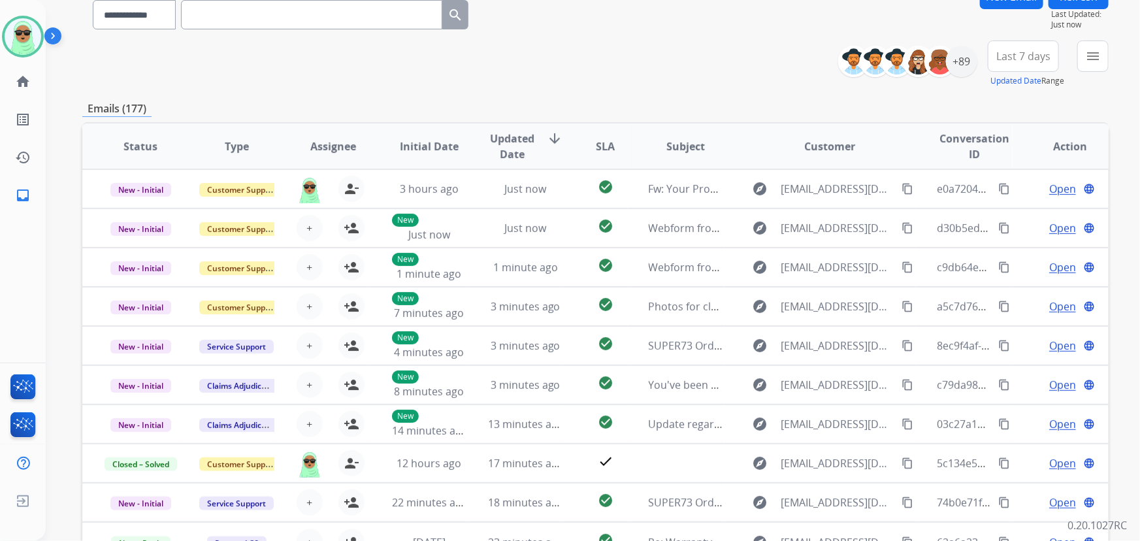
scroll to position [59, 0]
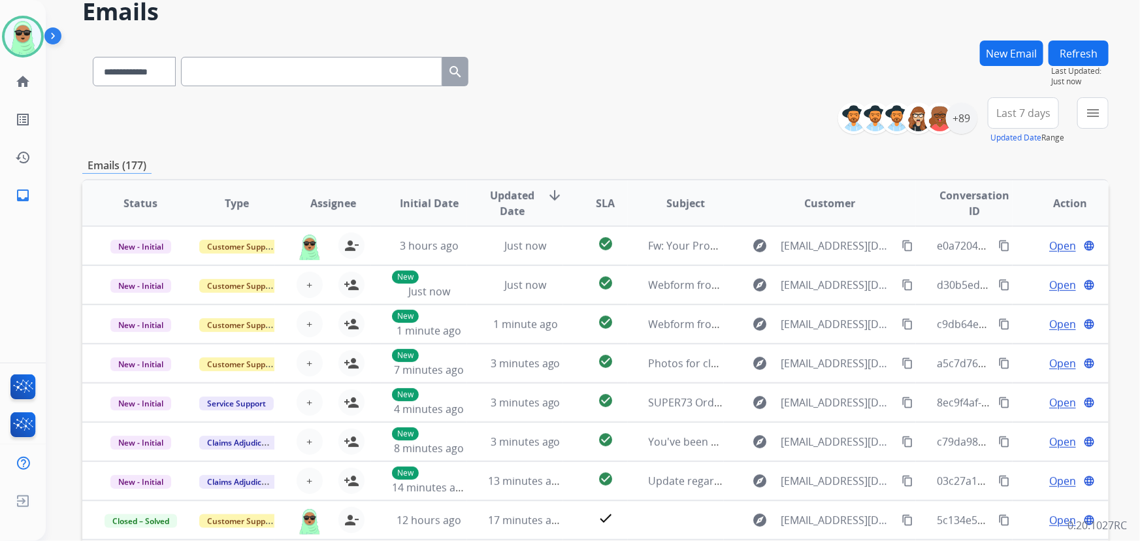
click at [1069, 46] on button "Refresh" at bounding box center [1079, 53] width 60 height 25
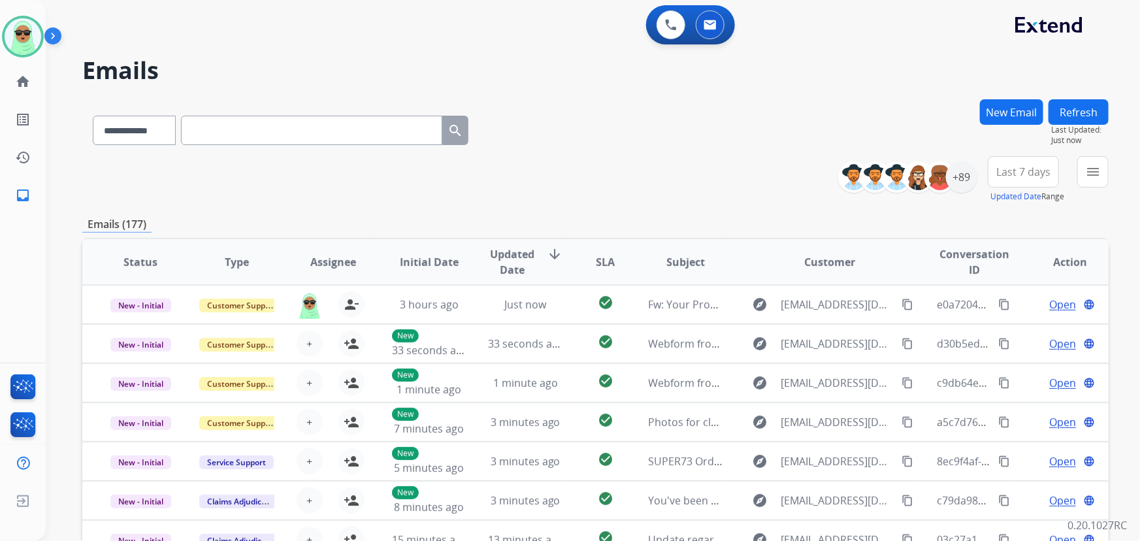
click at [289, 129] on input "text" at bounding box center [311, 130] width 261 height 29
paste input "**********"
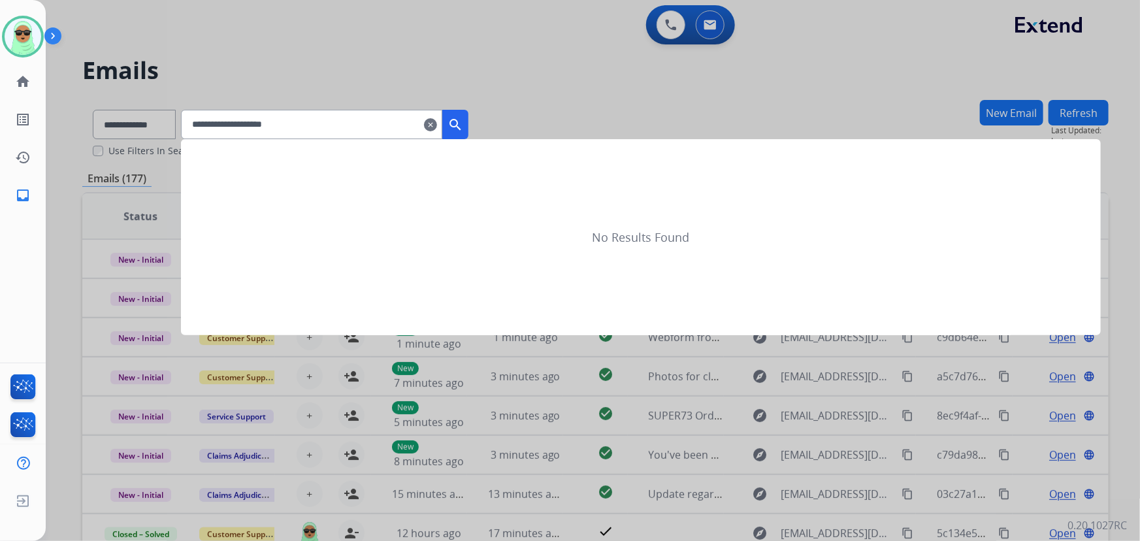
type input "**********"
click at [463, 125] on button "search" at bounding box center [455, 124] width 26 height 29
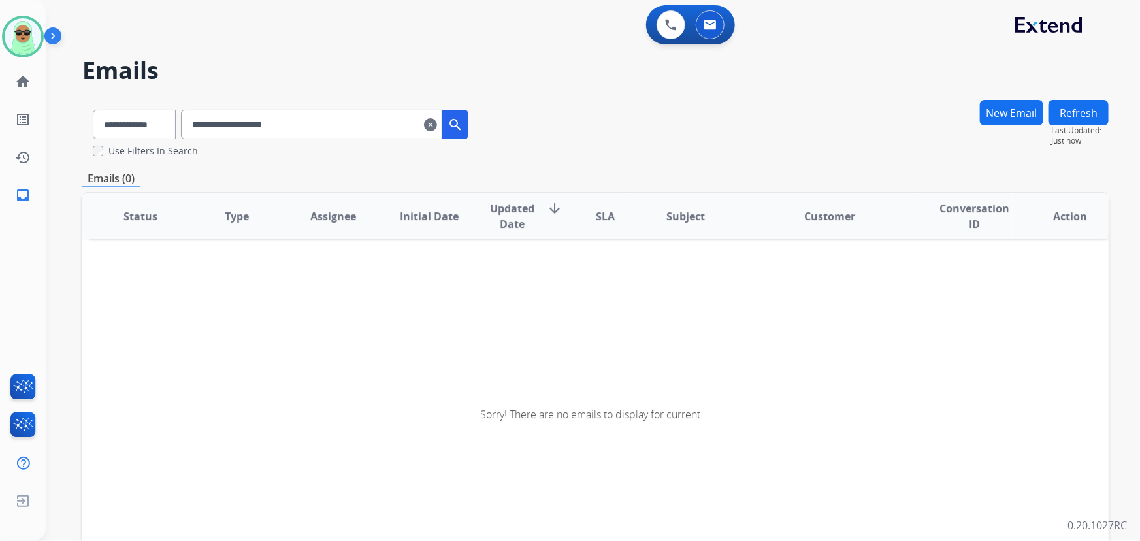
click at [437, 126] on mat-icon "clear" at bounding box center [430, 125] width 13 height 16
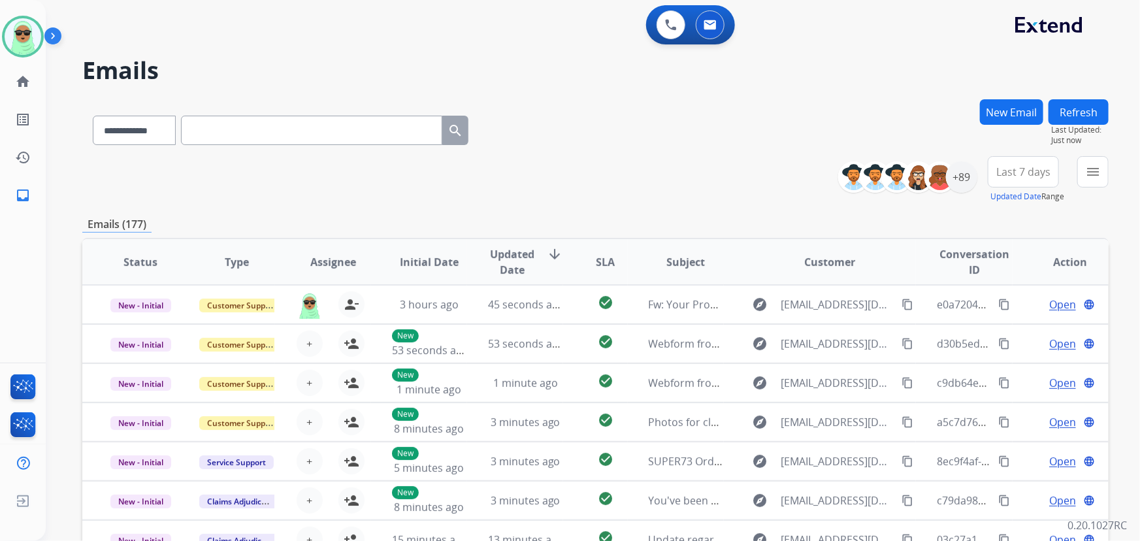
click at [1070, 115] on button "Refresh" at bounding box center [1079, 111] width 60 height 25
click at [1081, 170] on button "menu" at bounding box center [1093, 171] width 31 height 31
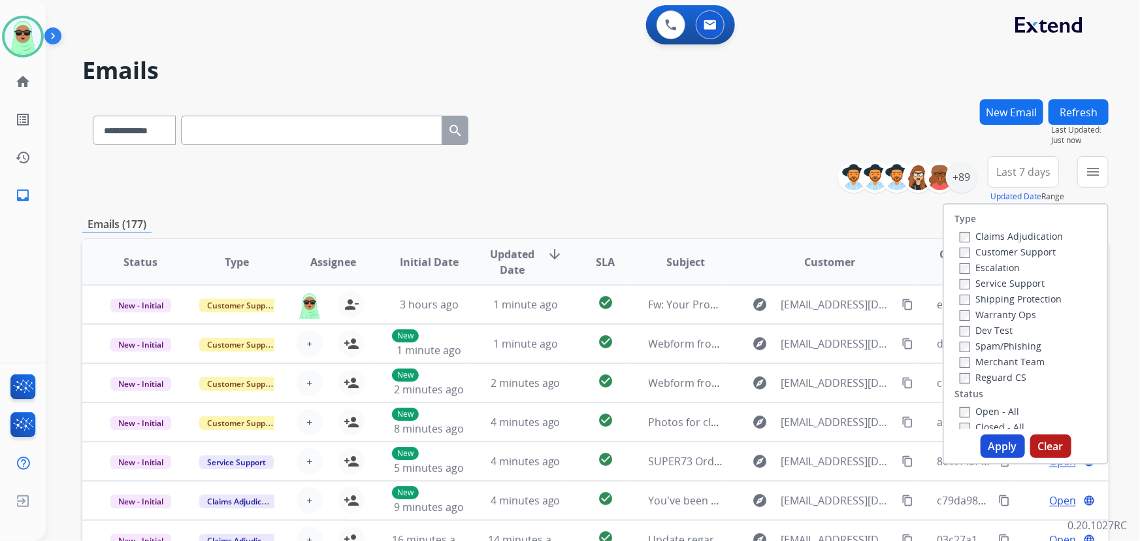
click at [1010, 247] on label "Customer Support" at bounding box center [1008, 252] width 96 height 12
click at [1031, 294] on label "Shipping Protection" at bounding box center [1011, 299] width 102 height 12
click at [1007, 380] on label "Reguard CS" at bounding box center [993, 377] width 67 height 12
click at [1001, 409] on label "Open - All" at bounding box center [989, 411] width 59 height 12
click at [1007, 451] on button "Apply" at bounding box center [1003, 447] width 44 height 24
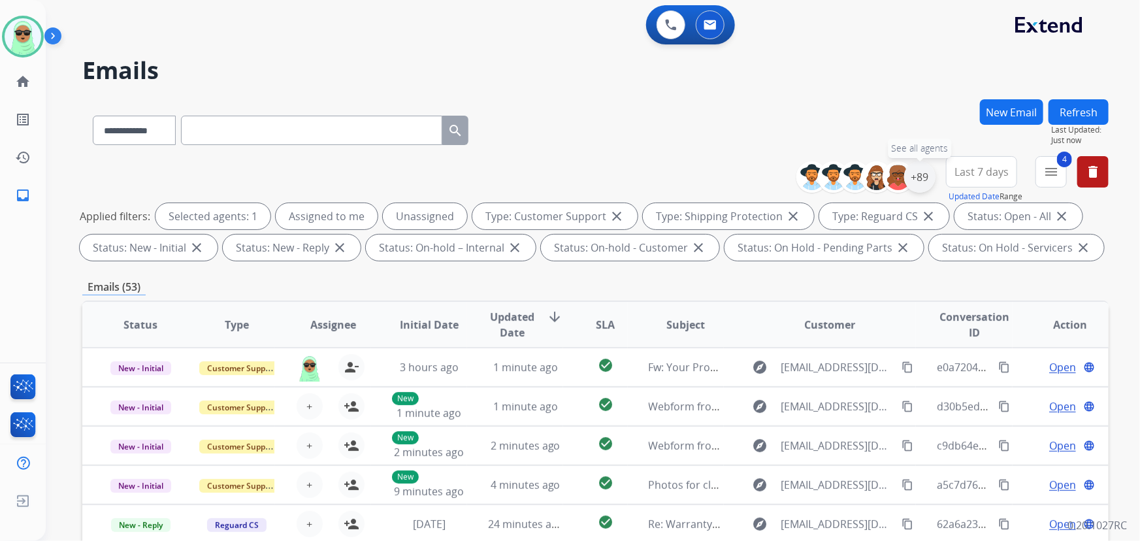
click at [910, 185] on div "+89" at bounding box center [920, 176] width 31 height 31
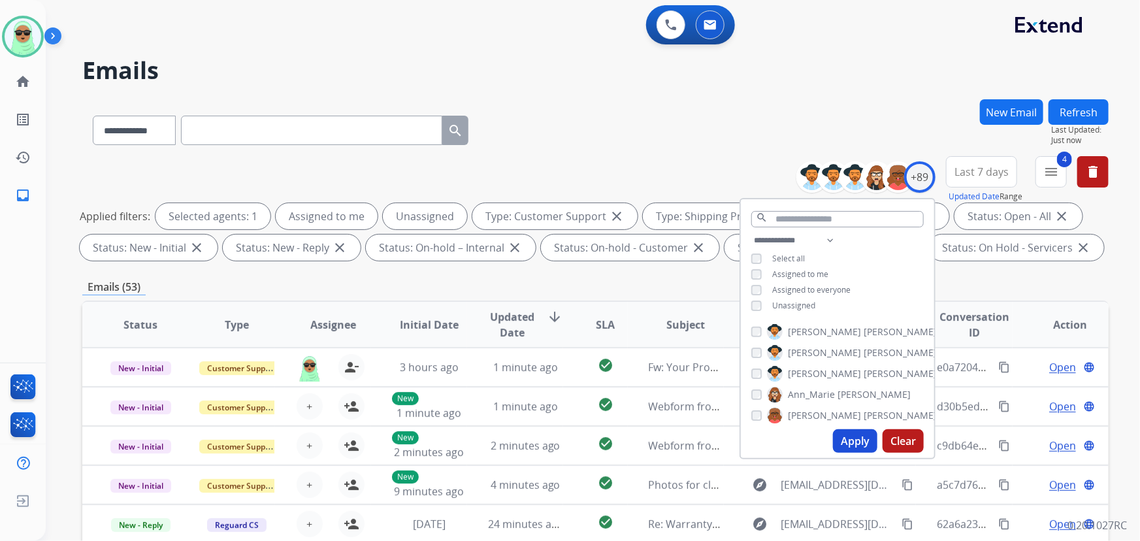
click at [804, 303] on span "Unassigned" at bounding box center [794, 305] width 43 height 11
click at [861, 440] on button "Apply" at bounding box center [855, 441] width 44 height 24
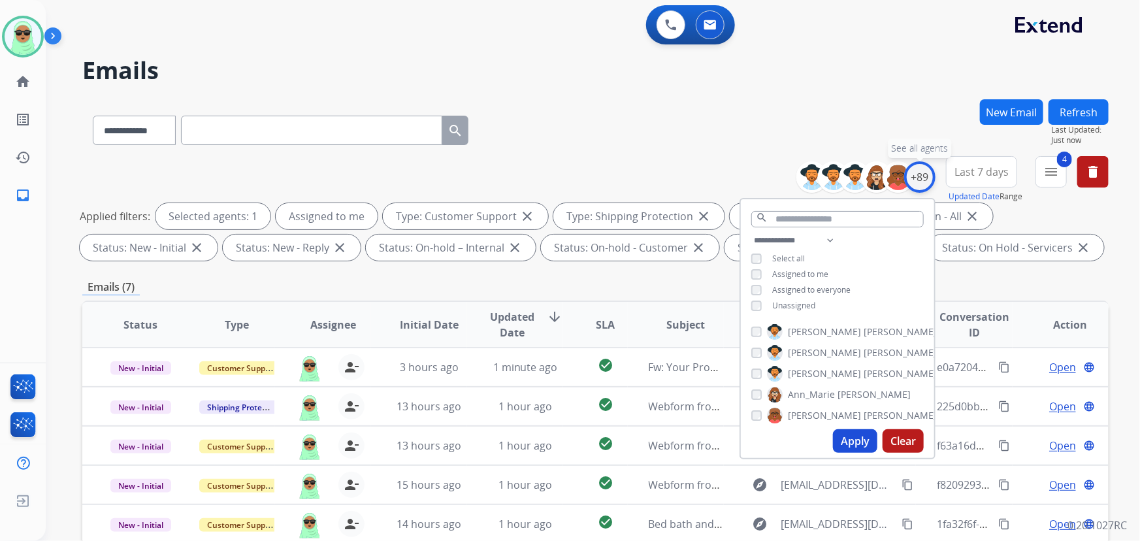
click at [921, 168] on div "+89" at bounding box center [920, 176] width 31 height 31
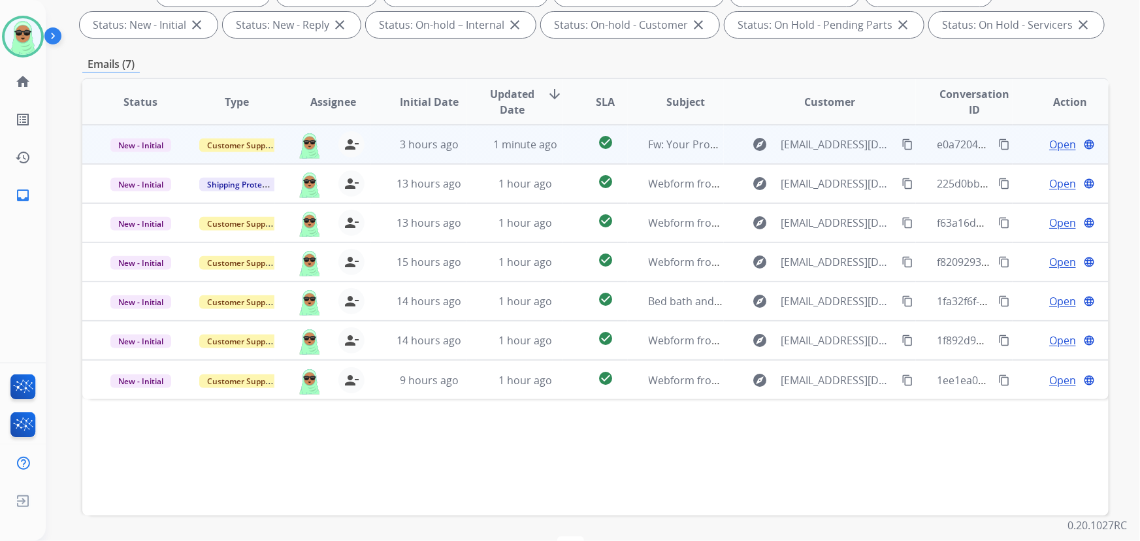
scroll to position [265, 0]
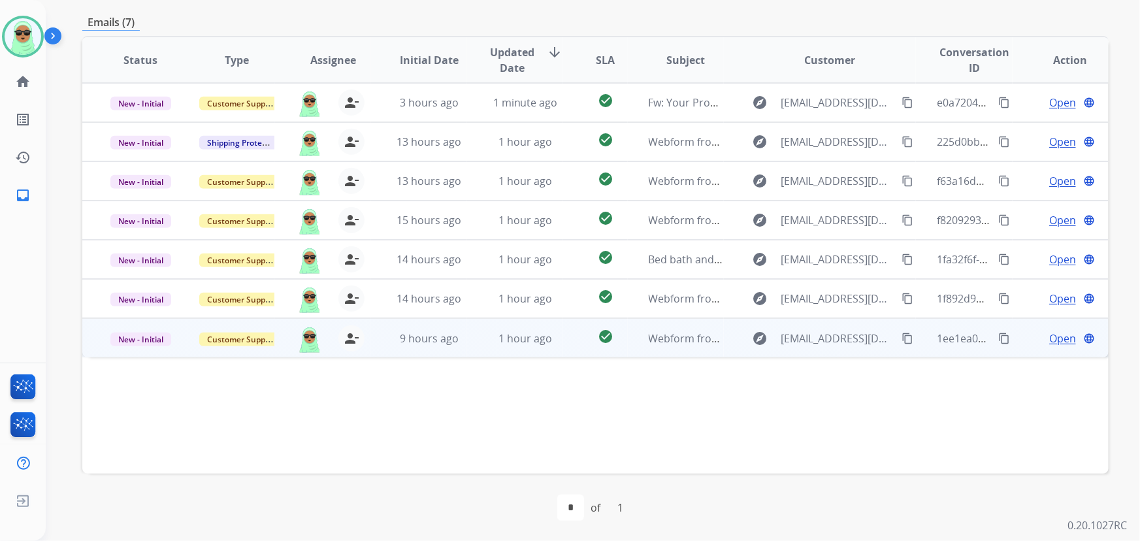
click at [902, 341] on mat-icon "content_copy" at bounding box center [908, 339] width 12 height 12
click at [1052, 340] on span "Open" at bounding box center [1063, 339] width 27 height 16
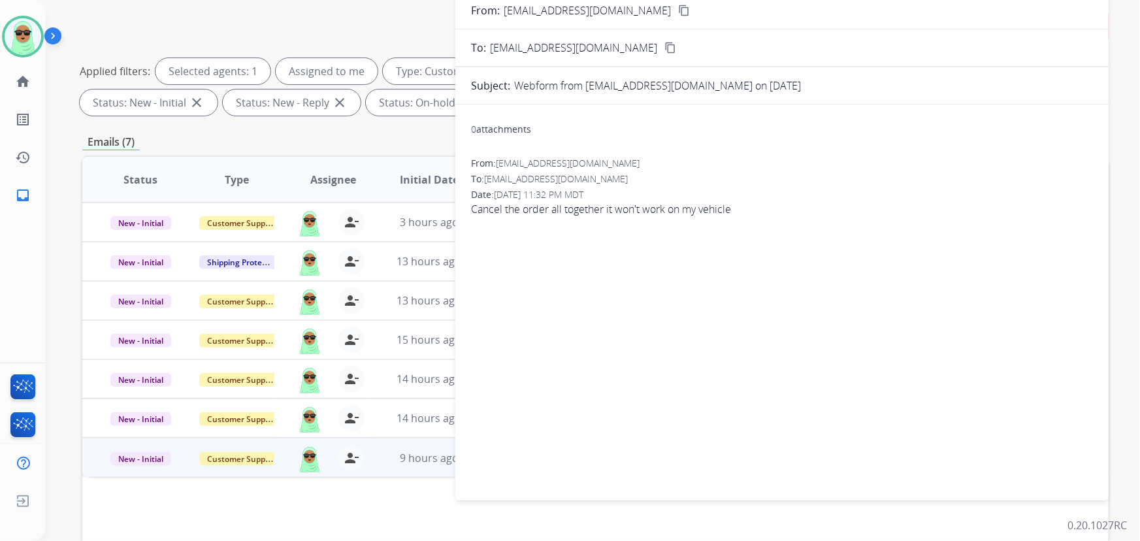
scroll to position [86, 0]
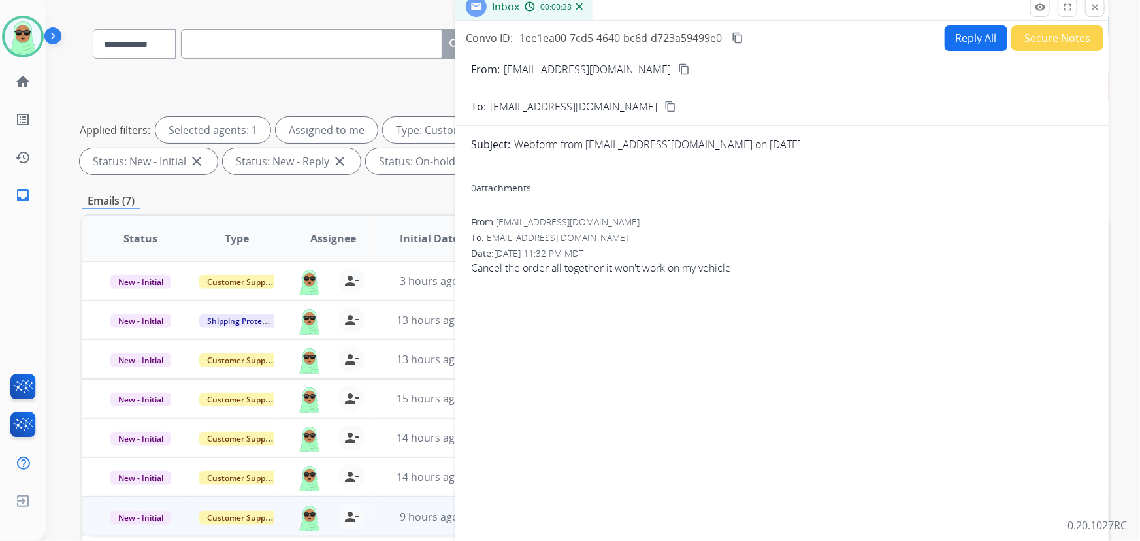
click at [1054, 48] on button "Secure Notes" at bounding box center [1058, 37] width 92 height 25
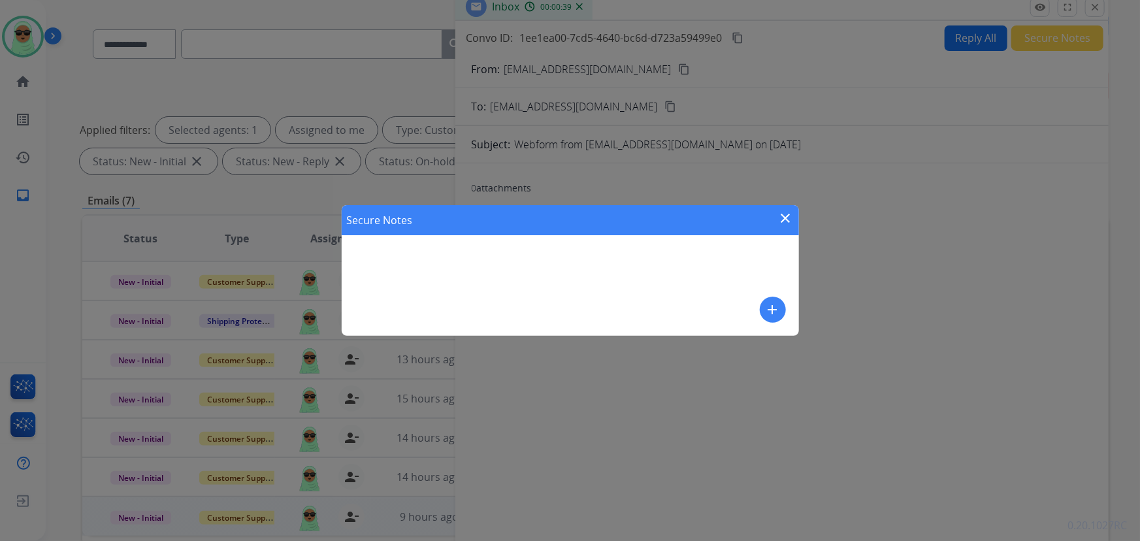
click at [761, 316] on button "add" at bounding box center [773, 310] width 26 height 26
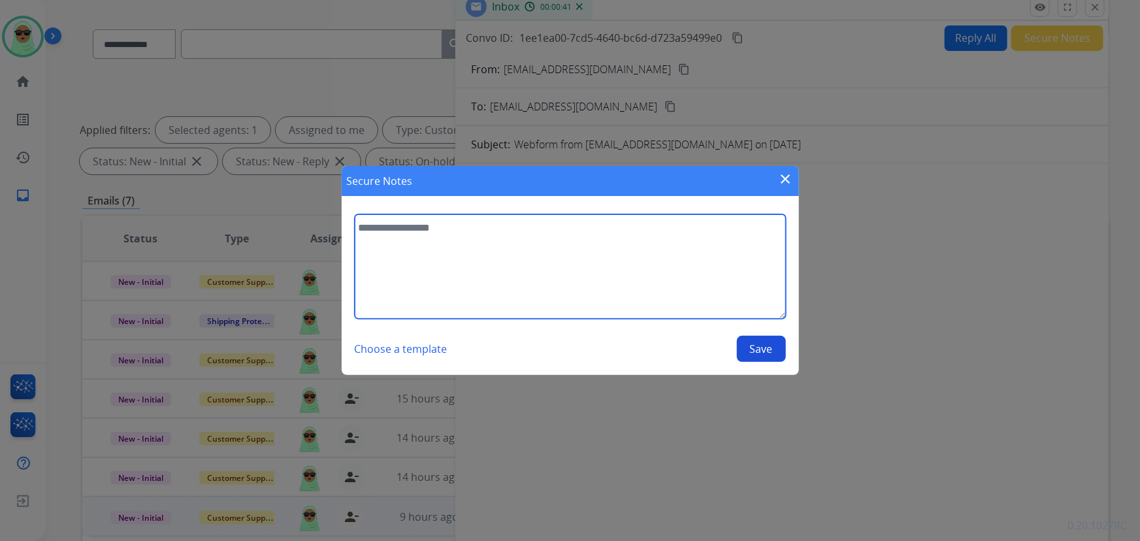
click at [673, 266] on textarea at bounding box center [570, 266] width 431 height 105
type textarea "**********"
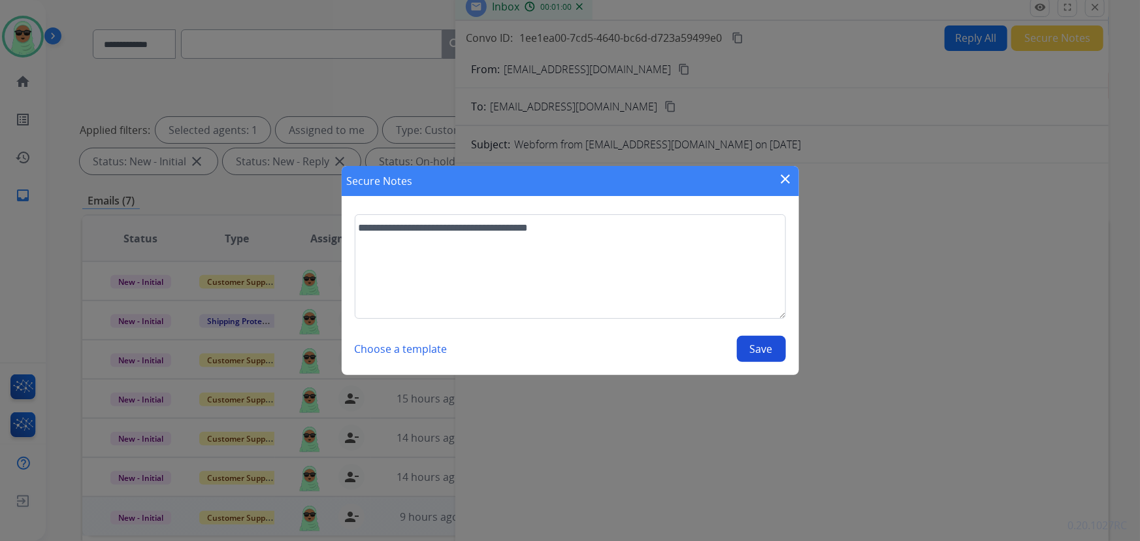
click at [765, 352] on button "Save" at bounding box center [761, 349] width 49 height 26
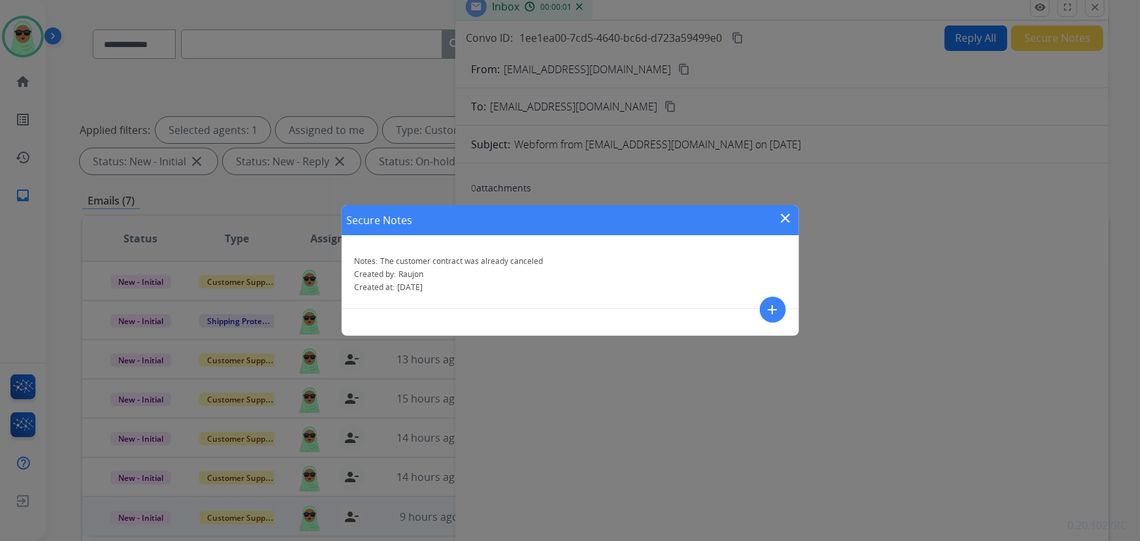
click at [784, 222] on mat-icon "close" at bounding box center [786, 218] width 16 height 16
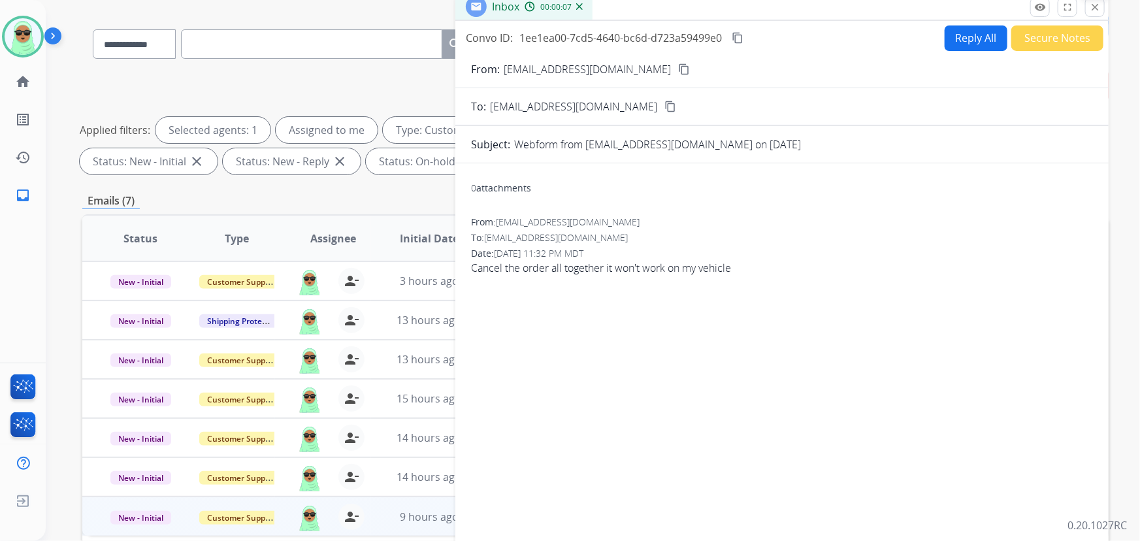
click at [1097, 2] on mat-icon "close" at bounding box center [1096, 7] width 12 height 12
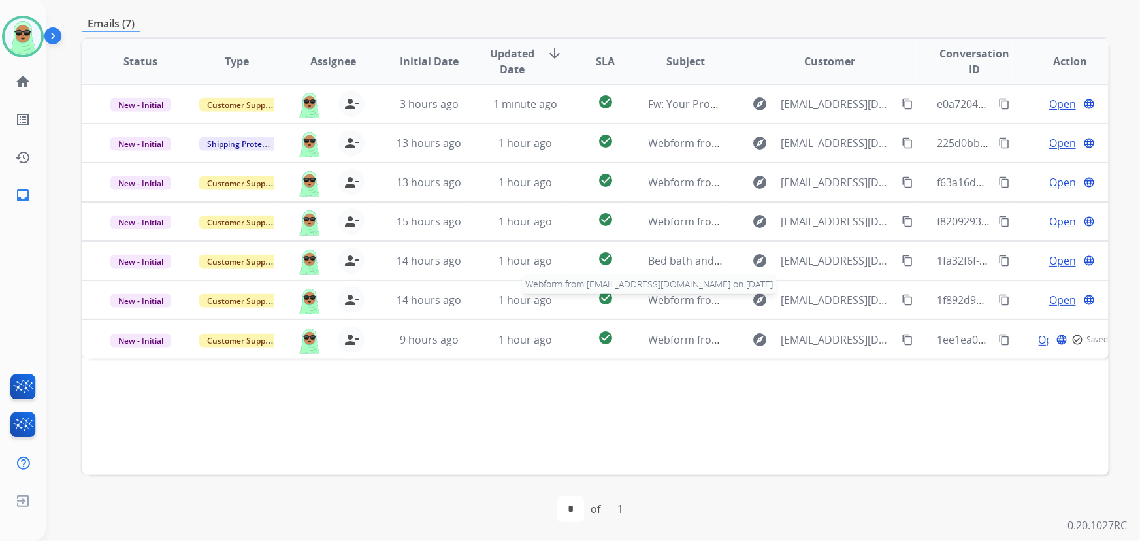
scroll to position [265, 0]
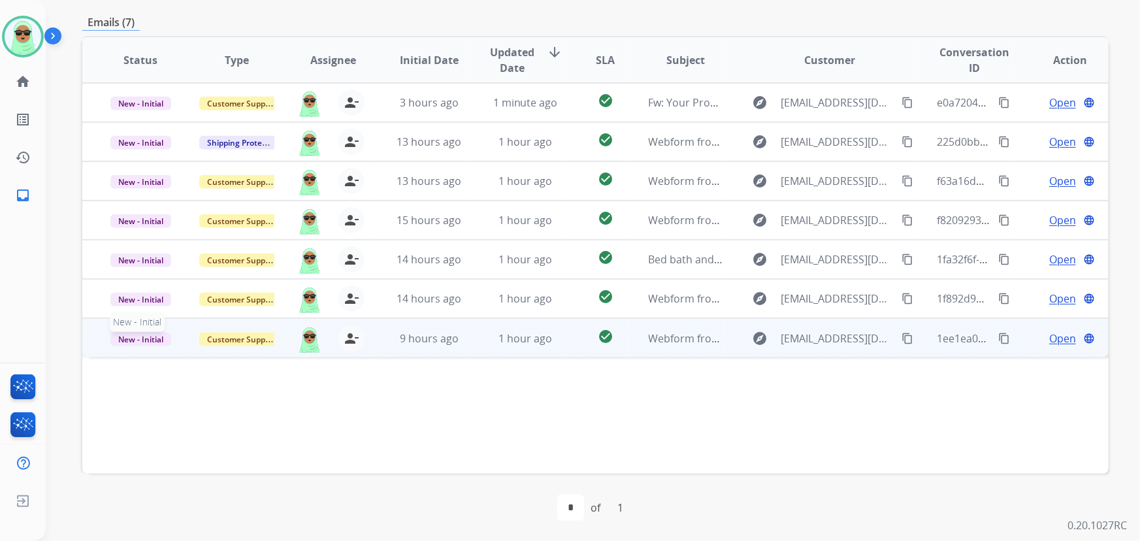
click at [146, 333] on span "New - Initial" at bounding box center [140, 340] width 61 height 14
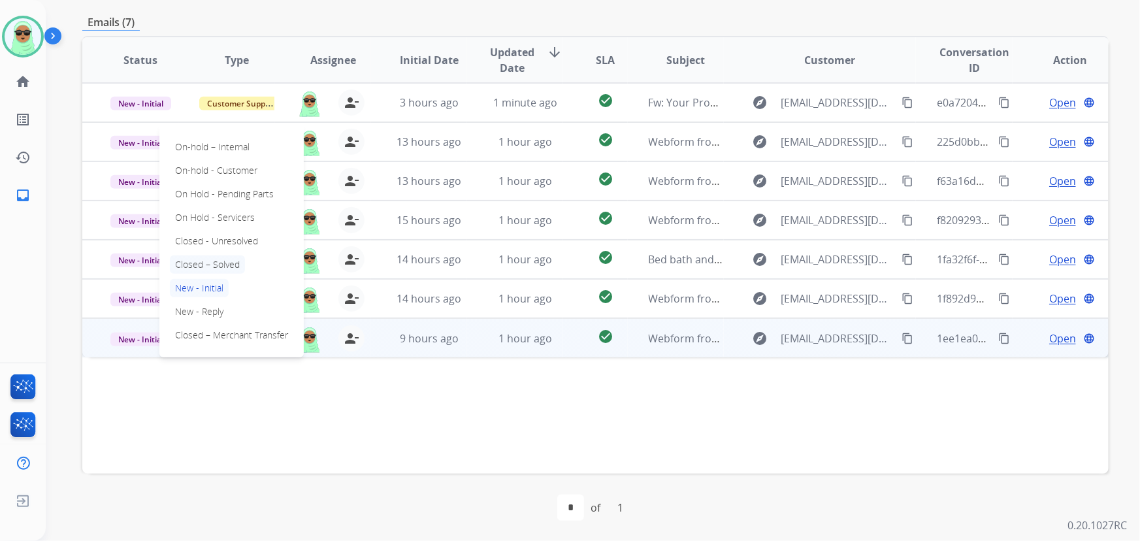
click at [227, 266] on p "Closed – Solved" at bounding box center [207, 265] width 75 height 18
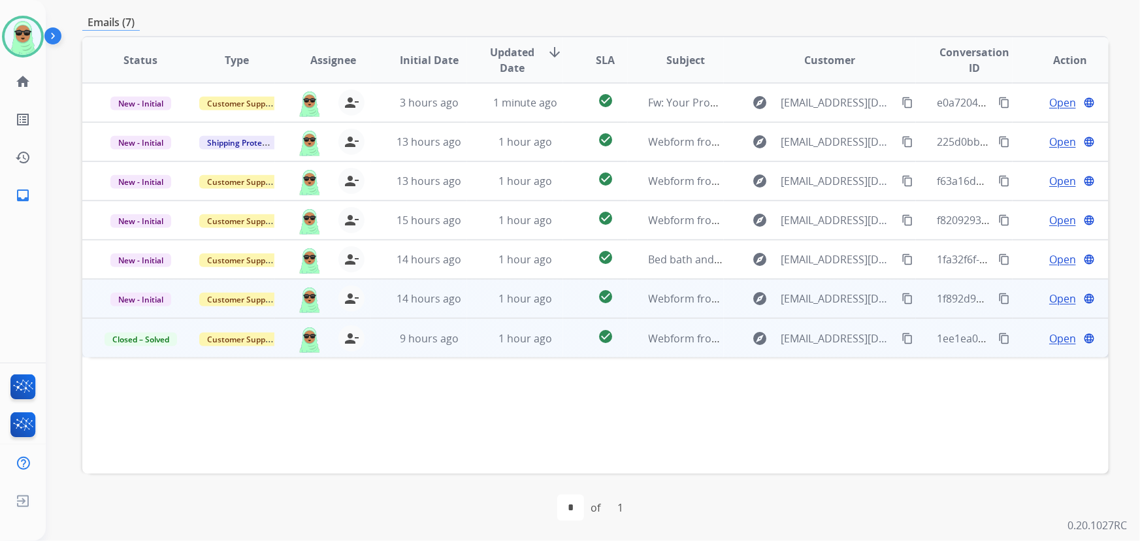
click at [1057, 295] on span "Open" at bounding box center [1063, 299] width 27 height 16
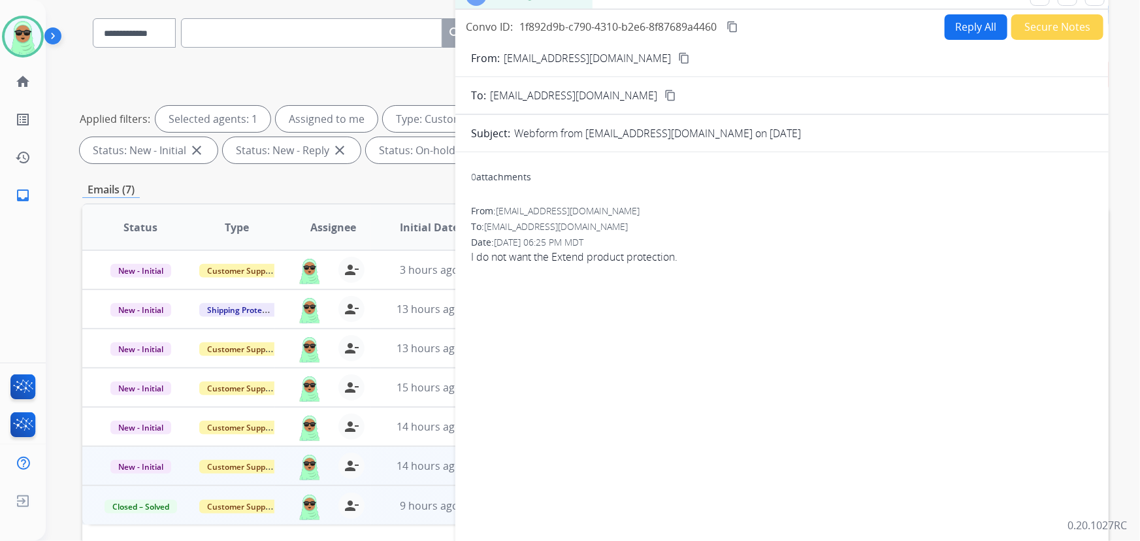
scroll to position [86, 0]
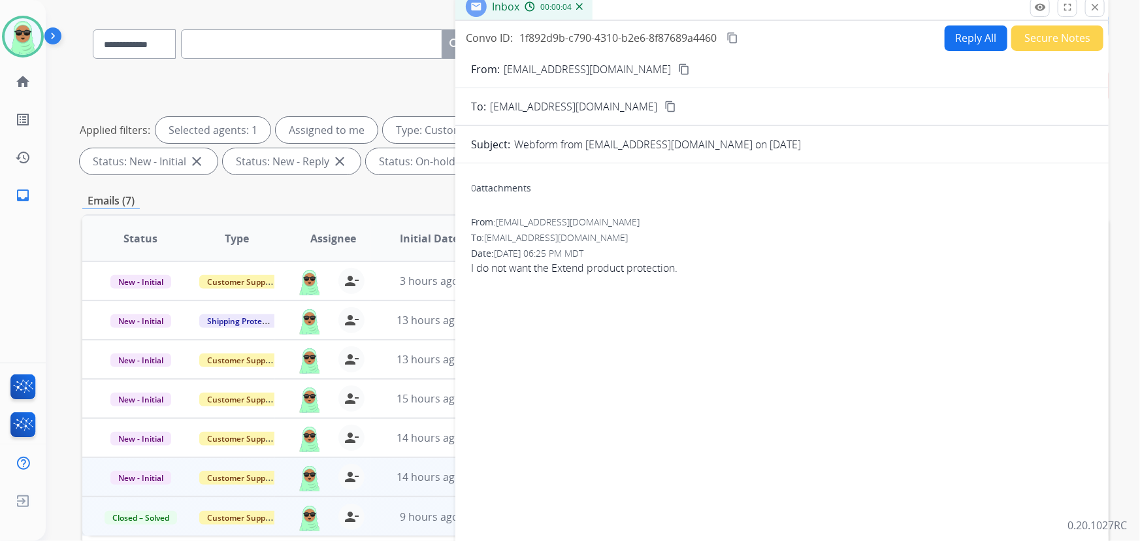
click at [678, 70] on mat-icon "content_copy" at bounding box center [684, 69] width 12 height 12
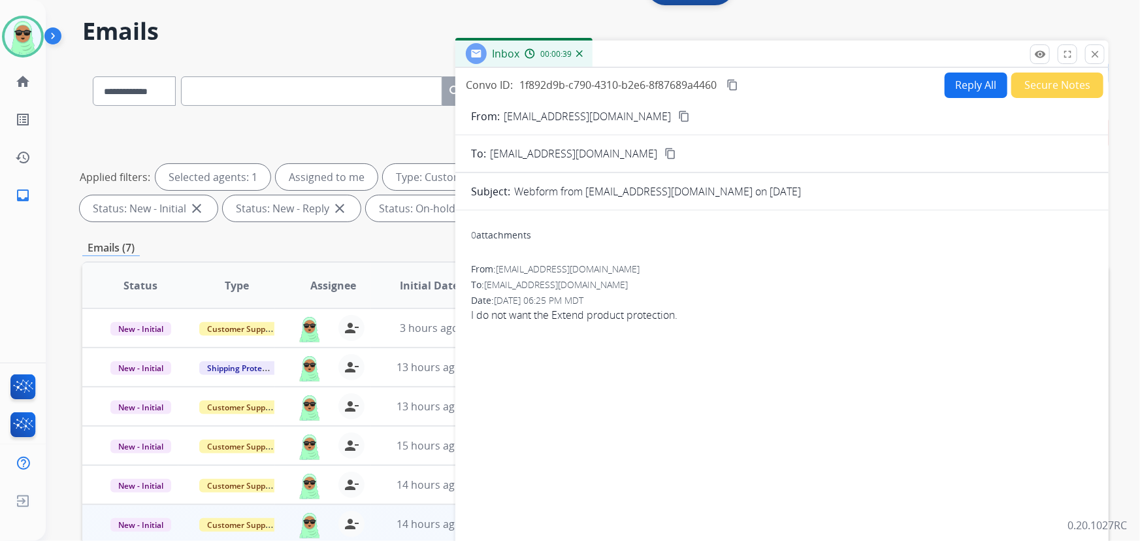
scroll to position [0, 0]
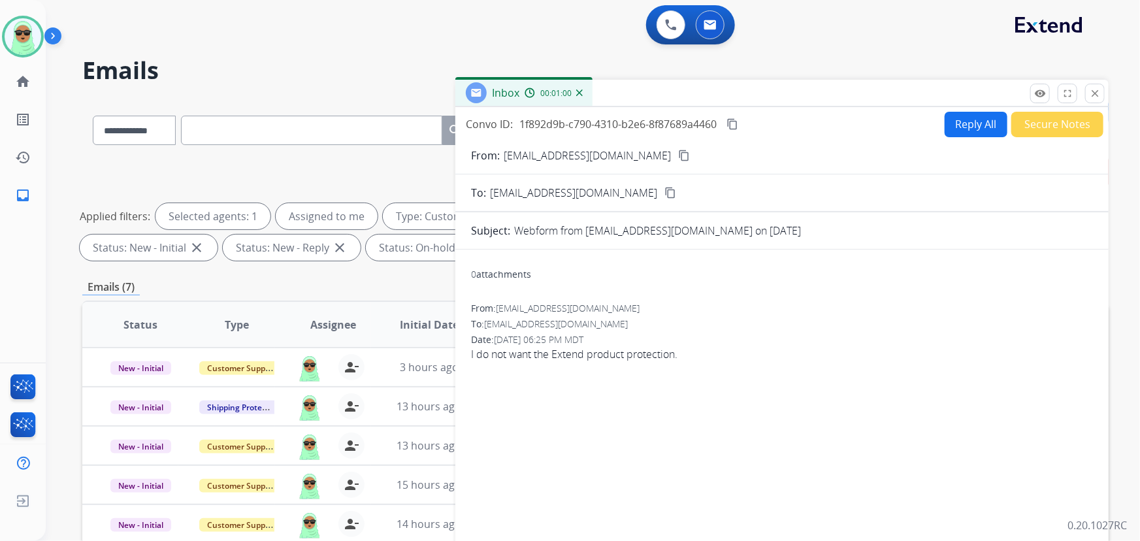
click at [964, 120] on button "Reply All" at bounding box center [976, 124] width 63 height 25
select select "**********"
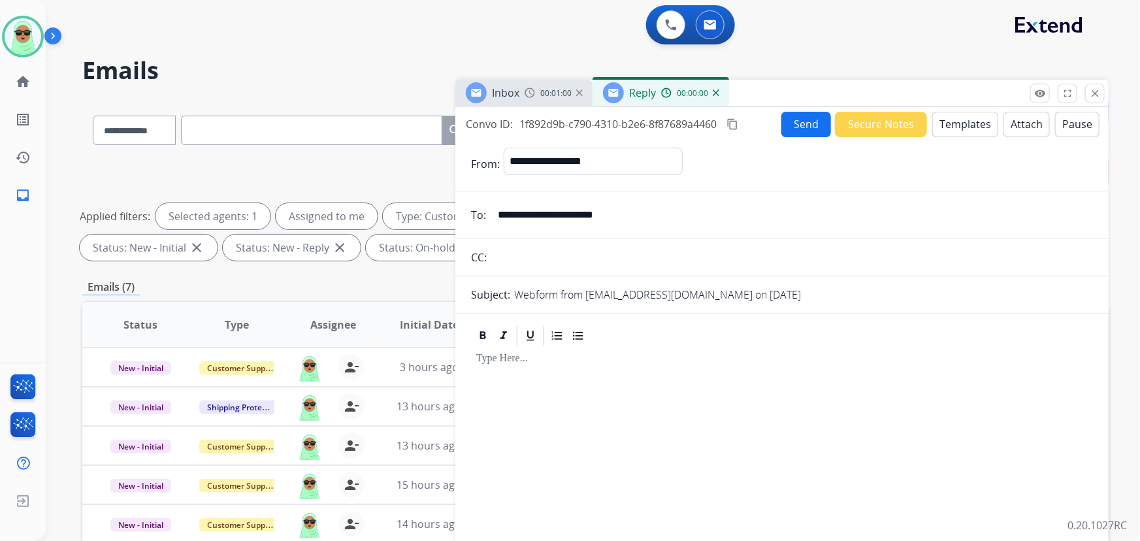
click at [964, 120] on button "Templates" at bounding box center [966, 124] width 66 height 25
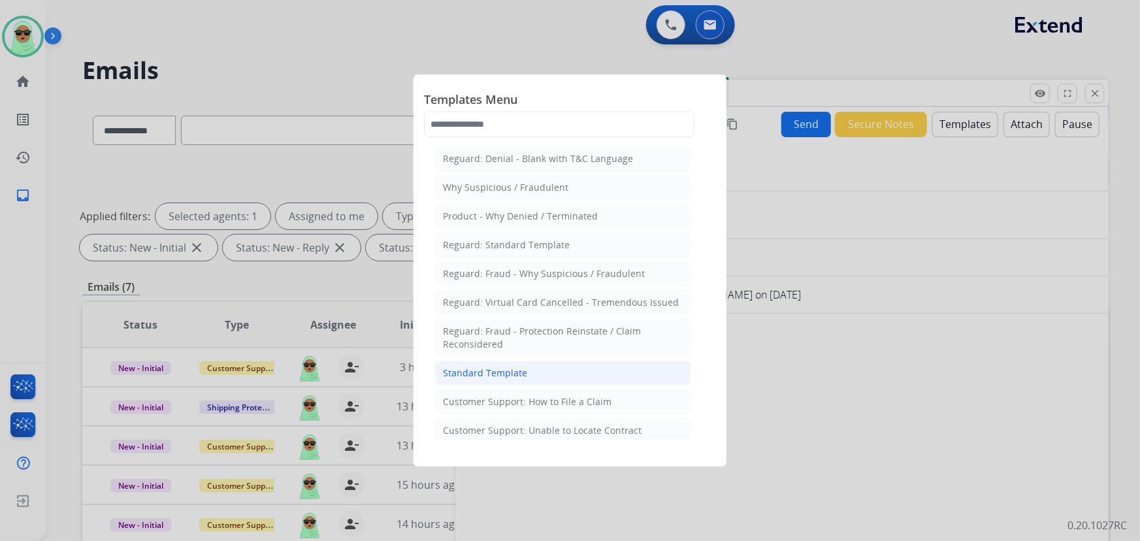
click at [561, 379] on li "Standard Template" at bounding box center [563, 373] width 257 height 25
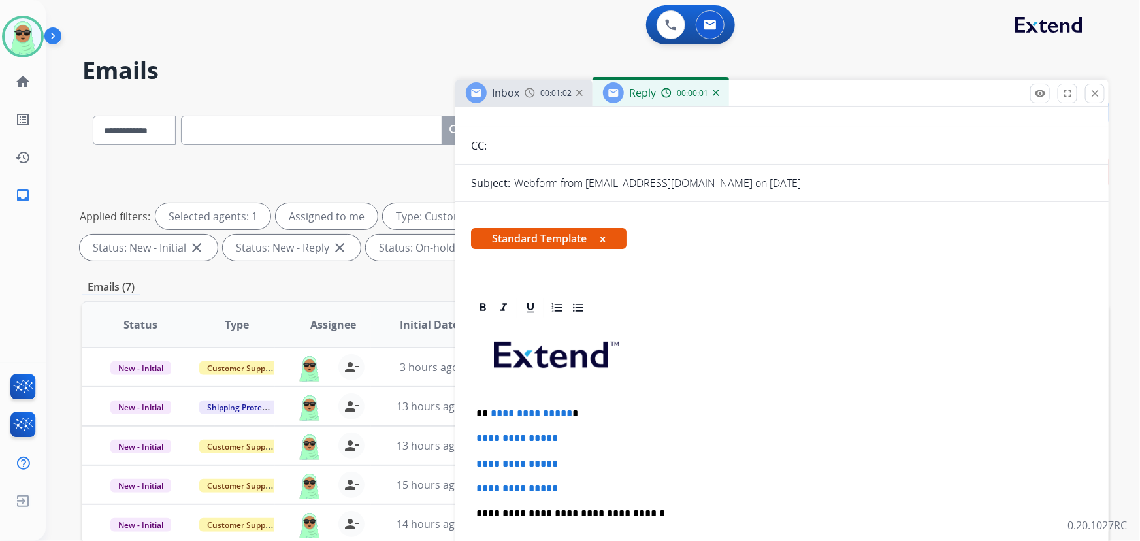
scroll to position [178, 0]
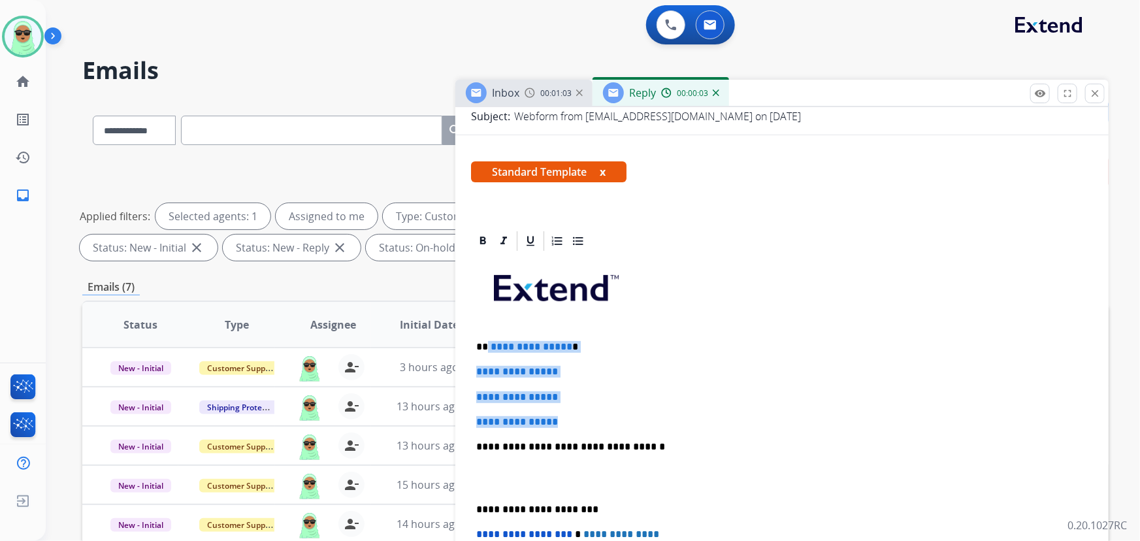
drag, startPoint x: 588, startPoint y: 417, endPoint x: 529, endPoint y: 343, distance: 94.4
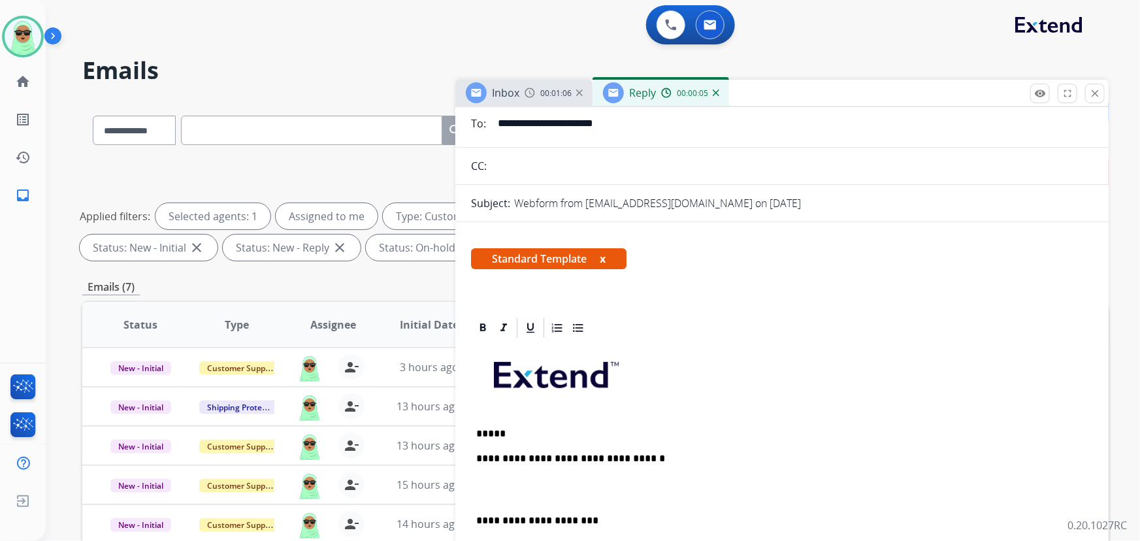
scroll to position [0, 0]
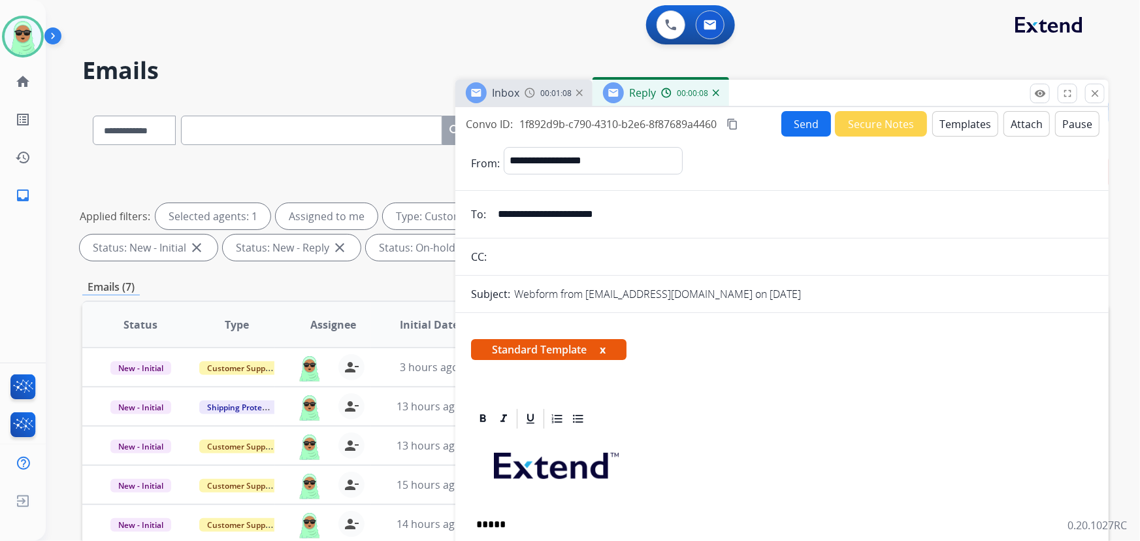
drag, startPoint x: 529, startPoint y: 214, endPoint x: 464, endPoint y: 220, distance: 65.6
click at [466, 218] on div "**********" at bounding box center [783, 214] width 654 height 26
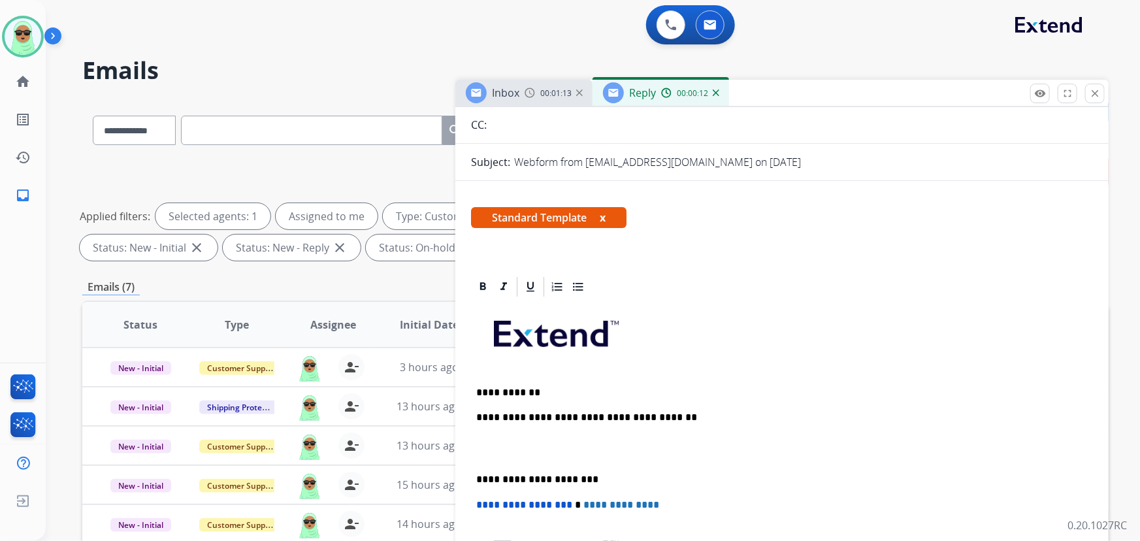
scroll to position [178, 0]
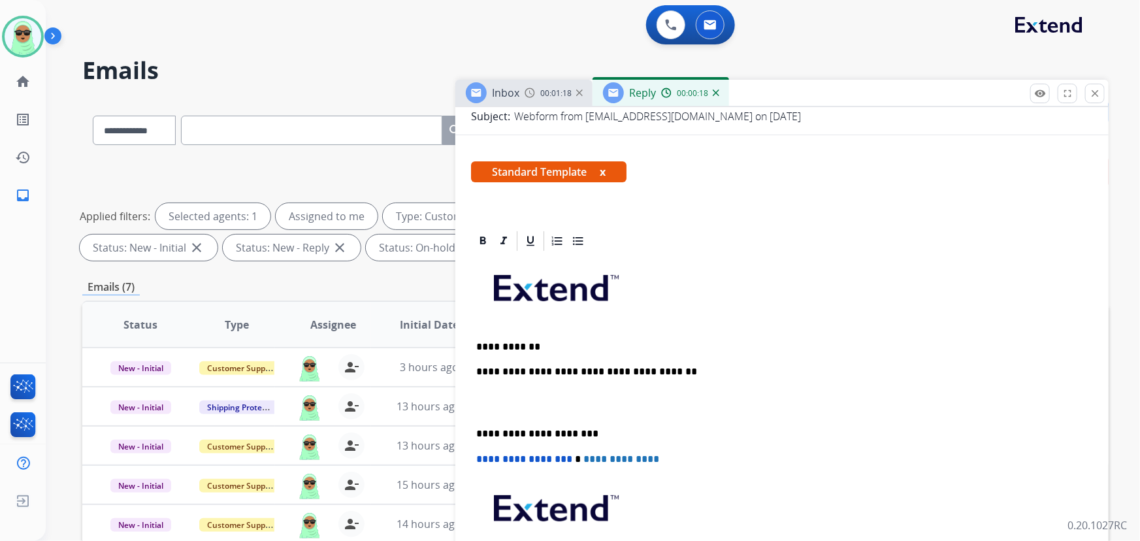
click at [590, 341] on p "**********" at bounding box center [777, 347] width 602 height 12
drag, startPoint x: 614, startPoint y: 380, endPoint x: 635, endPoint y: 425, distance: 49.7
click at [635, 425] on div "**********" at bounding box center [782, 440] width 622 height 374
click at [713, 363] on div "**********" at bounding box center [782, 440] width 622 height 374
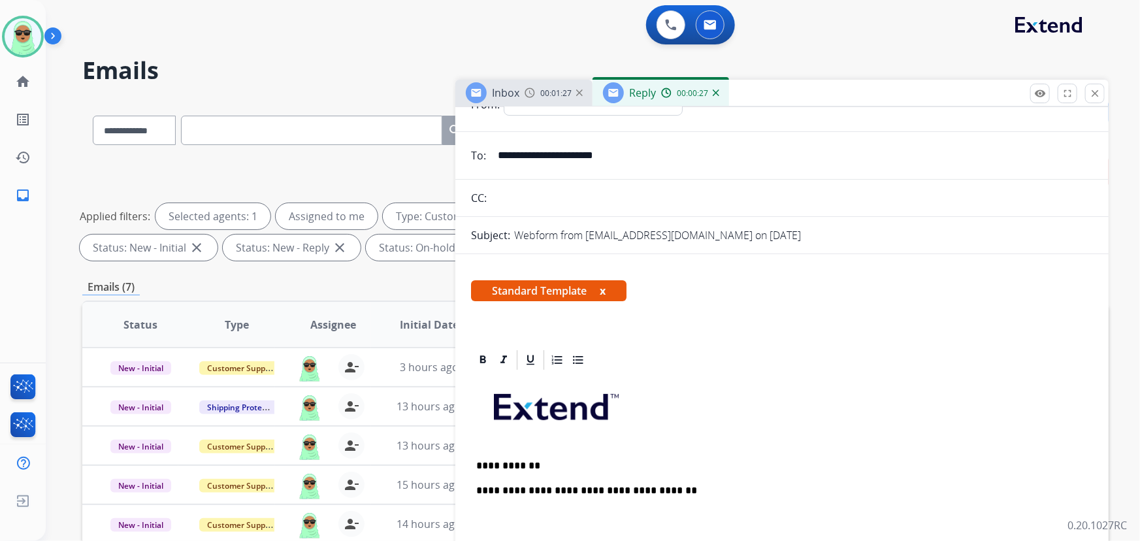
scroll to position [0, 0]
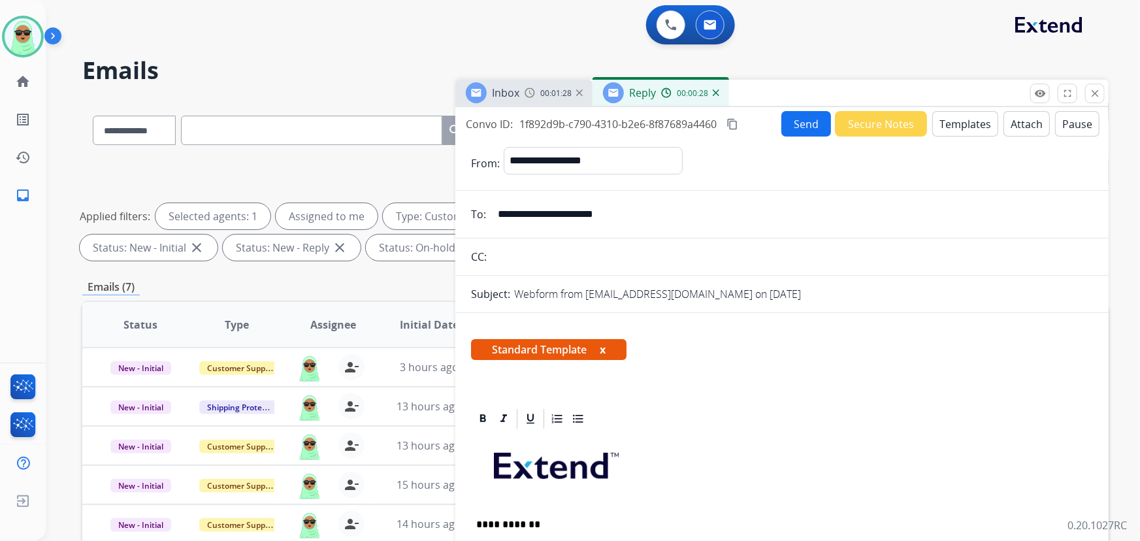
click at [951, 118] on button "Templates" at bounding box center [966, 123] width 66 height 25
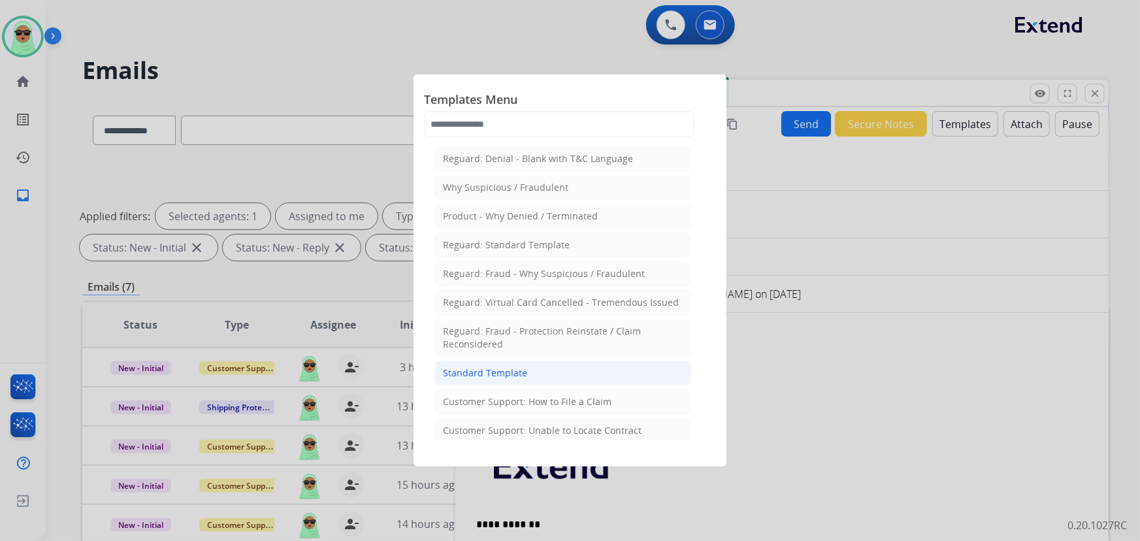
click at [612, 372] on li "Standard Template" at bounding box center [563, 373] width 257 height 25
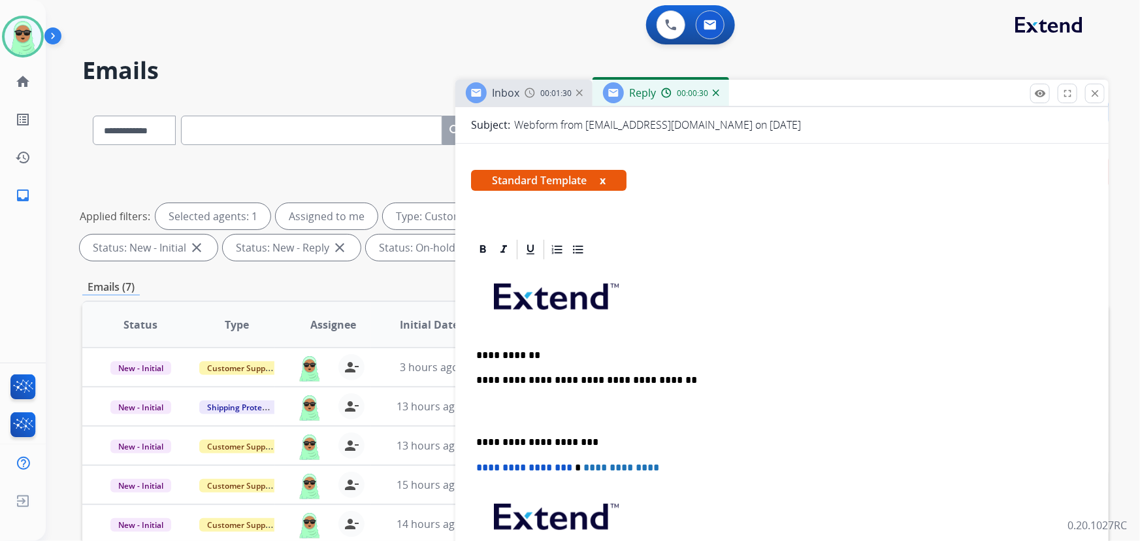
scroll to position [57, 0]
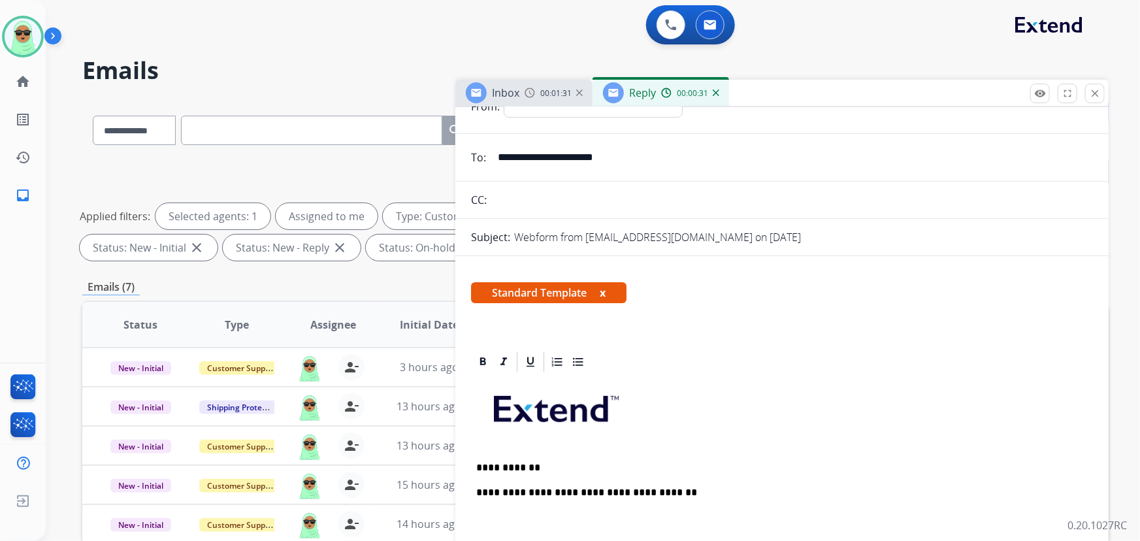
click at [713, 93] on img at bounding box center [716, 93] width 7 height 7
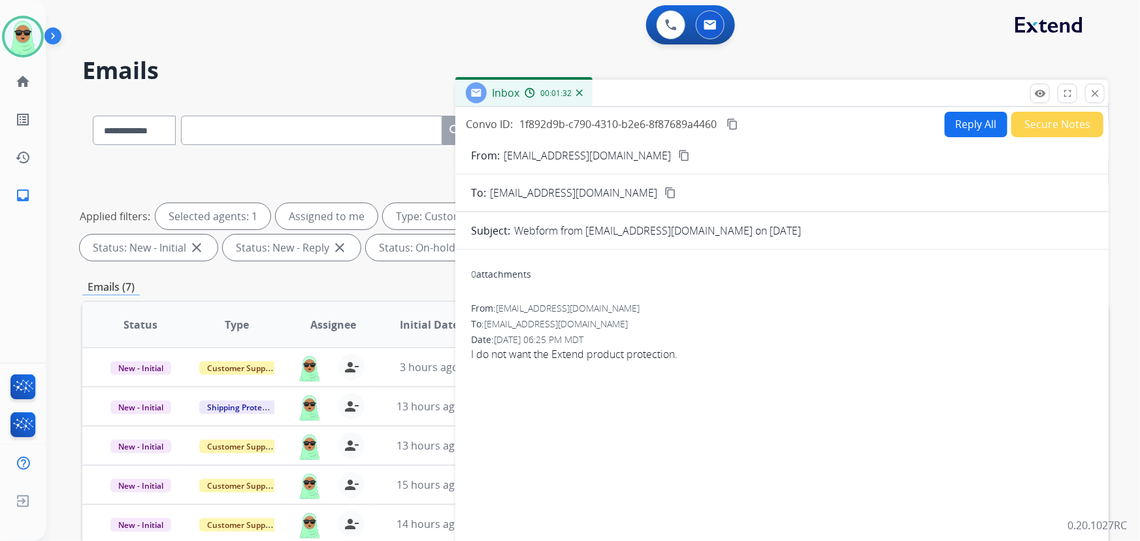
click at [945, 126] on button "Reply All" at bounding box center [976, 124] width 63 height 25
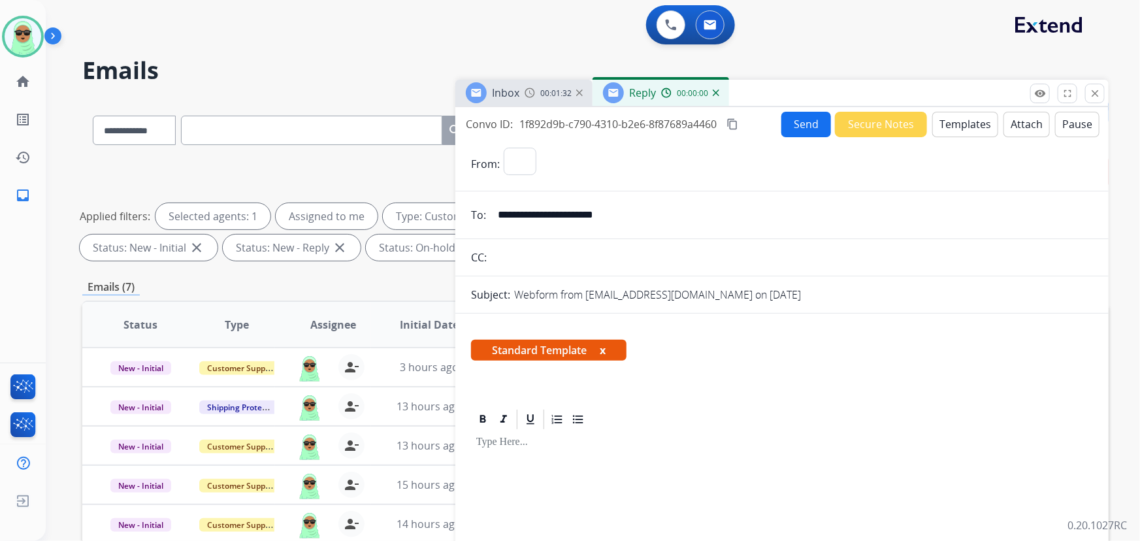
select select "**********"
click at [940, 112] on button "Templates" at bounding box center [966, 124] width 66 height 25
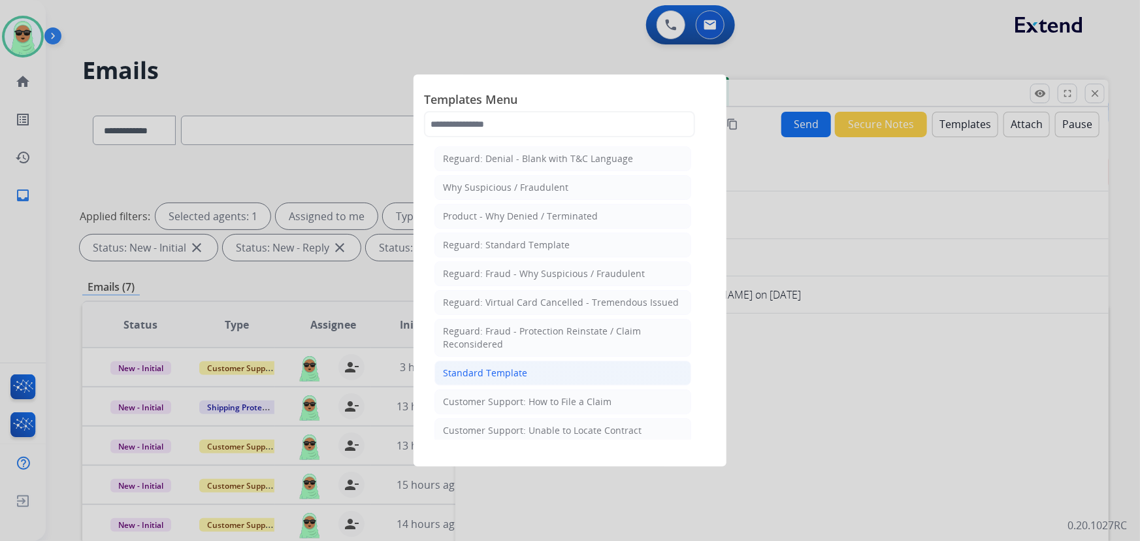
click at [549, 376] on li "Standard Template" at bounding box center [563, 373] width 257 height 25
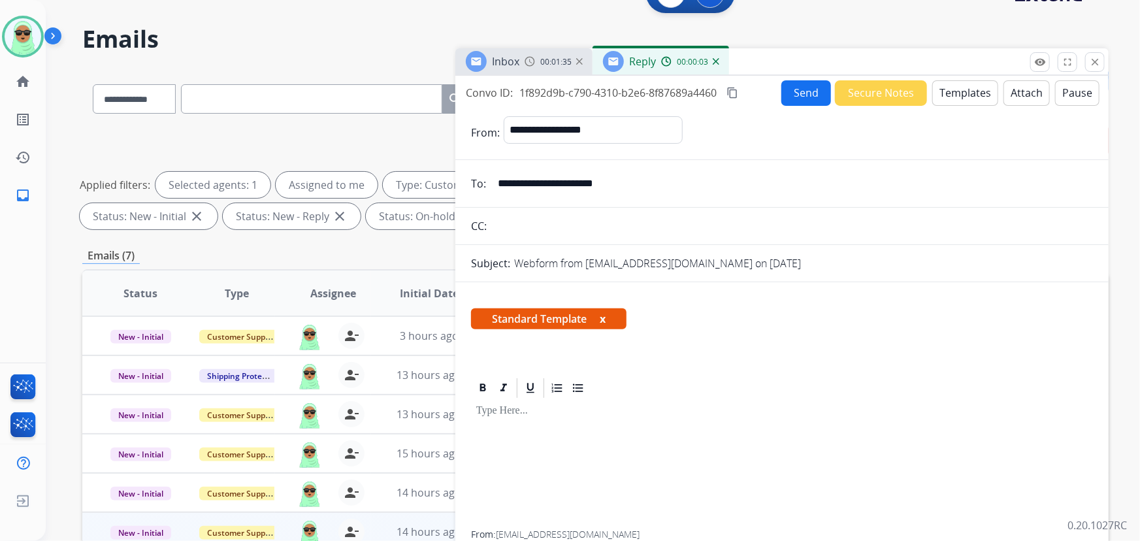
scroll to position [0, 0]
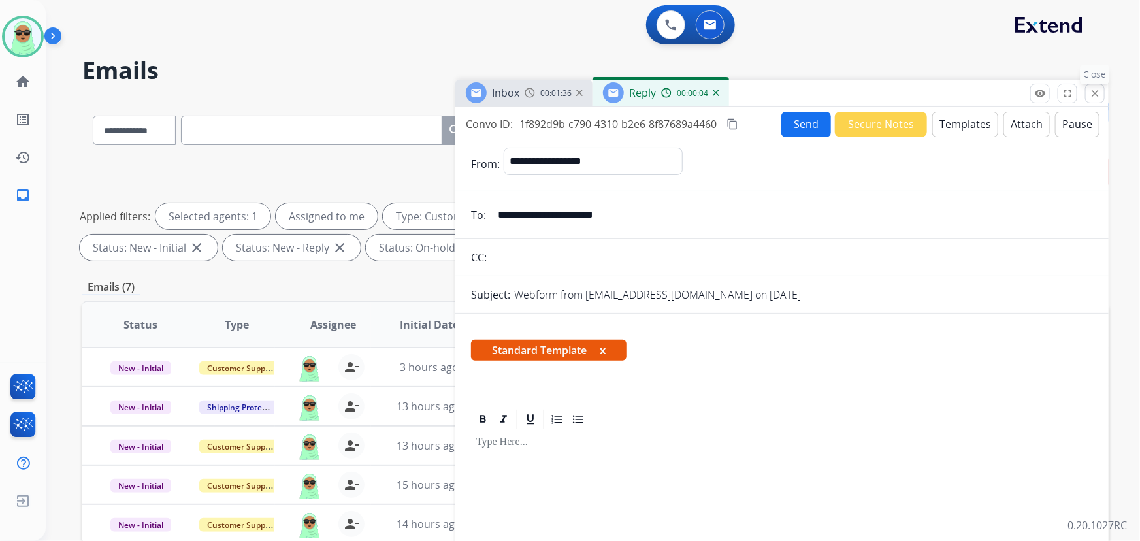
click at [1091, 89] on mat-icon "close" at bounding box center [1096, 94] width 12 height 12
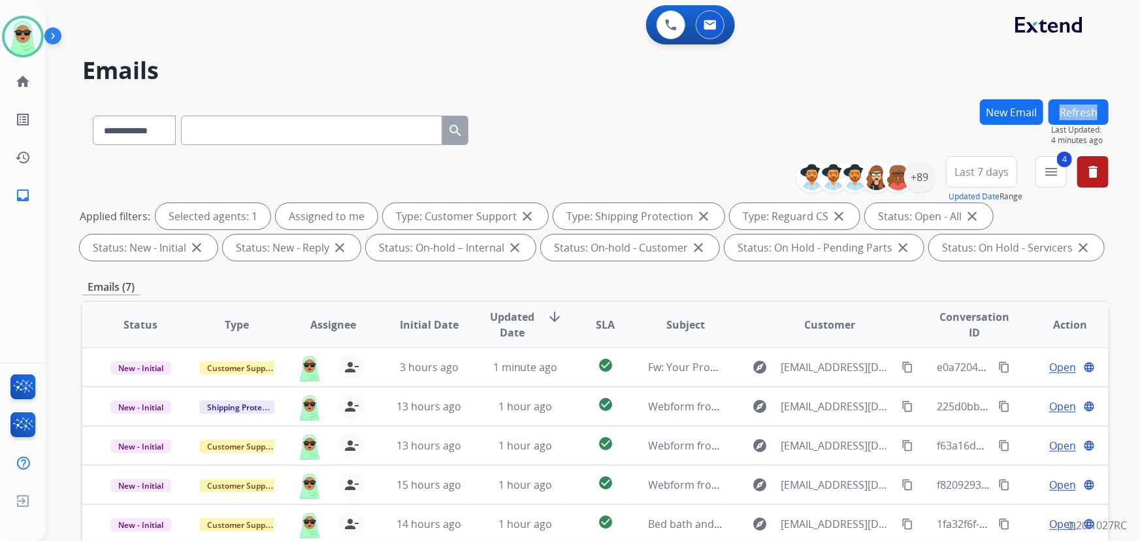
click at [1091, 89] on div "**********" at bounding box center [577, 317] width 1063 height 541
click at [1076, 110] on button "Refresh" at bounding box center [1079, 111] width 60 height 25
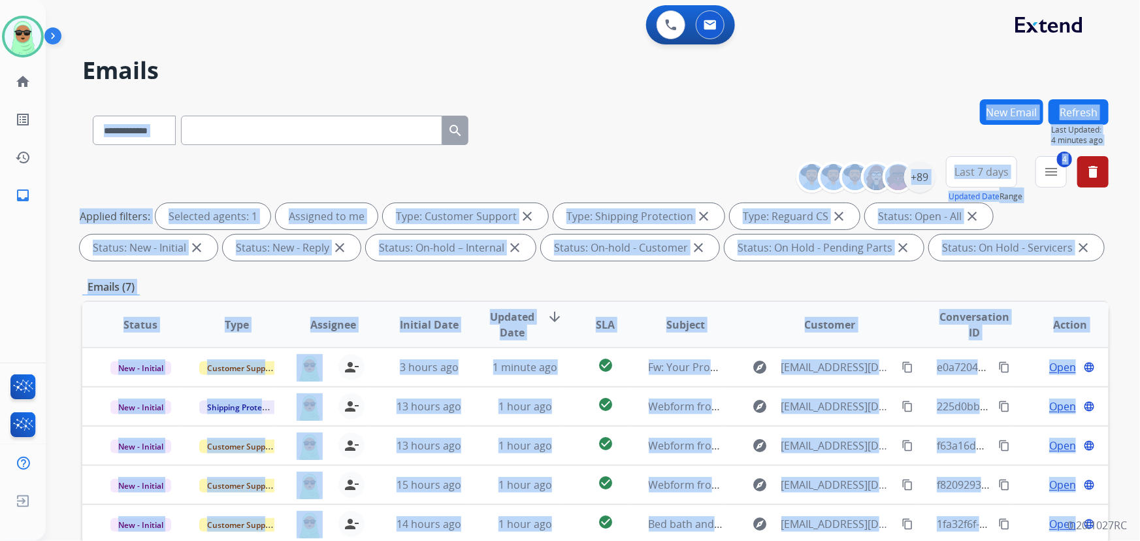
click at [1076, 110] on div "**********" at bounding box center [577, 317] width 1063 height 541
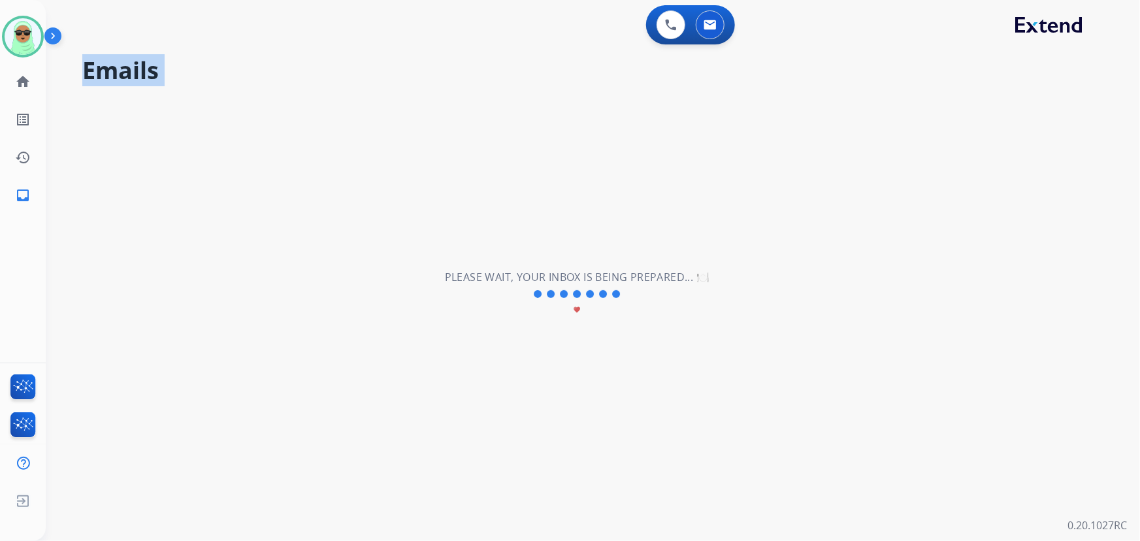
click at [1076, 110] on div "**********" at bounding box center [577, 294] width 1063 height 494
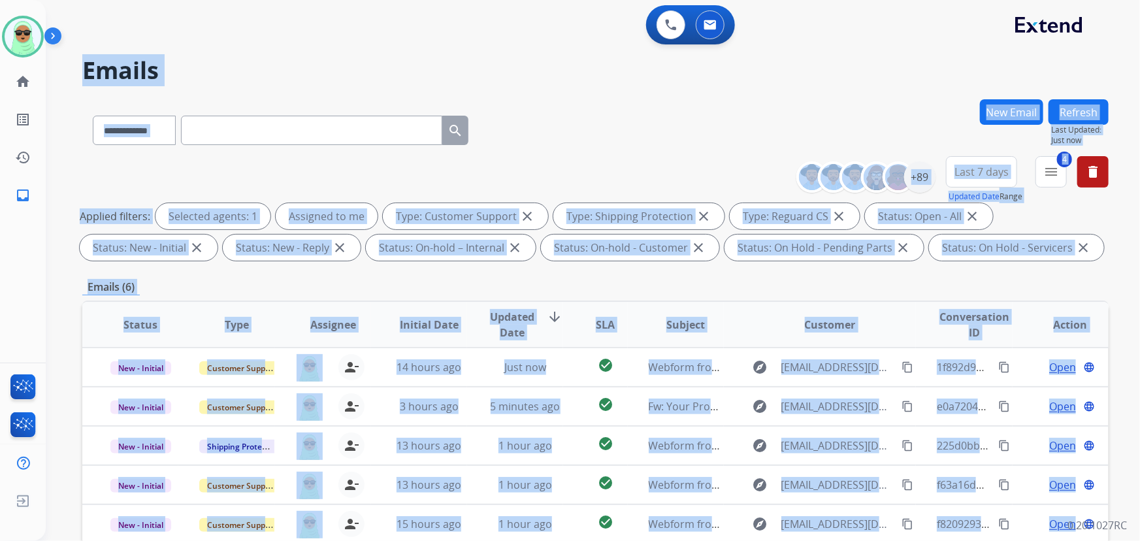
click at [776, 59] on h2 "Emails" at bounding box center [595, 71] width 1027 height 26
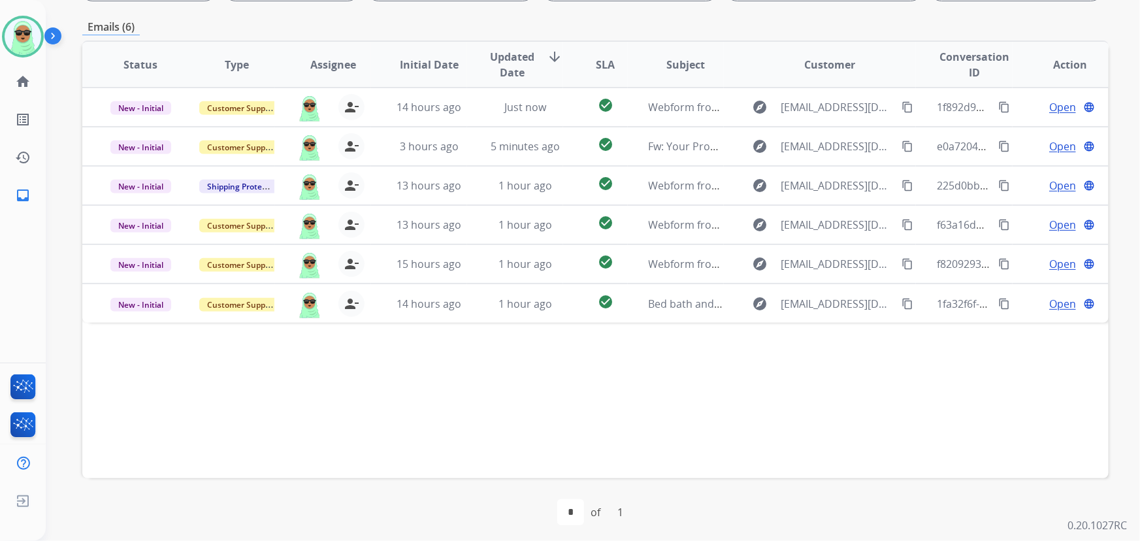
scroll to position [265, 0]
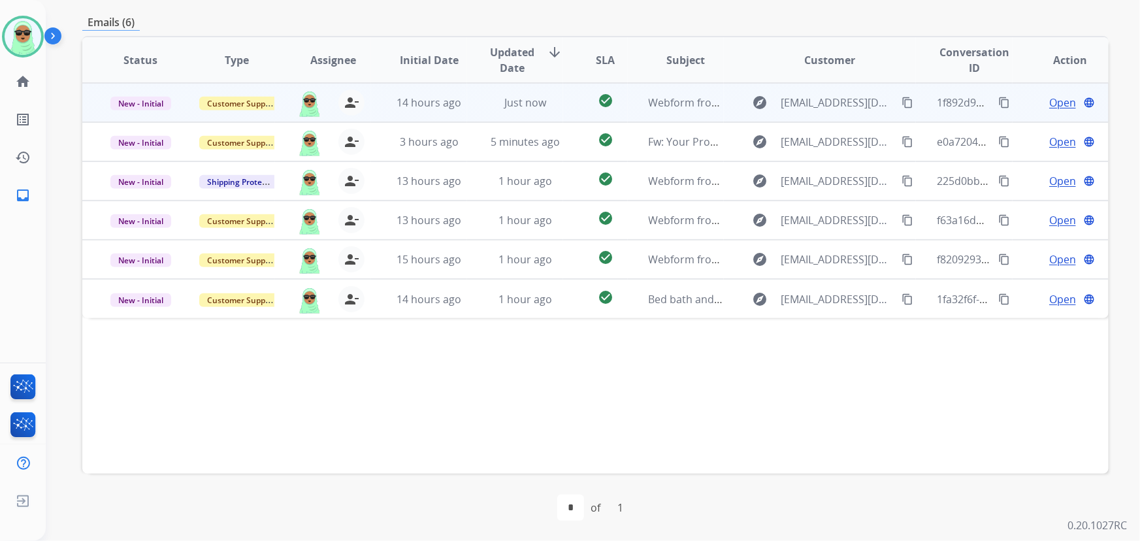
click at [1050, 104] on span "Open" at bounding box center [1063, 103] width 27 height 16
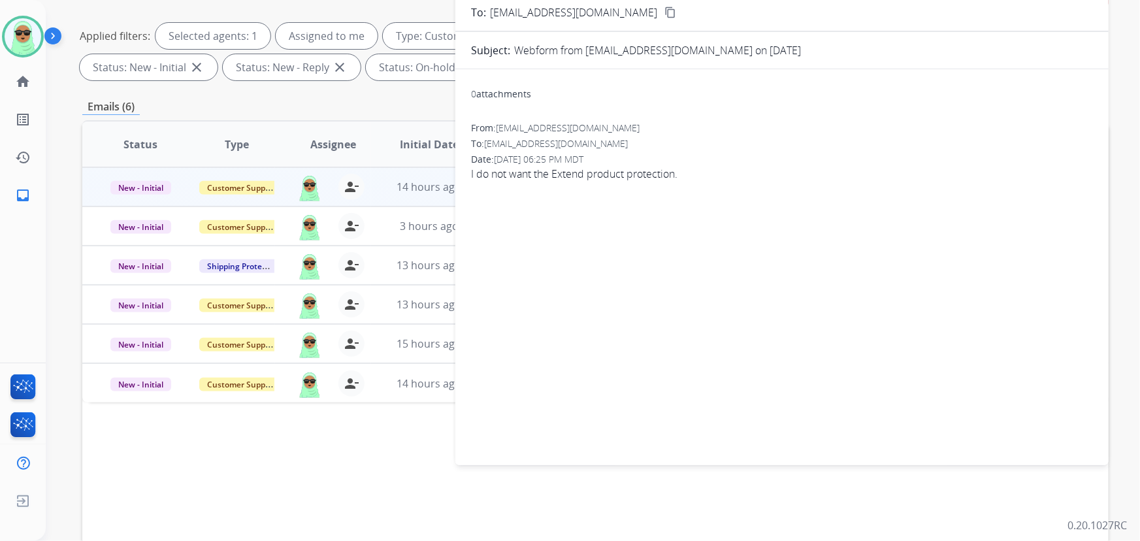
scroll to position [86, 0]
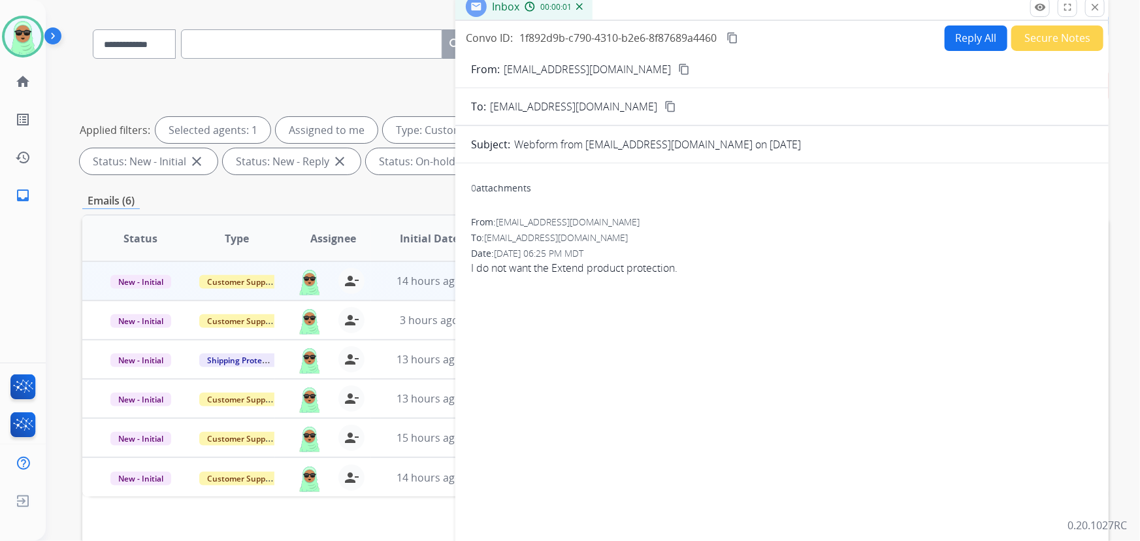
click at [963, 44] on button "Reply All" at bounding box center [976, 37] width 63 height 25
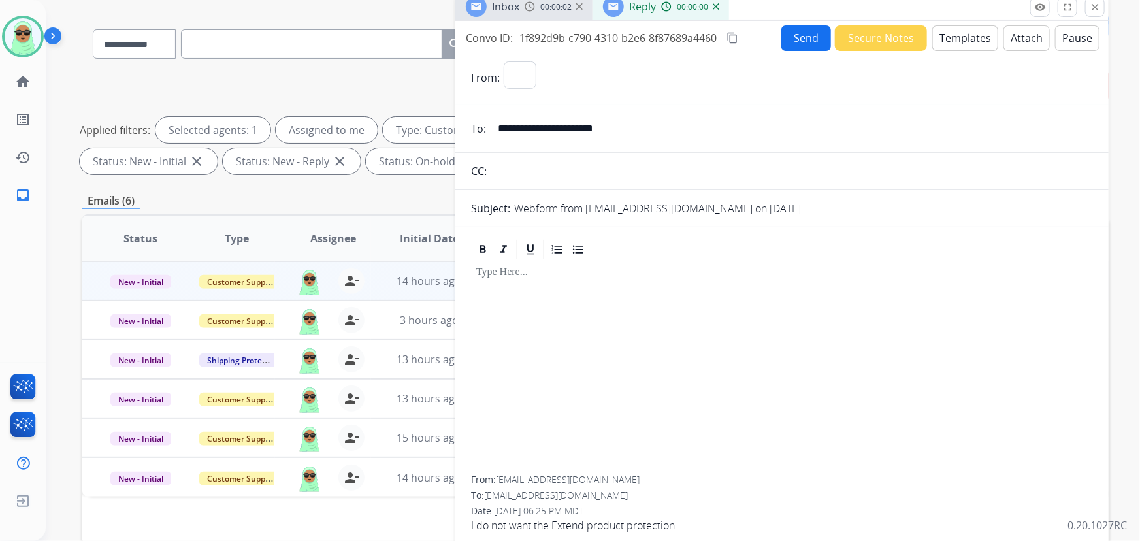
select select "**********"
click at [960, 39] on button "Templates" at bounding box center [966, 37] width 66 height 25
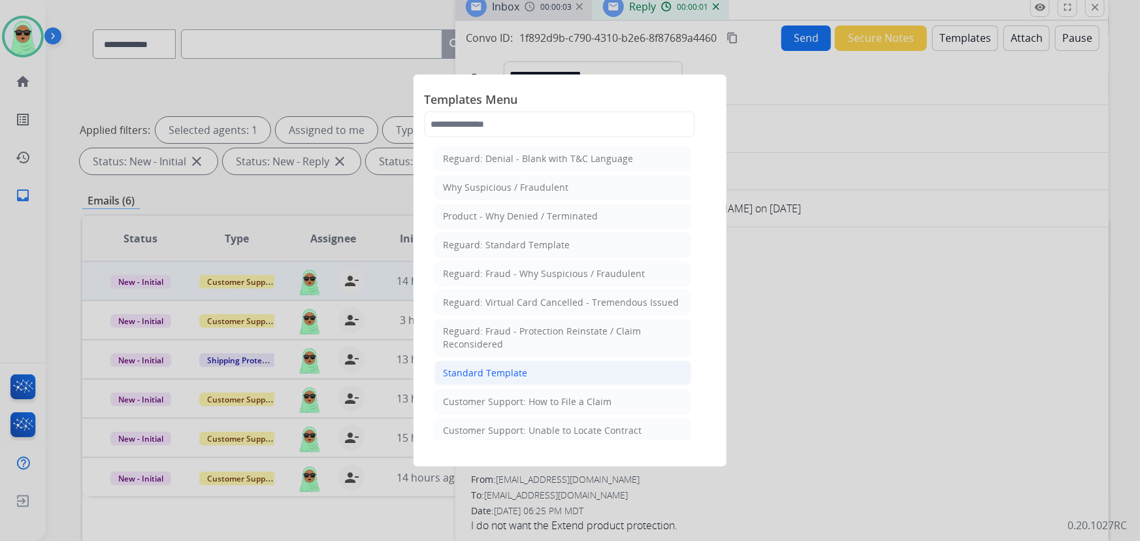
click at [620, 363] on li "Standard Template" at bounding box center [563, 373] width 257 height 25
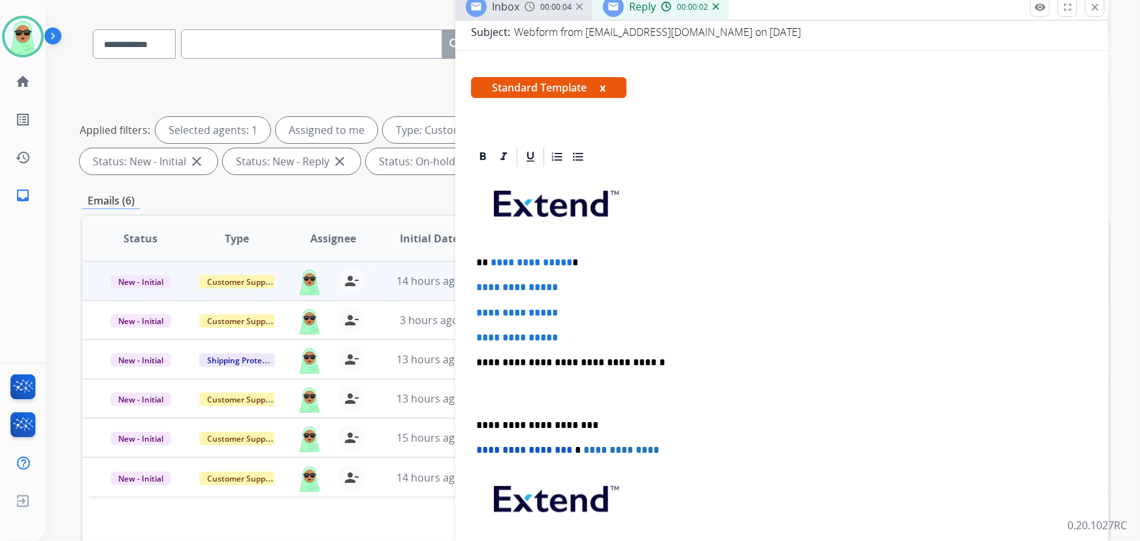
scroll to position [178, 0]
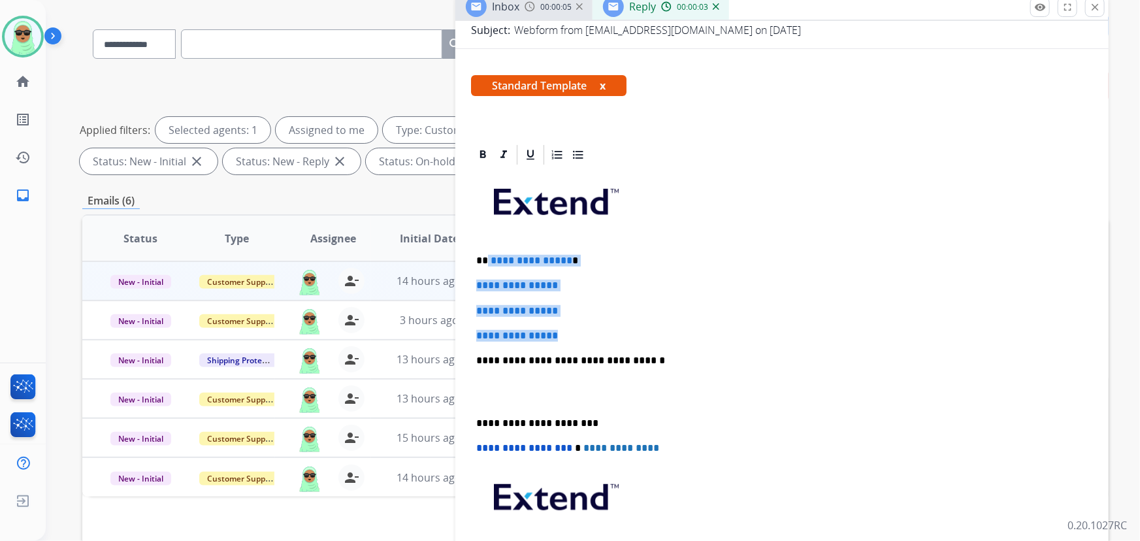
drag, startPoint x: 597, startPoint y: 332, endPoint x: 487, endPoint y: 248, distance: 138.0
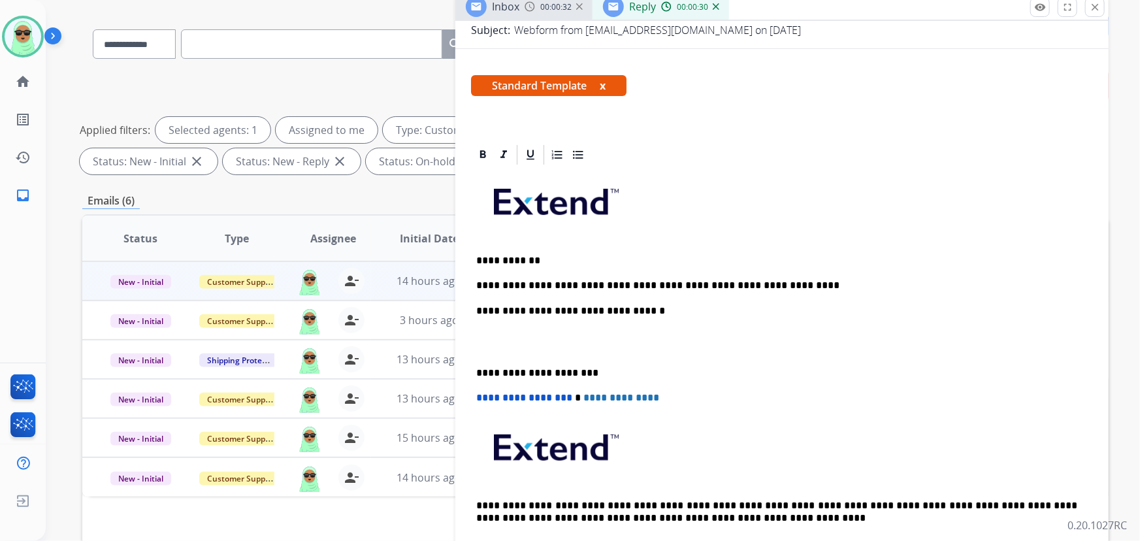
click at [829, 288] on p "**********" at bounding box center [777, 286] width 602 height 12
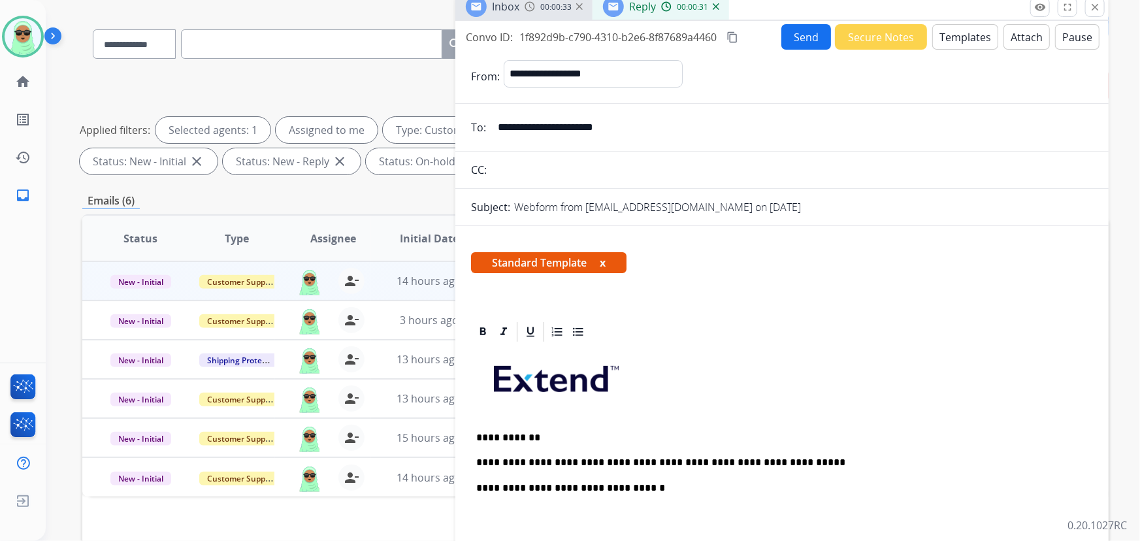
scroll to position [0, 0]
click at [795, 41] on button "Send" at bounding box center [807, 37] width 50 height 25
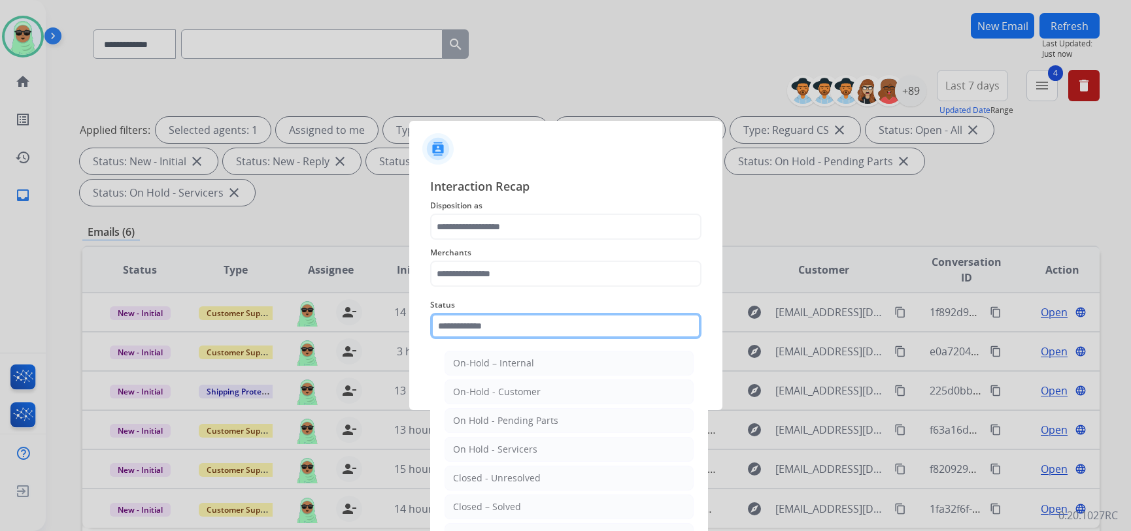
click at [550, 323] on input "text" at bounding box center [565, 326] width 271 height 26
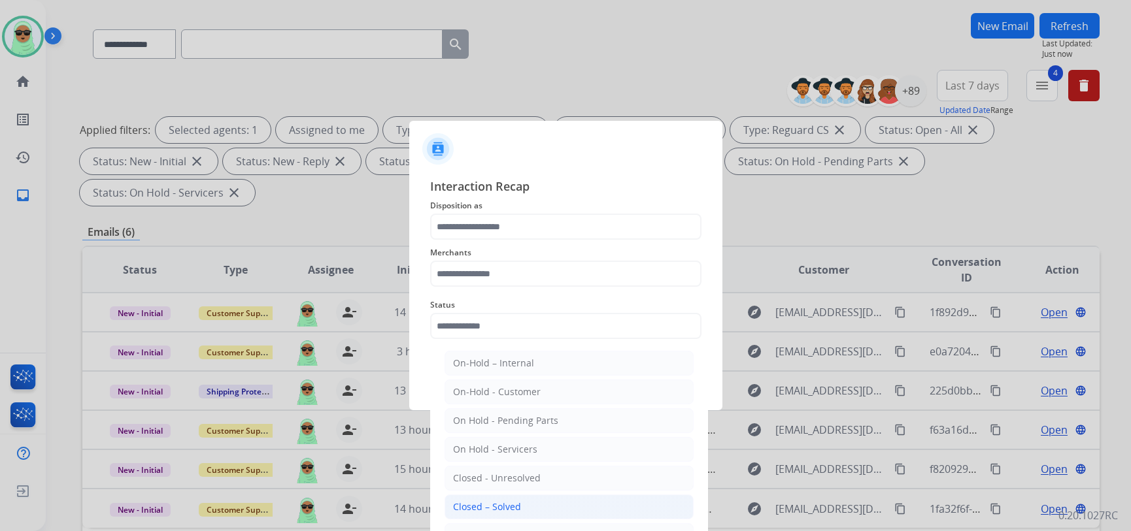
click at [506, 503] on div "Closed – Solved" at bounding box center [487, 507] width 68 height 13
type input "**********"
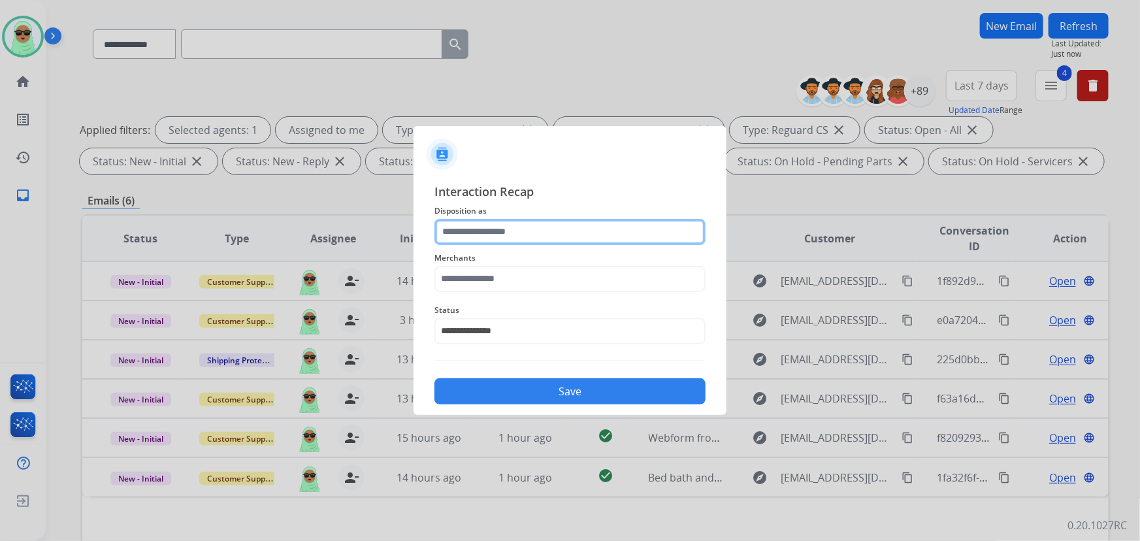
click at [509, 224] on input "text" at bounding box center [570, 232] width 271 height 26
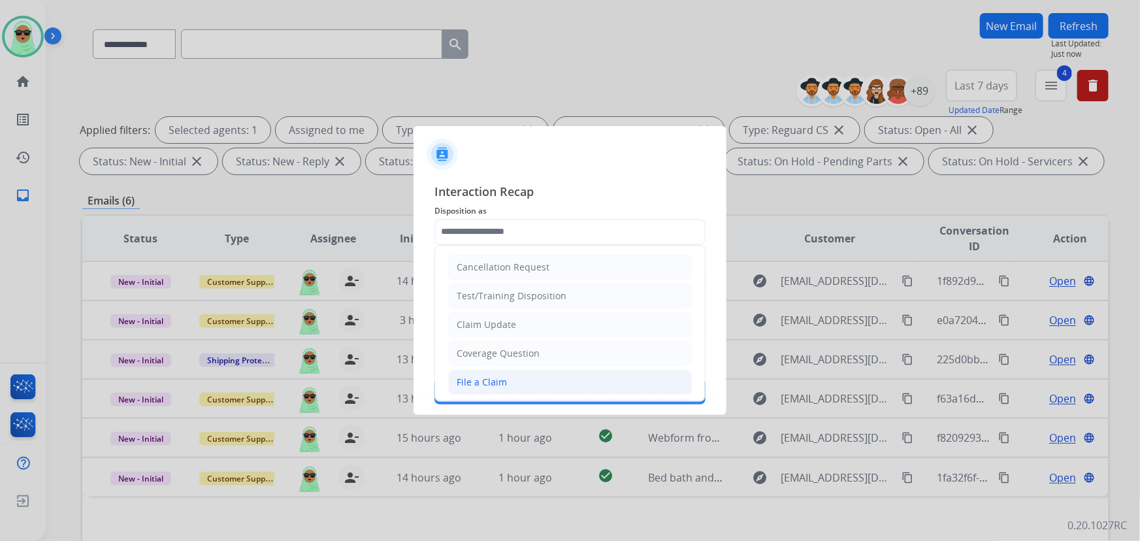
click at [495, 383] on div "File a Claim" at bounding box center [482, 382] width 50 height 13
type input "**********"
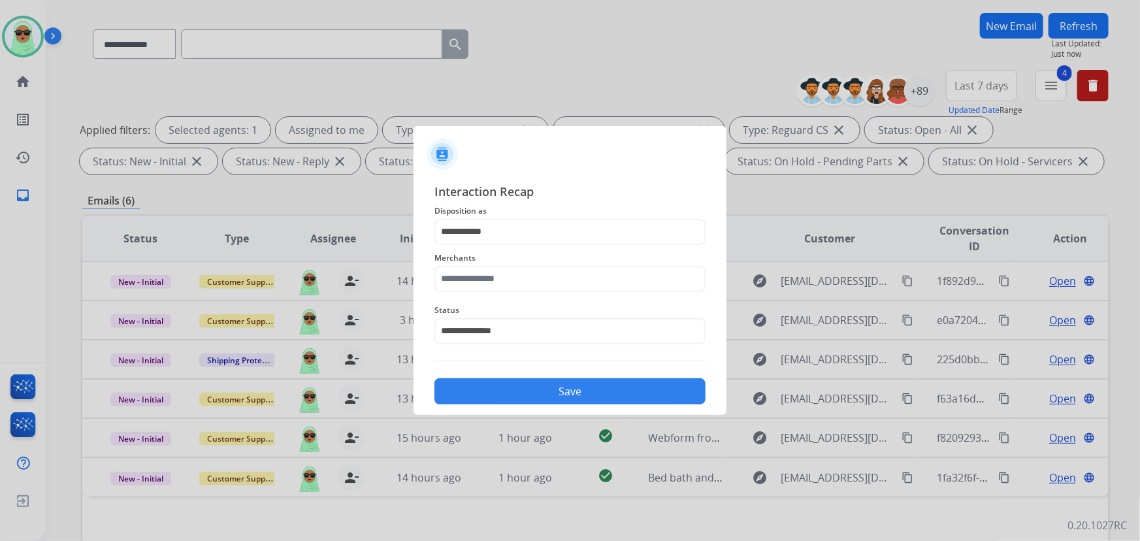
click at [477, 300] on div "**********" at bounding box center [570, 323] width 271 height 52
click at [488, 239] on input "**********" at bounding box center [570, 232] width 271 height 26
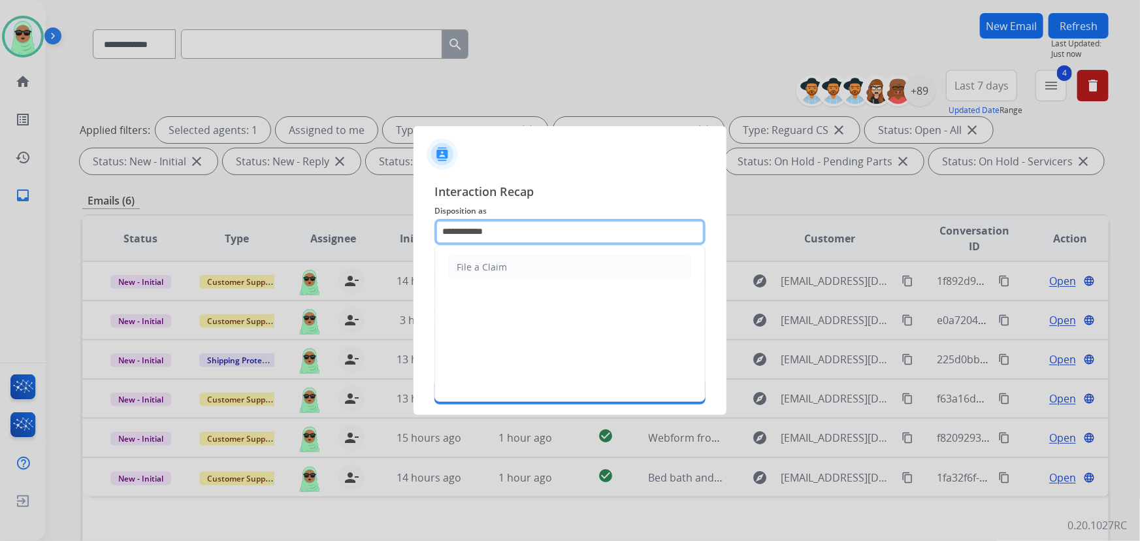
click at [488, 239] on input "**********" at bounding box center [570, 232] width 271 height 26
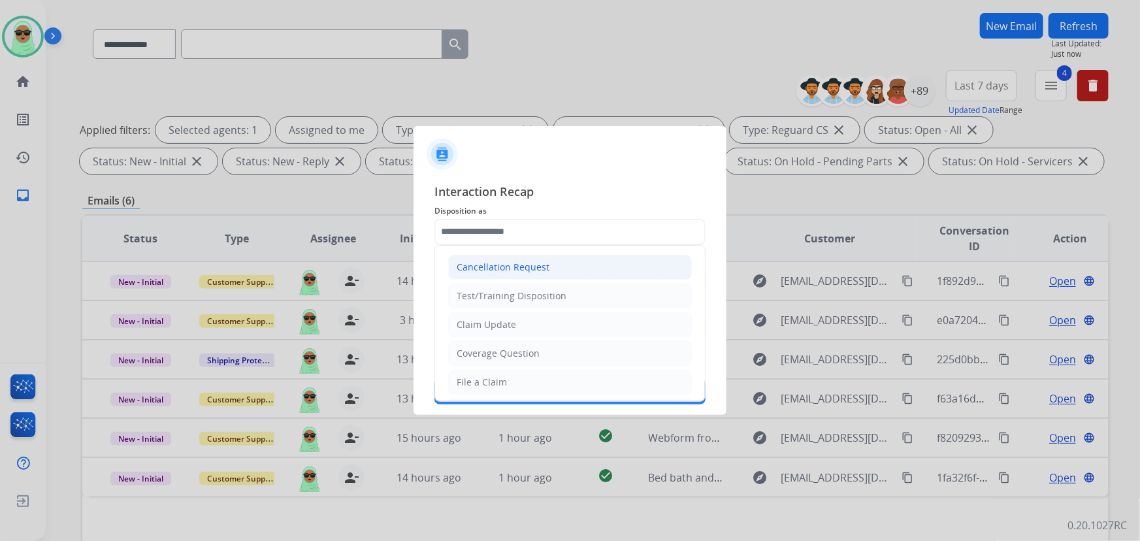
click at [552, 268] on li "Cancellation Request" at bounding box center [570, 267] width 244 height 25
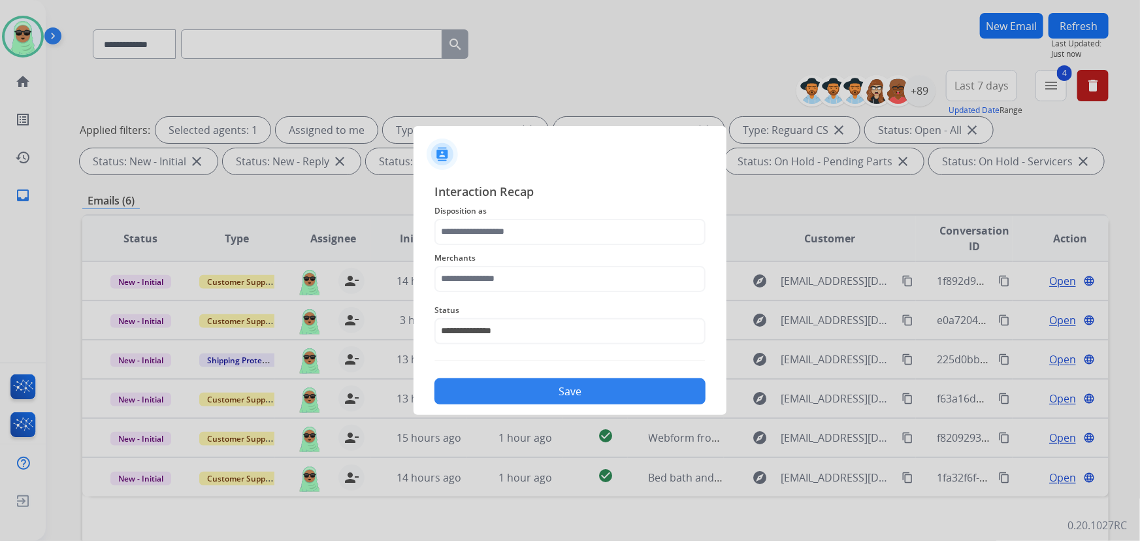
type input "**********"
click at [535, 271] on input "text" at bounding box center [570, 279] width 271 height 26
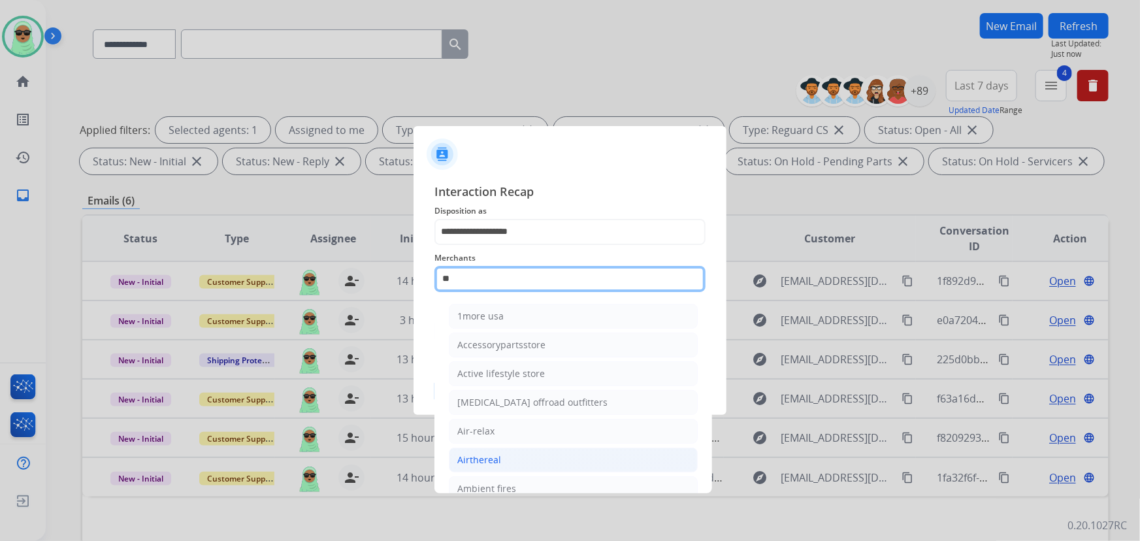
type input "*"
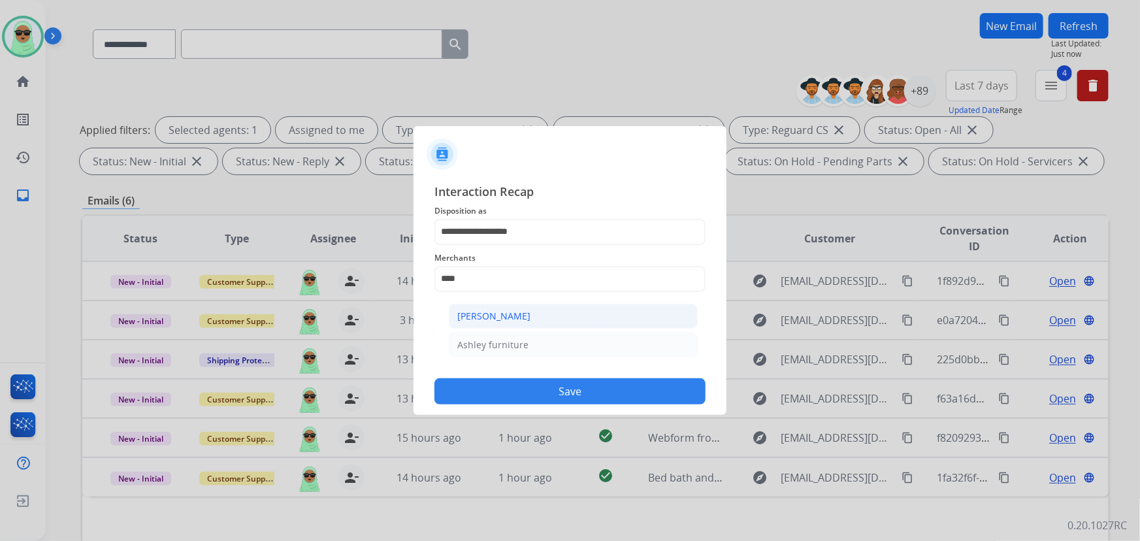
click at [549, 304] on li "[PERSON_NAME]" at bounding box center [573, 316] width 249 height 25
type input "**********"
click at [569, 390] on button "Save" at bounding box center [570, 391] width 271 height 26
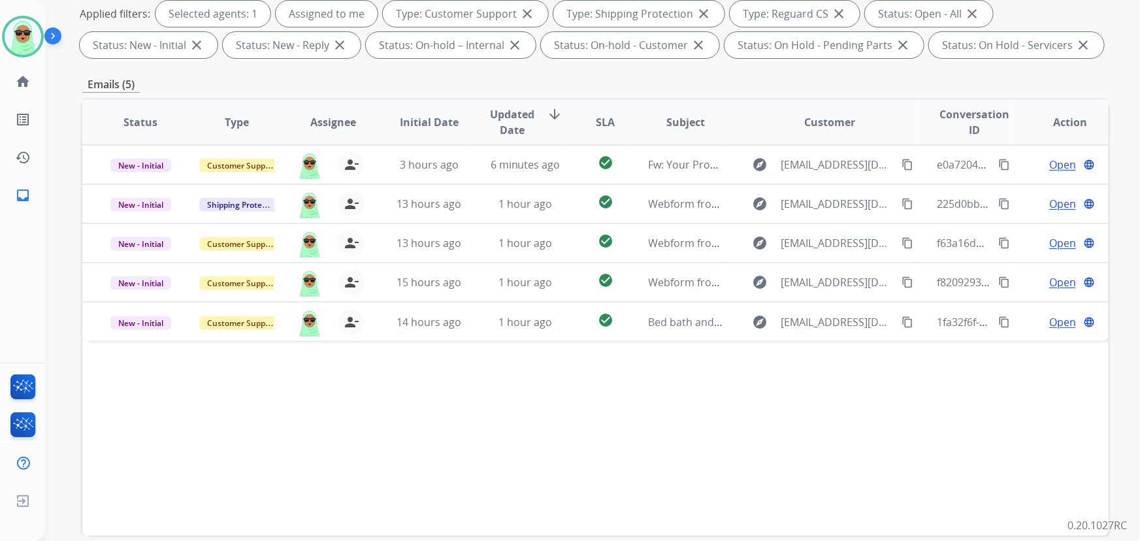
scroll to position [265, 0]
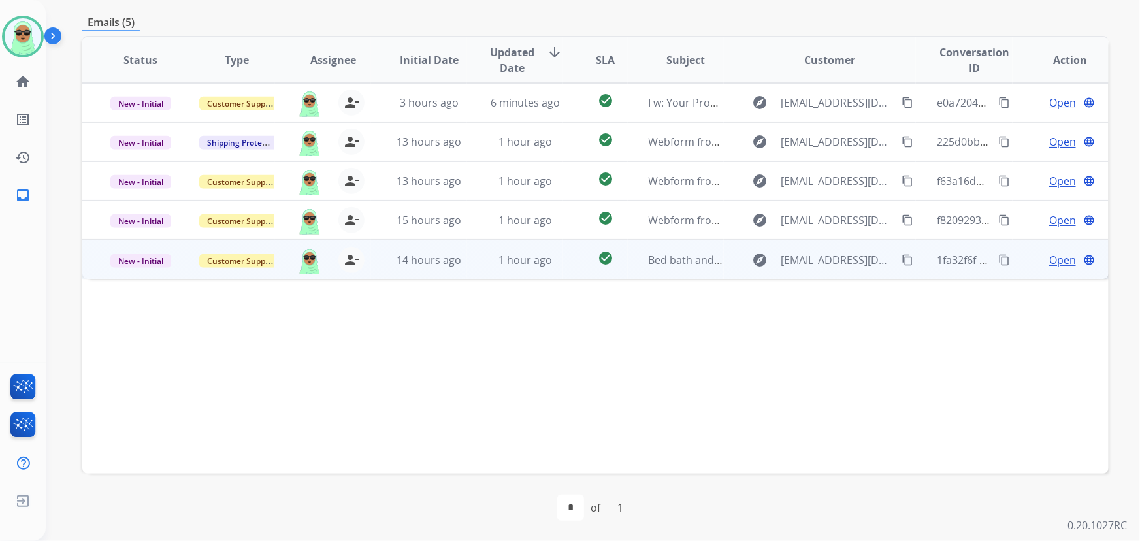
click at [1059, 265] on span "Open" at bounding box center [1063, 260] width 27 height 16
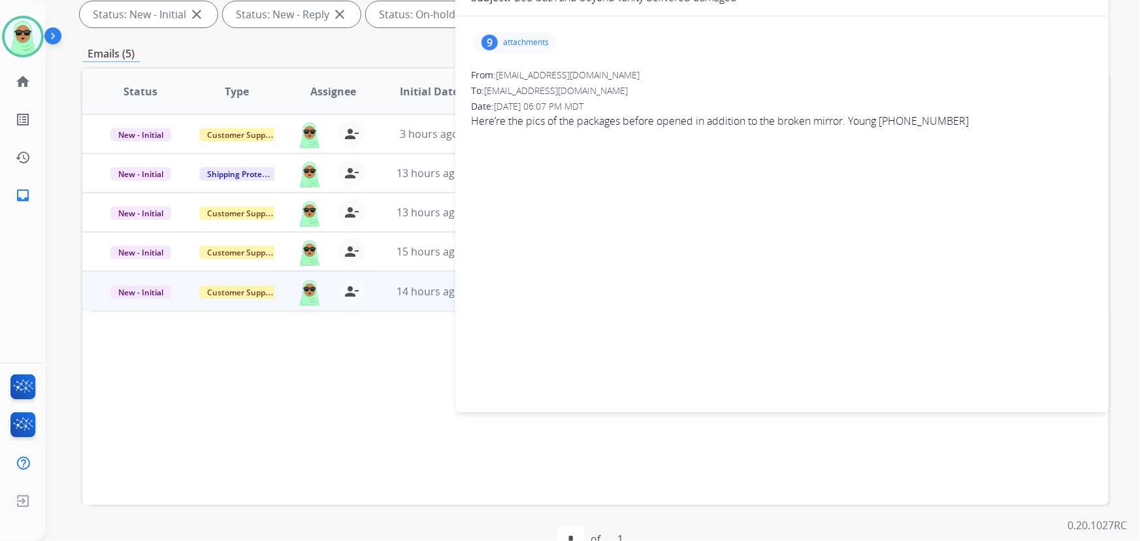
scroll to position [86, 0]
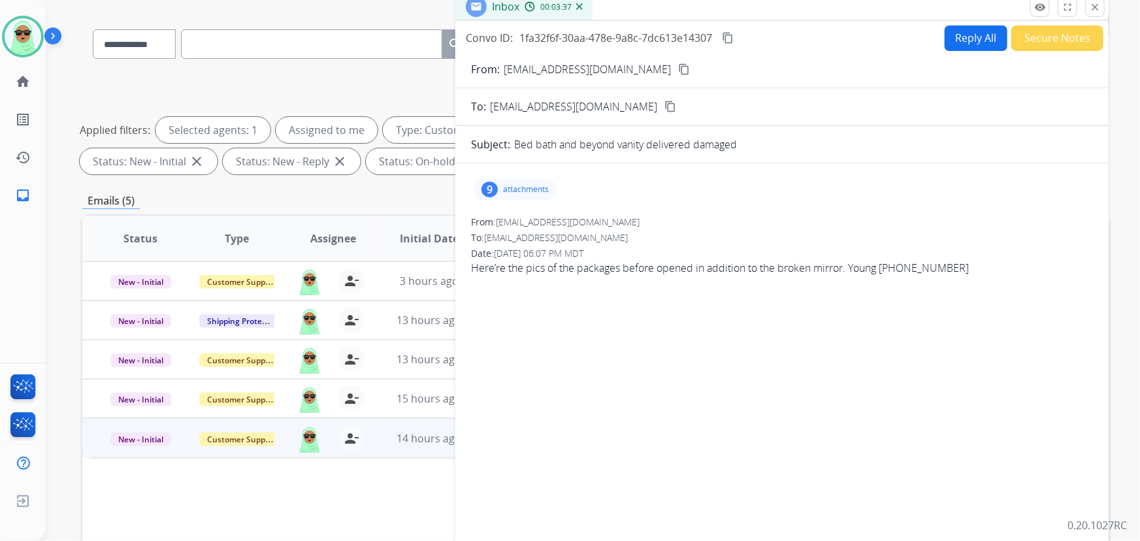
click at [676, 67] on button "content_copy" at bounding box center [684, 69] width 16 height 16
click at [522, 186] on p "attachments" at bounding box center [526, 189] width 46 height 10
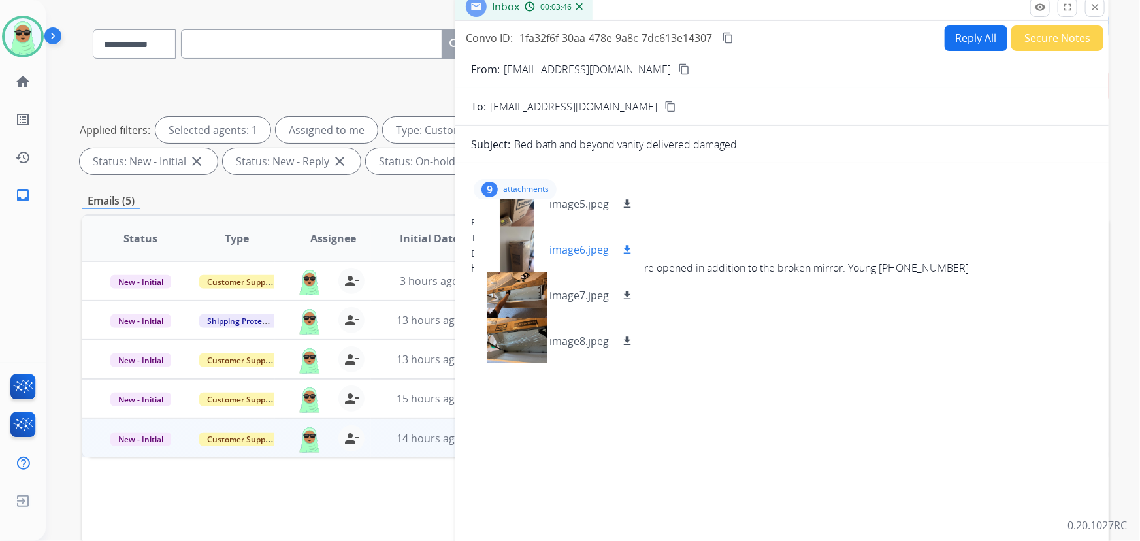
scroll to position [248, 0]
click at [518, 346] on div at bounding box center [516, 341] width 65 height 46
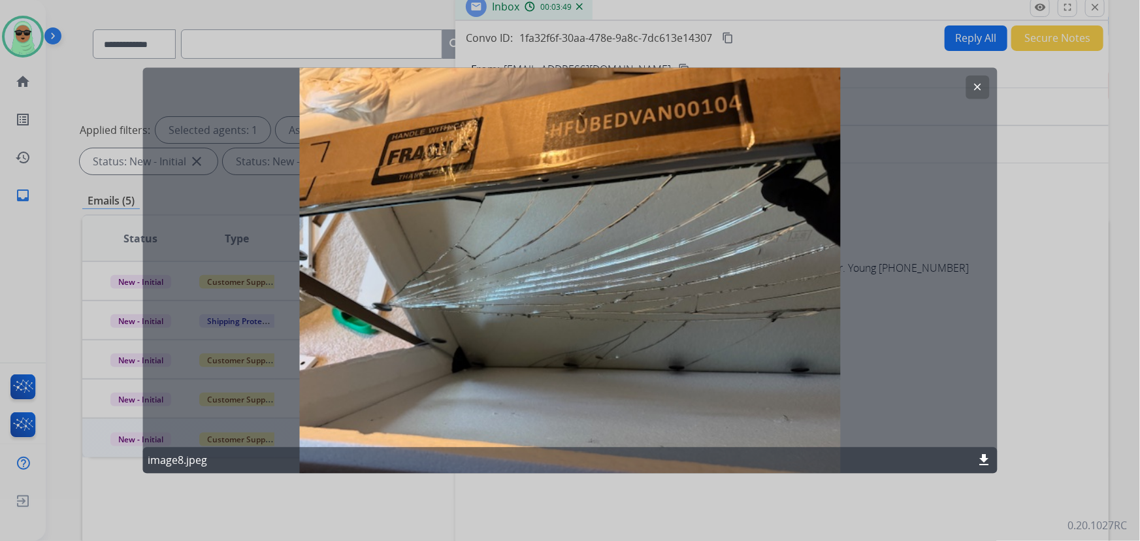
click at [973, 84] on mat-icon "clear" at bounding box center [979, 88] width 12 height 12
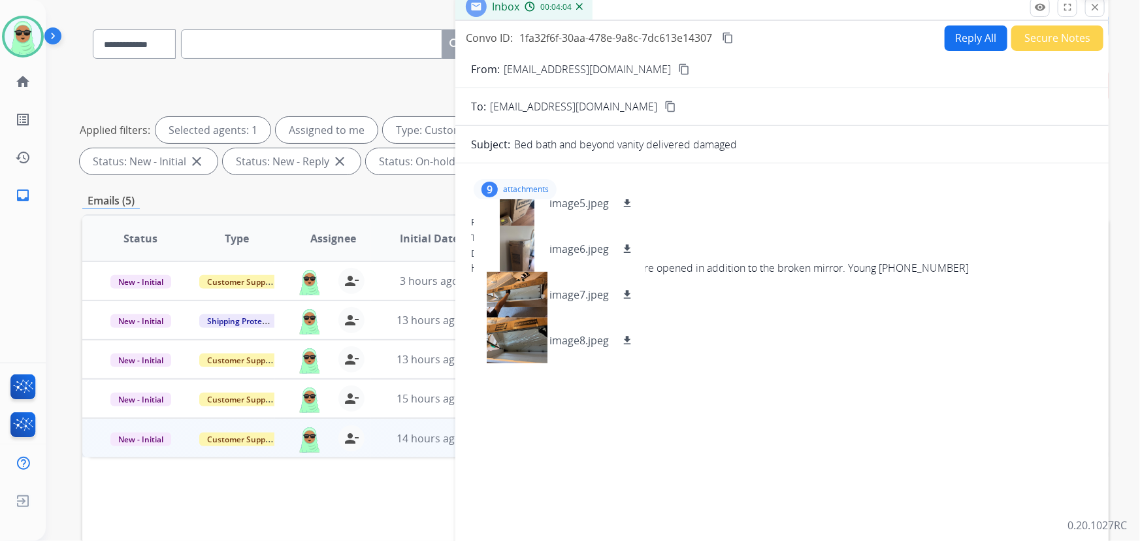
click at [1097, 13] on button "close Close" at bounding box center [1096, 7] width 20 height 20
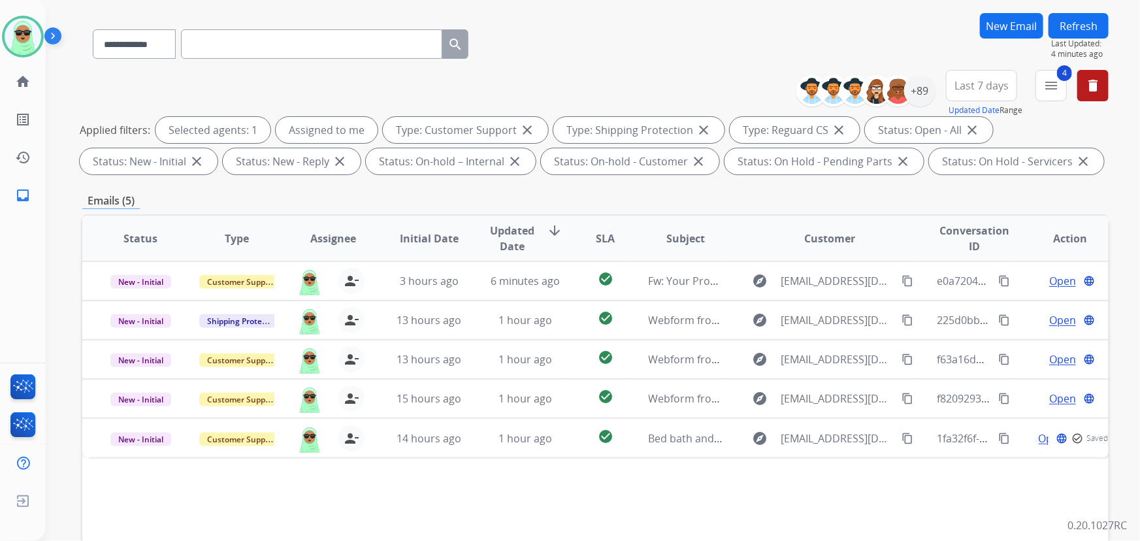
click at [1083, 31] on button "Refresh" at bounding box center [1079, 25] width 60 height 25
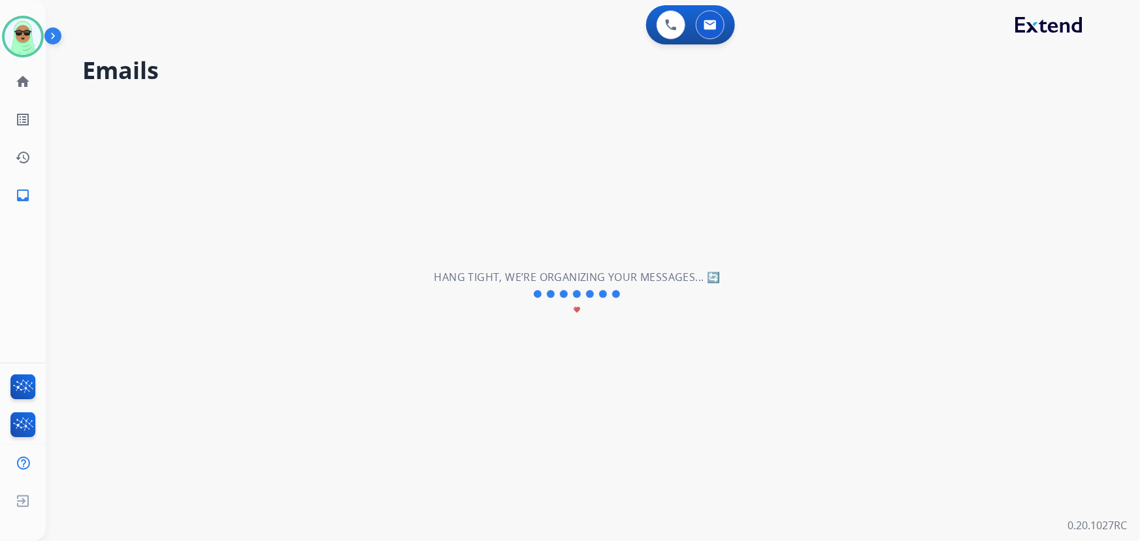
scroll to position [0, 0]
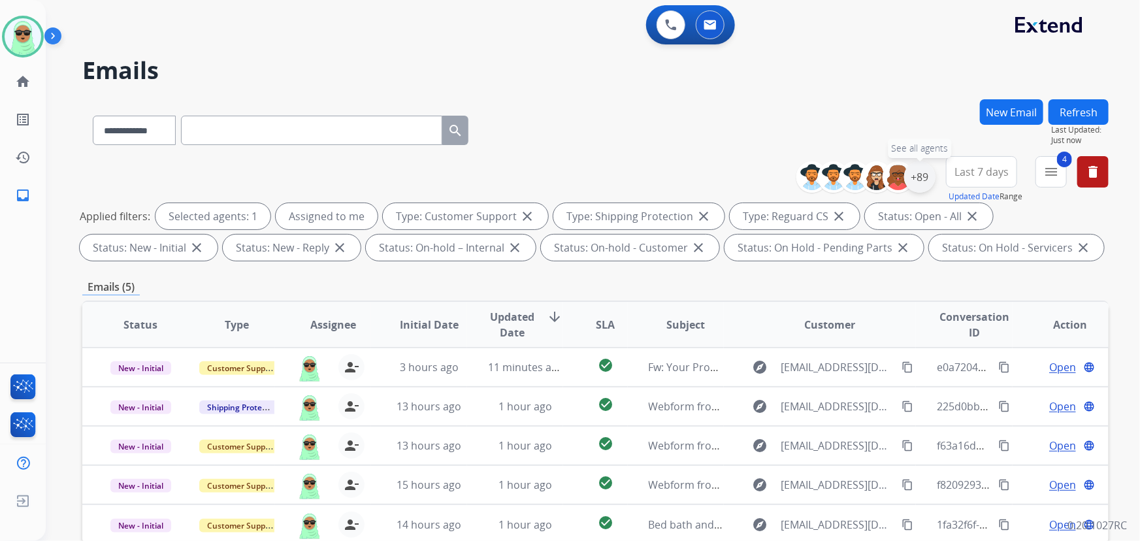
click at [922, 175] on div "+89" at bounding box center [920, 176] width 31 height 31
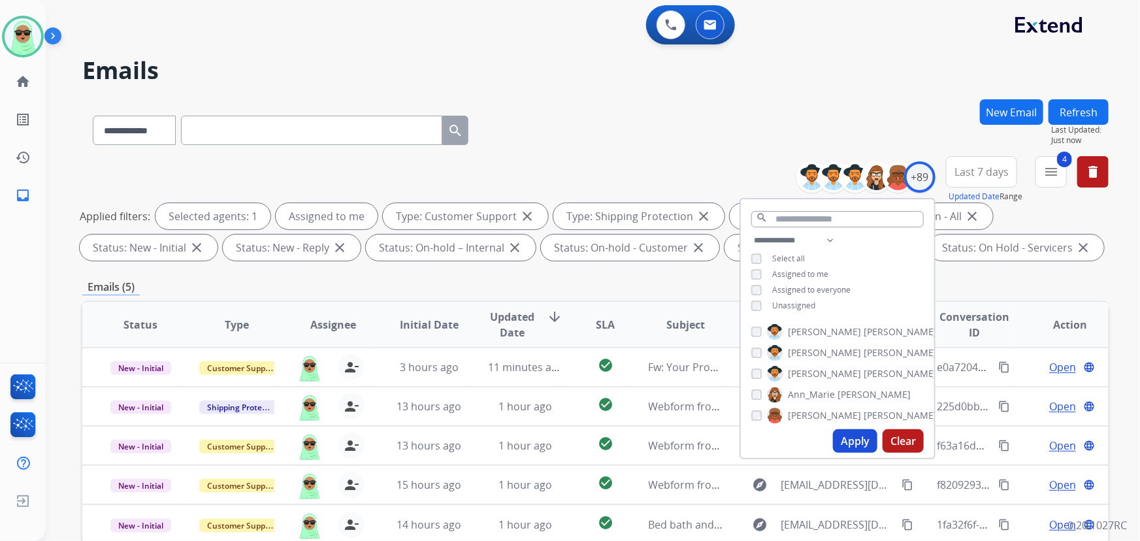
click at [791, 305] on span "Unassigned" at bounding box center [794, 305] width 43 height 11
click at [804, 271] on span "Assigned to me" at bounding box center [801, 274] width 56 height 11
click at [855, 431] on button "Apply" at bounding box center [855, 441] width 44 height 24
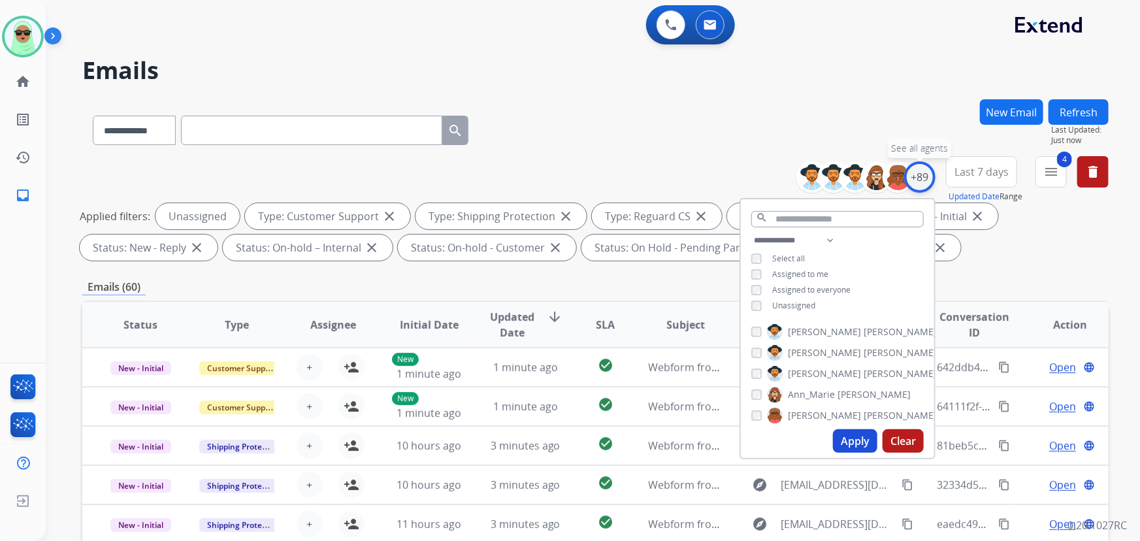
click at [921, 176] on div "+89" at bounding box center [920, 176] width 31 height 31
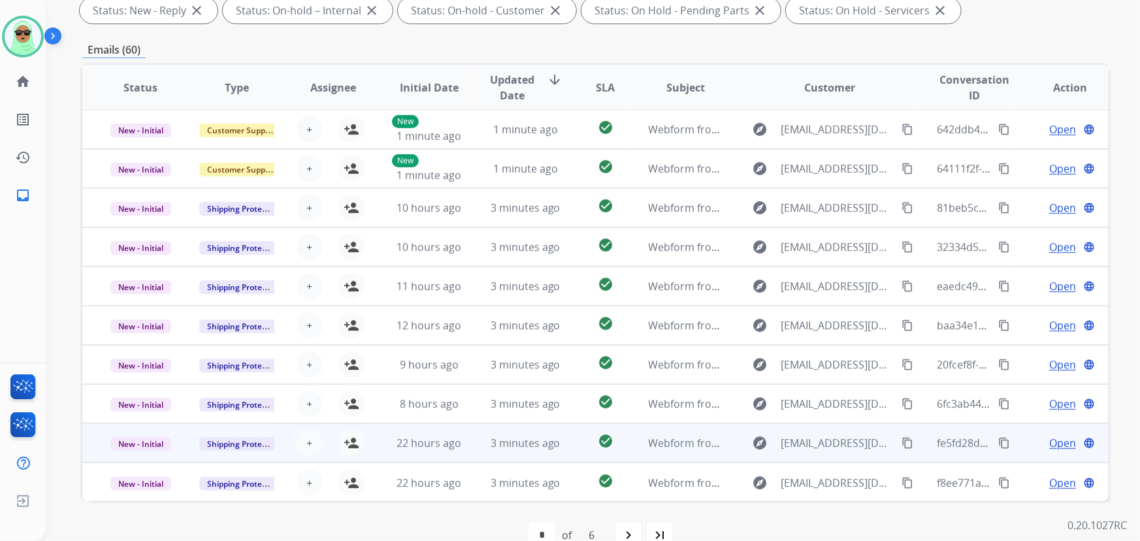
scroll to position [265, 0]
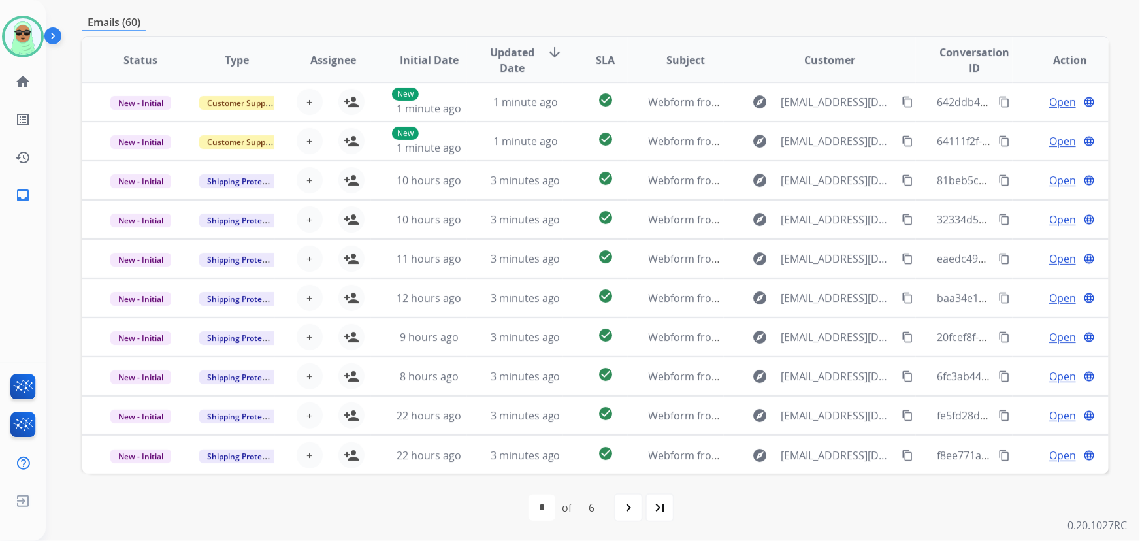
click at [613, 507] on div "first_page navigate_before * * * * * * of 6 navigate_next last_page" at bounding box center [595, 508] width 1027 height 26
click at [617, 506] on div "navigate_next" at bounding box center [628, 507] width 29 height 29
select select "*"
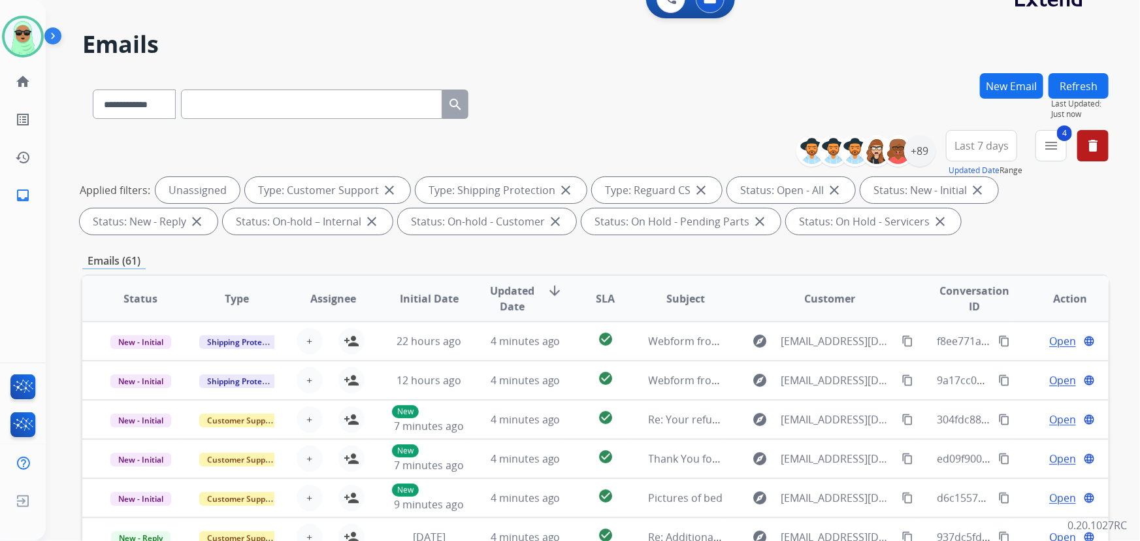
scroll to position [0, 0]
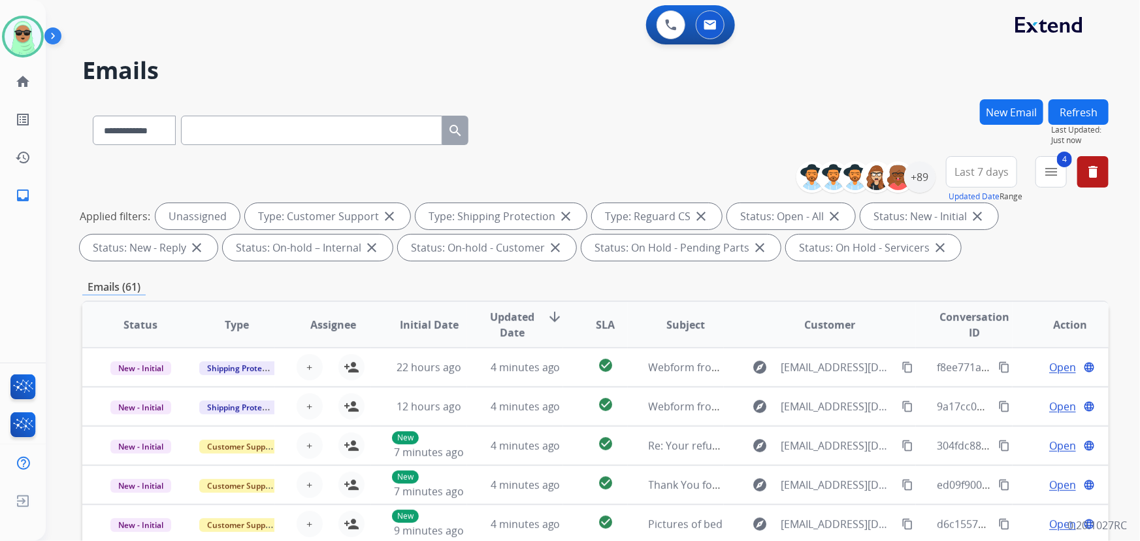
click at [363, 120] on input "text" at bounding box center [311, 130] width 261 height 29
paste input "**********"
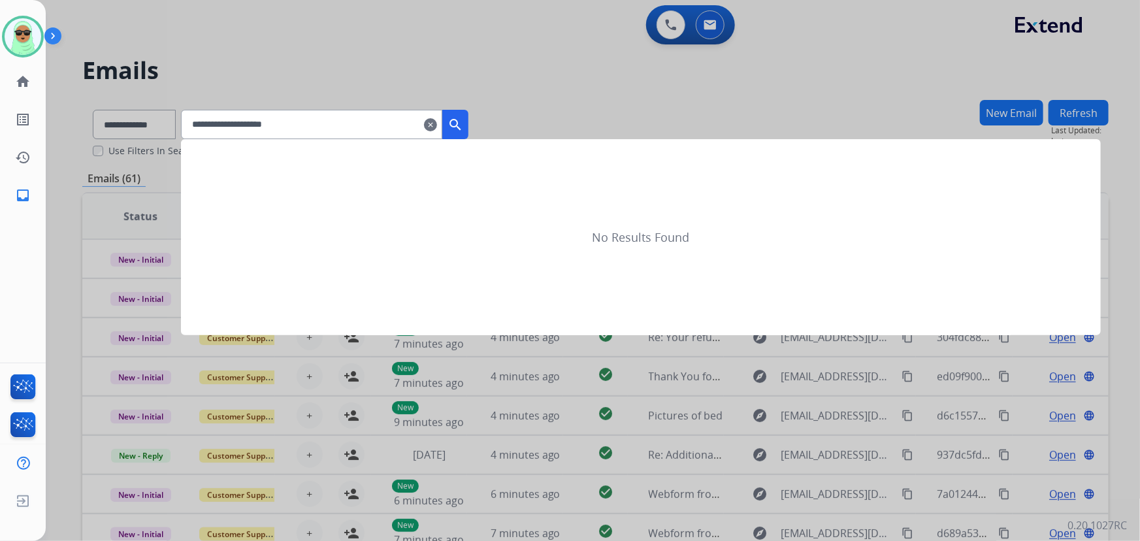
type input "**********"
click at [463, 124] on mat-icon "search" at bounding box center [456, 125] width 16 height 16
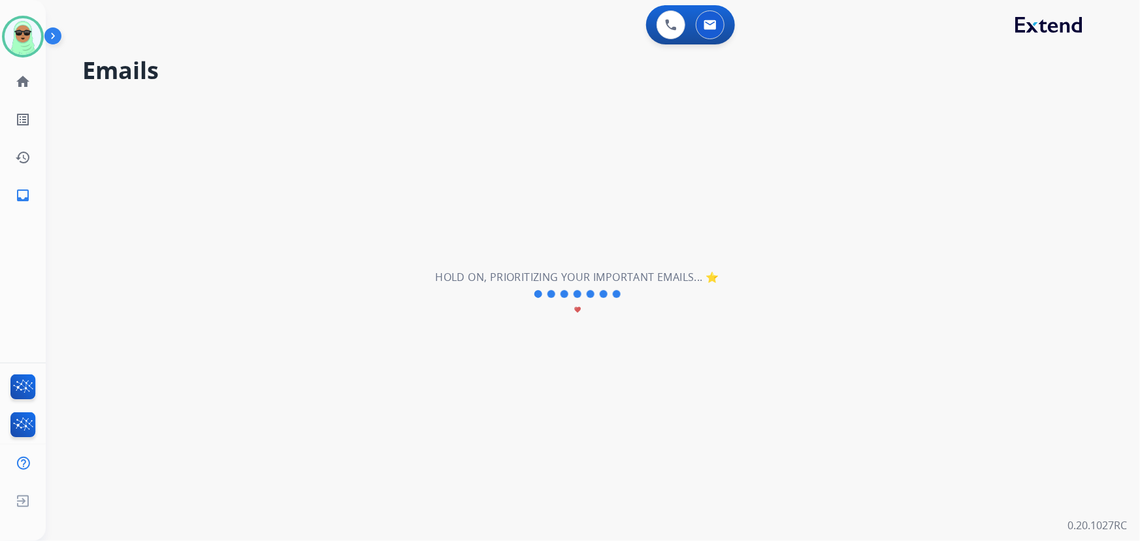
select select "*"
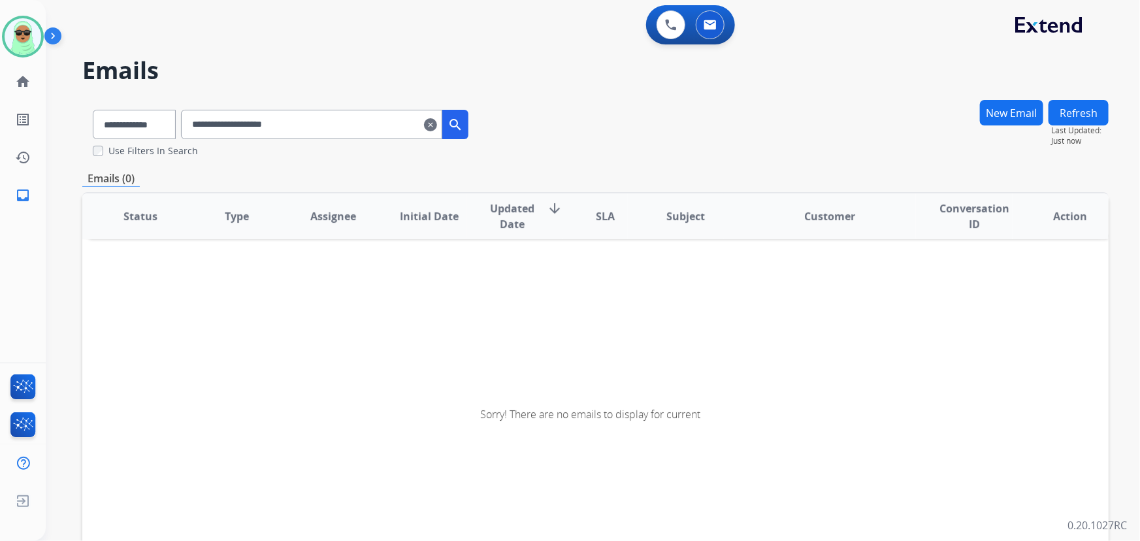
click at [358, 120] on input "**********" at bounding box center [311, 124] width 261 height 29
click at [463, 125] on mat-icon "search" at bounding box center [456, 125] width 16 height 16
click at [437, 125] on mat-icon "clear" at bounding box center [430, 125] width 13 height 16
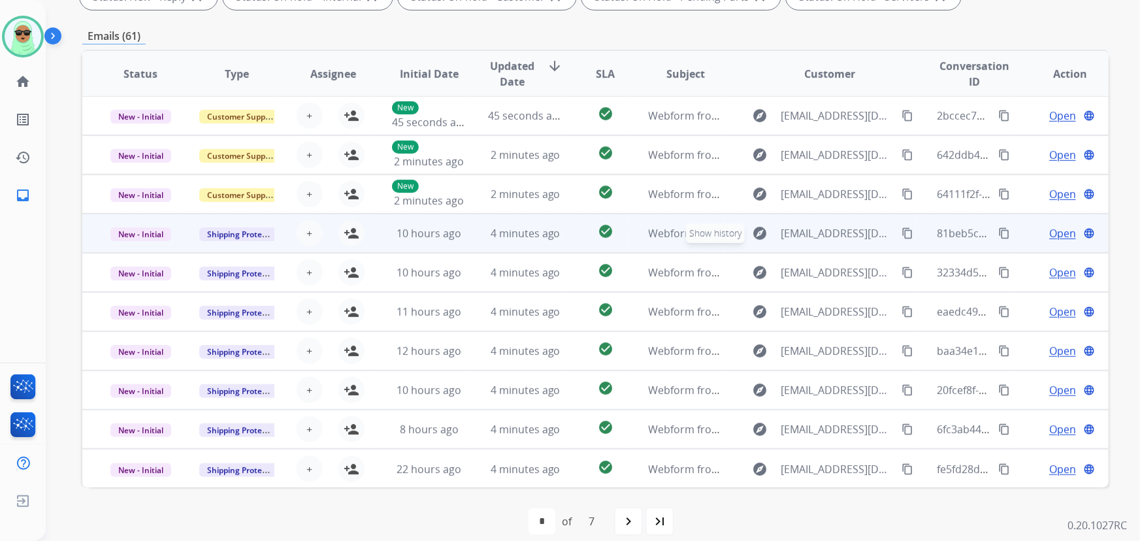
scroll to position [265, 0]
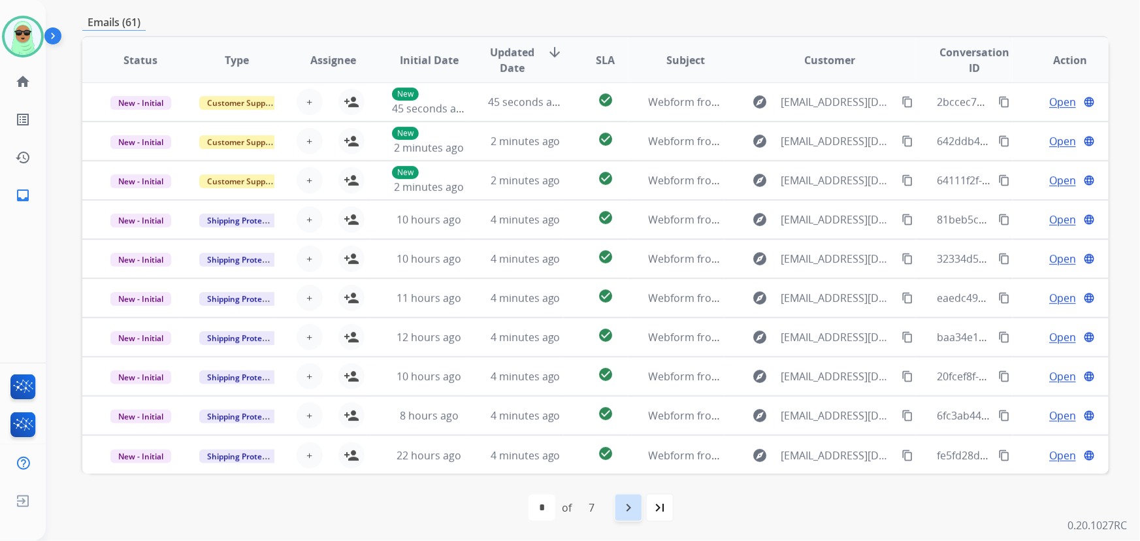
click at [622, 510] on mat-icon "navigate_next" at bounding box center [629, 508] width 16 height 16
select select "*"
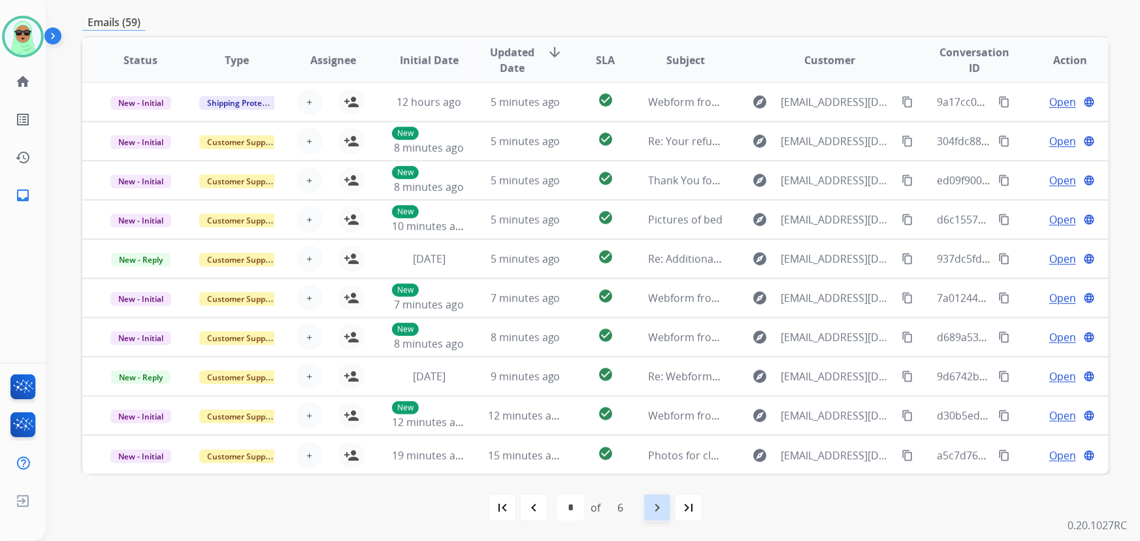
click at [649, 514] on div "navigate_next" at bounding box center [657, 507] width 29 height 29
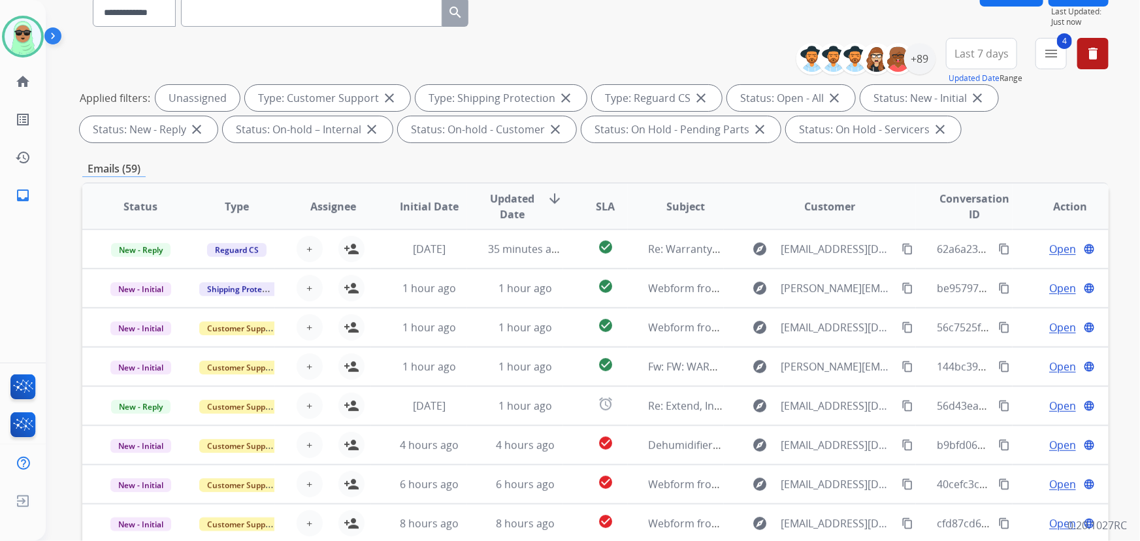
scroll to position [0, 0]
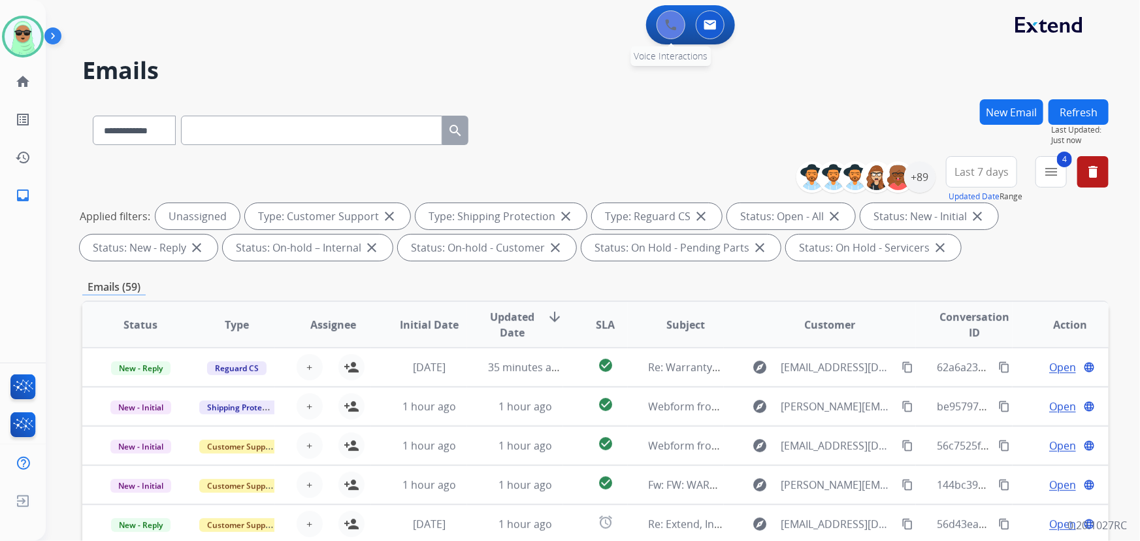
drag, startPoint x: 648, startPoint y: 27, endPoint x: 657, endPoint y: 24, distance: 9.5
click at [648, 26] on div "0 Voice Interactions 0 Email Interactions" at bounding box center [690, 24] width 89 height 39
click at [657, 24] on button at bounding box center [671, 24] width 29 height 29
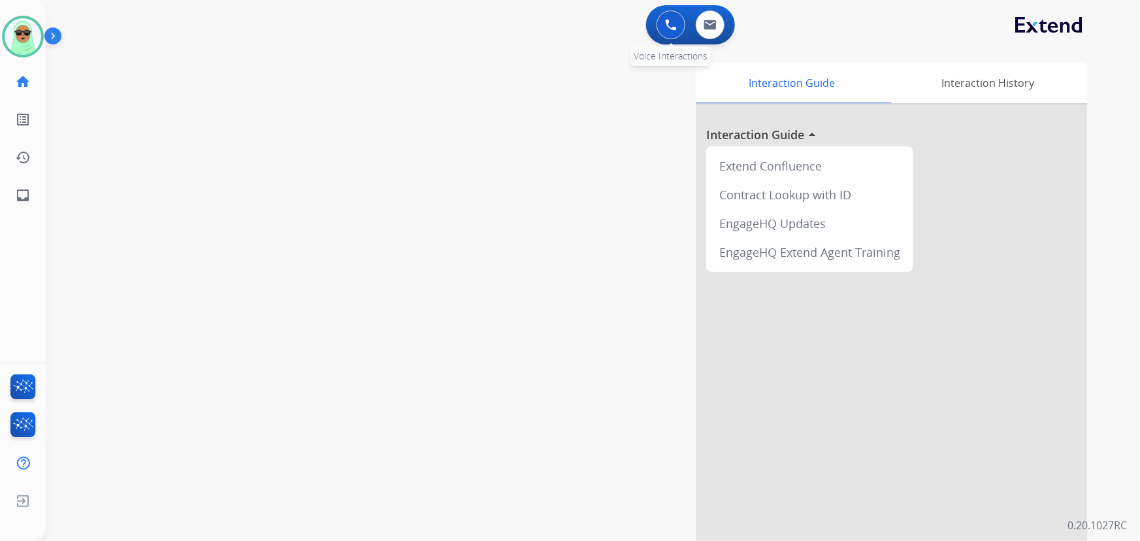
click at [678, 24] on button at bounding box center [671, 24] width 29 height 29
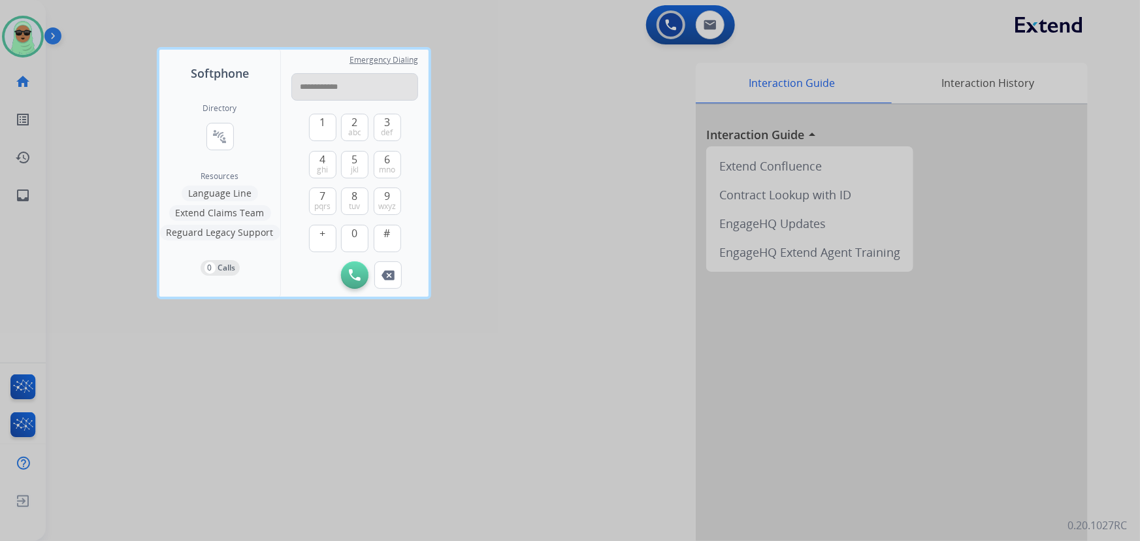
click at [310, 88] on input "**********" at bounding box center [354, 86] width 127 height 27
type input "**********"
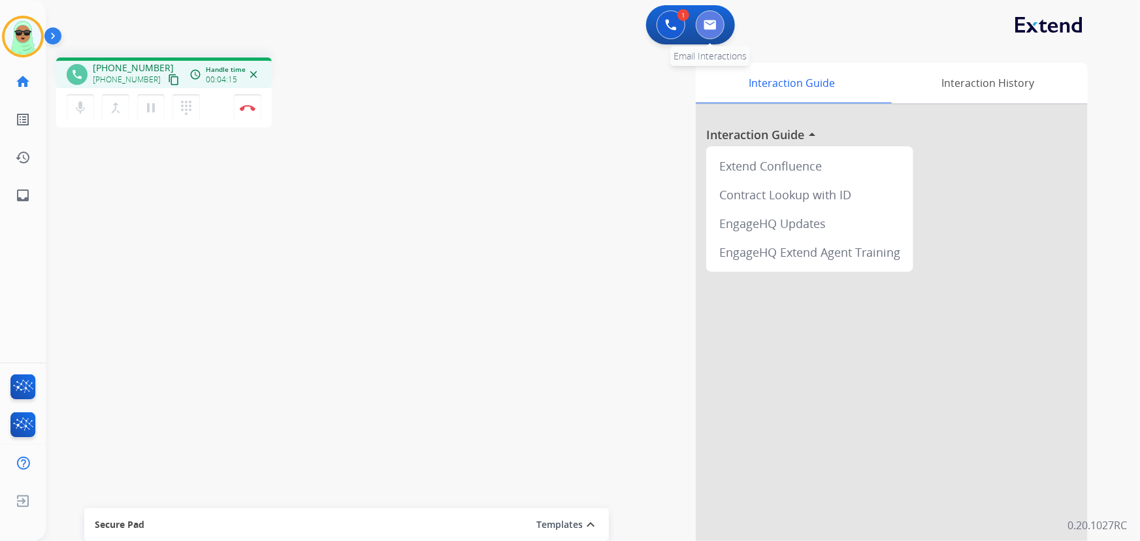
click at [708, 25] on img at bounding box center [710, 25] width 13 height 10
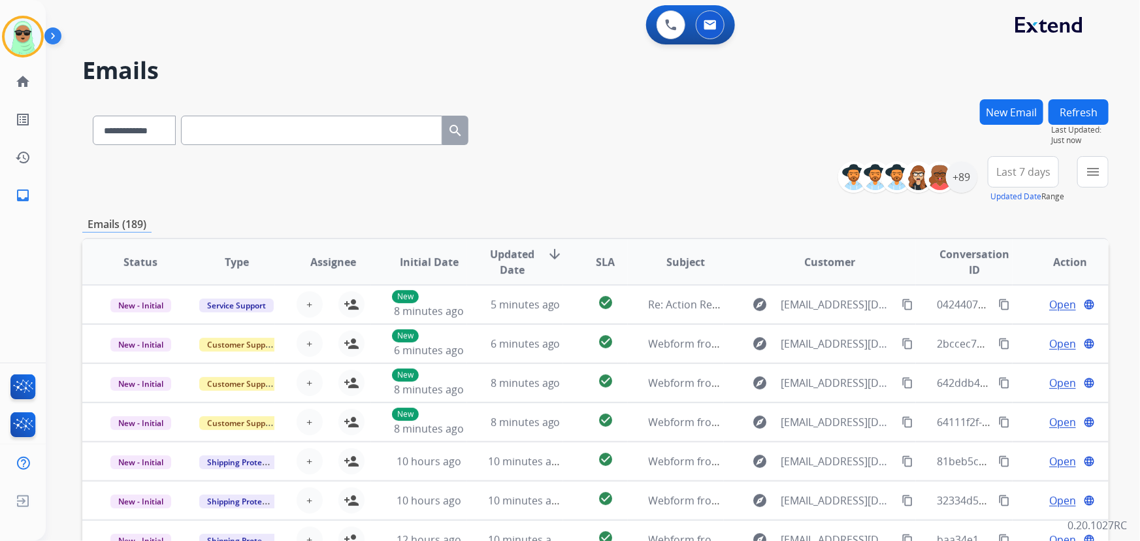
paste input "**********"
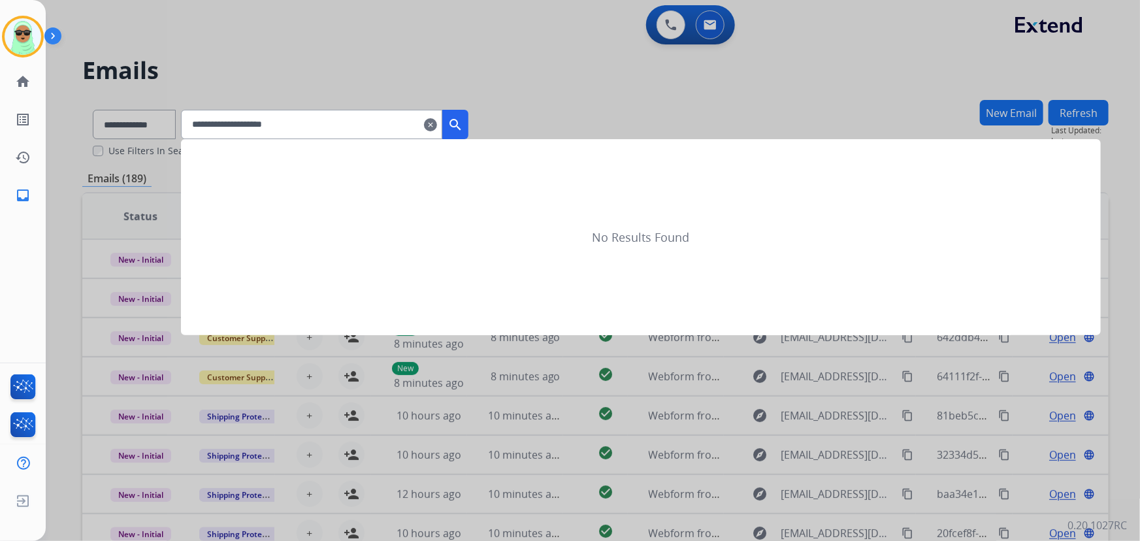
type input "**********"
click at [463, 122] on mat-icon "search" at bounding box center [456, 125] width 16 height 16
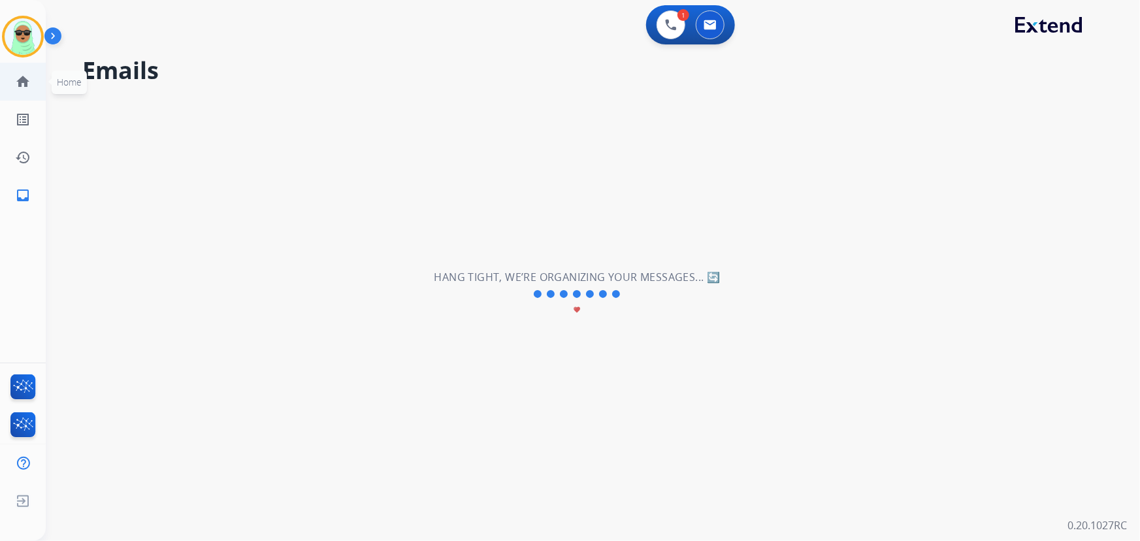
drag, startPoint x: 46, startPoint y: 88, endPoint x: 33, endPoint y: 87, distance: 13.1
click at [41, 88] on div "**********" at bounding box center [570, 270] width 1140 height 541
click at [26, 84] on mat-icon "home" at bounding box center [23, 82] width 16 height 16
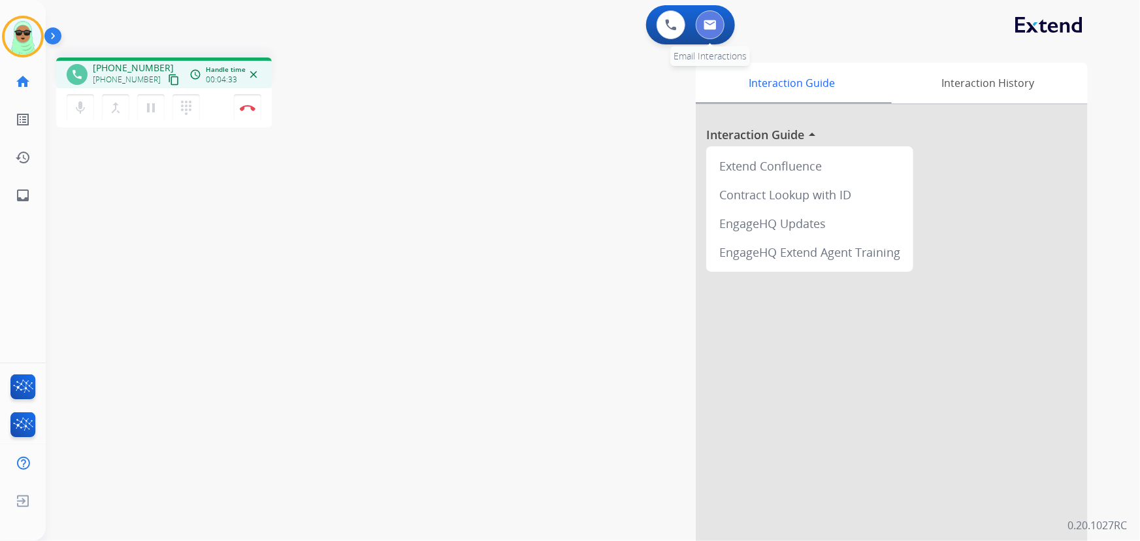
click at [708, 26] on img at bounding box center [710, 25] width 13 height 10
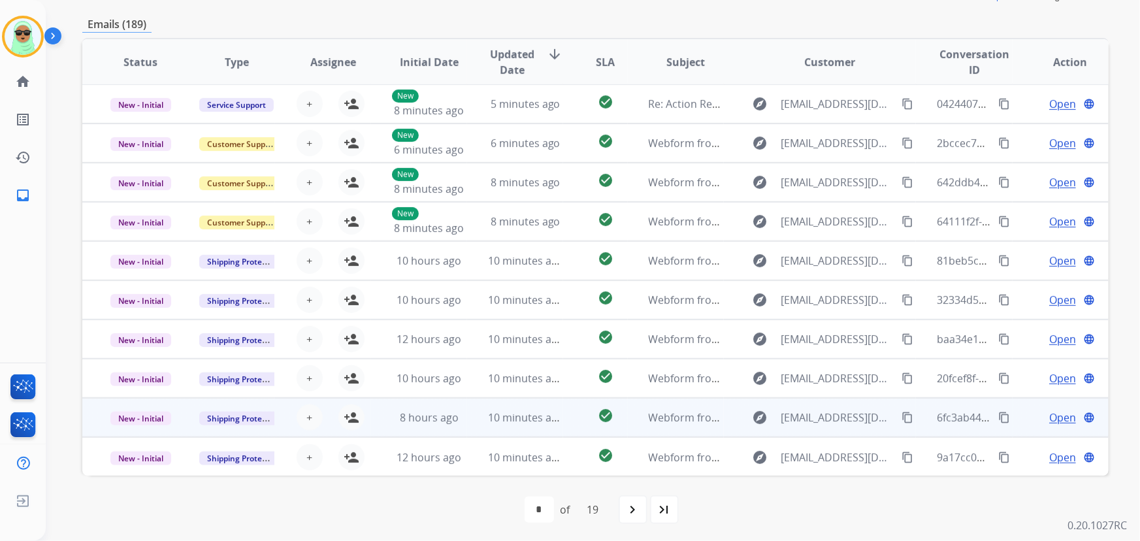
scroll to position [203, 0]
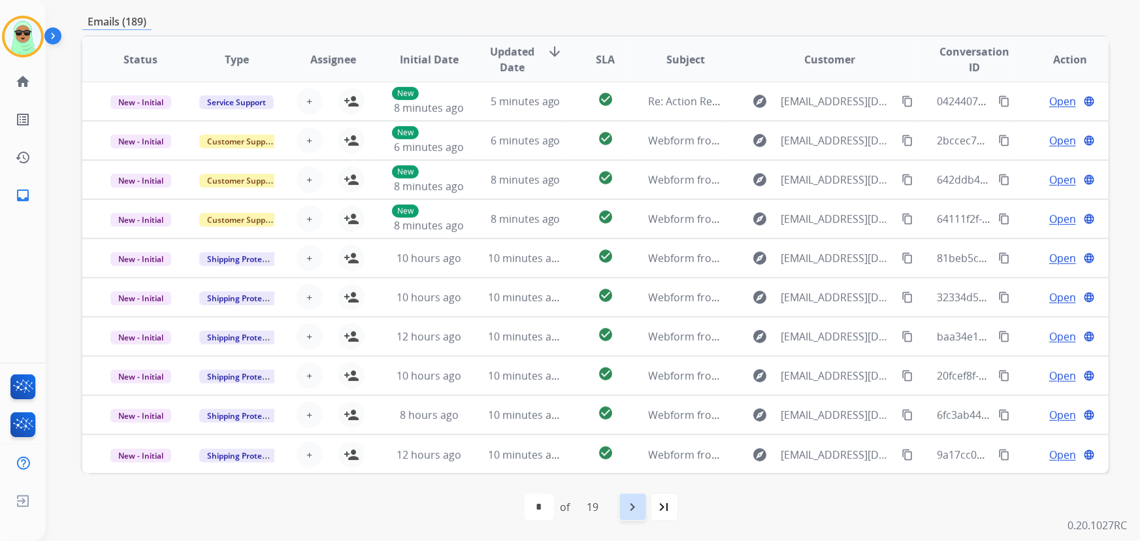
click at [626, 498] on div "navigate_next" at bounding box center [633, 507] width 29 height 29
select select "*"
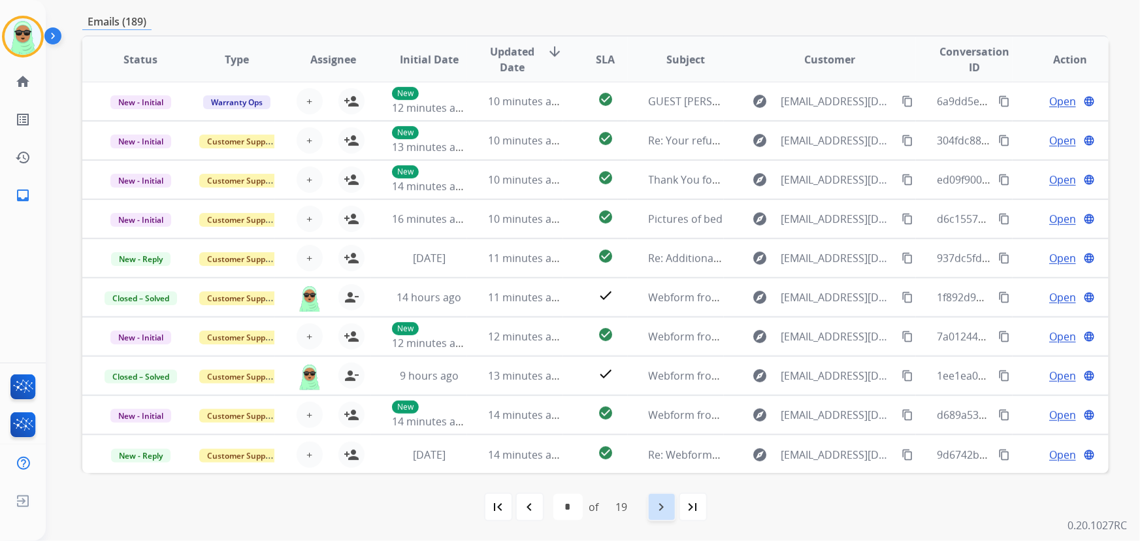
click at [653, 503] on div "navigate_next" at bounding box center [662, 507] width 29 height 29
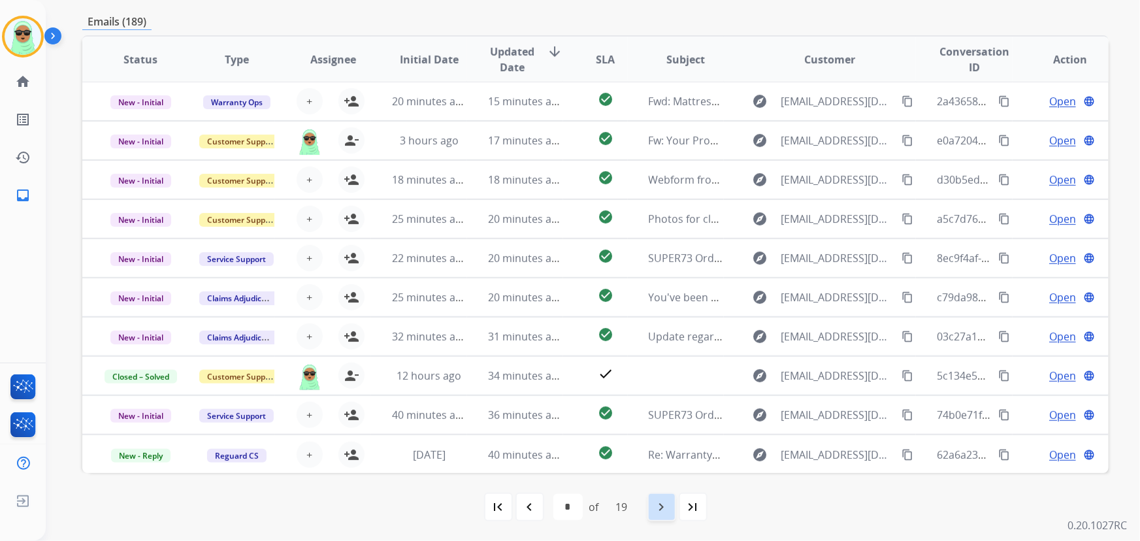
click at [668, 509] on mat-icon "navigate_next" at bounding box center [662, 507] width 16 height 16
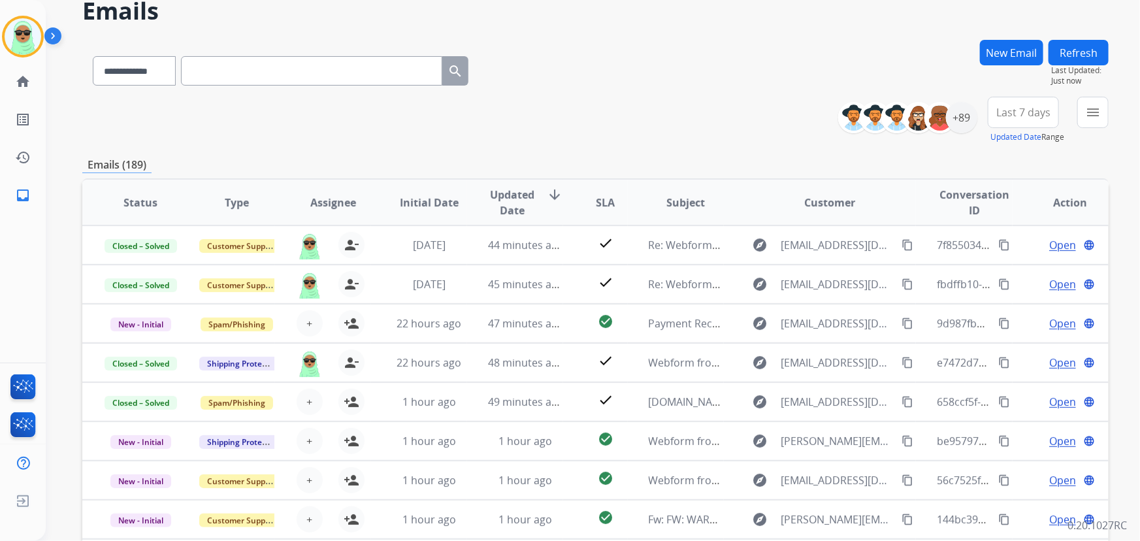
scroll to position [0, 0]
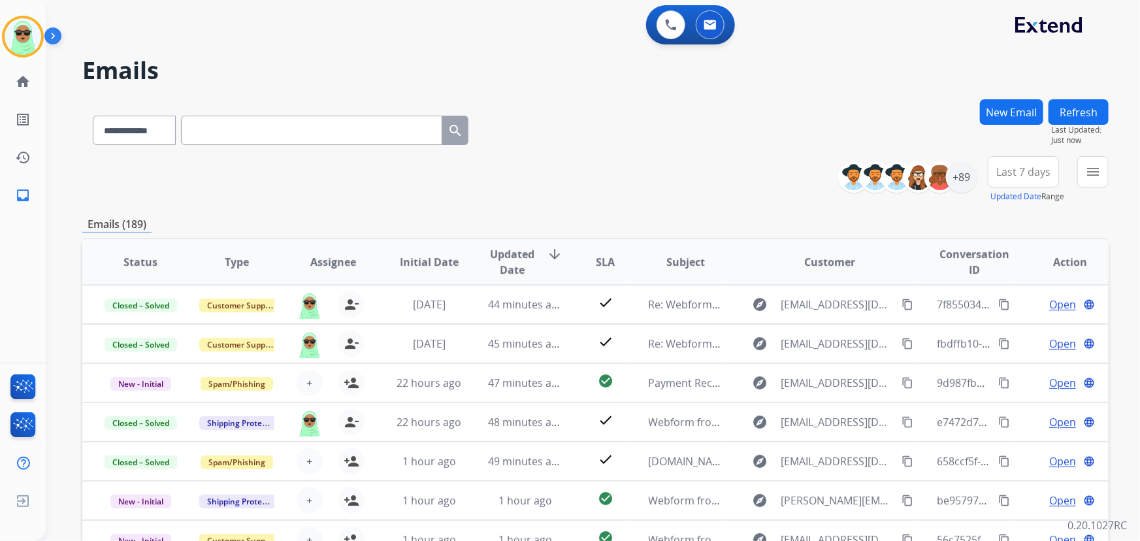
click at [1024, 107] on button "New Email" at bounding box center [1011, 111] width 63 height 25
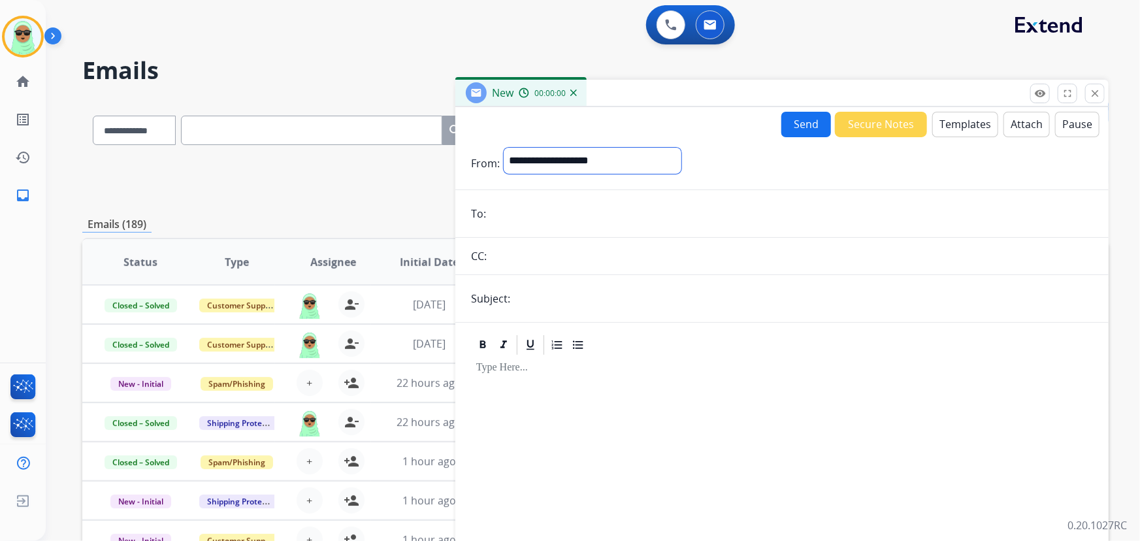
click at [567, 169] on select "**********" at bounding box center [593, 161] width 178 height 26
select select "**********"
click at [504, 148] on select "**********" at bounding box center [593, 161] width 178 height 26
click at [546, 218] on input "email" at bounding box center [791, 215] width 603 height 26
paste input "**********"
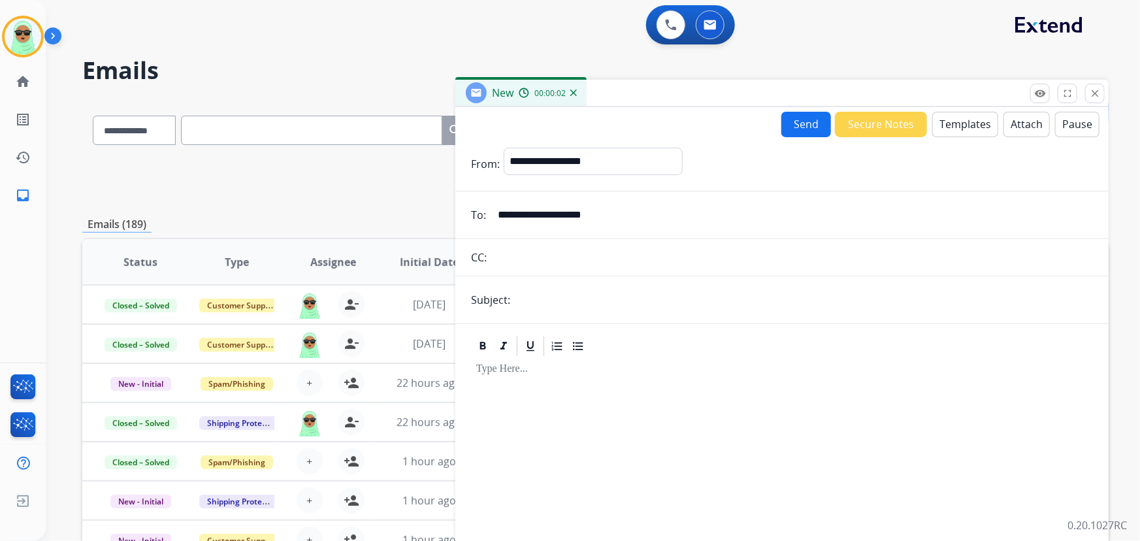
type input "**********"
click at [580, 297] on input "text" at bounding box center [803, 300] width 579 height 26
type input "**********"
click at [974, 120] on button "Templates" at bounding box center [966, 124] width 66 height 25
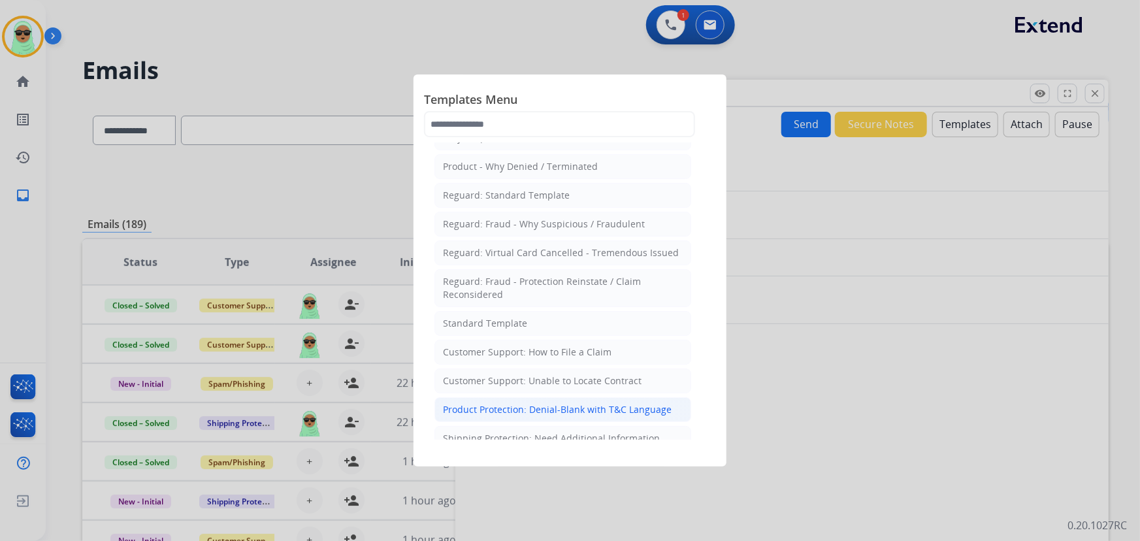
scroll to position [118, 0]
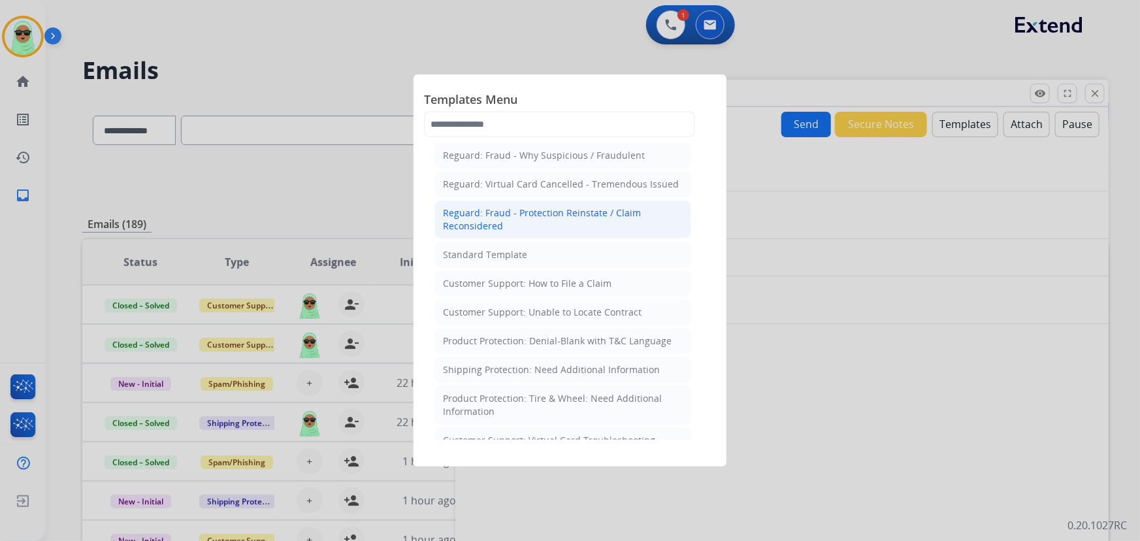
click at [499, 233] on li "Reguard: Fraud - Protection Reinstate / Claim Reconsidered" at bounding box center [563, 220] width 257 height 38
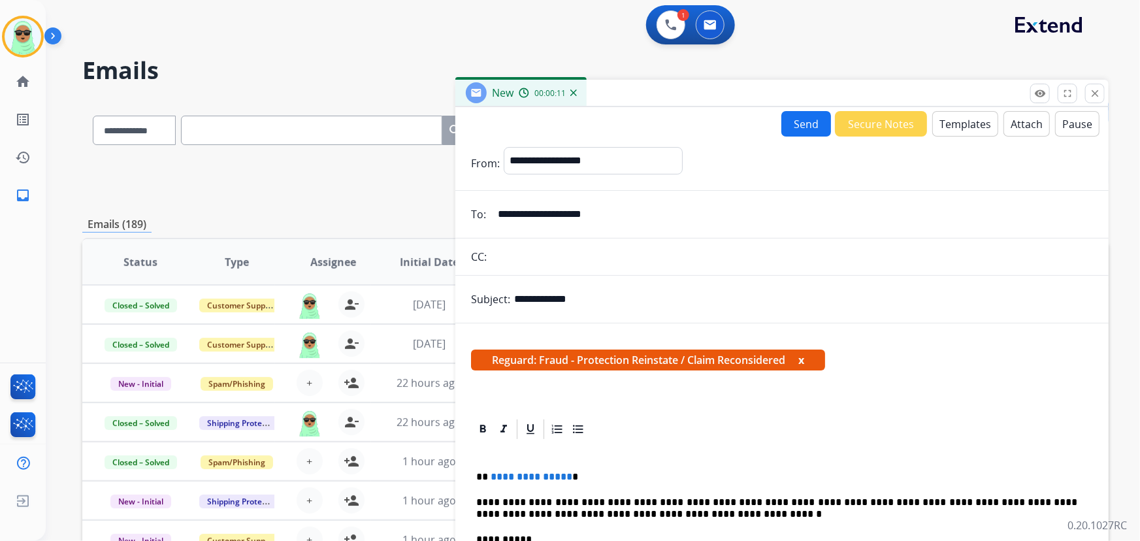
click at [952, 128] on button "Templates" at bounding box center [966, 123] width 66 height 25
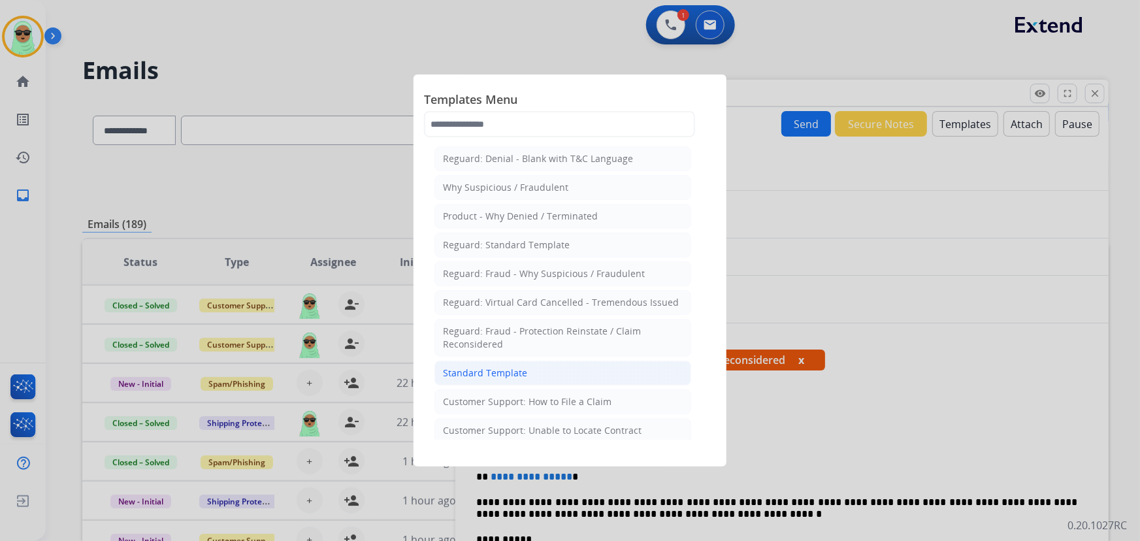
click at [541, 369] on li "Standard Template" at bounding box center [563, 373] width 257 height 25
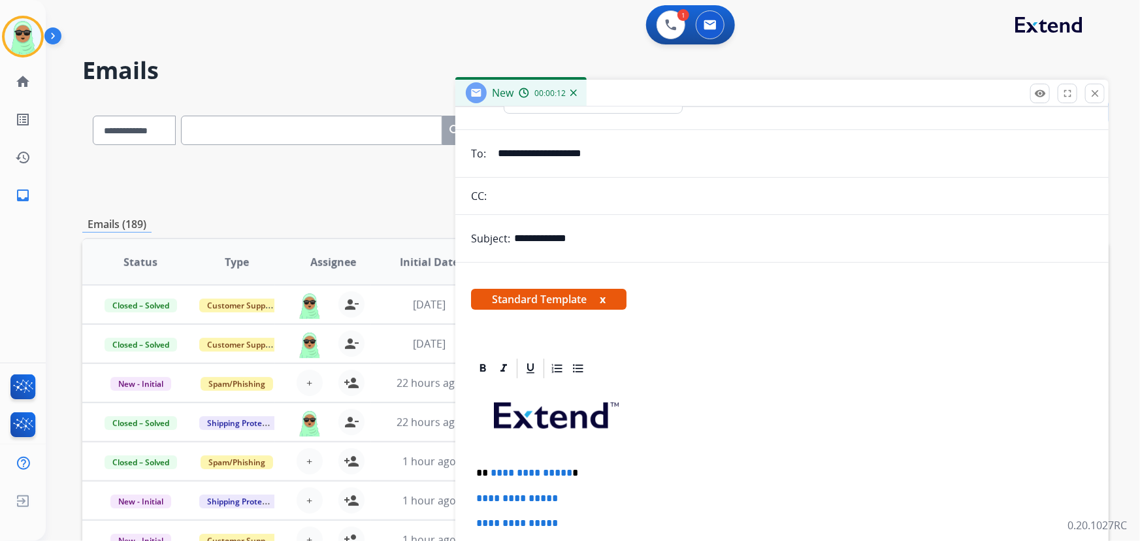
scroll to position [178, 0]
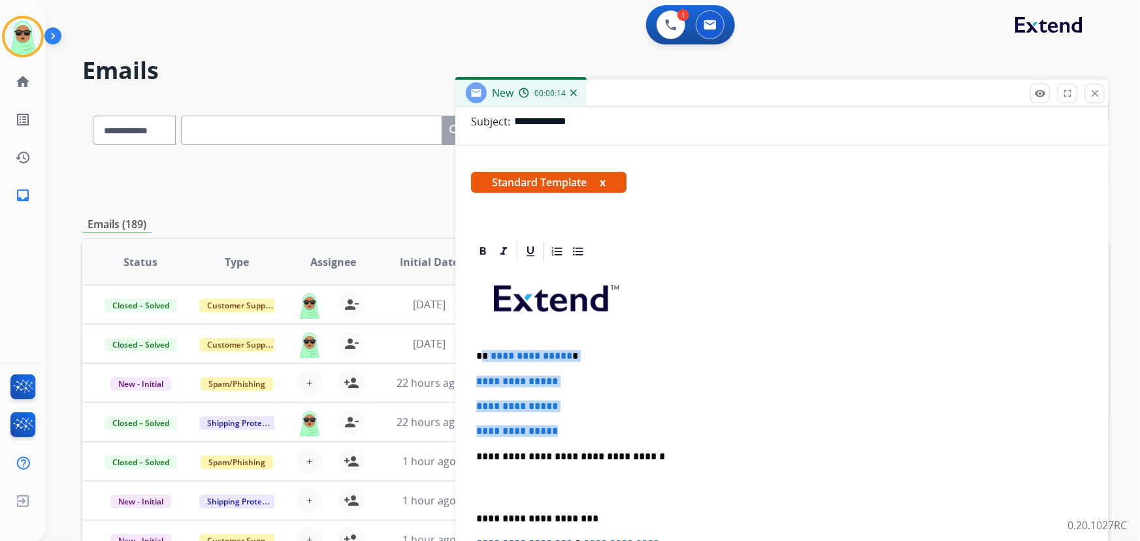
drag, startPoint x: 530, startPoint y: 414, endPoint x: 482, endPoint y: 354, distance: 76.2
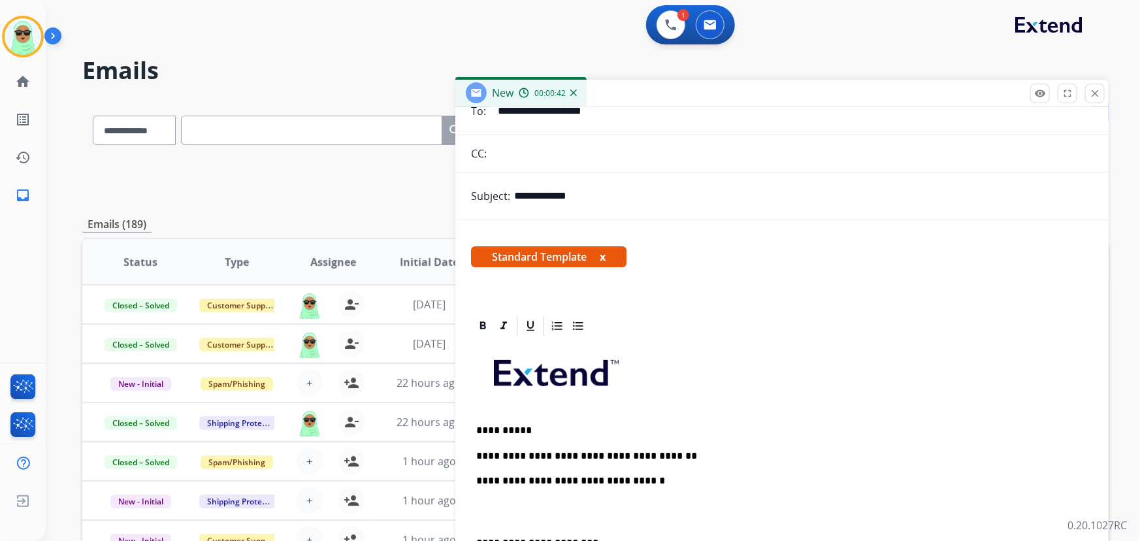
scroll to position [0, 0]
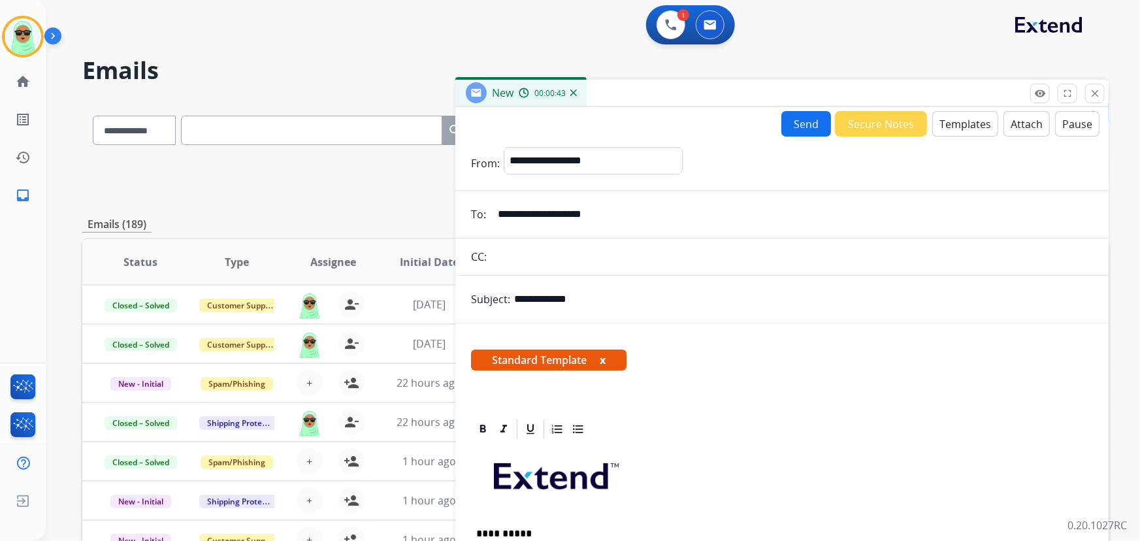
click at [816, 125] on button "Send" at bounding box center [807, 123] width 50 height 25
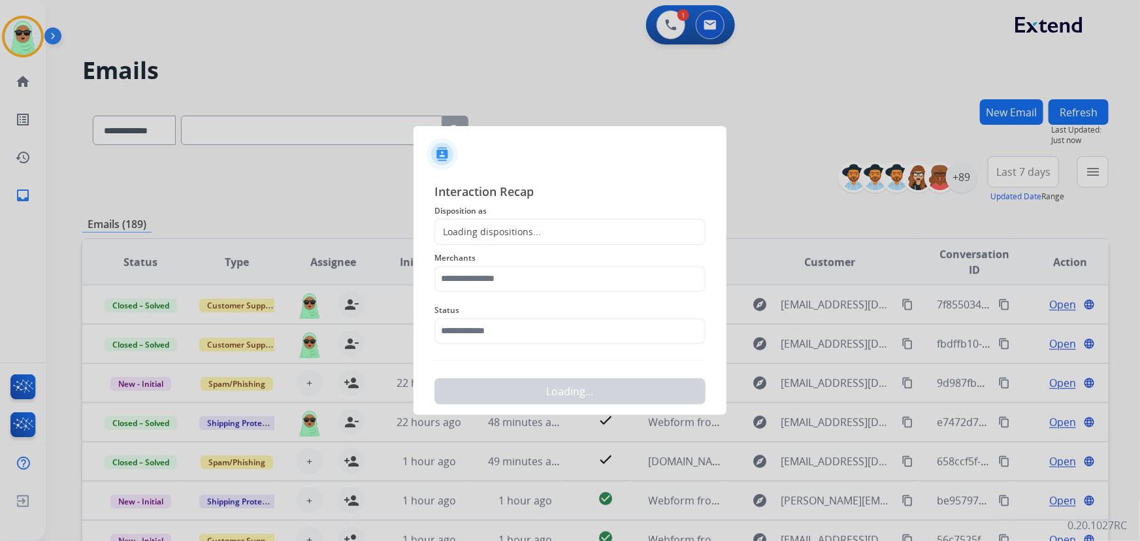
click at [576, 345] on div "Status" at bounding box center [570, 323] width 271 height 52
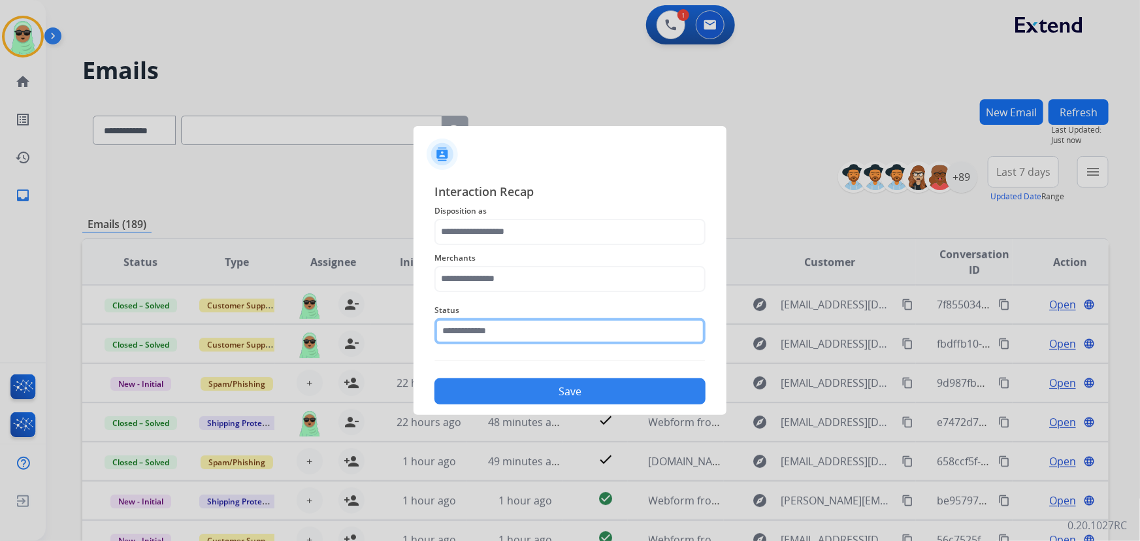
click at [578, 337] on input "text" at bounding box center [570, 331] width 271 height 26
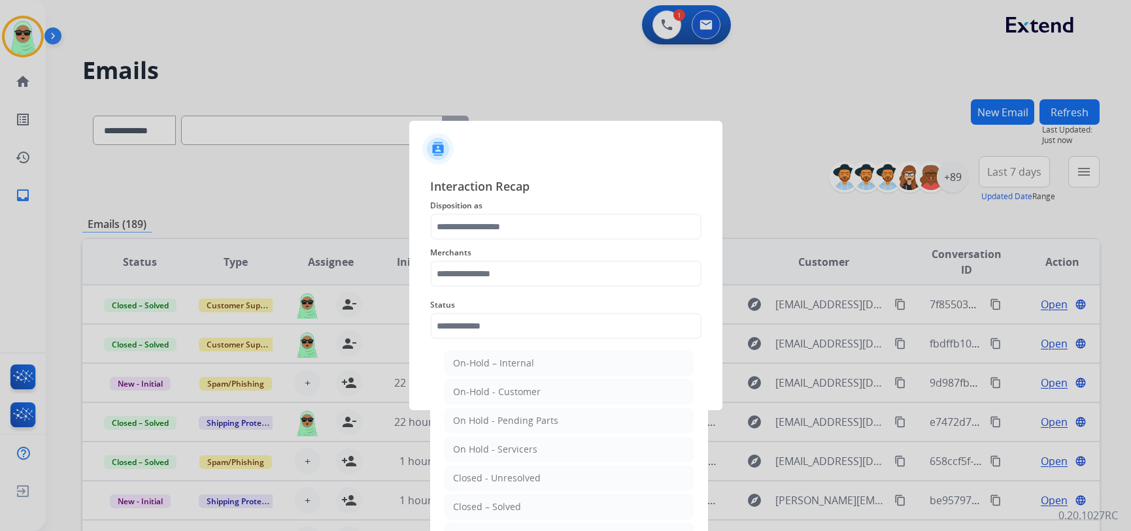
drag, startPoint x: 538, startPoint y: 503, endPoint x: 535, endPoint y: 257, distance: 246.4
click at [538, 503] on li "Closed – Solved" at bounding box center [568, 507] width 249 height 25
type input "**********"
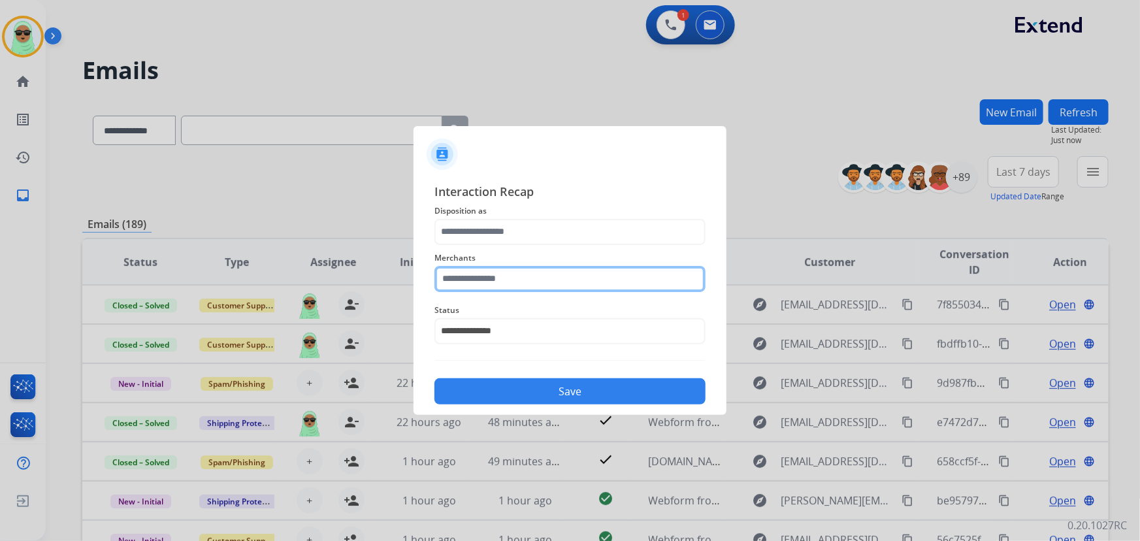
click at [510, 287] on input "text" at bounding box center [570, 279] width 271 height 26
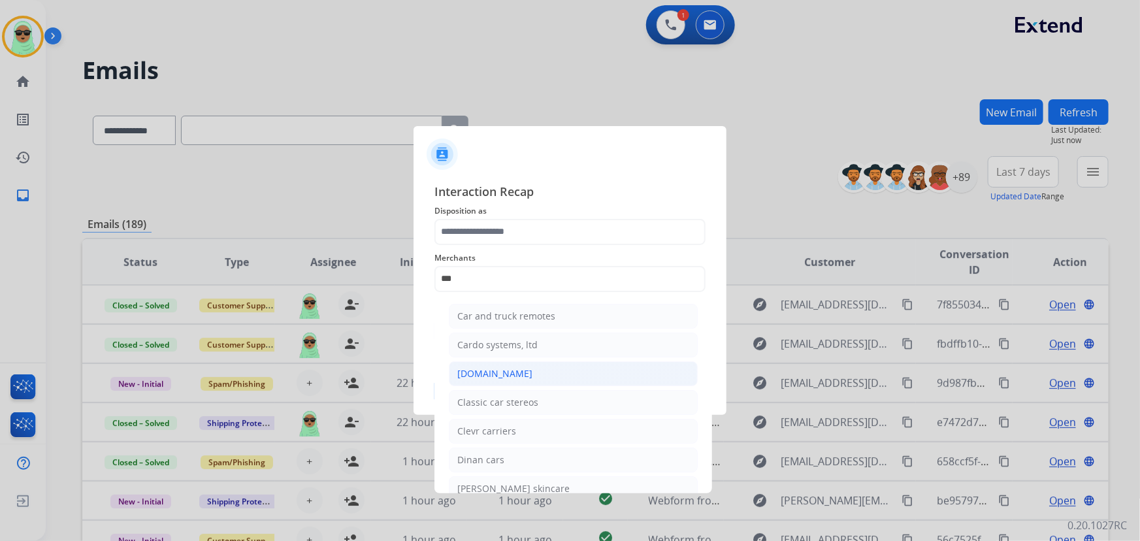
drag, startPoint x: 517, startPoint y: 373, endPoint x: 503, endPoint y: 216, distance: 157.5
click at [517, 372] on li "[DOMAIN_NAME]" at bounding box center [573, 373] width 249 height 25
type input "**********"
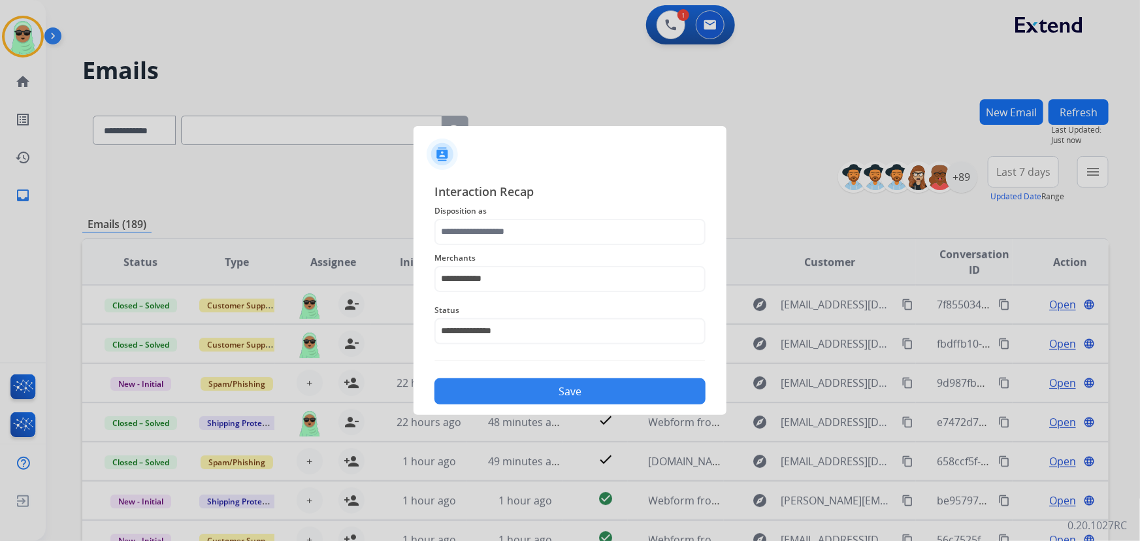
click at [503, 212] on span "Disposition as" at bounding box center [570, 211] width 271 height 16
click at [499, 231] on input "text" at bounding box center [570, 232] width 271 height 26
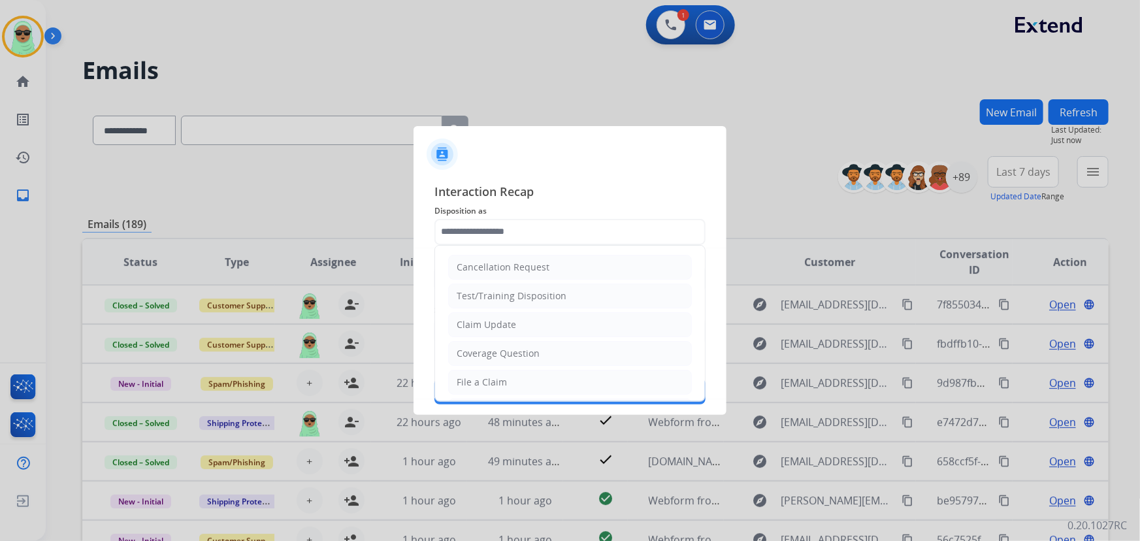
click at [506, 322] on div "Claim Update" at bounding box center [486, 324] width 59 height 13
type input "**********"
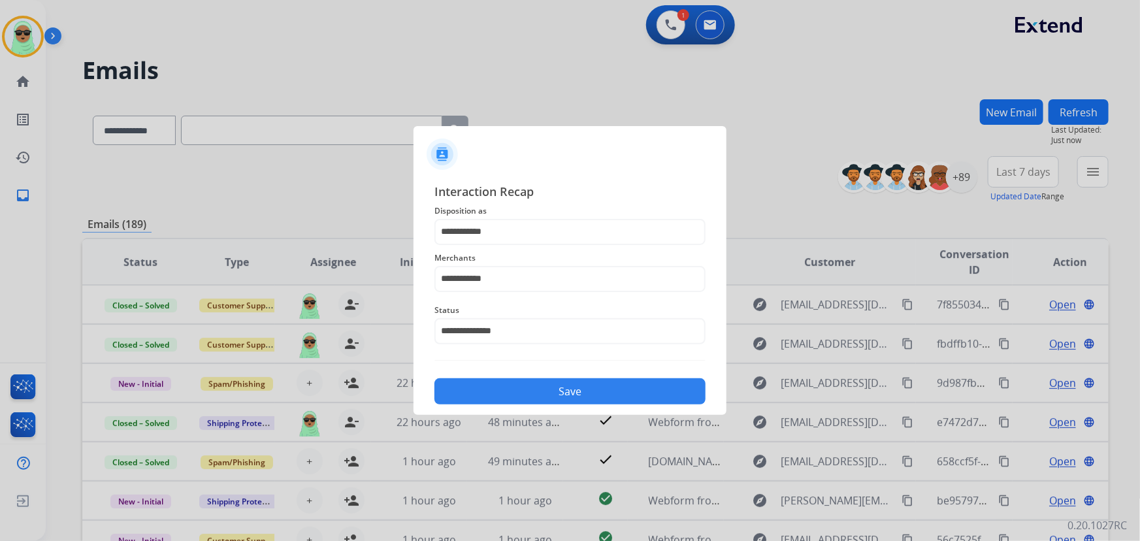
click at [536, 386] on button "Save" at bounding box center [570, 391] width 271 height 26
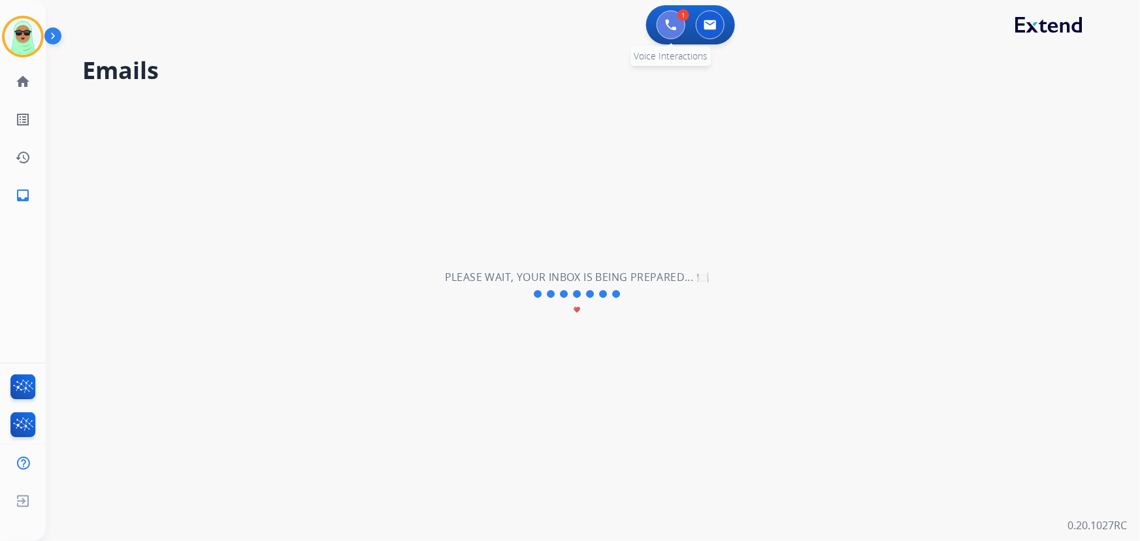
click at [675, 27] on img at bounding box center [671, 25] width 12 height 12
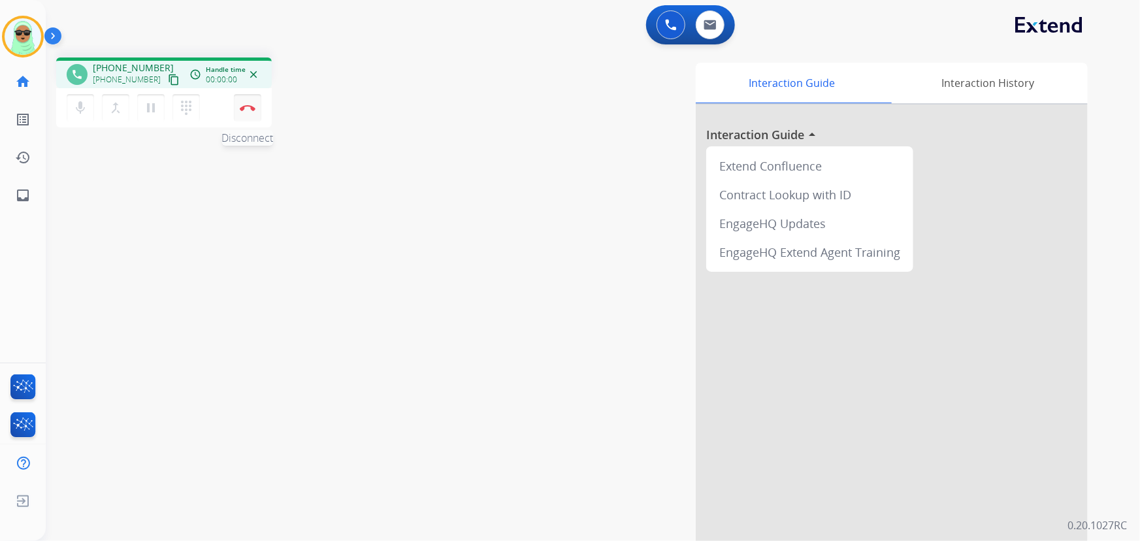
click at [253, 110] on img at bounding box center [248, 108] width 16 height 7
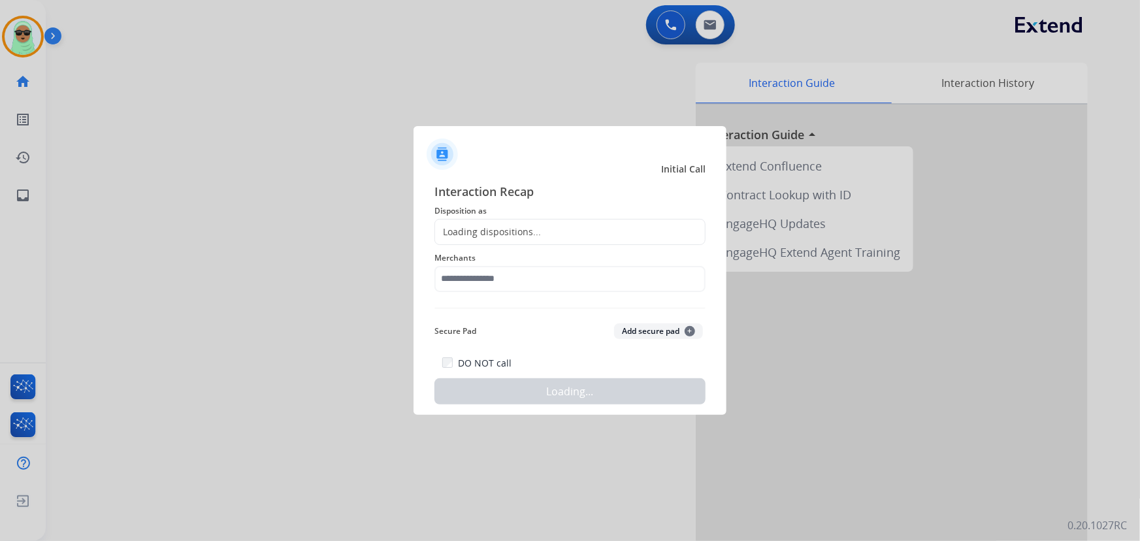
click at [508, 242] on div "Interaction Recap Disposition as Loading dispositions... Merchants Secure Pad A…" at bounding box center [570, 293] width 271 height 223
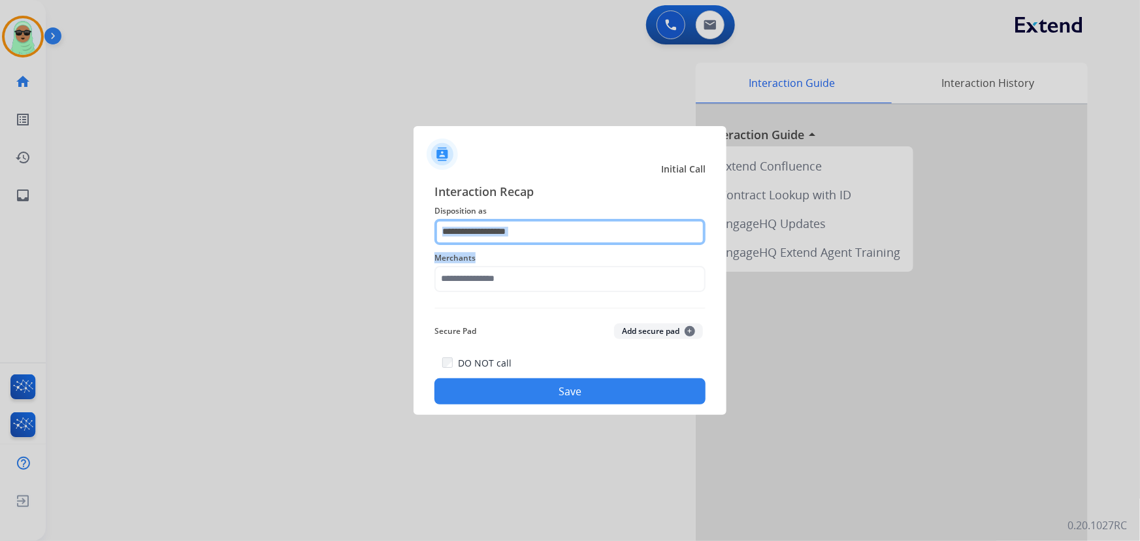
click at [518, 227] on input "text" at bounding box center [570, 232] width 271 height 26
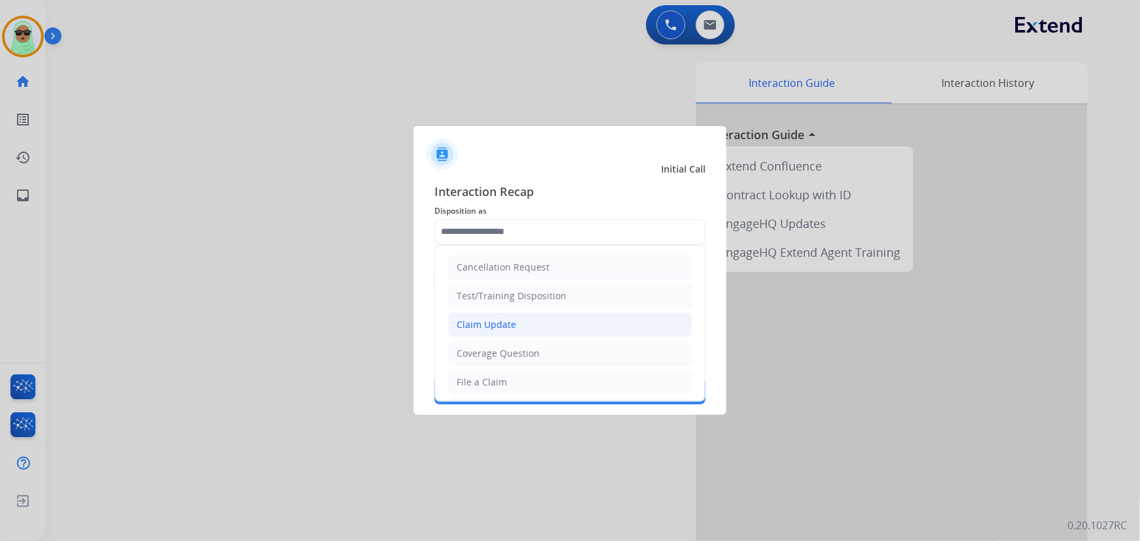
click at [510, 332] on li "Claim Update" at bounding box center [570, 324] width 244 height 25
type input "**********"
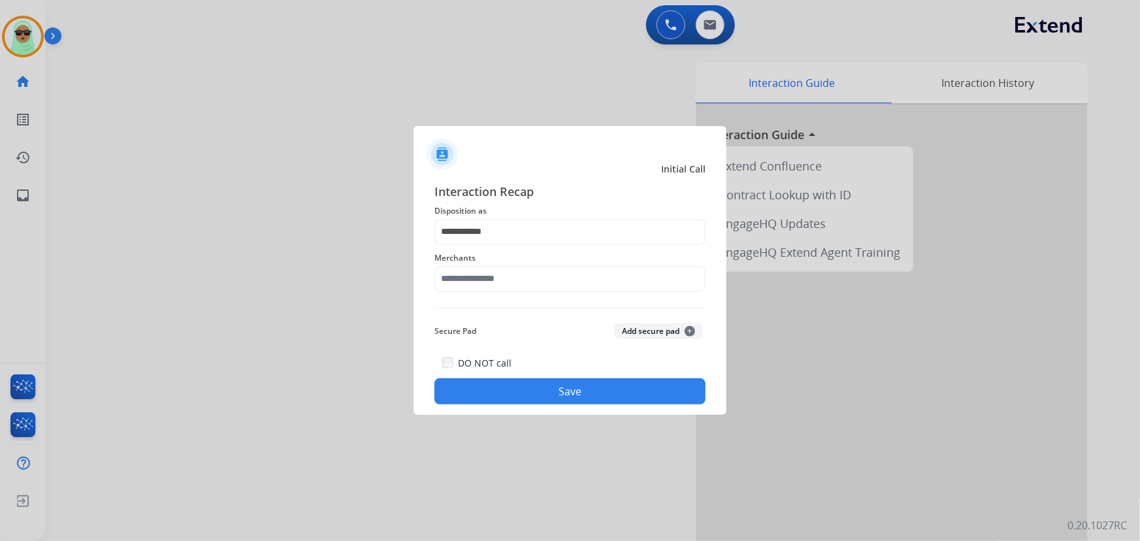
click at [517, 293] on div "Merchants" at bounding box center [570, 271] width 271 height 52
click at [519, 288] on input "text" at bounding box center [570, 279] width 271 height 26
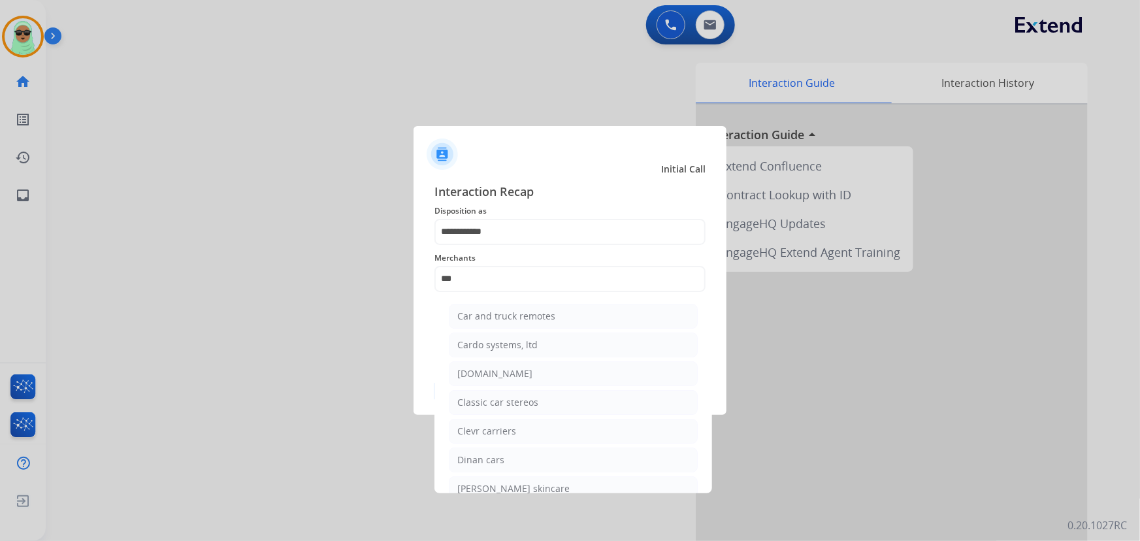
click at [503, 359] on ul "Car and truck remotes Cardo systems, ltd [DOMAIN_NAME] Classic car stereos Clev…" at bounding box center [573, 448] width 257 height 303
click at [502, 368] on div "[DOMAIN_NAME]" at bounding box center [495, 373] width 75 height 13
type input "**********"
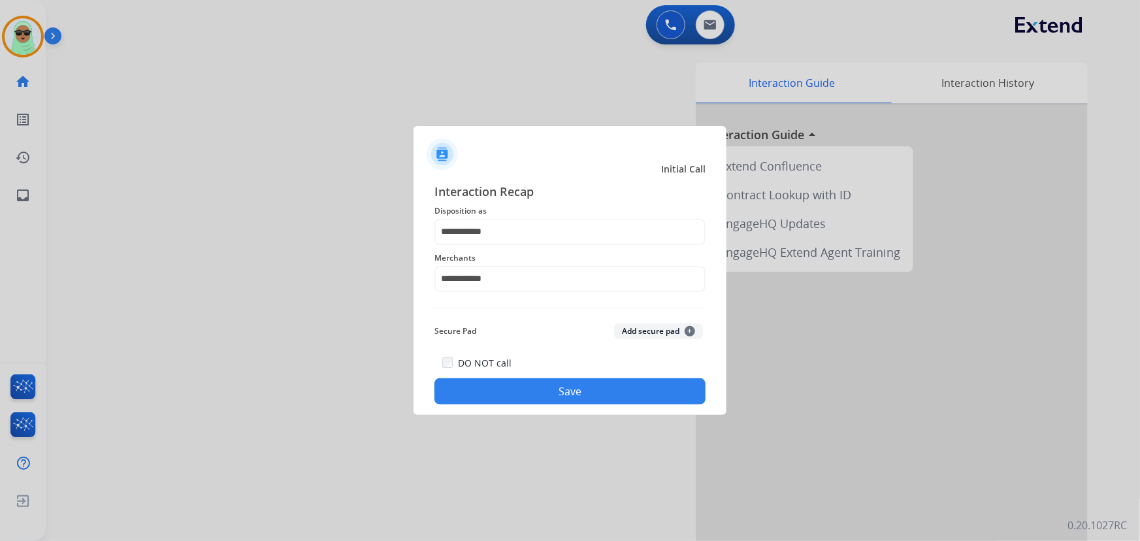
click at [543, 392] on button "Save" at bounding box center [570, 391] width 271 height 26
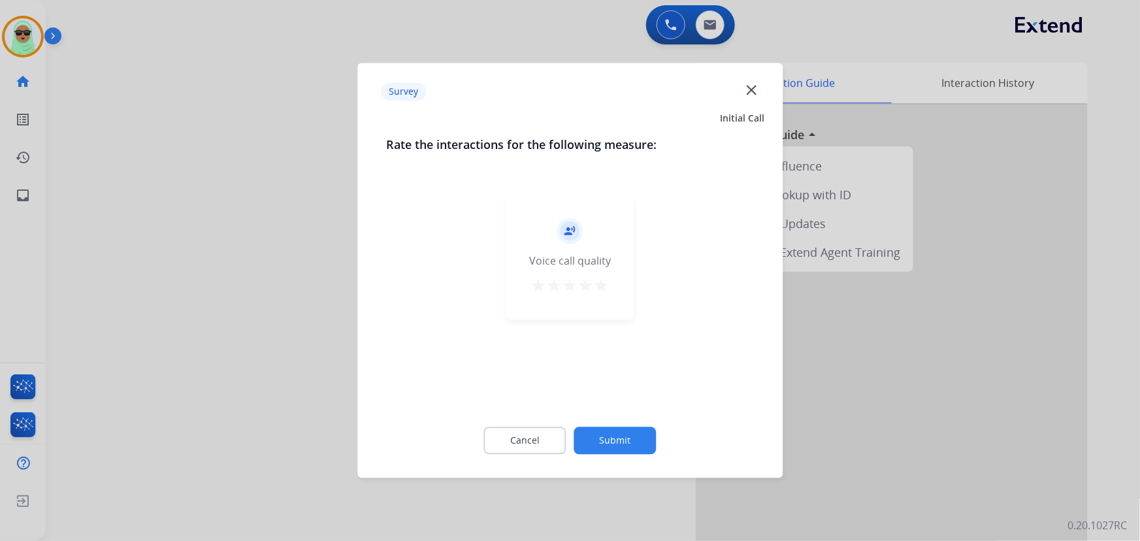
click at [624, 429] on button "Submit" at bounding box center [615, 440] width 82 height 27
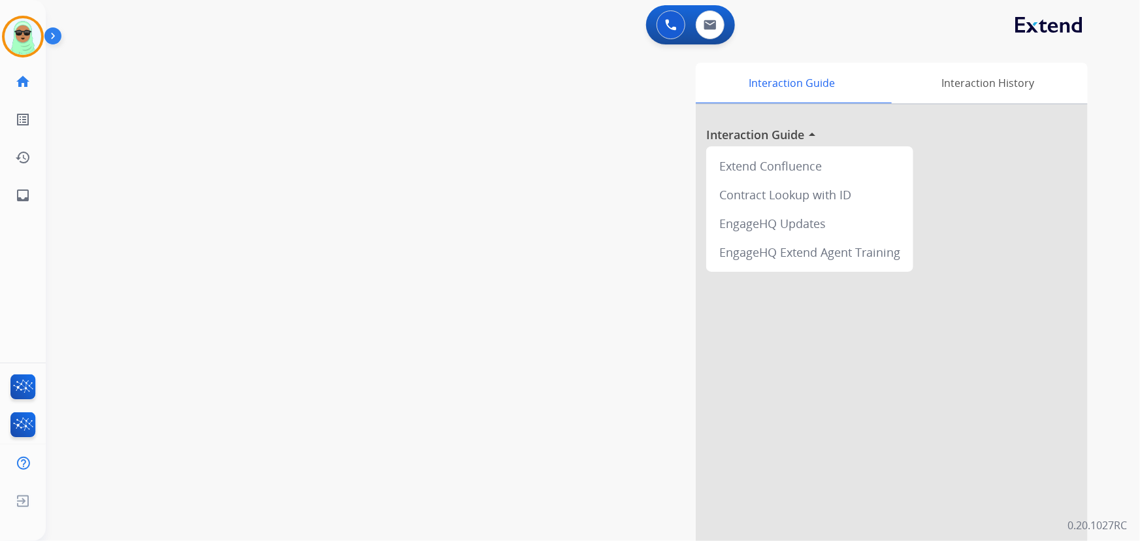
click at [624, 433] on div "Interaction Guide Interaction History Interaction Guide arrow_drop_up Extend Co…" at bounding box center [754, 327] width 669 height 529
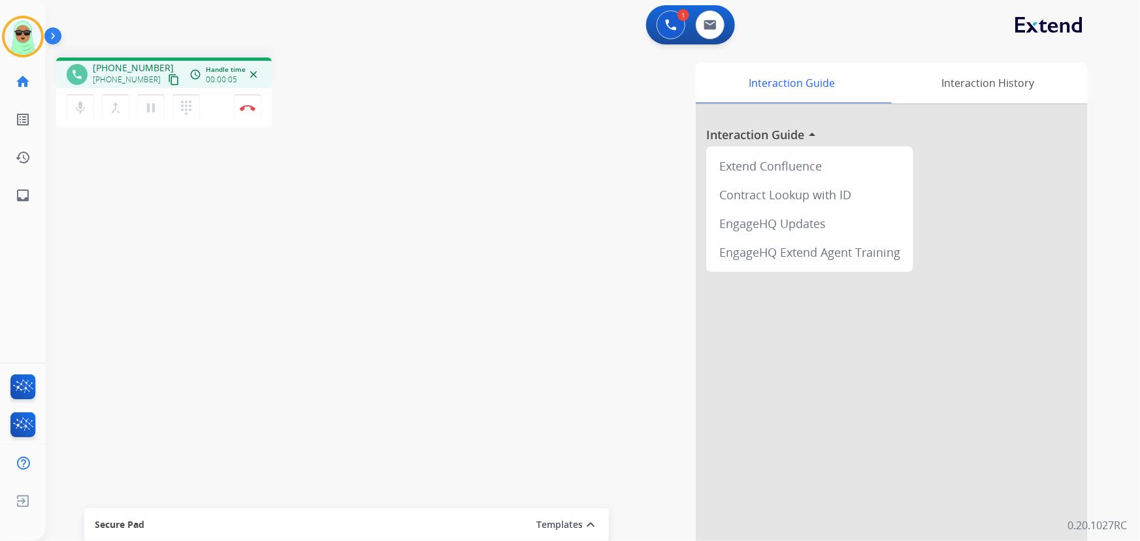
click at [168, 80] on mat-icon "content_copy" at bounding box center [174, 80] width 12 height 12
click at [168, 76] on mat-icon "content_copy" at bounding box center [174, 80] width 12 height 12
drag, startPoint x: 659, startPoint y: 16, endPoint x: 669, endPoint y: 29, distance: 16.7
click at [659, 16] on div "1 Voice Interactions" at bounding box center [671, 24] width 39 height 29
click at [669, 29] on img at bounding box center [671, 25] width 12 height 12
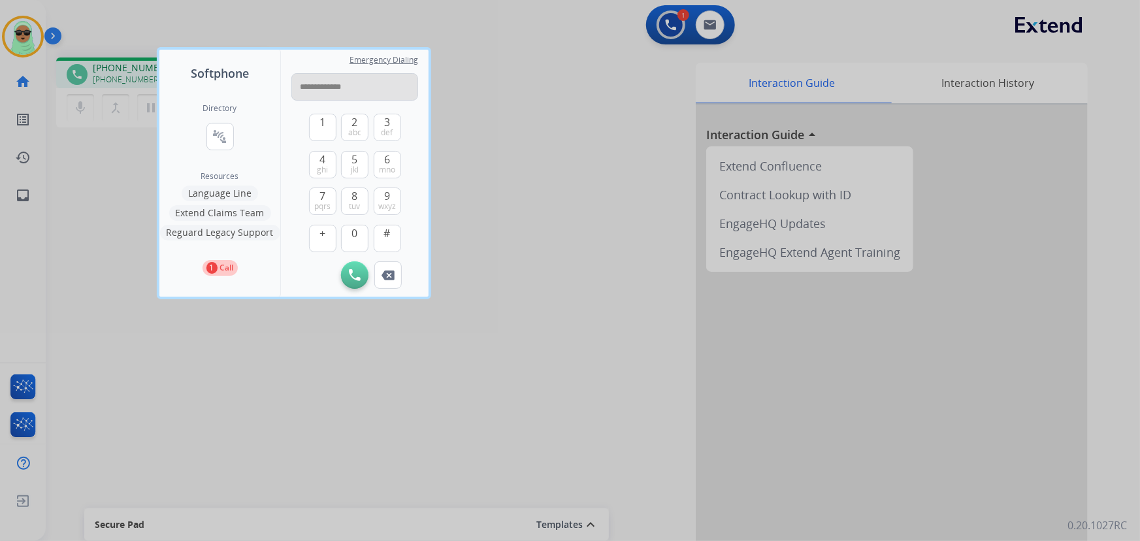
click at [314, 87] on input "**********" at bounding box center [354, 86] width 127 height 27
click at [319, 85] on input "**********" at bounding box center [354, 86] width 127 height 27
click at [332, 86] on input "**********" at bounding box center [354, 86] width 127 height 27
click at [331, 87] on input "**********" at bounding box center [354, 86] width 127 height 27
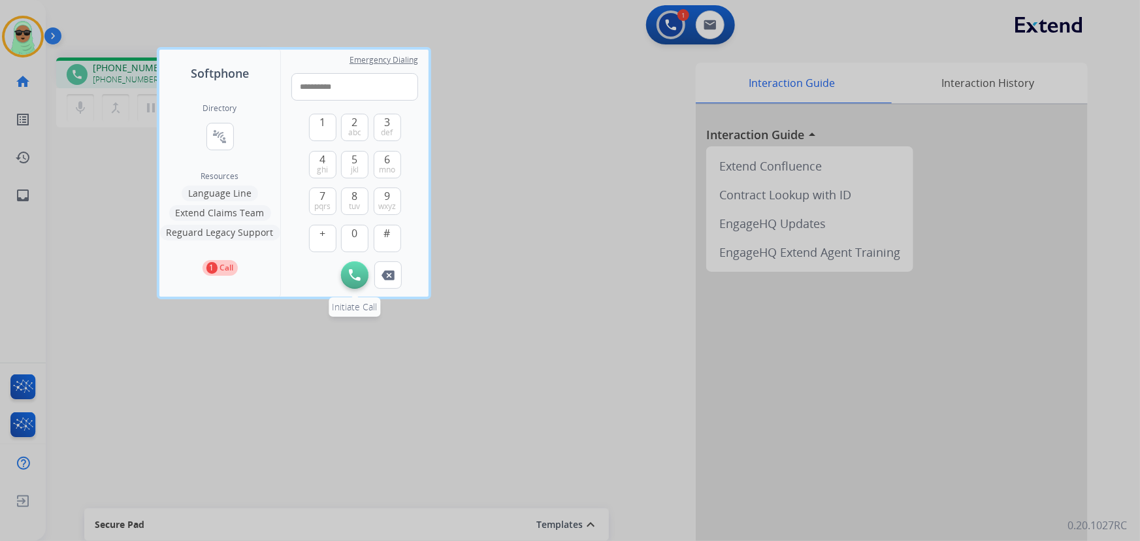
type input "**********"
click at [358, 277] on img at bounding box center [355, 275] width 12 height 12
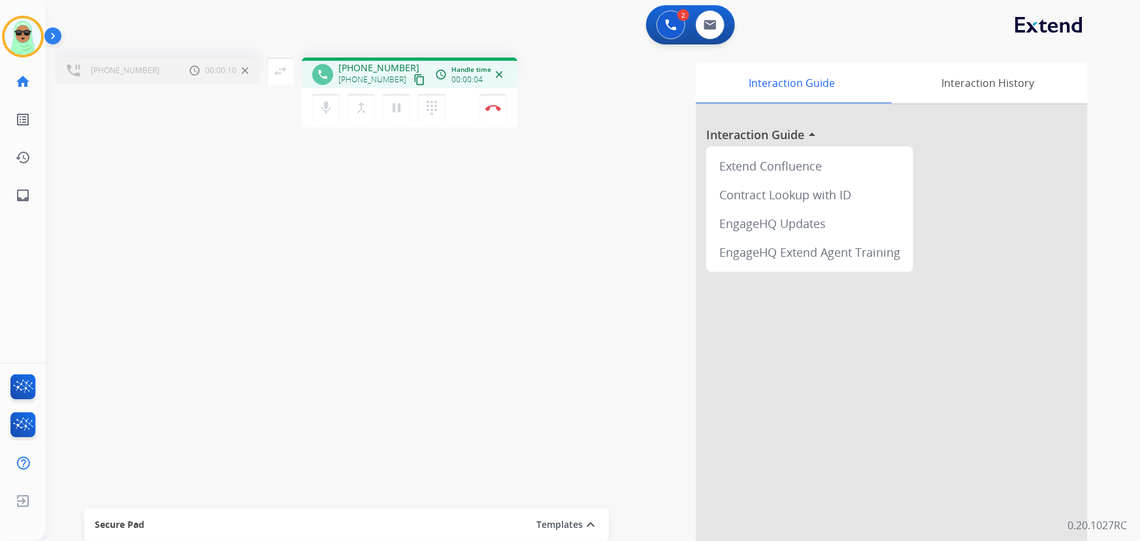
click at [362, 122] on div "mic Mute merge_type Bridge pause Hold dialpad Dialpad Disconnect" at bounding box center [410, 107] width 216 height 39
click at [359, 111] on mat-icon "merge_type" at bounding box center [362, 108] width 16 height 16
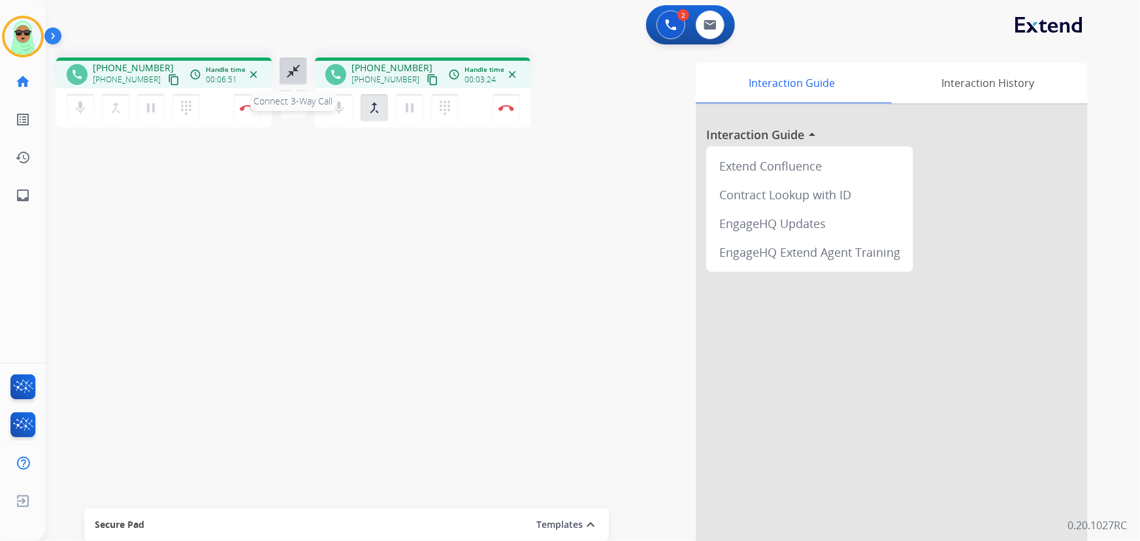
click at [299, 73] on mat-icon "close_fullscreen" at bounding box center [294, 71] width 16 height 16
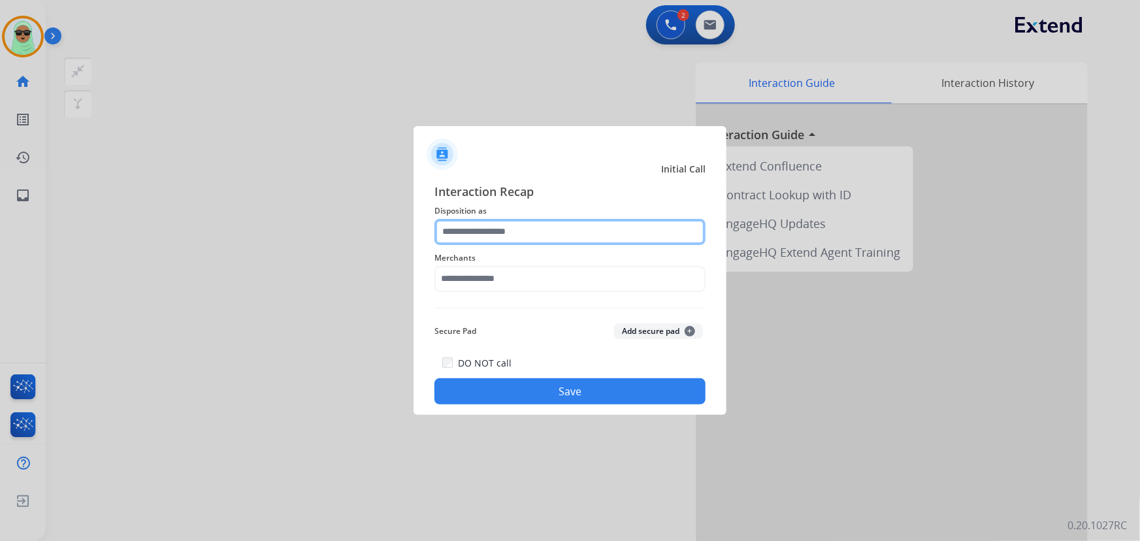
click at [474, 219] on input "text" at bounding box center [570, 232] width 271 height 26
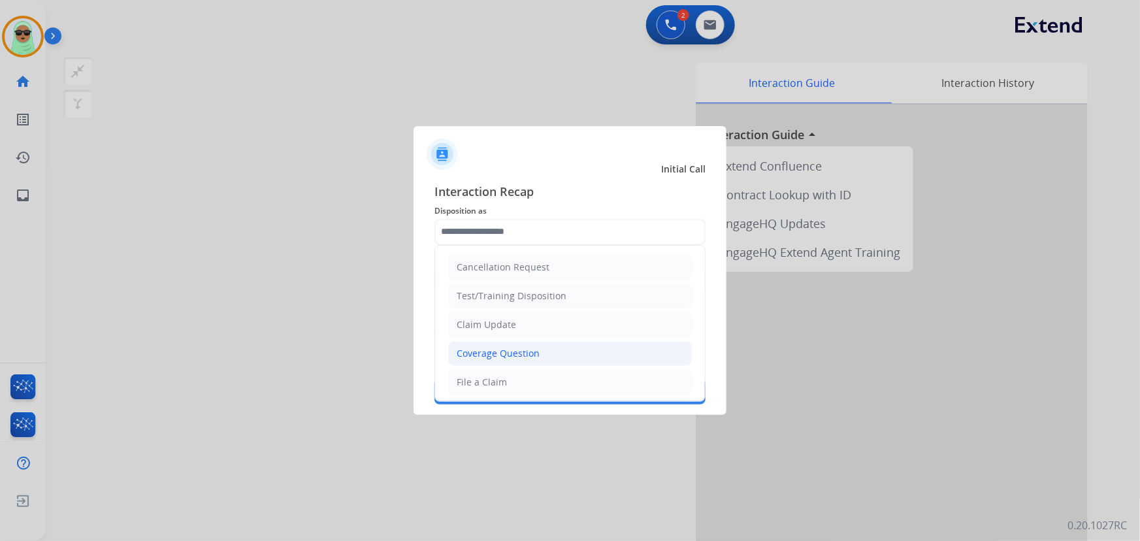
click at [499, 355] on div "Coverage Question" at bounding box center [498, 353] width 83 height 13
type input "**********"
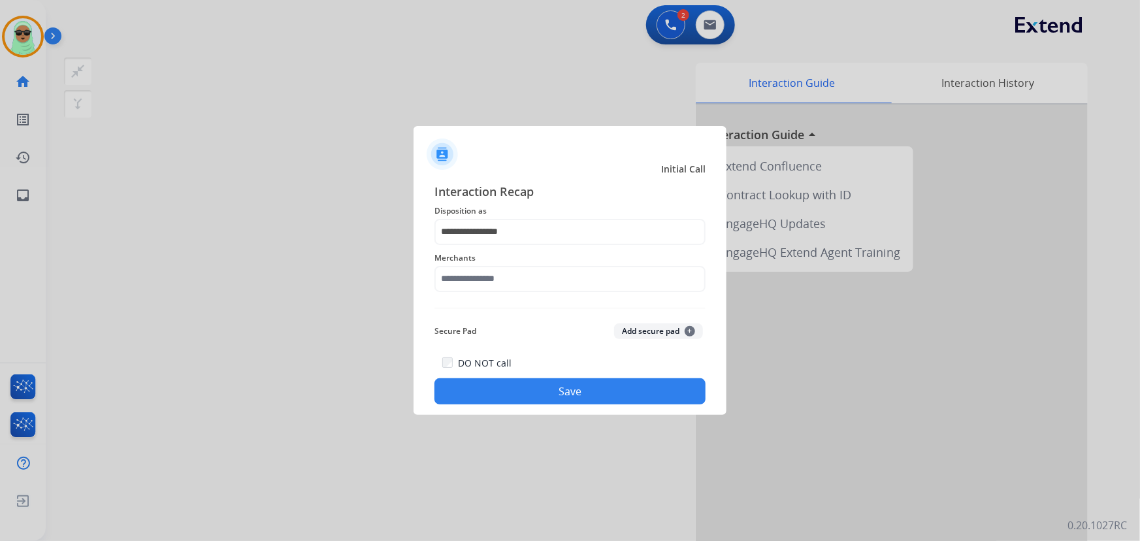
click at [510, 293] on div "Merchants" at bounding box center [570, 271] width 271 height 52
click at [510, 275] on input "text" at bounding box center [570, 279] width 271 height 26
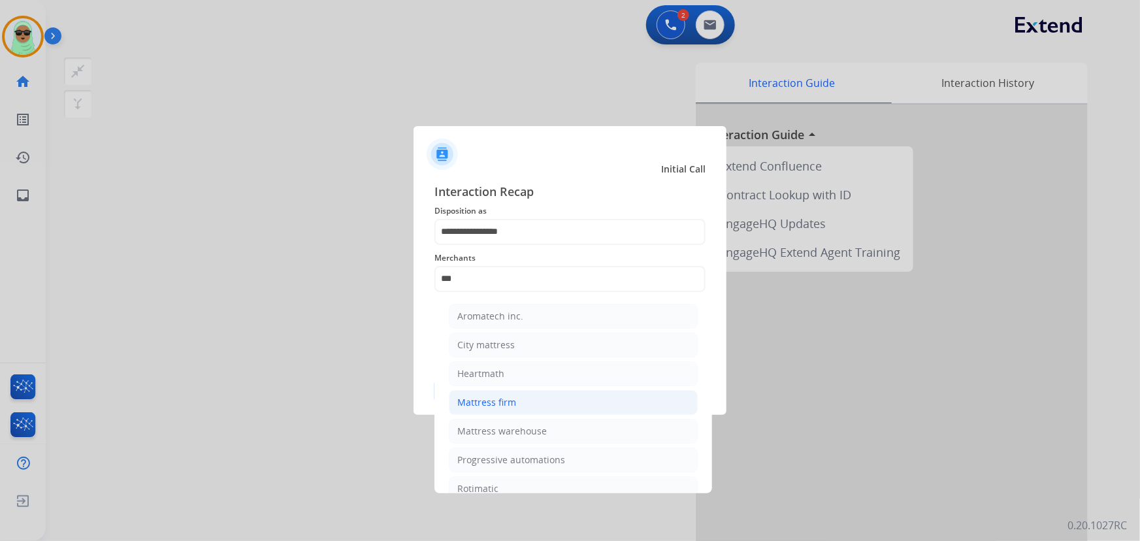
click at [528, 398] on li "Mattress firm" at bounding box center [573, 402] width 249 height 25
type input "**********"
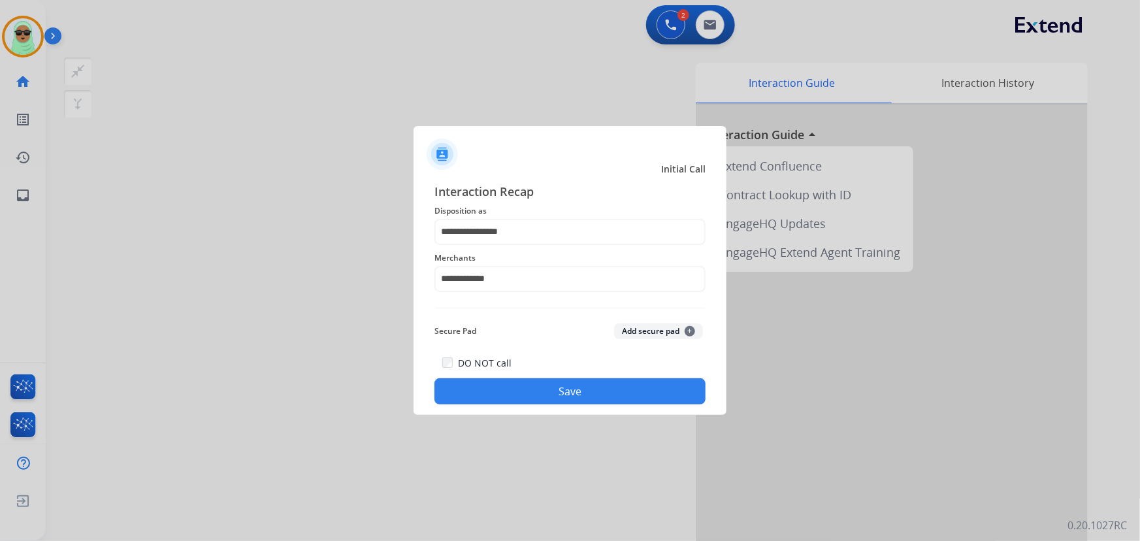
click at [590, 393] on button "Save" at bounding box center [570, 391] width 271 height 26
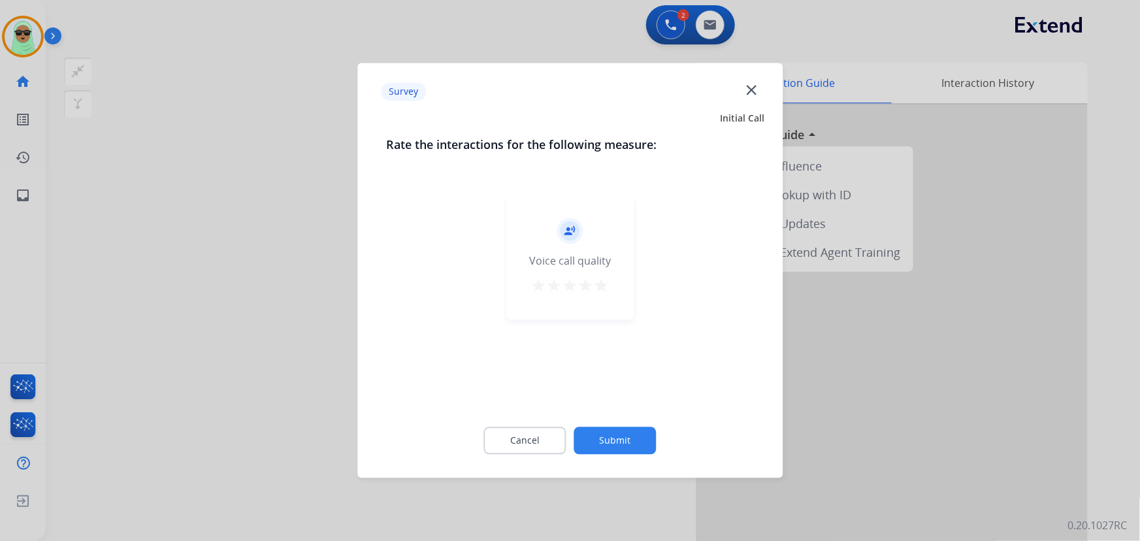
click at [633, 424] on div "Cancel Submit" at bounding box center [570, 441] width 368 height 59
click at [632, 426] on div "Cancel Submit" at bounding box center [570, 441] width 368 height 59
click at [633, 431] on button "Submit" at bounding box center [615, 440] width 82 height 27
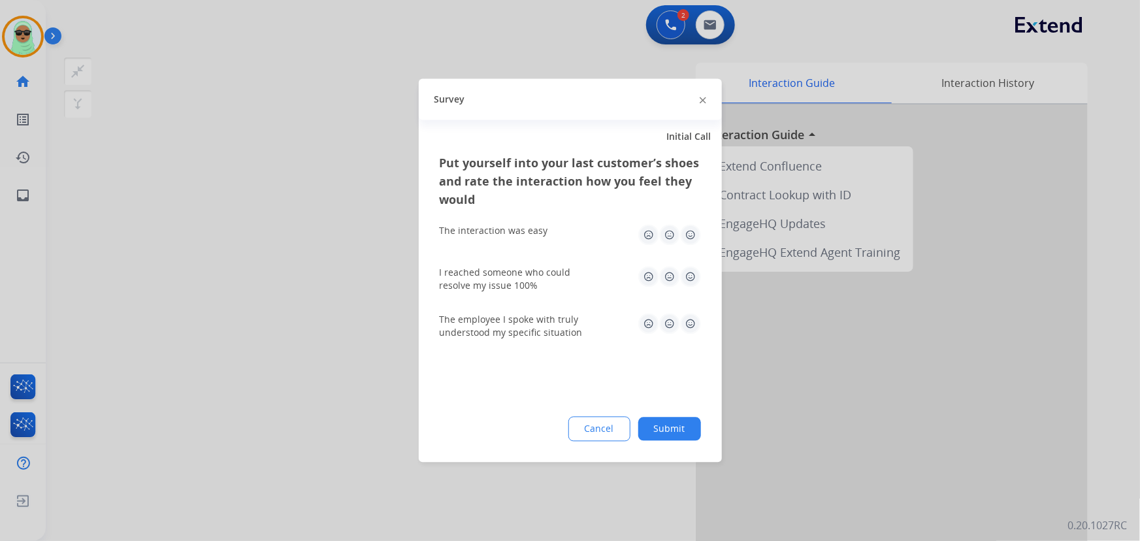
drag, startPoint x: 638, startPoint y: 429, endPoint x: 654, endPoint y: 428, distance: 15.7
click at [641, 429] on div "Cancel Submit" at bounding box center [570, 429] width 261 height 25
click at [666, 425] on button "Submit" at bounding box center [670, 430] width 63 height 24
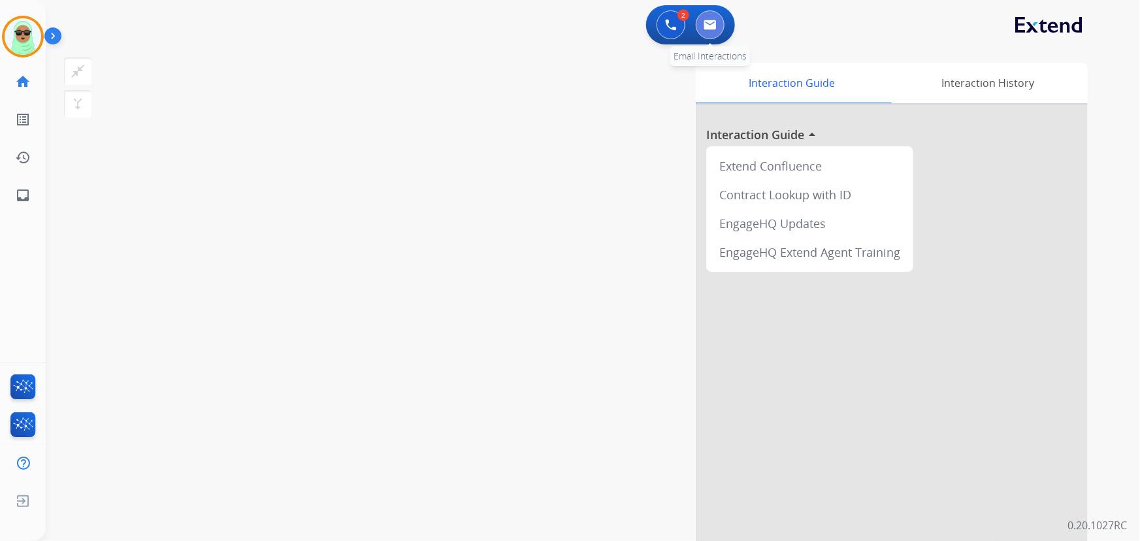
click at [705, 37] on button at bounding box center [710, 24] width 29 height 29
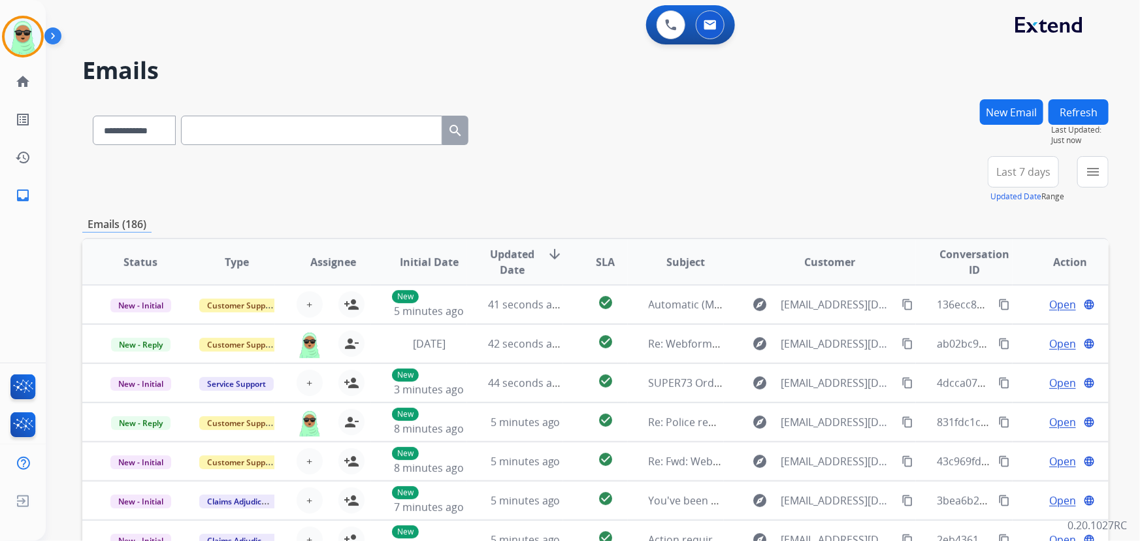
drag, startPoint x: 1075, startPoint y: 169, endPoint x: 1091, endPoint y: 171, distance: 16.5
click at [1076, 169] on div "**********" at bounding box center [1043, 179] width 131 height 47
click at [1091, 171] on mat-icon "menu" at bounding box center [1094, 172] width 16 height 16
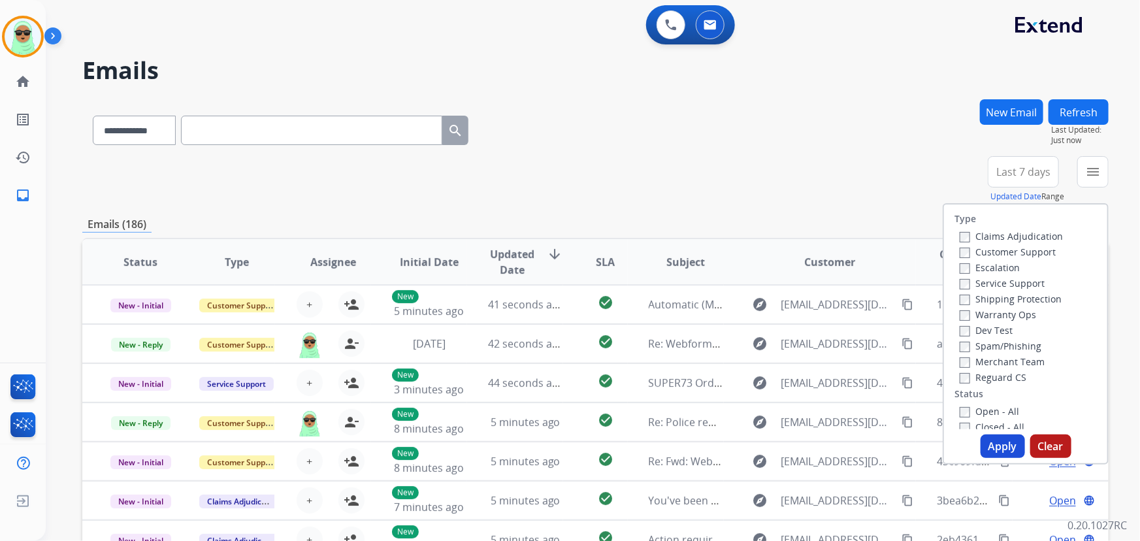
click at [1010, 238] on label "Claims Adjudication" at bounding box center [1011, 236] width 103 height 12
click at [1010, 248] on label "Customer Support" at bounding box center [1008, 252] width 96 height 12
click at [1012, 236] on label "Claims Adjudication" at bounding box center [1011, 236] width 103 height 12
click at [1022, 299] on label "Shipping Protection" at bounding box center [1011, 299] width 102 height 12
click at [1008, 370] on div "Reguard CS" at bounding box center [1011, 377] width 103 height 16
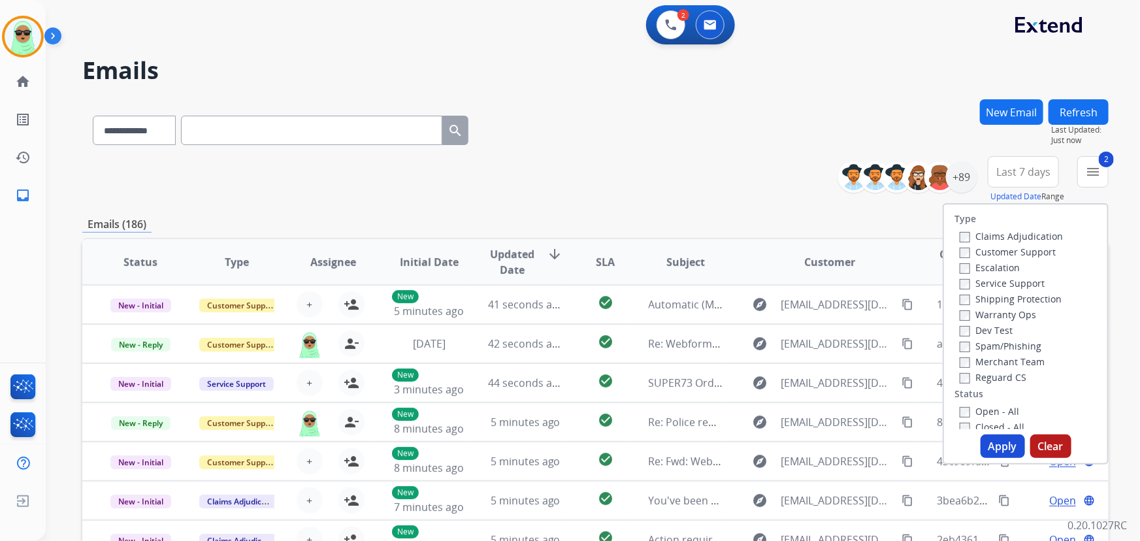
click at [1003, 381] on label "Reguard CS" at bounding box center [993, 377] width 67 height 12
click at [987, 411] on label "Open - All" at bounding box center [989, 411] width 59 height 12
click at [997, 439] on button "Apply" at bounding box center [1003, 447] width 44 height 24
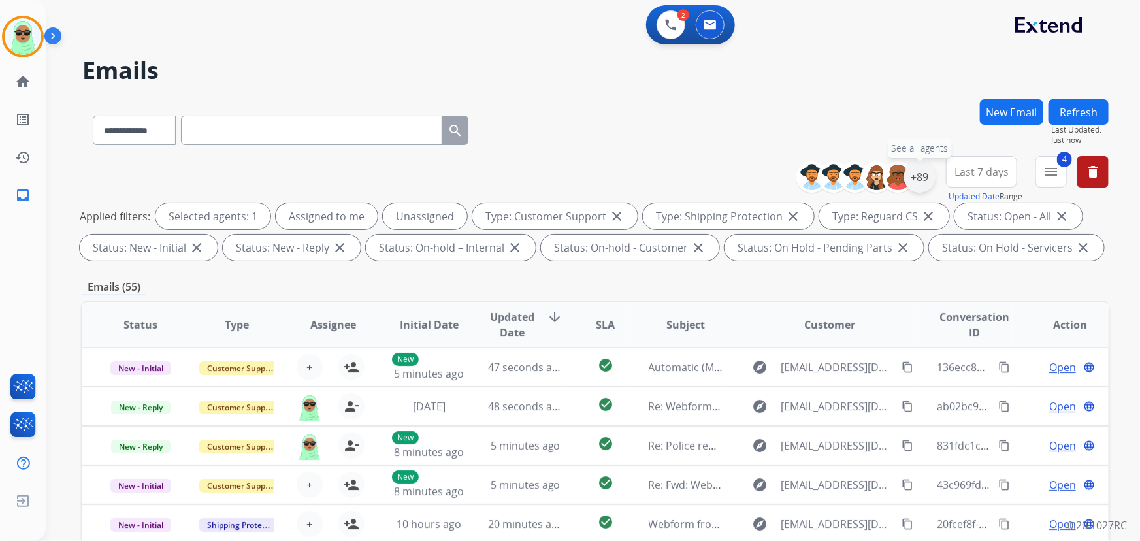
click at [916, 175] on div "+89" at bounding box center [920, 176] width 31 height 31
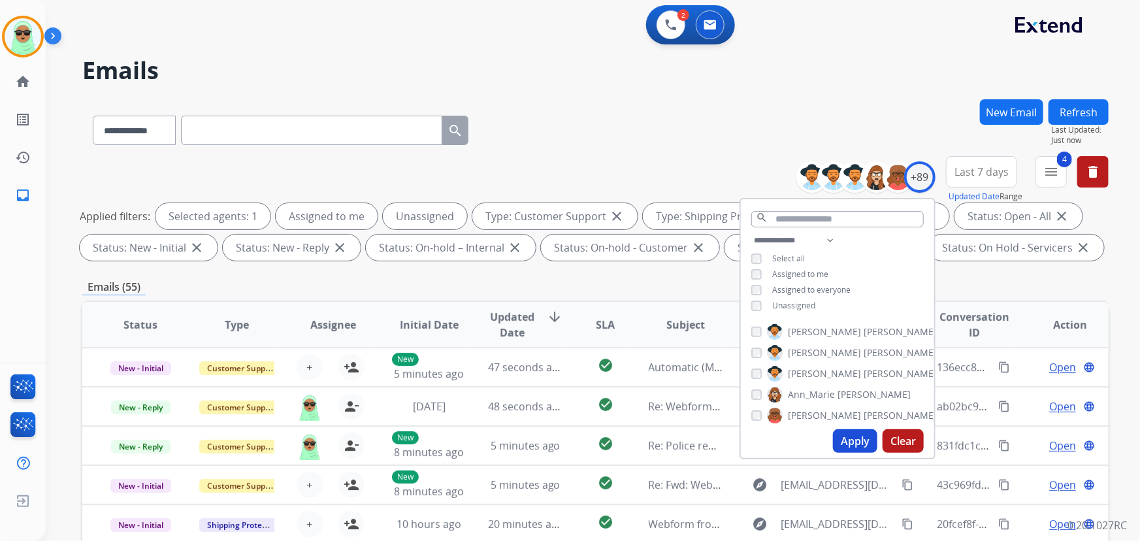
click at [788, 272] on span "Assigned to me" at bounding box center [801, 274] width 56 height 11
drag, startPoint x: 793, startPoint y: 308, endPoint x: 795, endPoint y: 295, distance: 13.9
click at [793, 308] on span "Unassigned" at bounding box center [794, 305] width 43 height 11
click at [795, 280] on div "**********" at bounding box center [837, 275] width 193 height 84
click at [795, 276] on span "Assigned to me" at bounding box center [801, 274] width 56 height 11
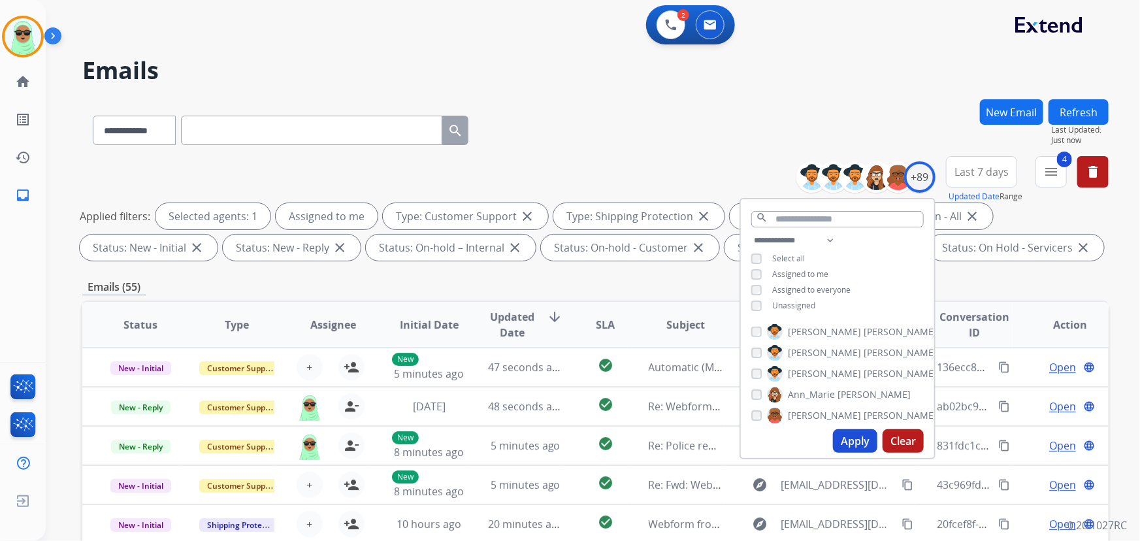
click at [856, 444] on button "Apply" at bounding box center [855, 441] width 44 height 24
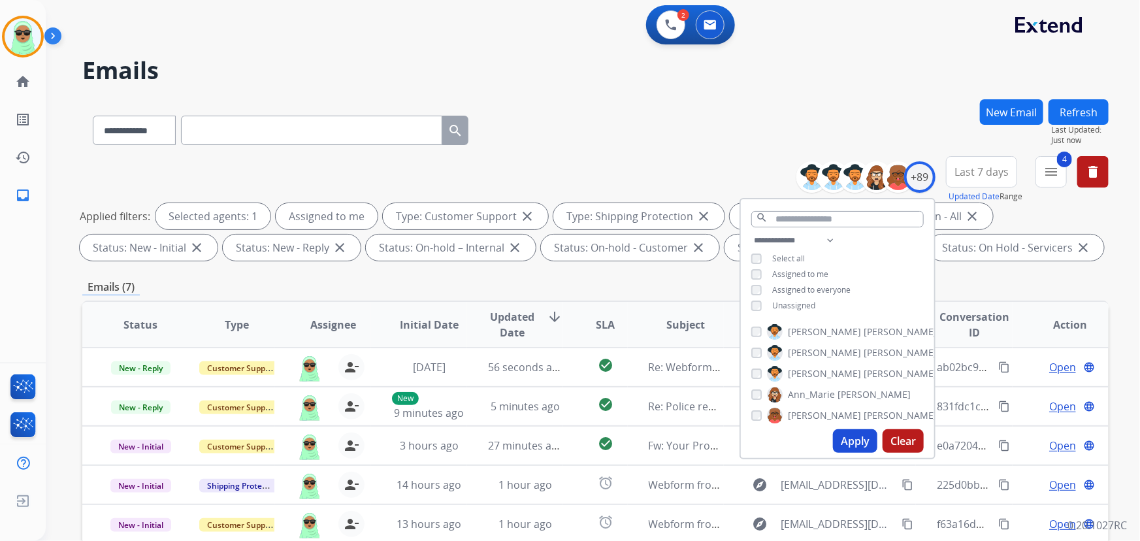
click at [958, 30] on div "2 Voice Interactions 0 Email Interactions" at bounding box center [585, 26] width 1048 height 42
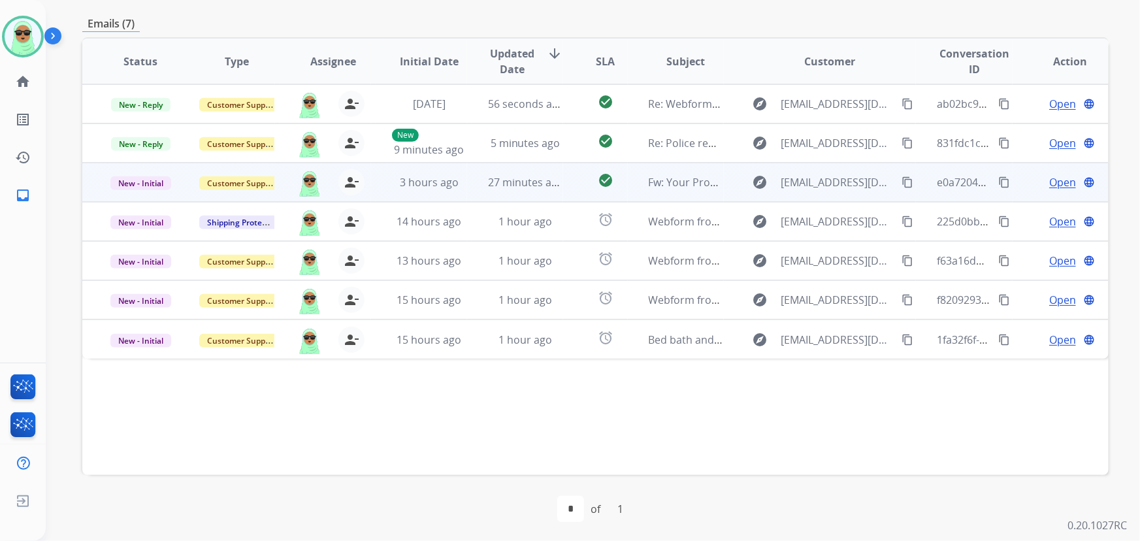
scroll to position [265, 0]
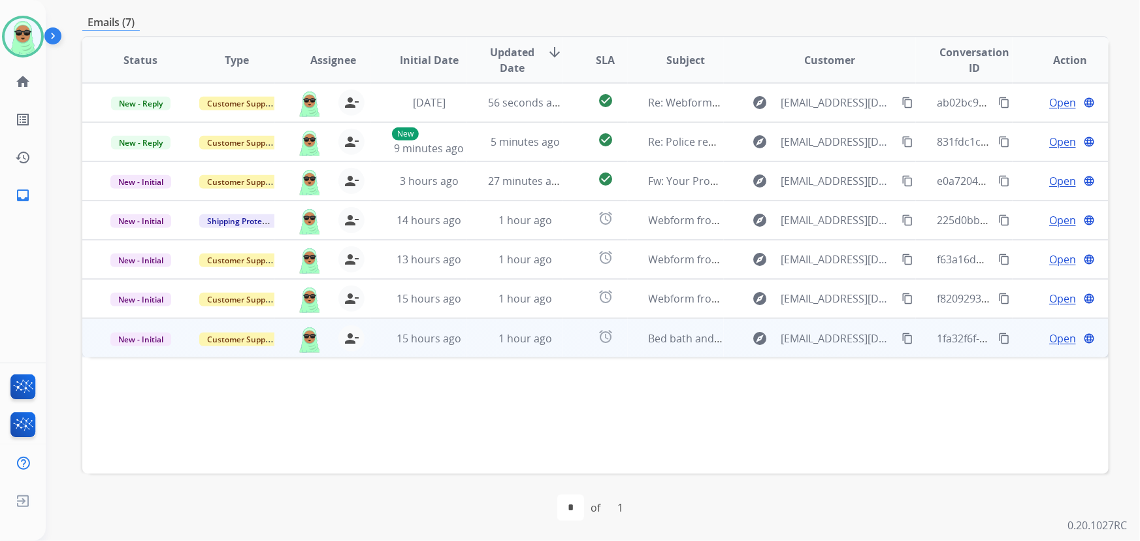
click at [1050, 335] on span "Open" at bounding box center [1063, 339] width 27 height 16
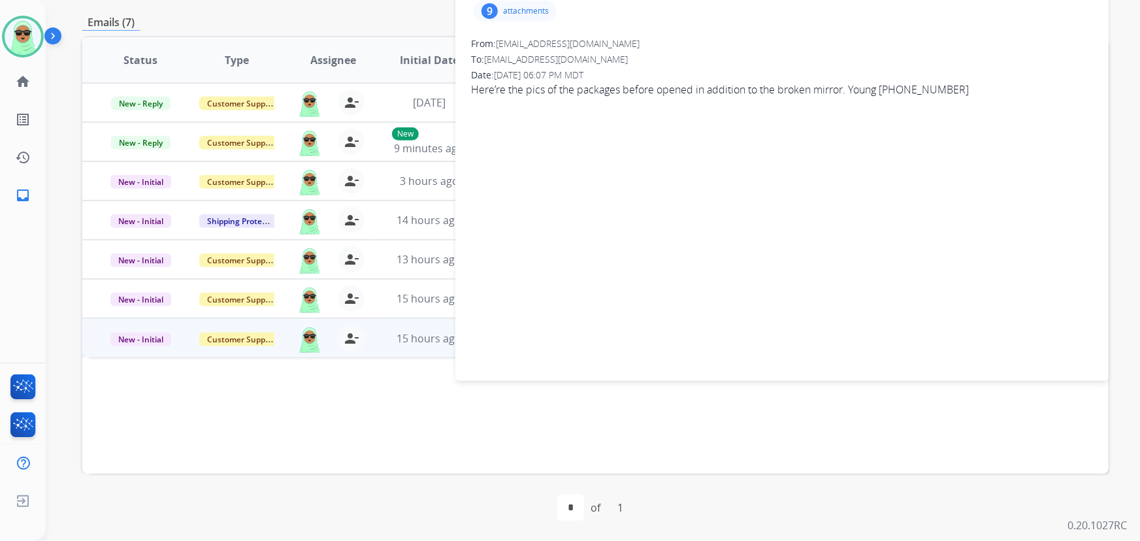
click at [529, 14] on p "attachments" at bounding box center [526, 11] width 46 height 10
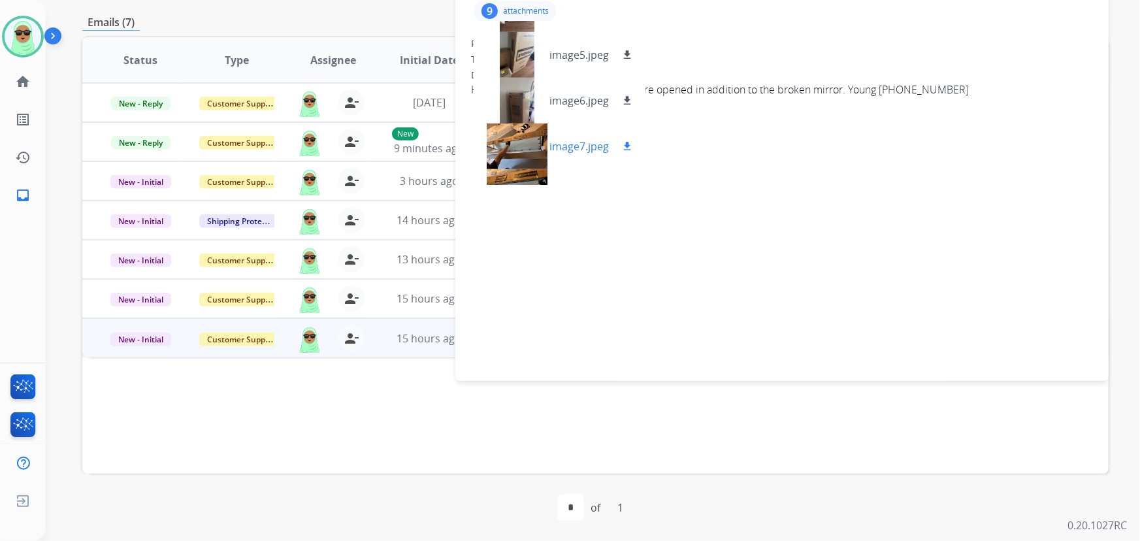
scroll to position [237, 0]
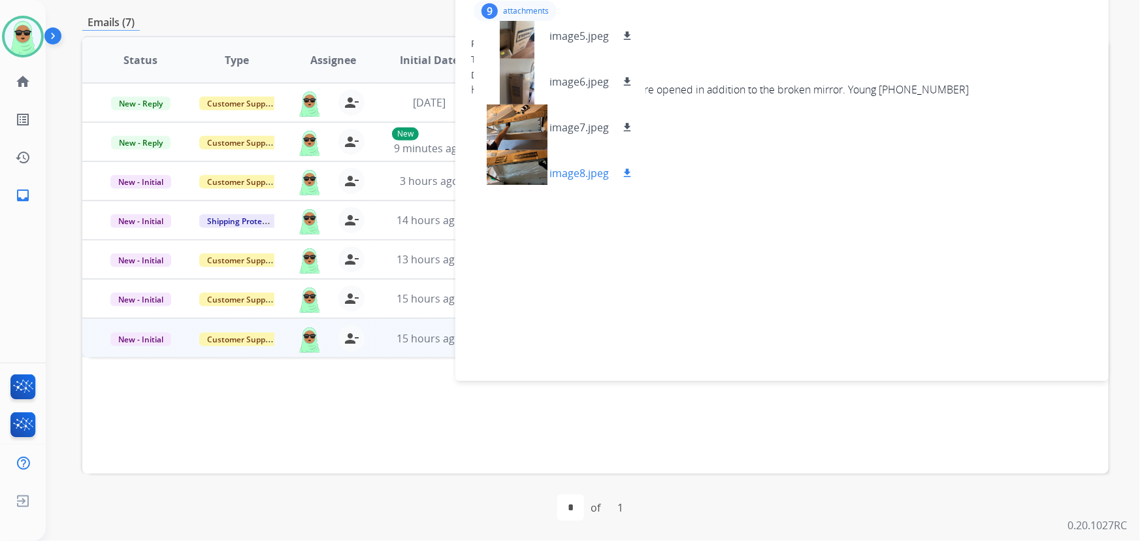
click at [515, 154] on div at bounding box center [516, 173] width 65 height 46
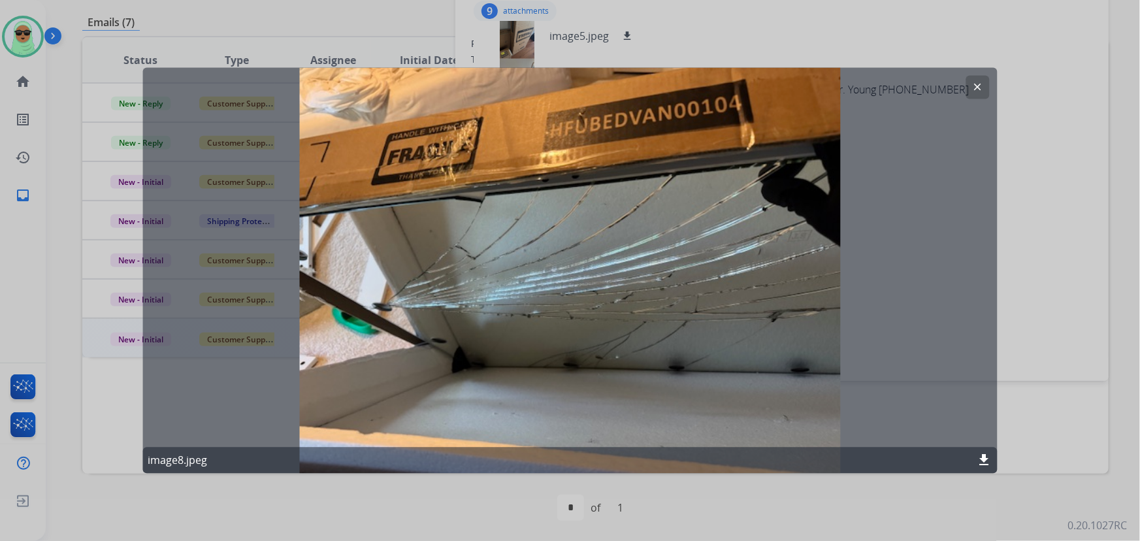
click at [973, 90] on mat-icon "clear" at bounding box center [979, 88] width 12 height 12
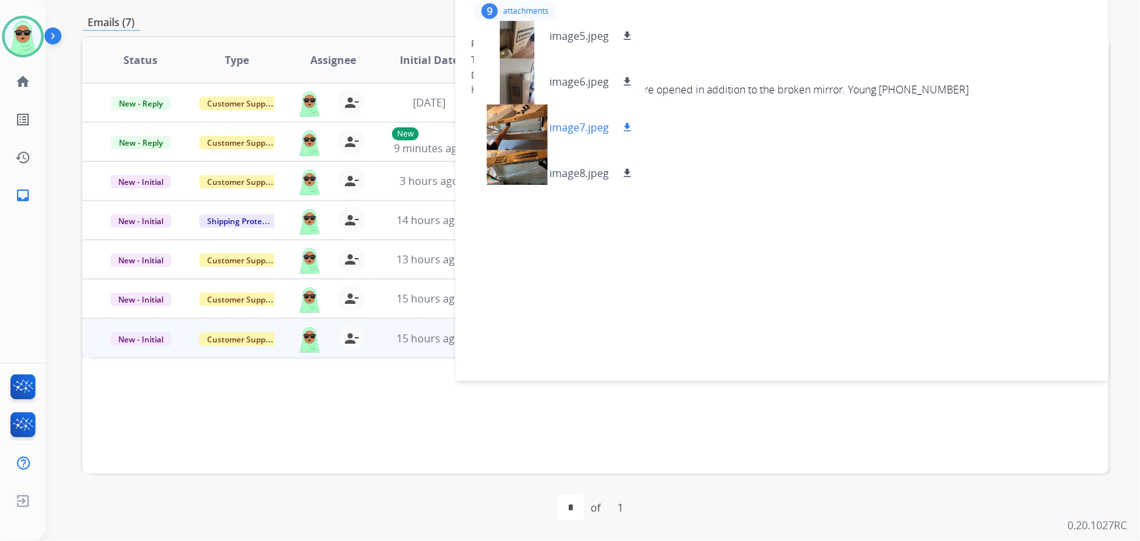
click at [506, 112] on div at bounding box center [516, 128] width 65 height 46
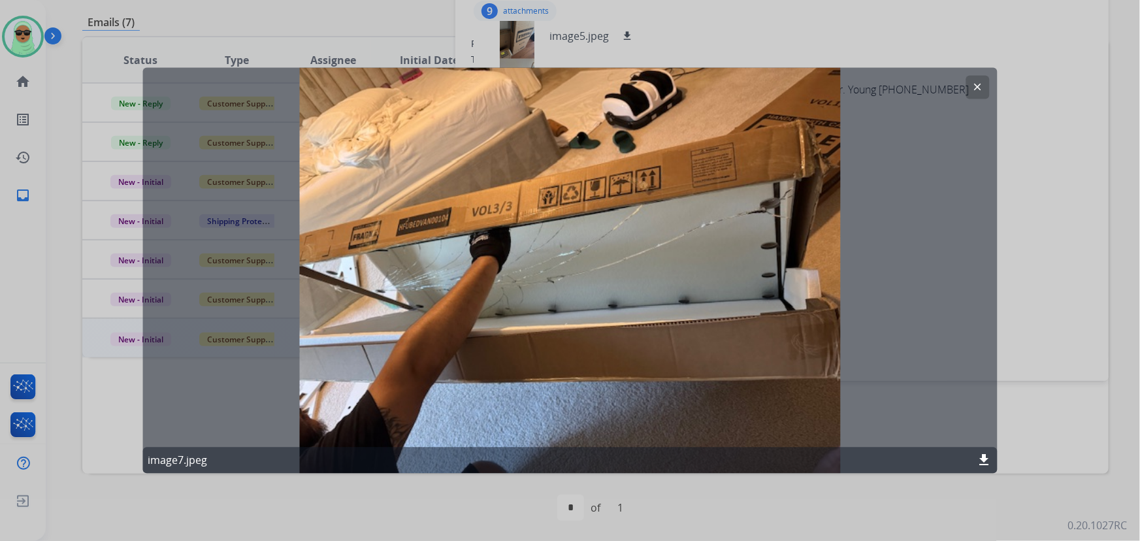
click at [974, 78] on button "clear" at bounding box center [979, 88] width 24 height 24
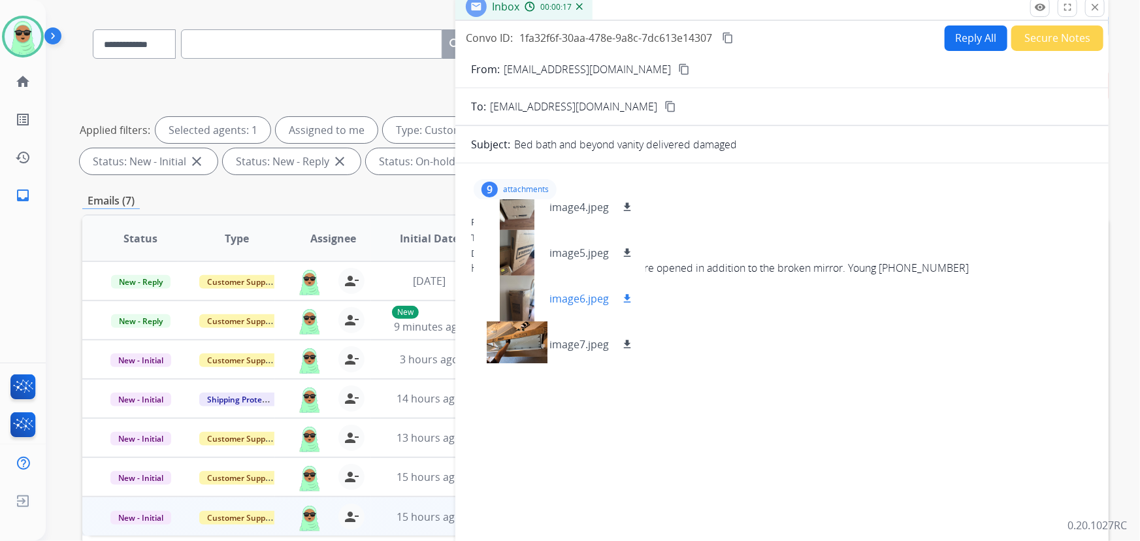
scroll to position [178, 0]
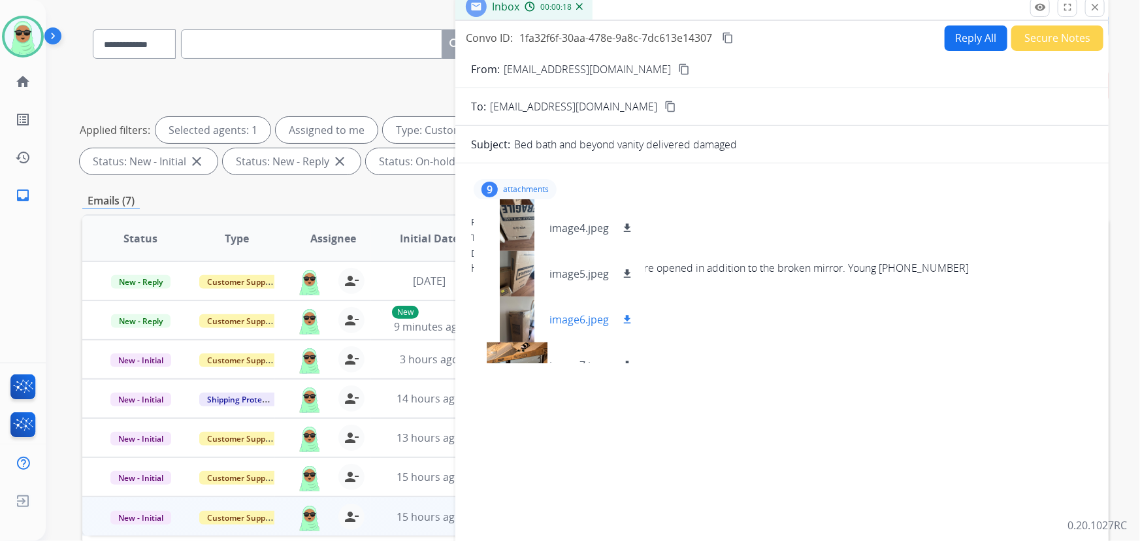
click at [519, 322] on div at bounding box center [516, 320] width 65 height 46
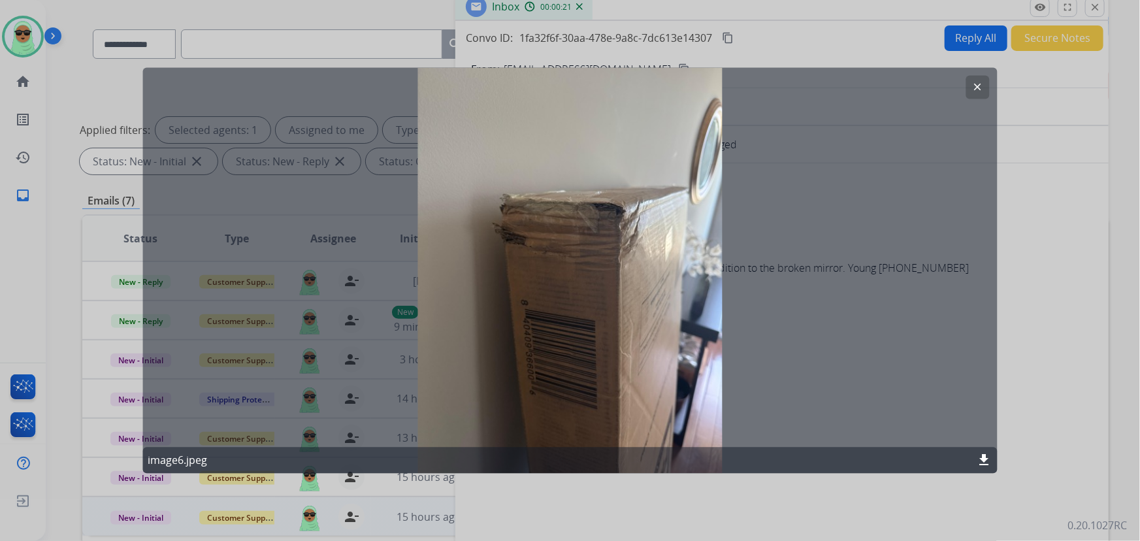
click at [985, 85] on button "clear" at bounding box center [979, 88] width 24 height 24
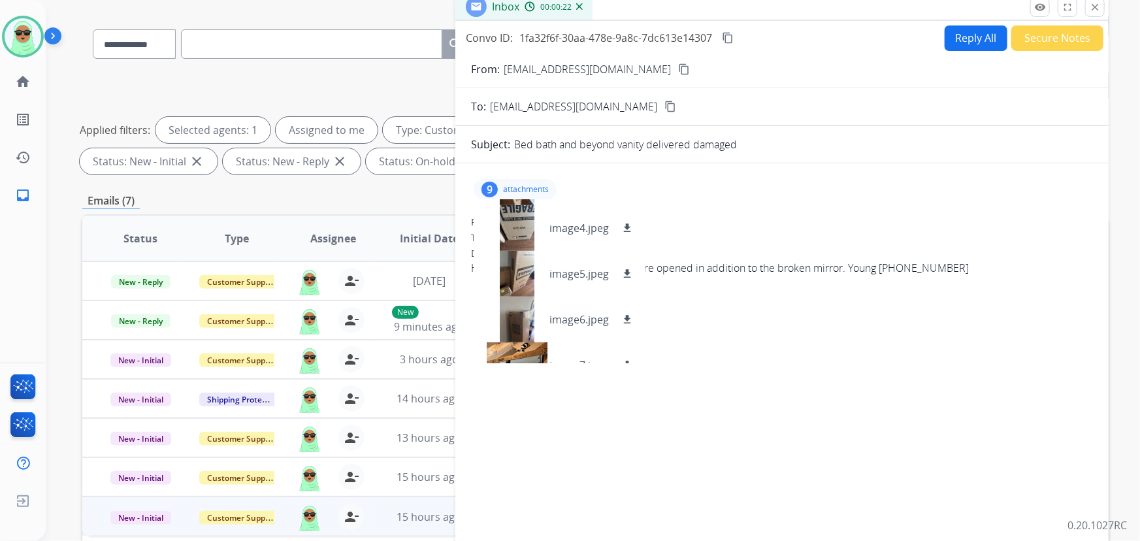
click at [948, 33] on button "Reply All" at bounding box center [976, 37] width 63 height 25
select select "**********"
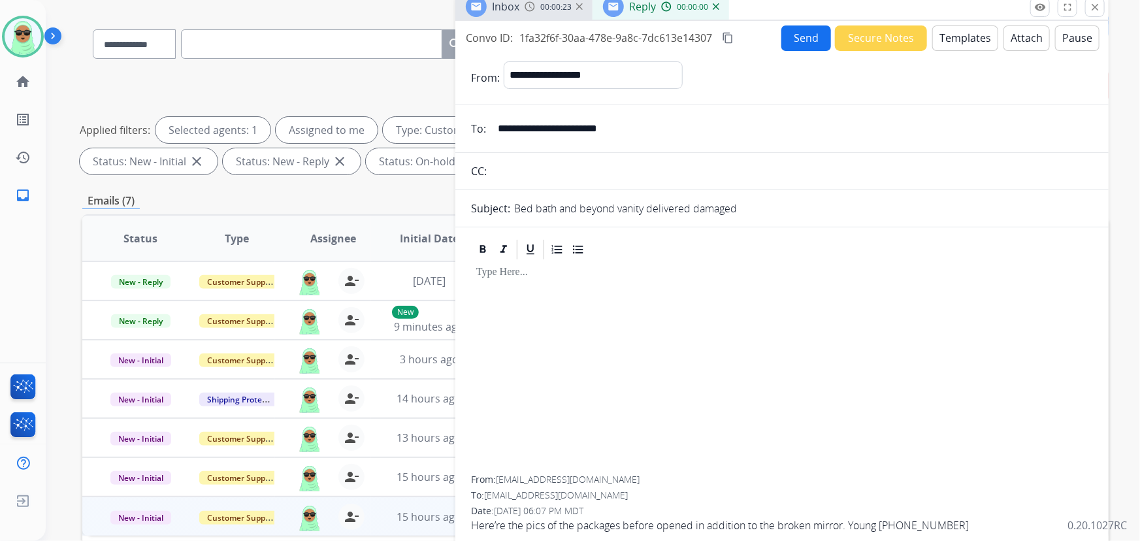
click at [941, 39] on button "Templates" at bounding box center [966, 37] width 66 height 25
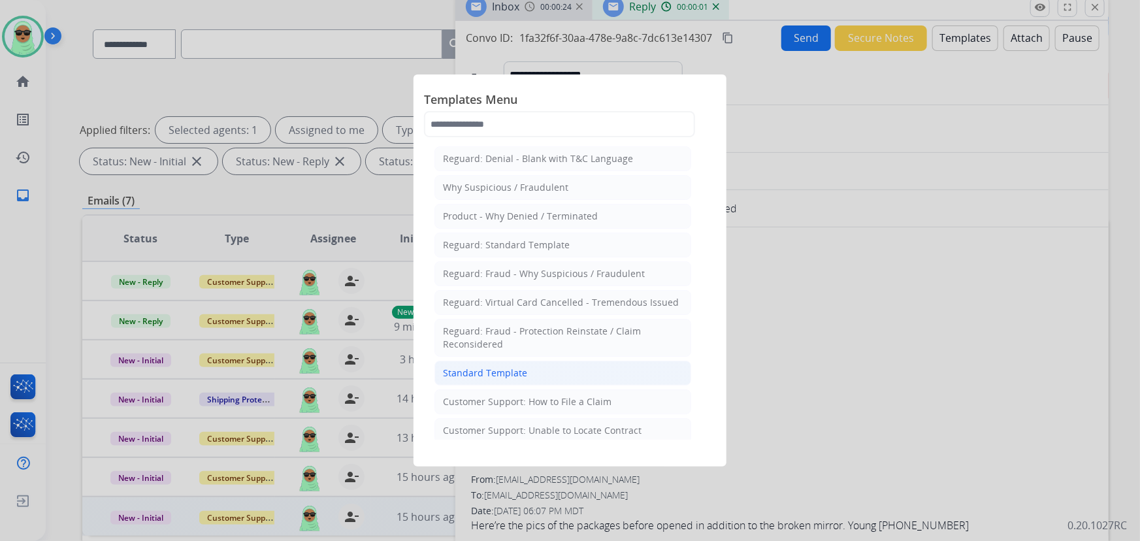
click at [560, 382] on li "Standard Template" at bounding box center [563, 373] width 257 height 25
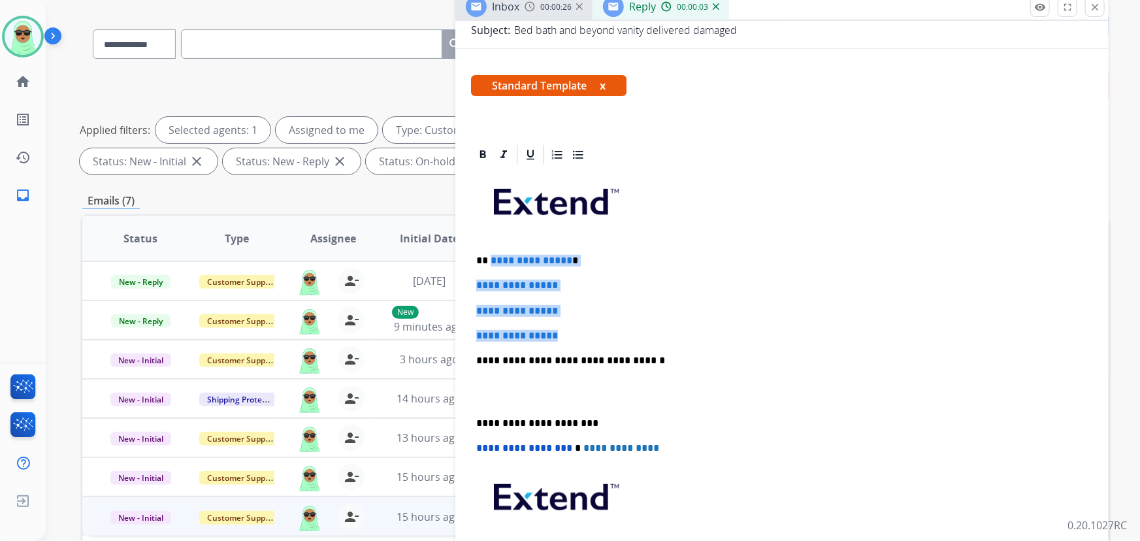
drag, startPoint x: 581, startPoint y: 333, endPoint x: 490, endPoint y: 240, distance: 129.9
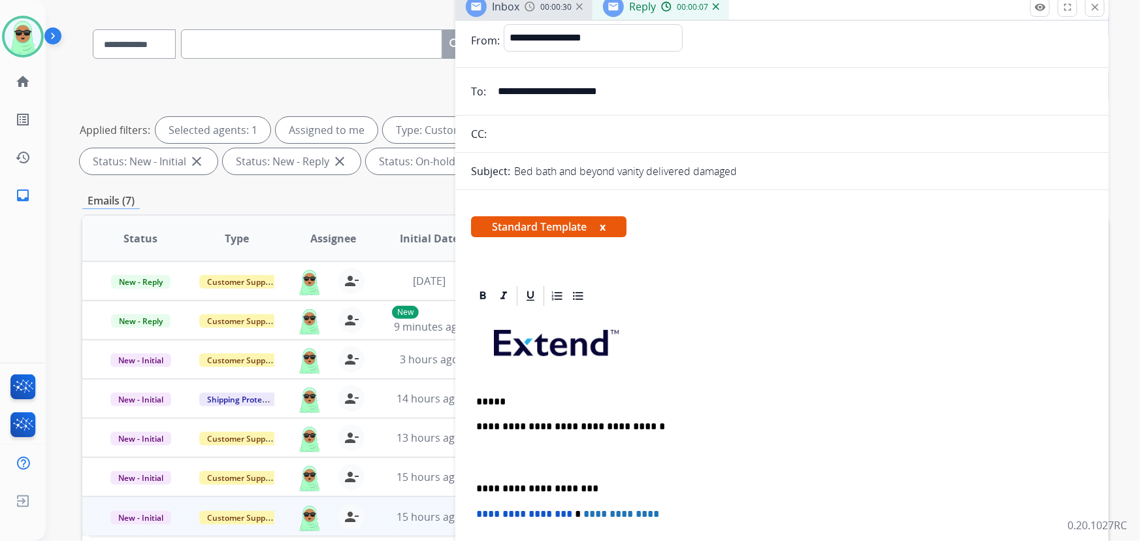
scroll to position [0, 0]
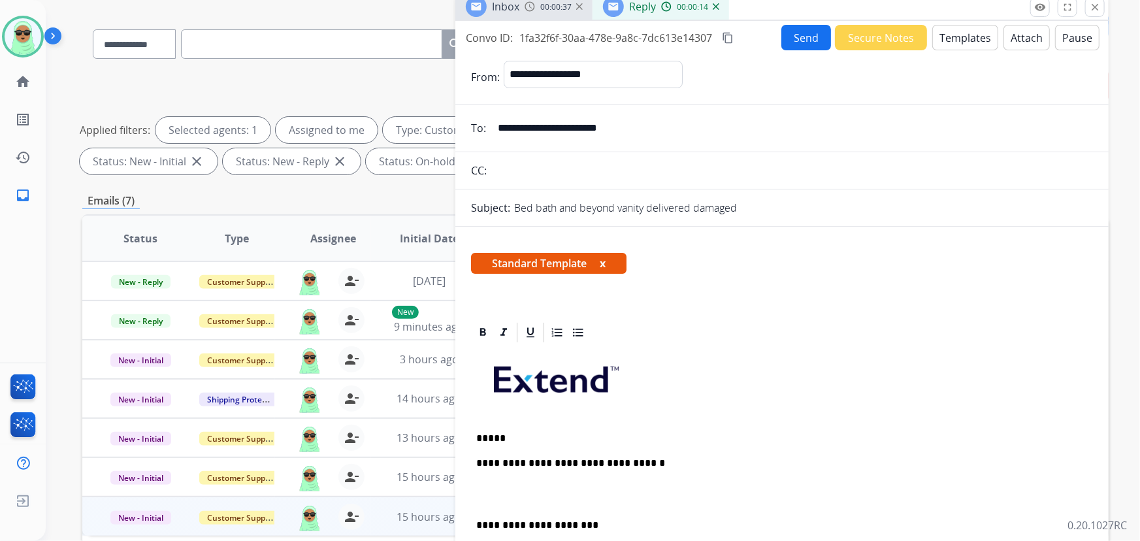
click at [581, 412] on p at bounding box center [782, 385] width 612 height 70
click at [576, 447] on div "**********" at bounding box center [782, 531] width 622 height 374
click at [574, 442] on div "**********" at bounding box center [782, 531] width 622 height 374
click at [572, 433] on p "*****" at bounding box center [777, 439] width 602 height 12
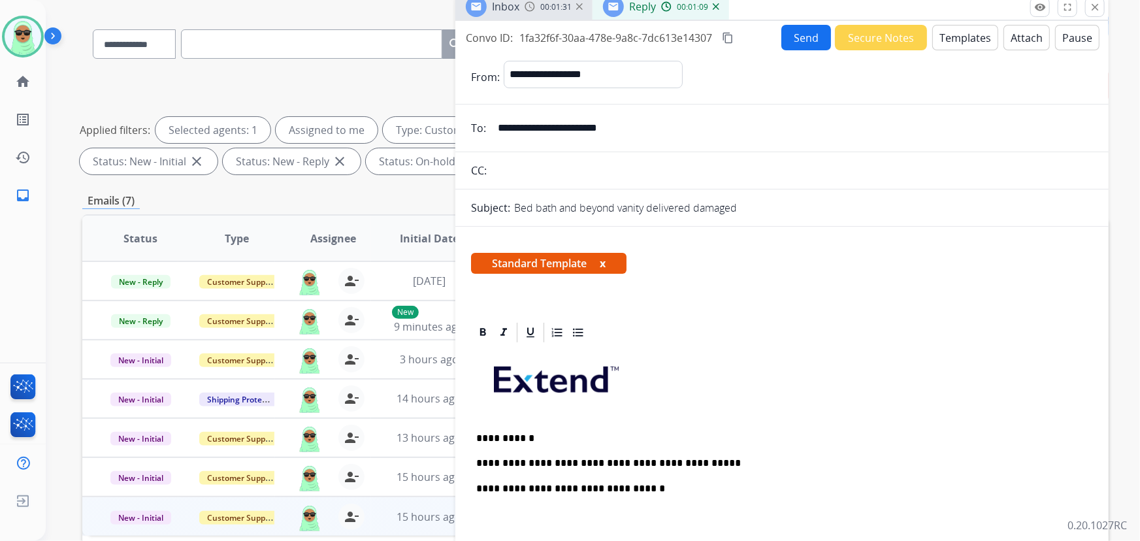
click at [724, 459] on p "**********" at bounding box center [777, 464] width 602 height 12
click at [791, 41] on button "Send" at bounding box center [807, 37] width 50 height 25
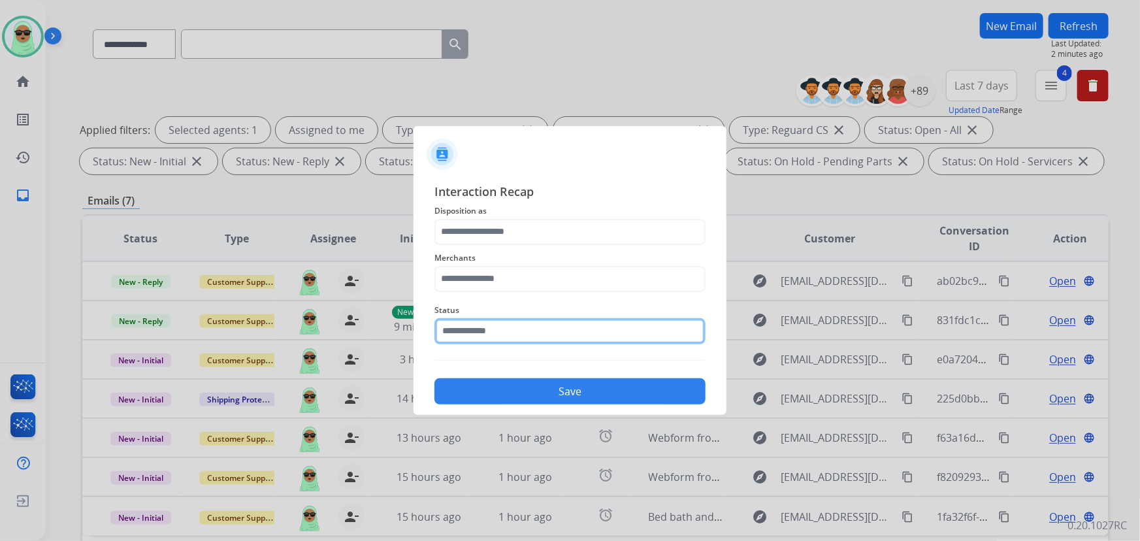
click at [597, 326] on input "text" at bounding box center [570, 331] width 271 height 26
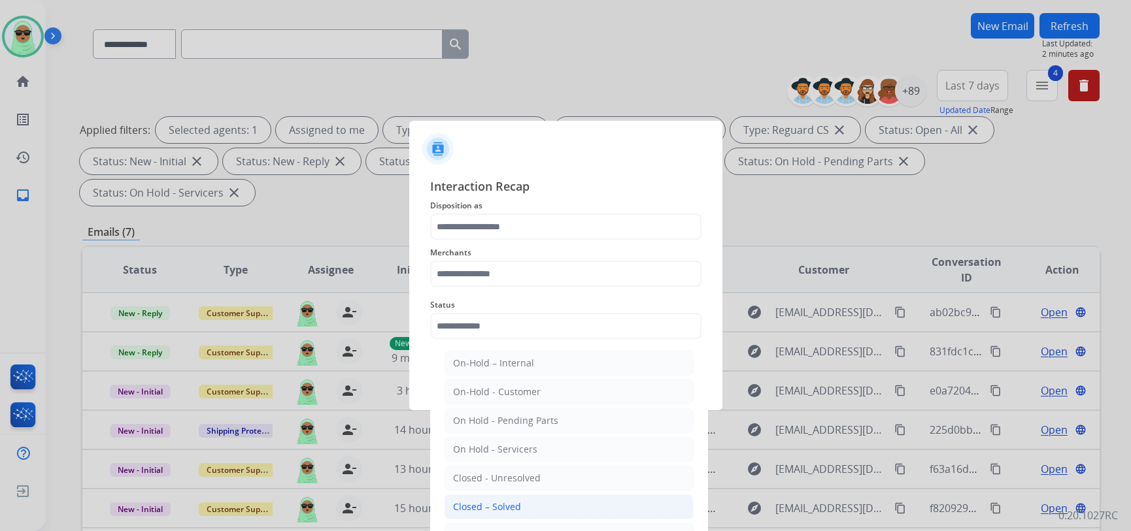
drag, startPoint x: 529, startPoint y: 499, endPoint x: 539, endPoint y: 320, distance: 179.3
click at [529, 498] on li "Closed – Solved" at bounding box center [568, 507] width 249 height 25
type input "**********"
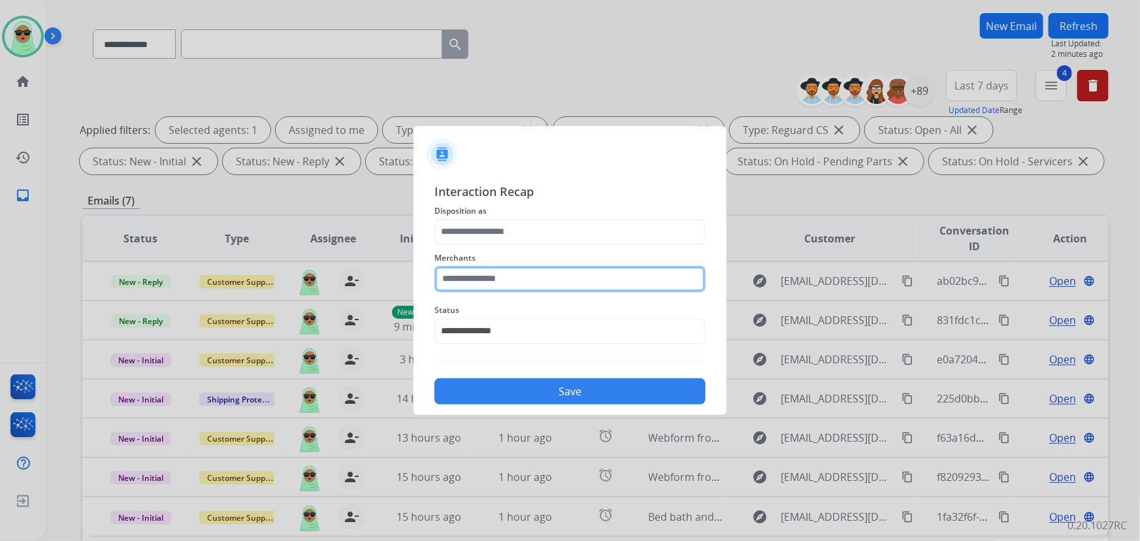
click at [529, 288] on input "text" at bounding box center [570, 279] width 271 height 26
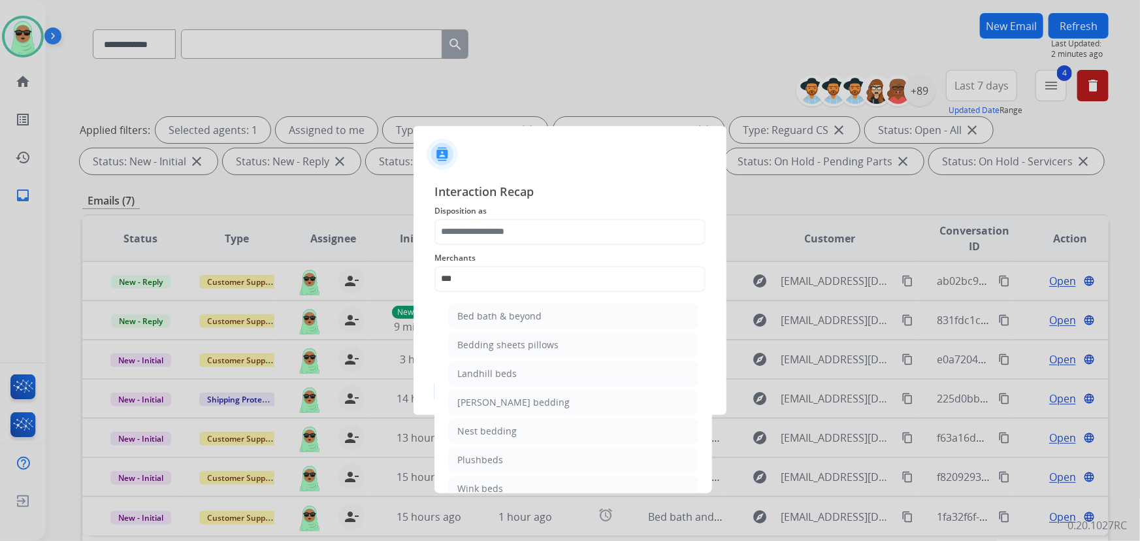
drag, startPoint x: 482, startPoint y: 319, endPoint x: 487, endPoint y: 231, distance: 88.4
click at [483, 318] on div "Bed bath & beyond" at bounding box center [500, 316] width 84 height 13
type input "**********"
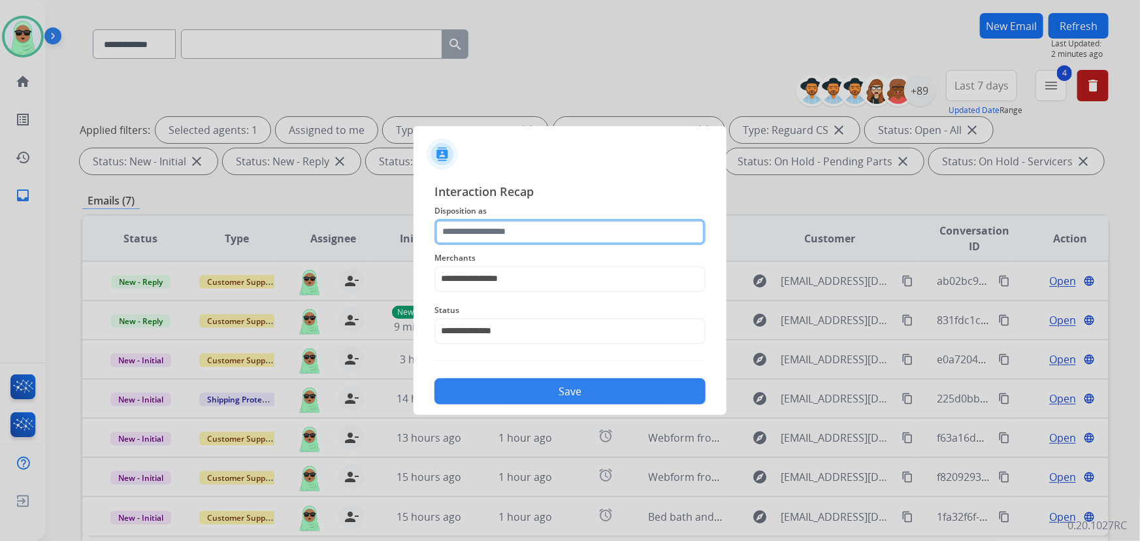
click at [487, 227] on input "text" at bounding box center [570, 232] width 271 height 26
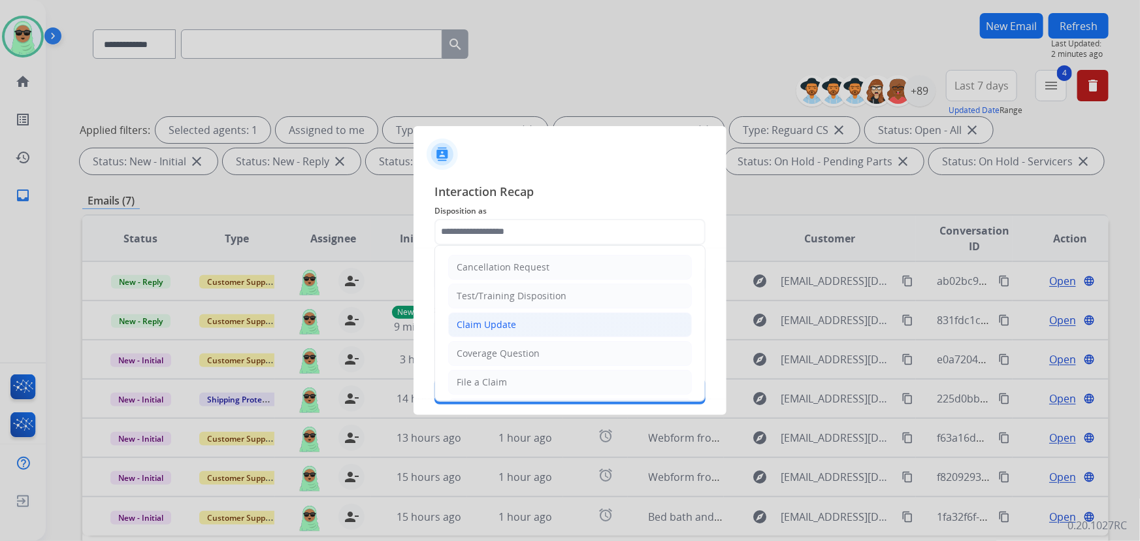
click at [495, 313] on li "Claim Update" at bounding box center [570, 324] width 244 height 25
type input "**********"
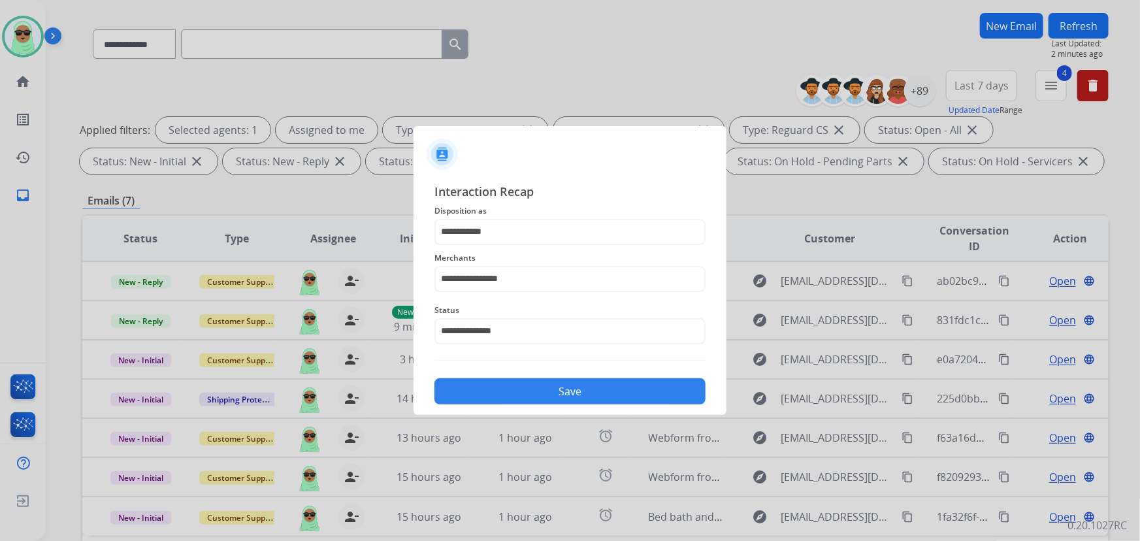
click at [586, 392] on button "Save" at bounding box center [570, 391] width 271 height 26
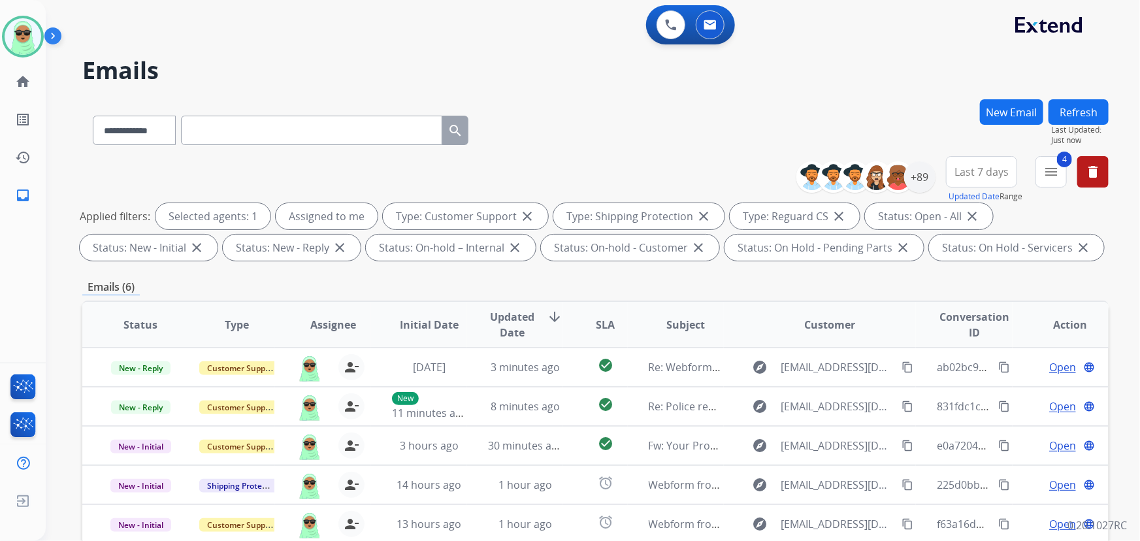
drag, startPoint x: 464, startPoint y: 16, endPoint x: 407, endPoint y: 15, distance: 56.9
click at [458, 15] on div "0 Voice Interactions 0 Email Interactions" at bounding box center [585, 26] width 1048 height 42
click at [18, 48] on img at bounding box center [23, 36] width 37 height 37
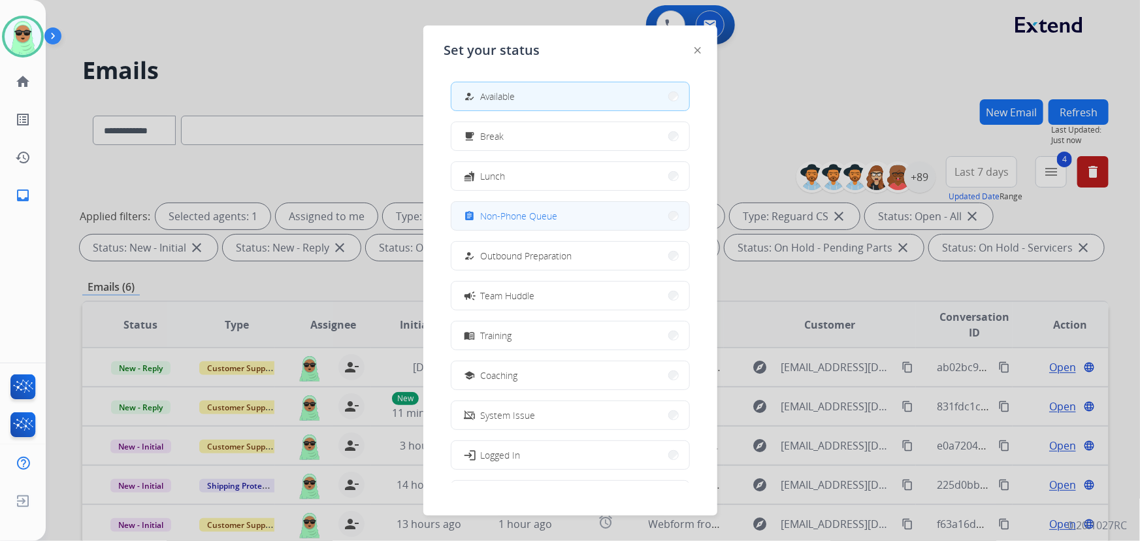
click at [588, 224] on button "assignment Non-Phone Queue" at bounding box center [571, 216] width 238 height 28
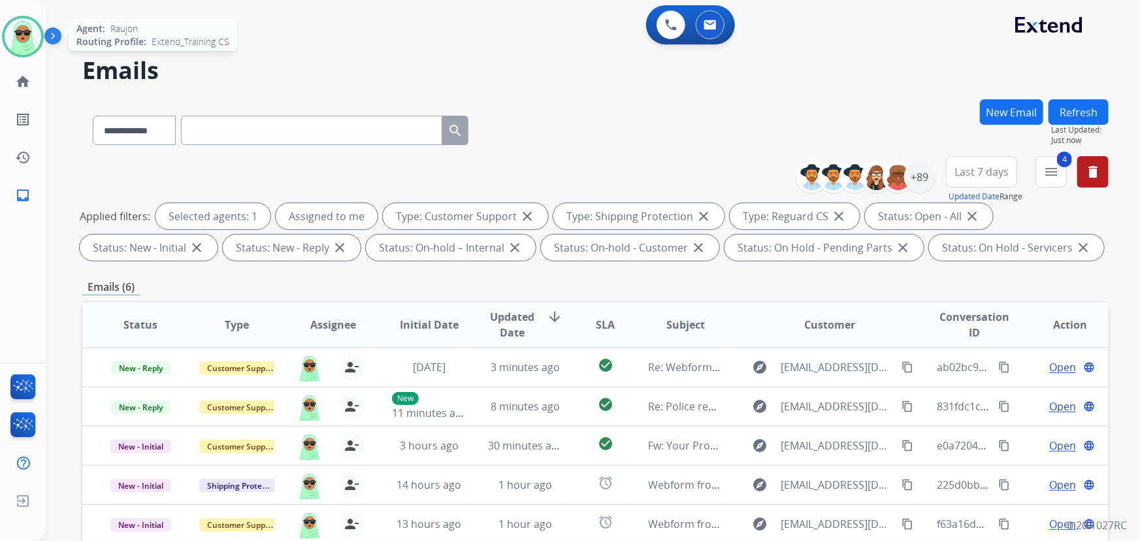
click at [39, 24] on div at bounding box center [23, 37] width 42 height 42
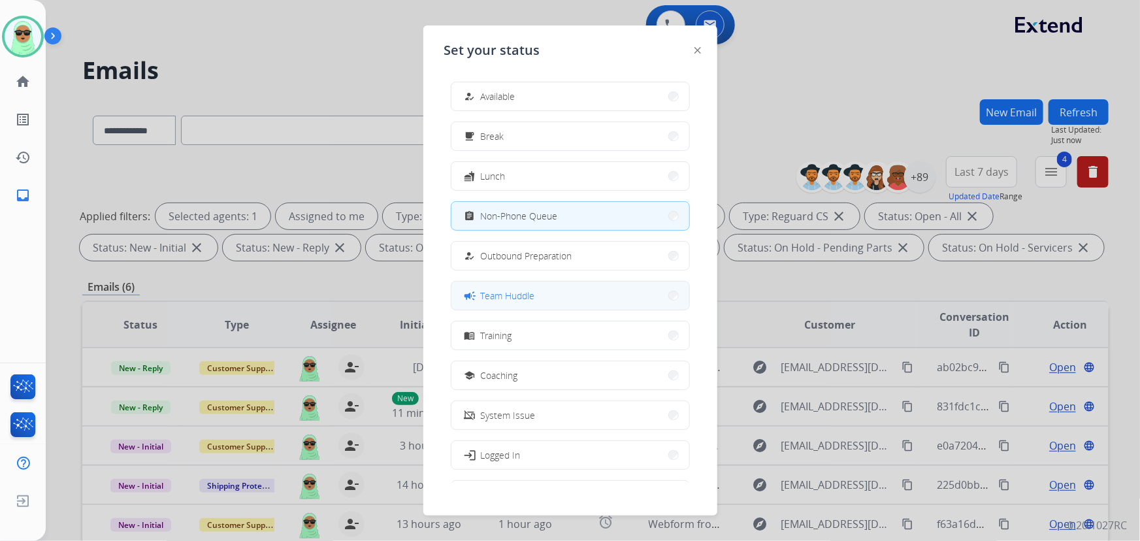
click at [555, 293] on button "campaign Team Huddle" at bounding box center [571, 296] width 238 height 28
